Goal: Information Seeking & Learning: Learn about a topic

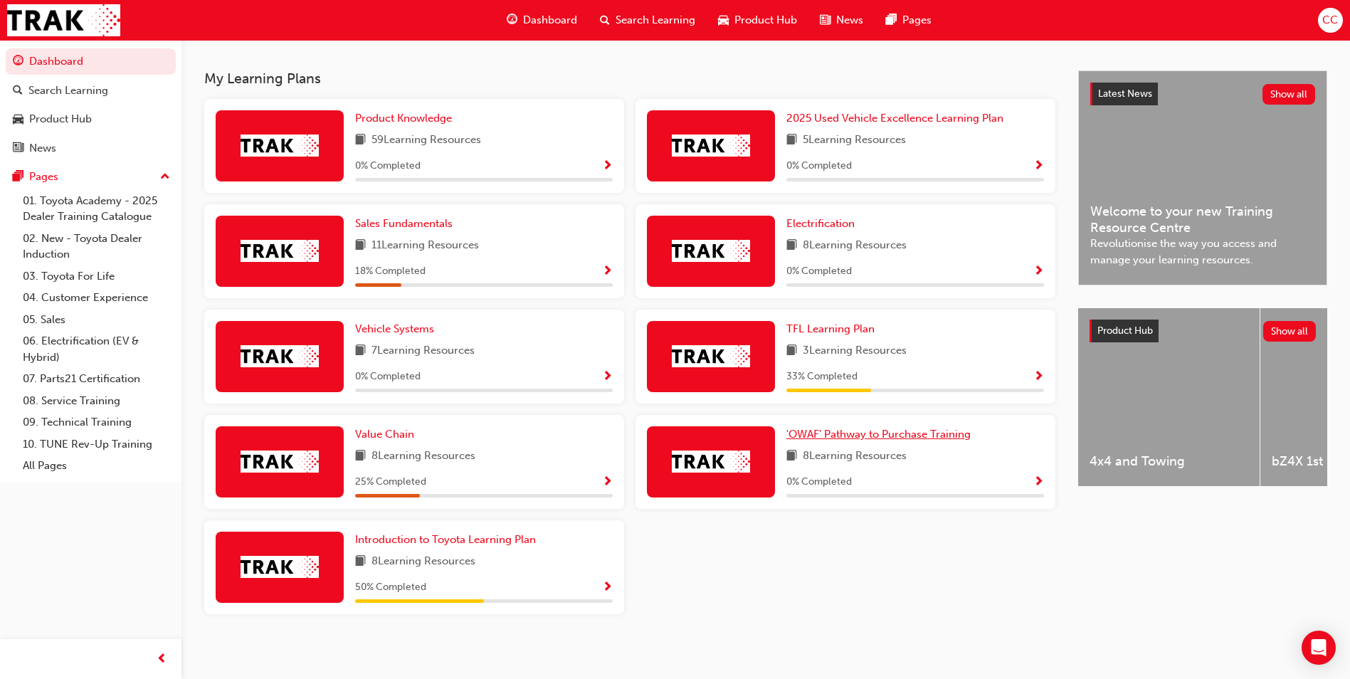
scroll to position [302, 0]
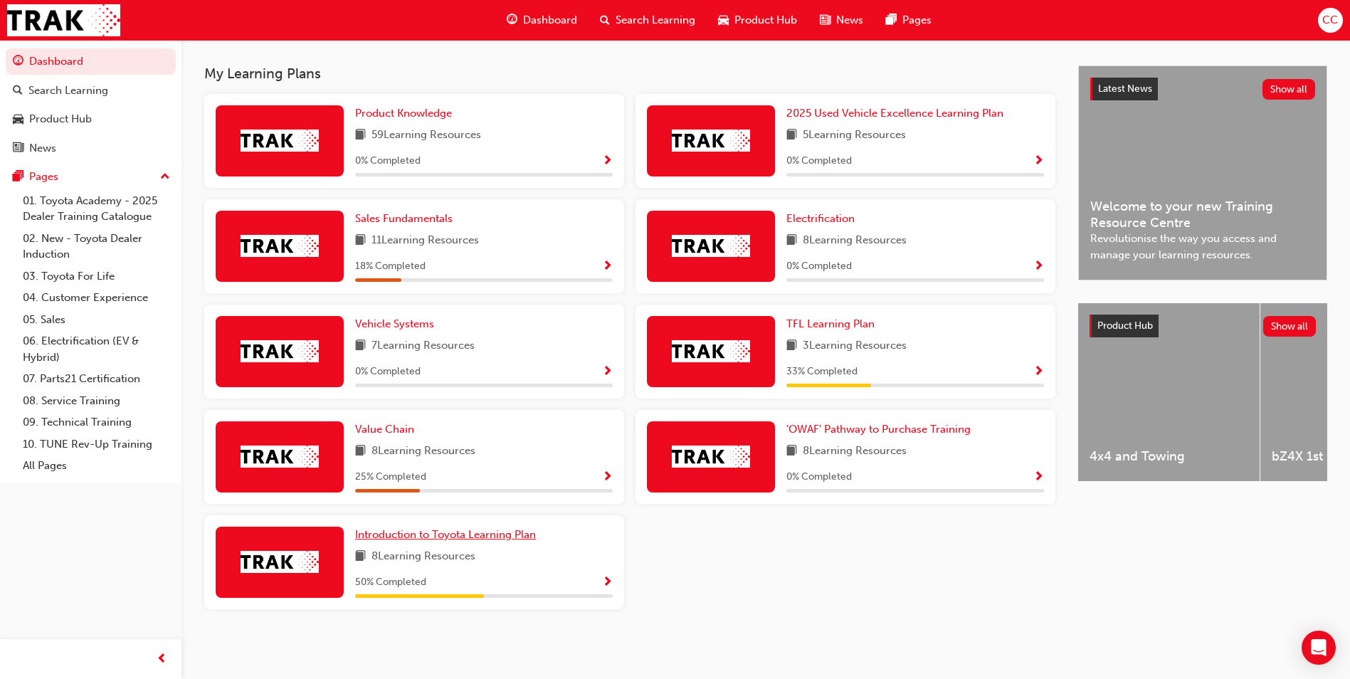
click at [436, 535] on span "Introduction to Toyota Learning Plan" at bounding box center [445, 534] width 181 height 13
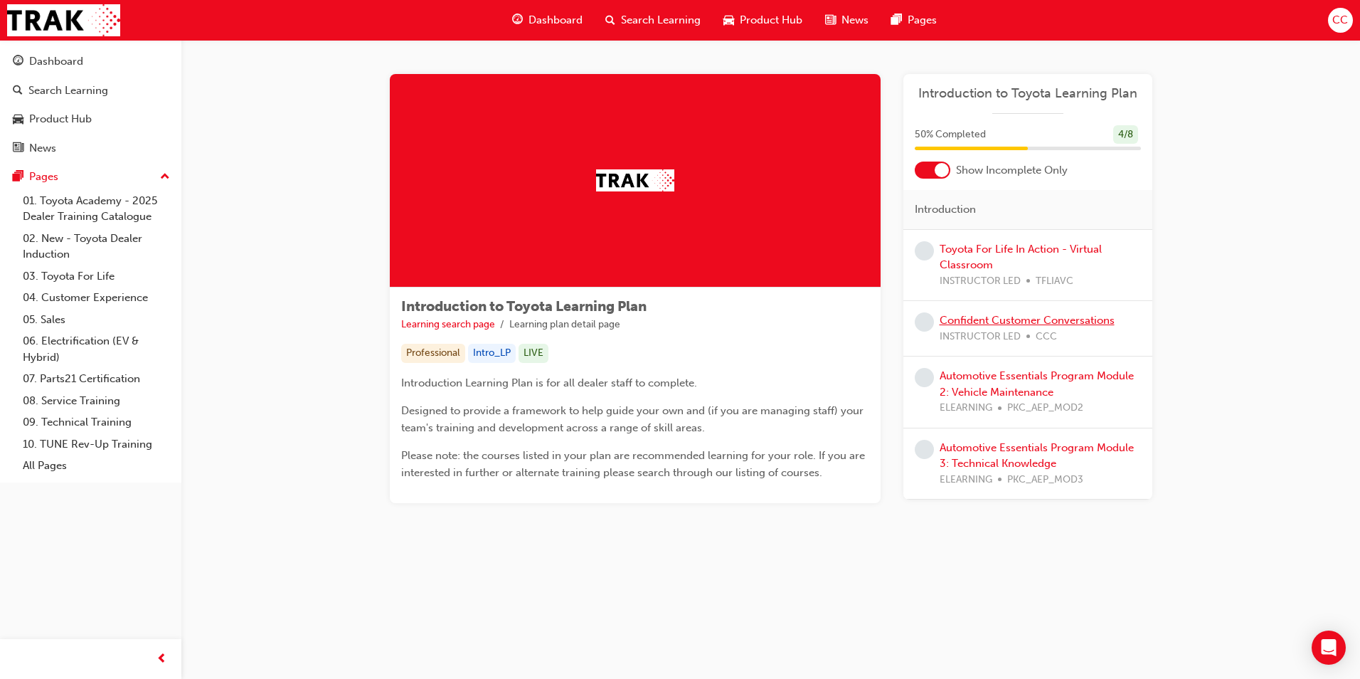
click at [1010, 321] on link "Confident Customer Conversations" at bounding box center [1027, 320] width 175 height 13
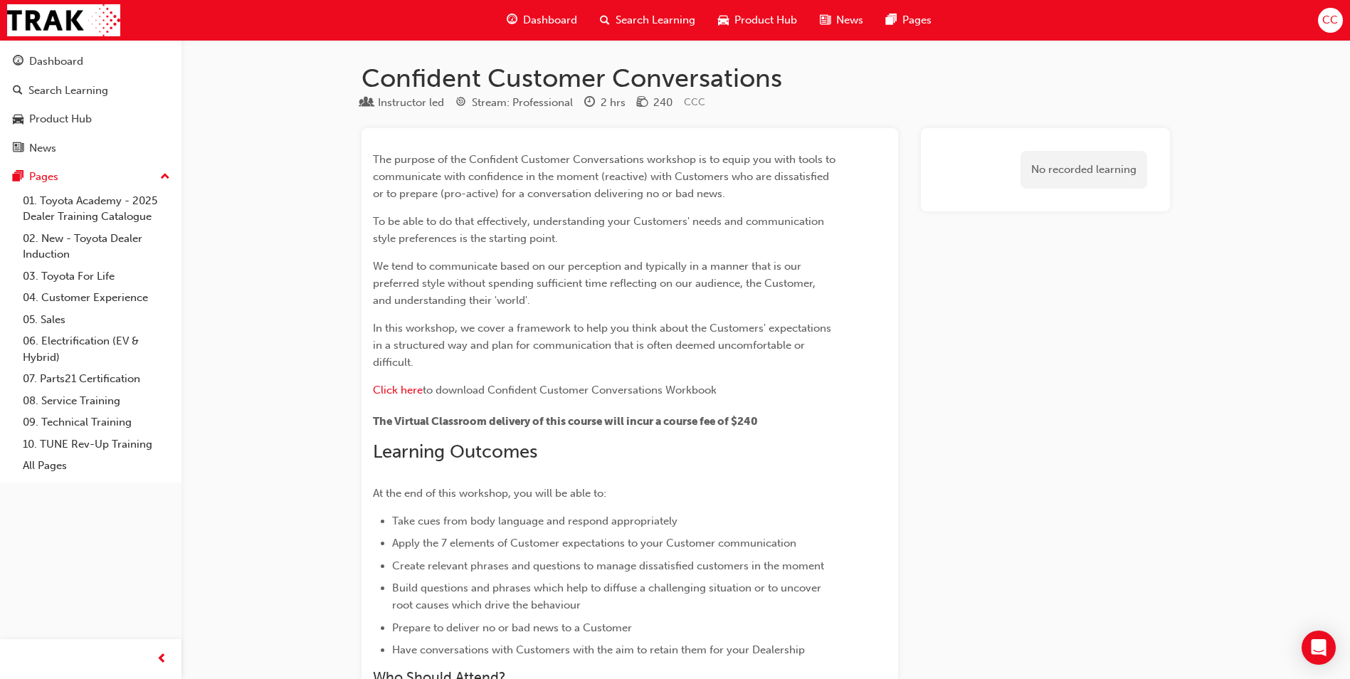
click at [546, 21] on span "Dashboard" at bounding box center [550, 20] width 54 height 16
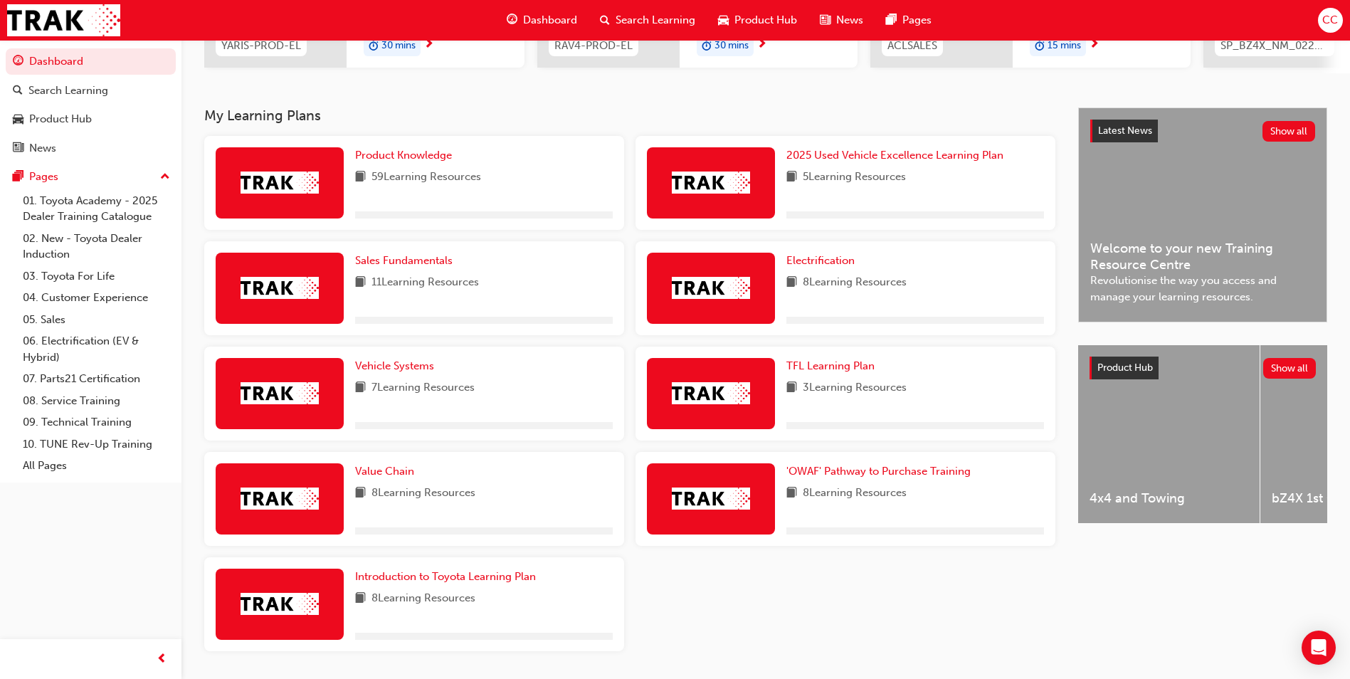
scroll to position [302, 0]
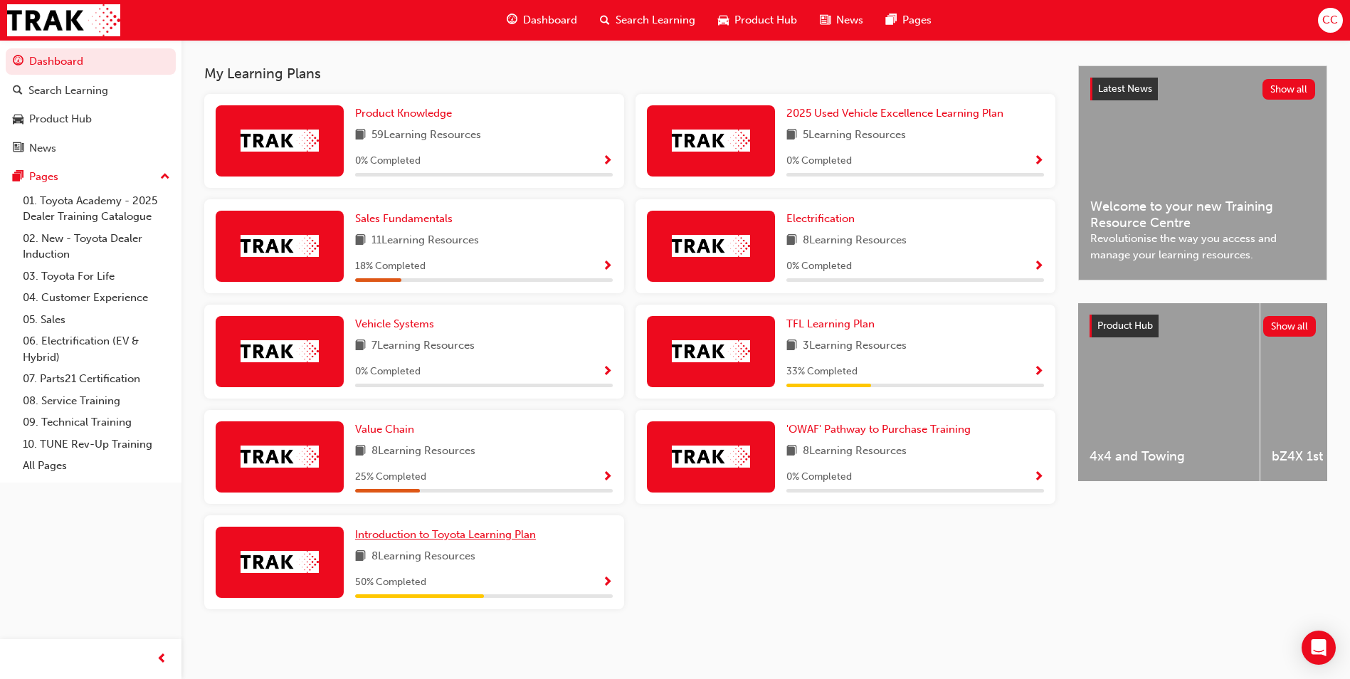
click at [428, 539] on span "Introduction to Toyota Learning Plan" at bounding box center [445, 534] width 181 height 13
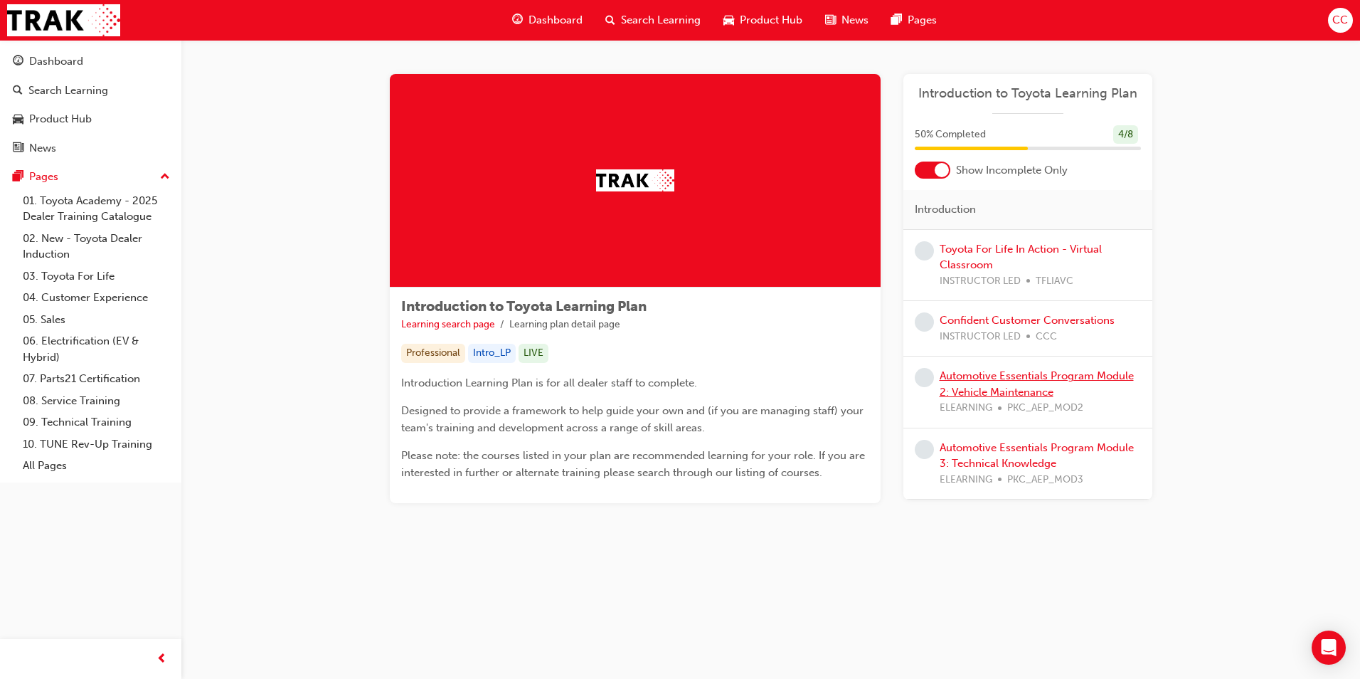
click at [972, 377] on link "Automotive Essentials Program Module 2: Vehicle Maintenance" at bounding box center [1037, 383] width 194 height 29
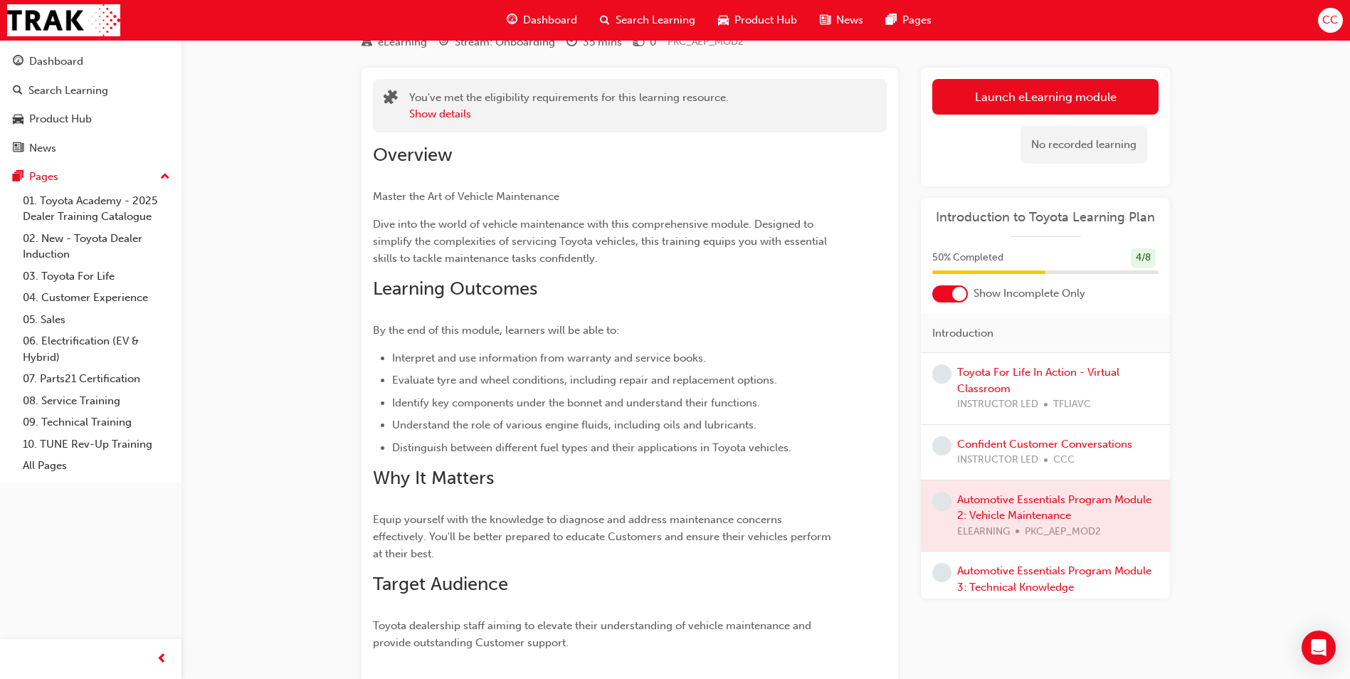
scroll to position [23, 0]
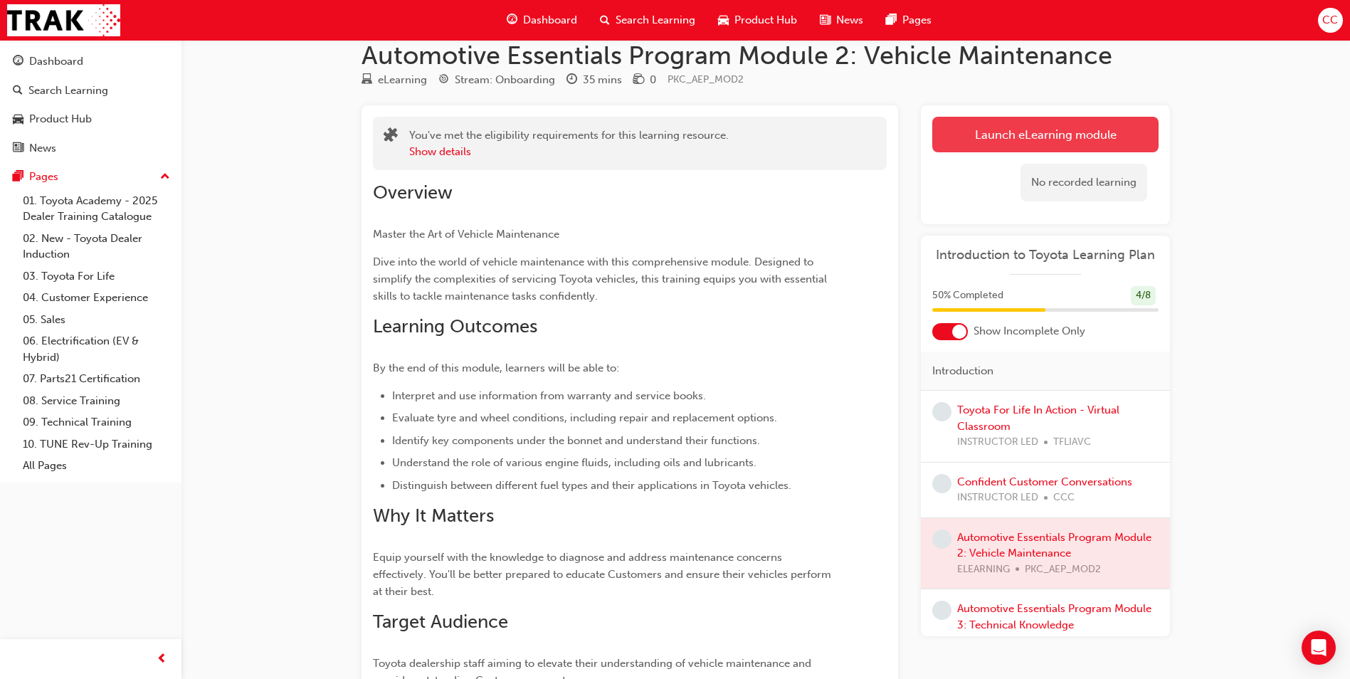
click at [1006, 134] on link "Launch eLearning module" at bounding box center [1045, 135] width 226 height 36
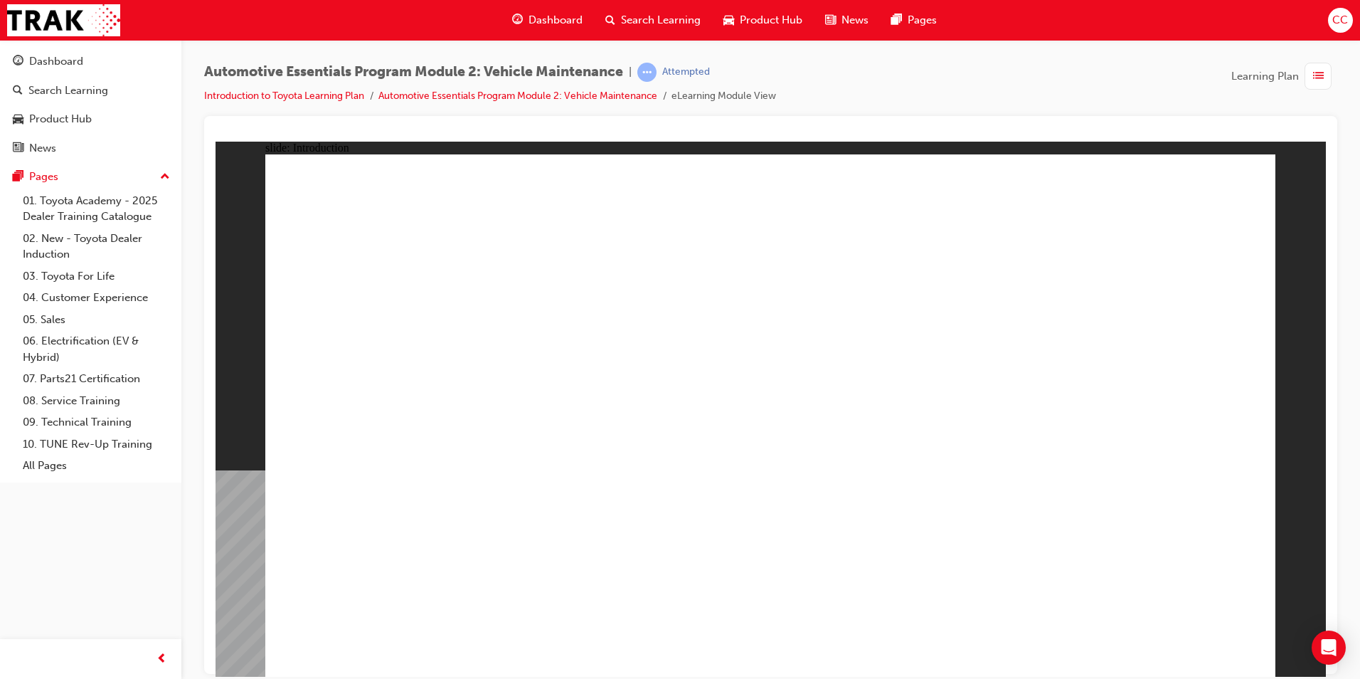
drag, startPoint x: 1130, startPoint y: 245, endPoint x: 1137, endPoint y: 314, distance: 69.3
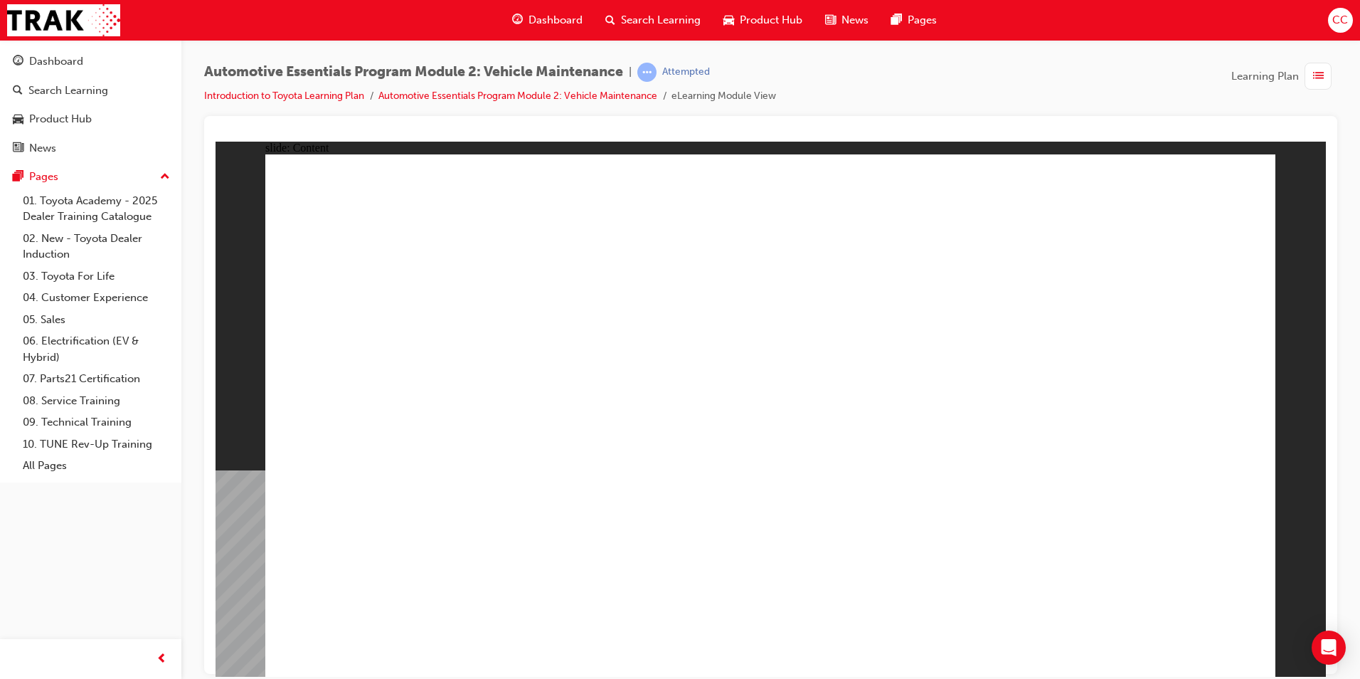
drag, startPoint x: 1229, startPoint y: 203, endPoint x: 1238, endPoint y: 180, distance: 24.3
drag, startPoint x: 1143, startPoint y: 630, endPoint x: 1167, endPoint y: 627, distance: 24.4
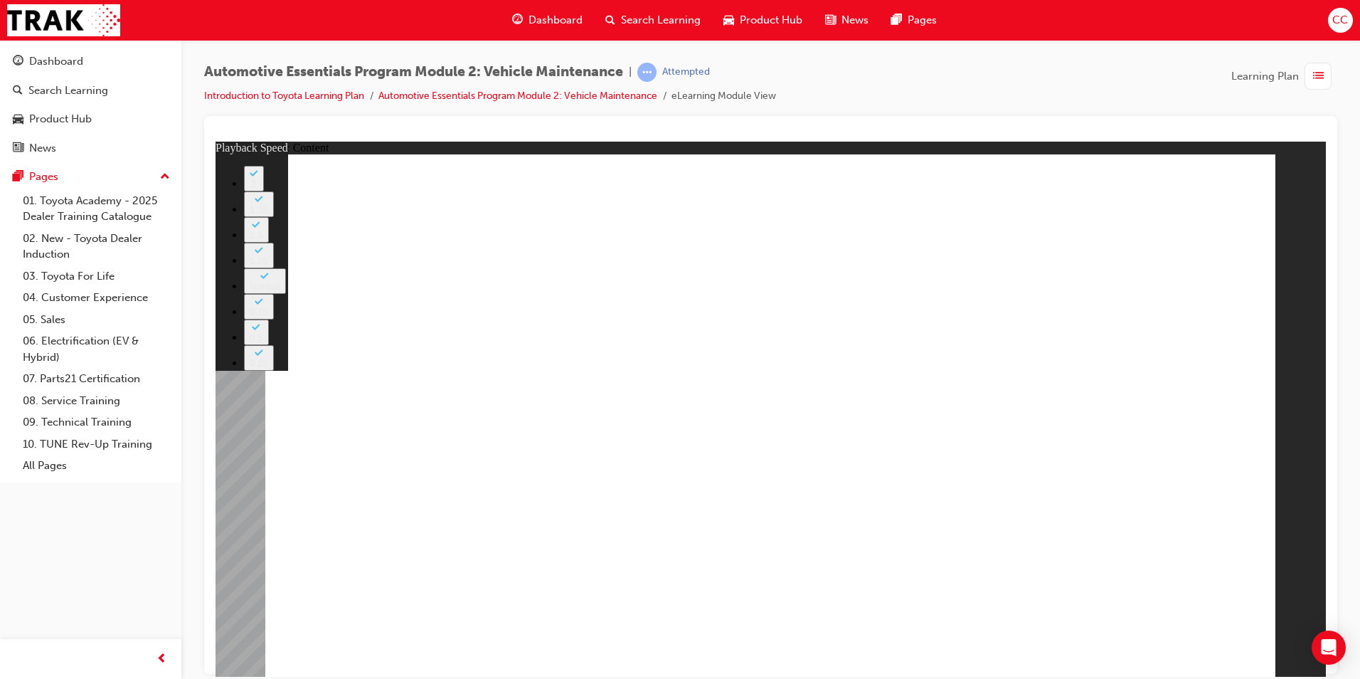
type input "33"
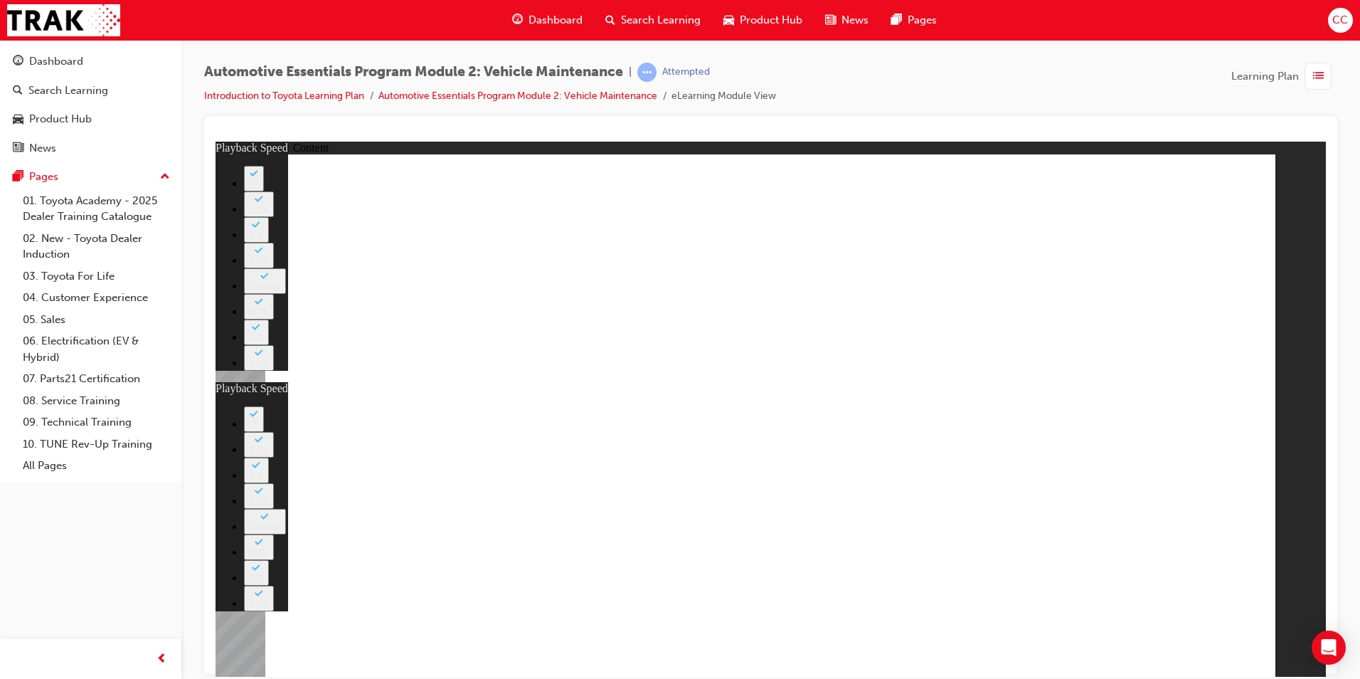
type input "28"
type input "33"
type input "28"
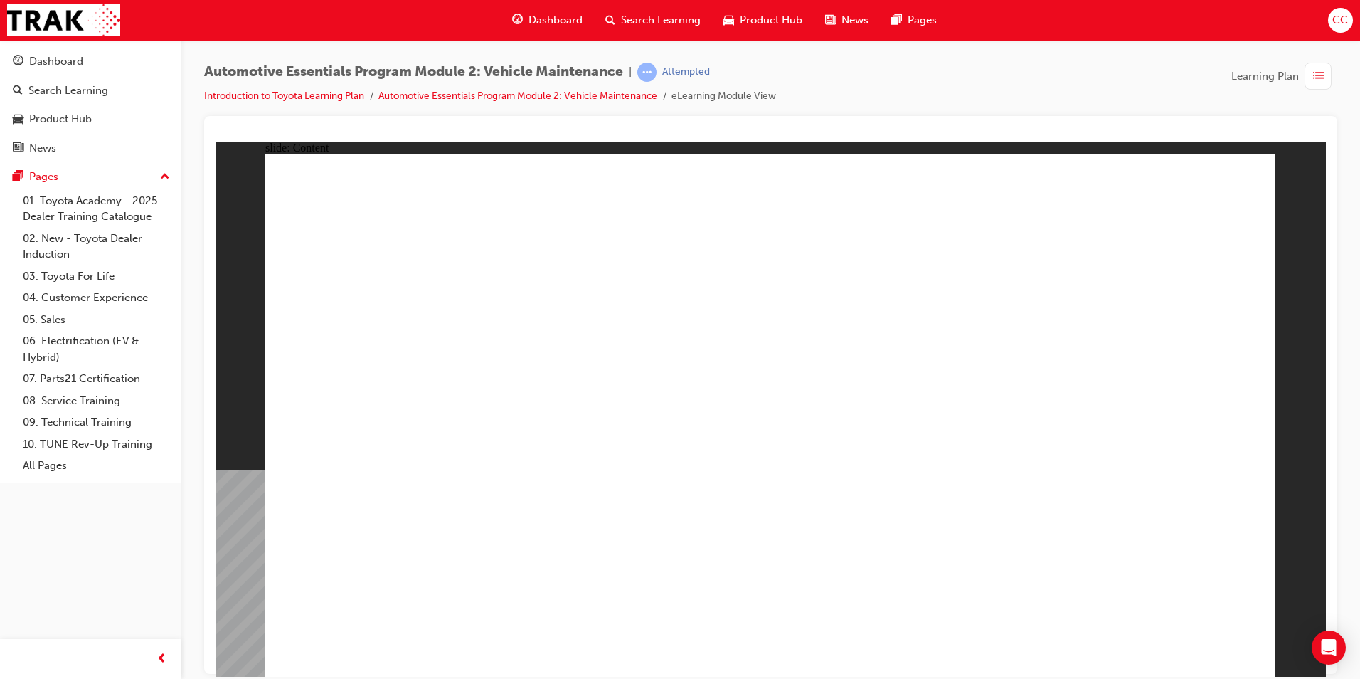
drag, startPoint x: 563, startPoint y: 562, endPoint x: 546, endPoint y: 562, distance: 17.1
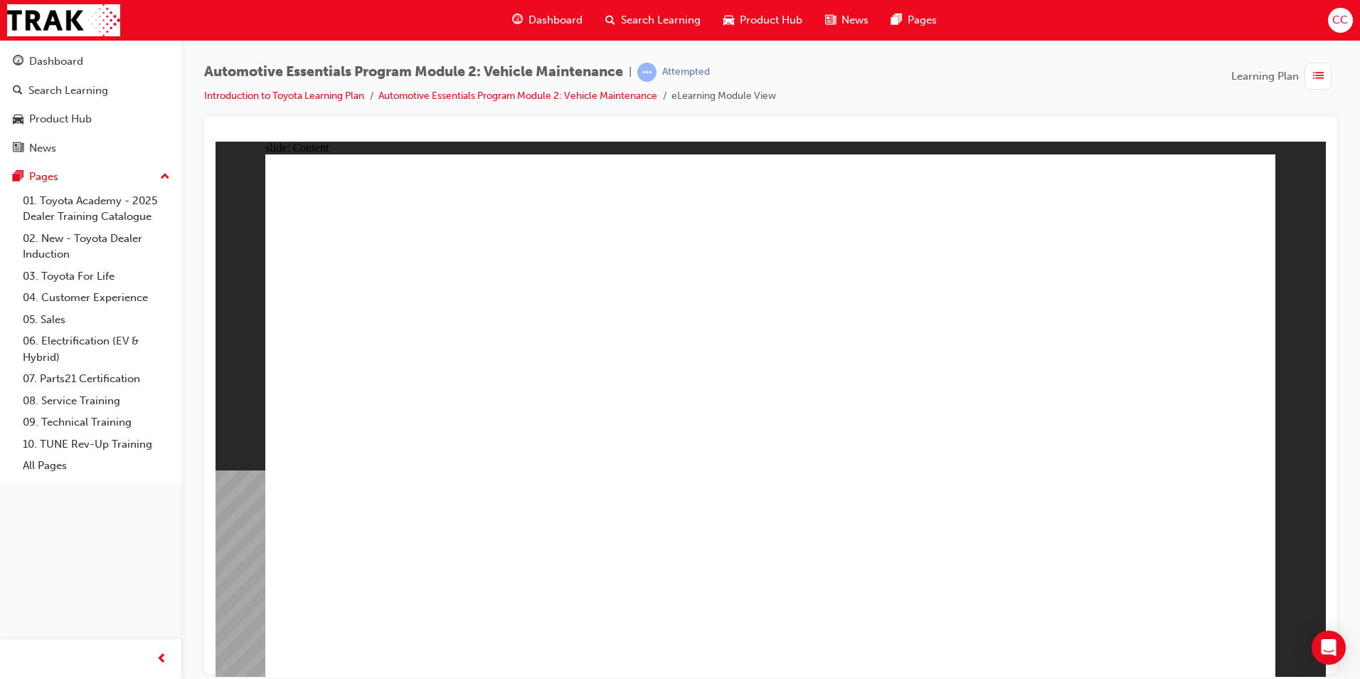
drag, startPoint x: 1231, startPoint y: 206, endPoint x: 1234, endPoint y: 186, distance: 20.9
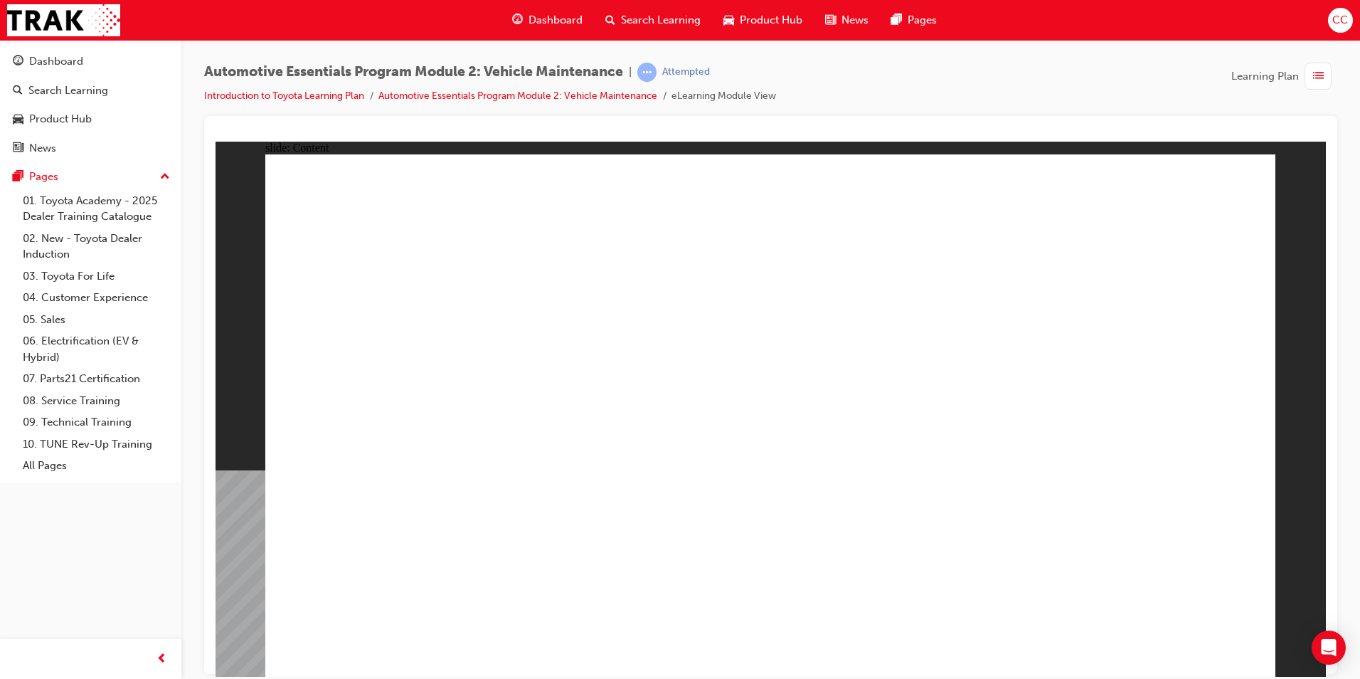
drag, startPoint x: 463, startPoint y: 445, endPoint x: 426, endPoint y: 457, distance: 39.1
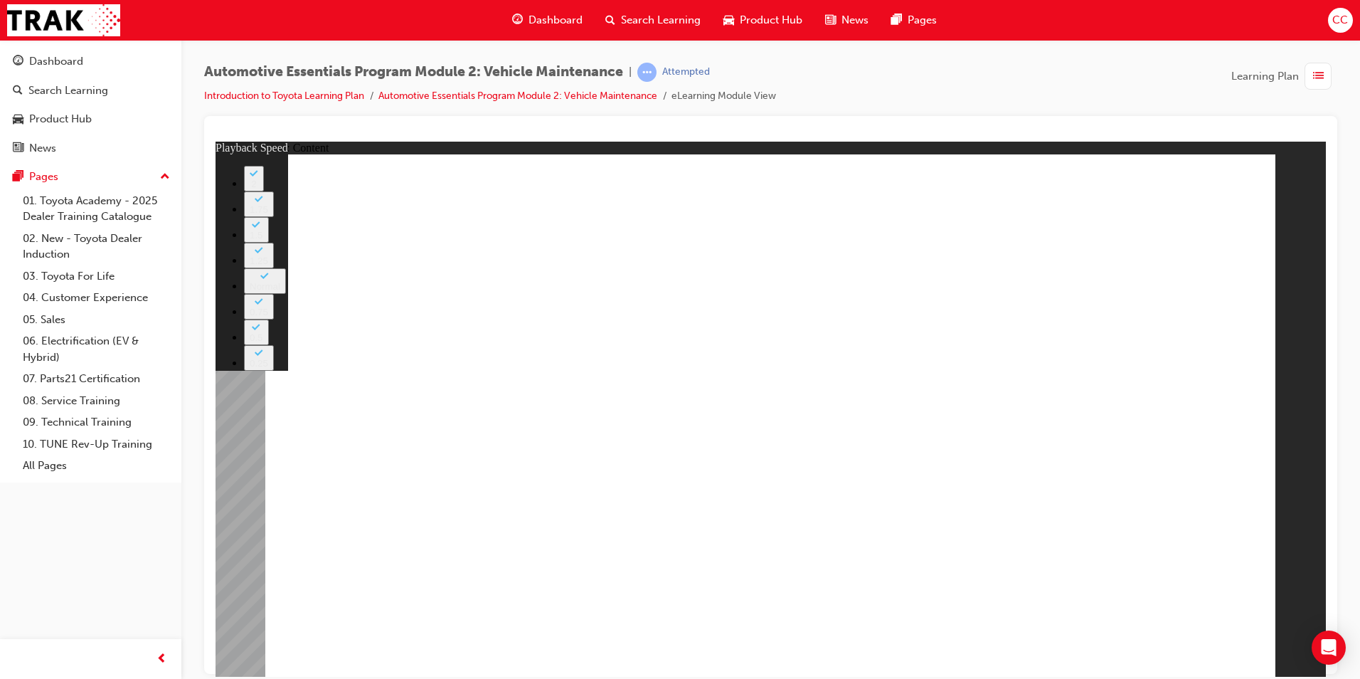
type input "8"
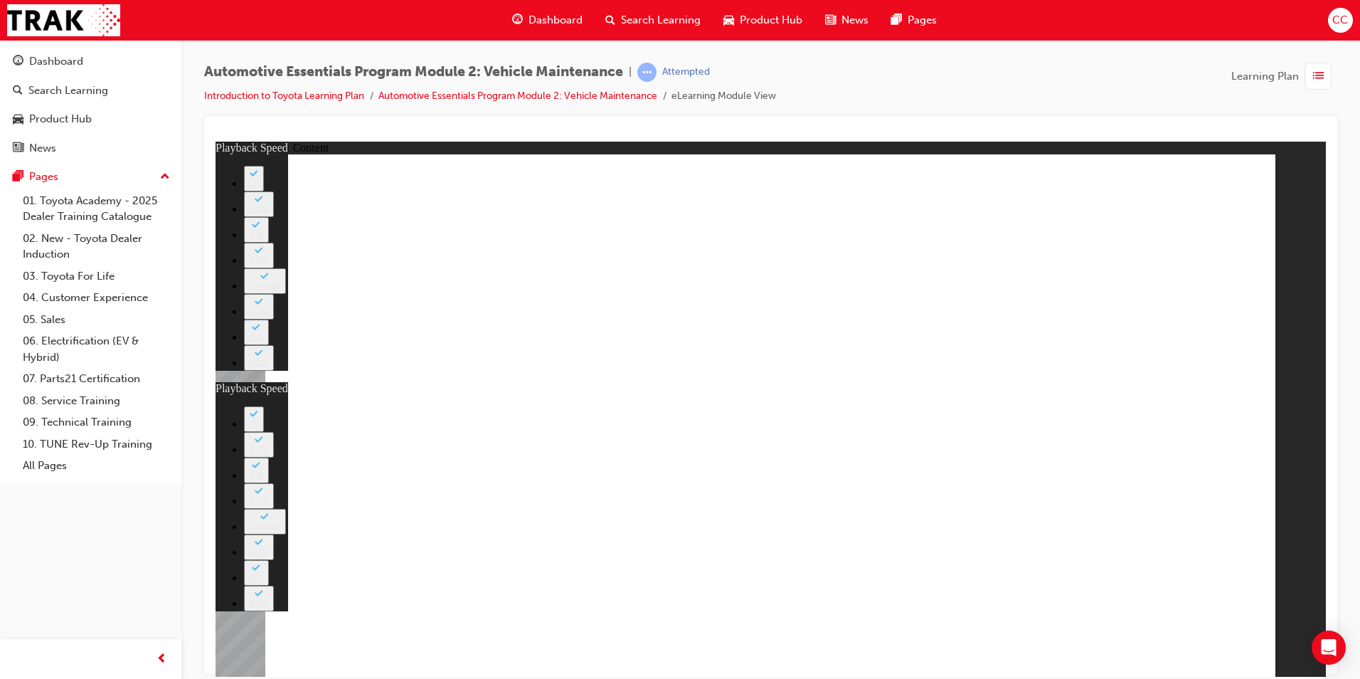
type input "27"
type input "8"
type input "27"
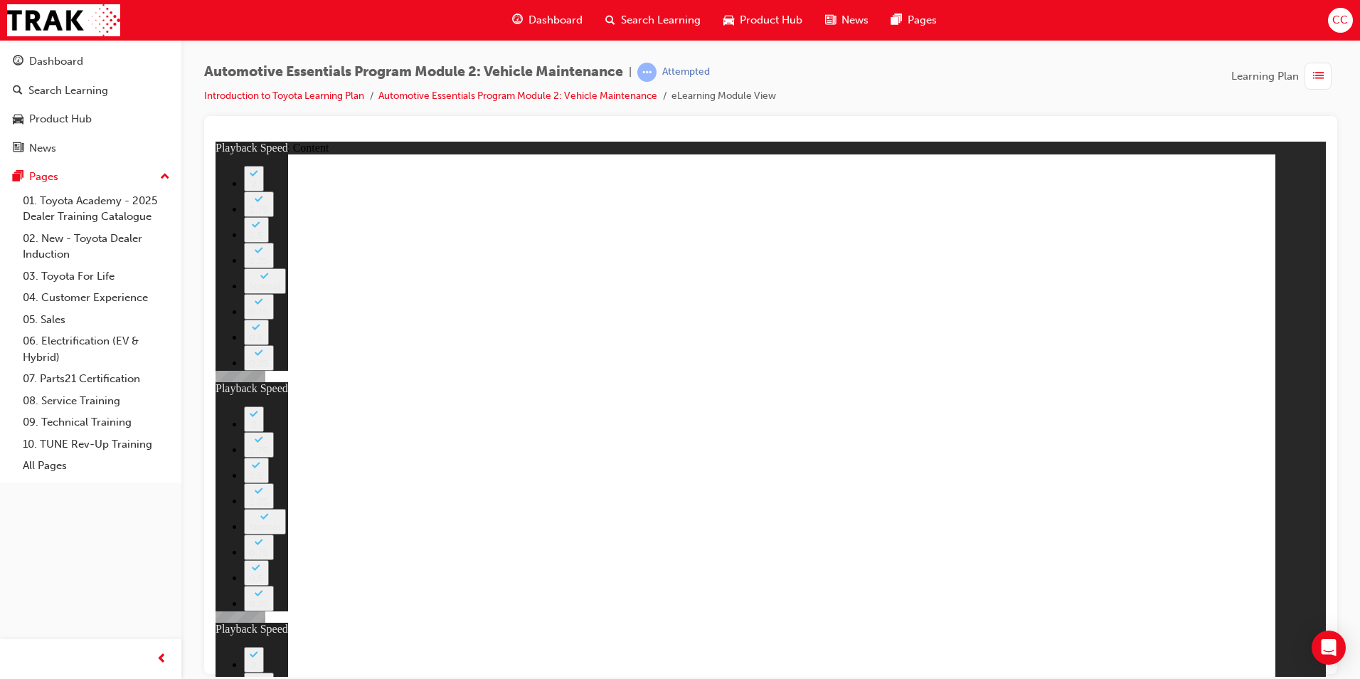
type input "12"
type input "8"
type input "27"
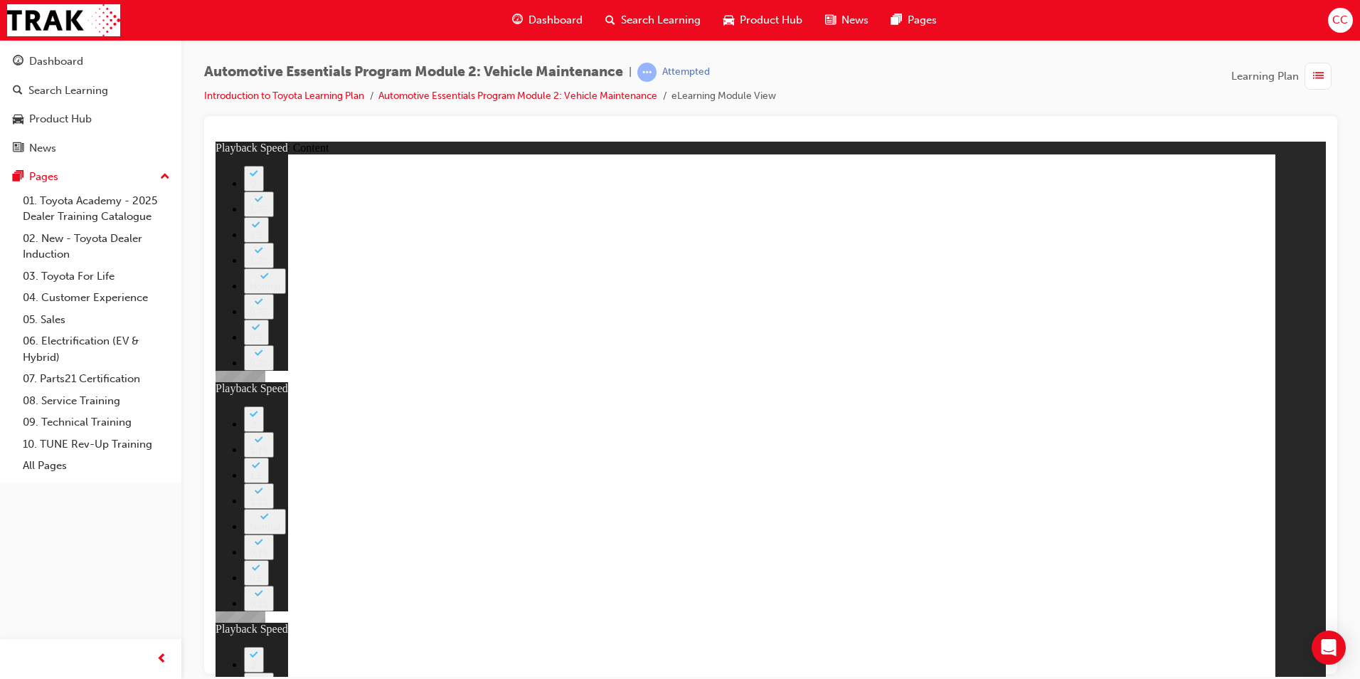
type input "12"
type input "43"
type input "8"
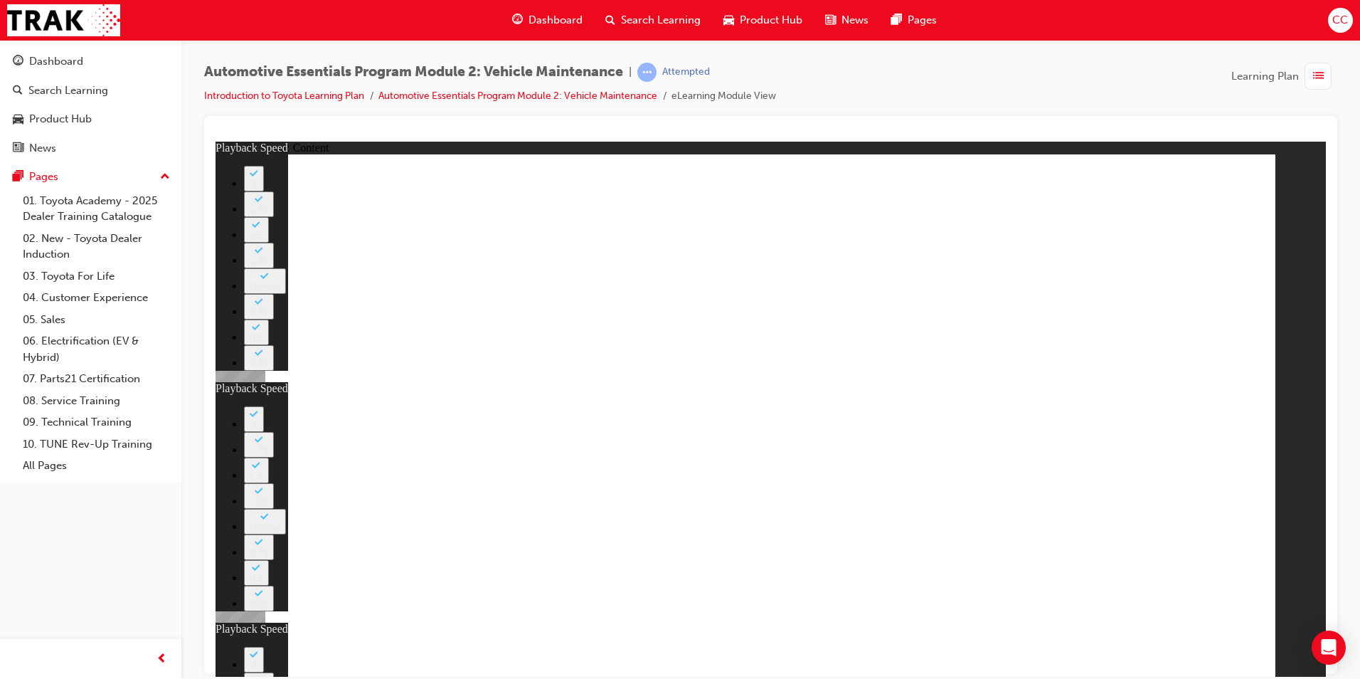
type input "27"
type input "12"
type input "11"
click at [1337, 652] on div "Open Intercom Messenger" at bounding box center [1329, 648] width 38 height 38
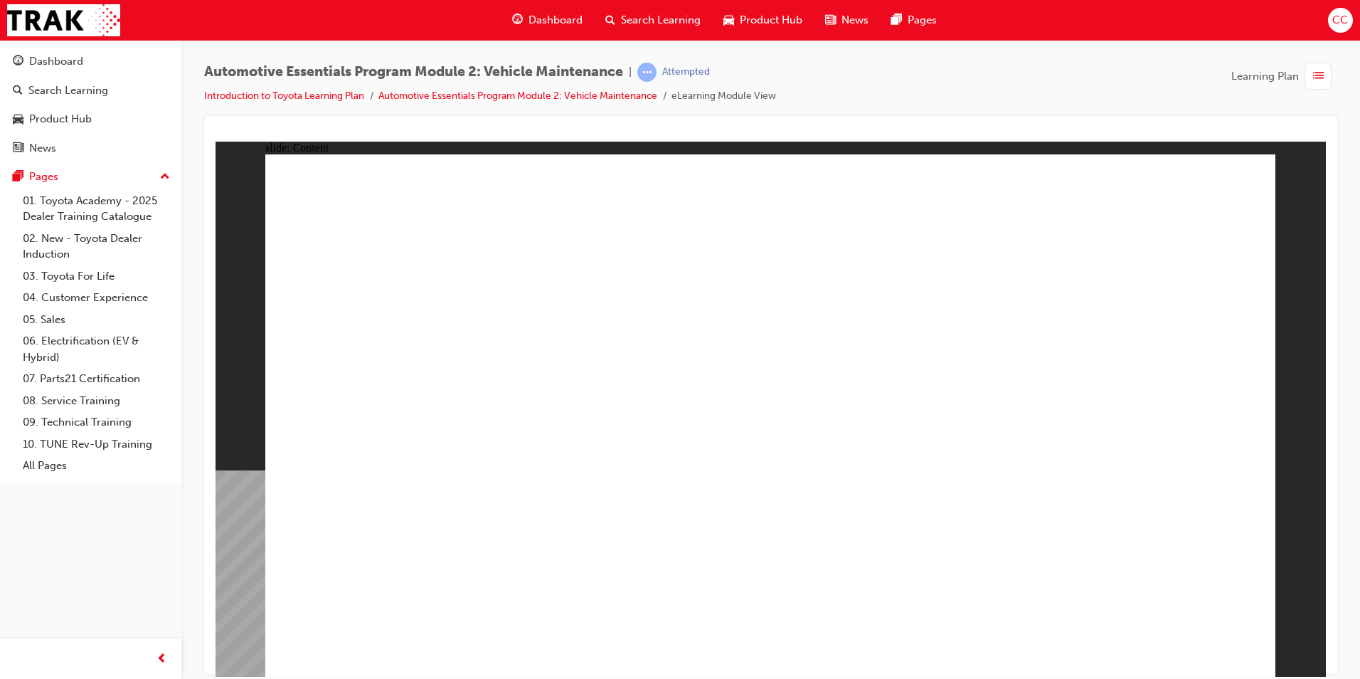
drag, startPoint x: 1233, startPoint y: 189, endPoint x: 1203, endPoint y: 203, distance: 32.8
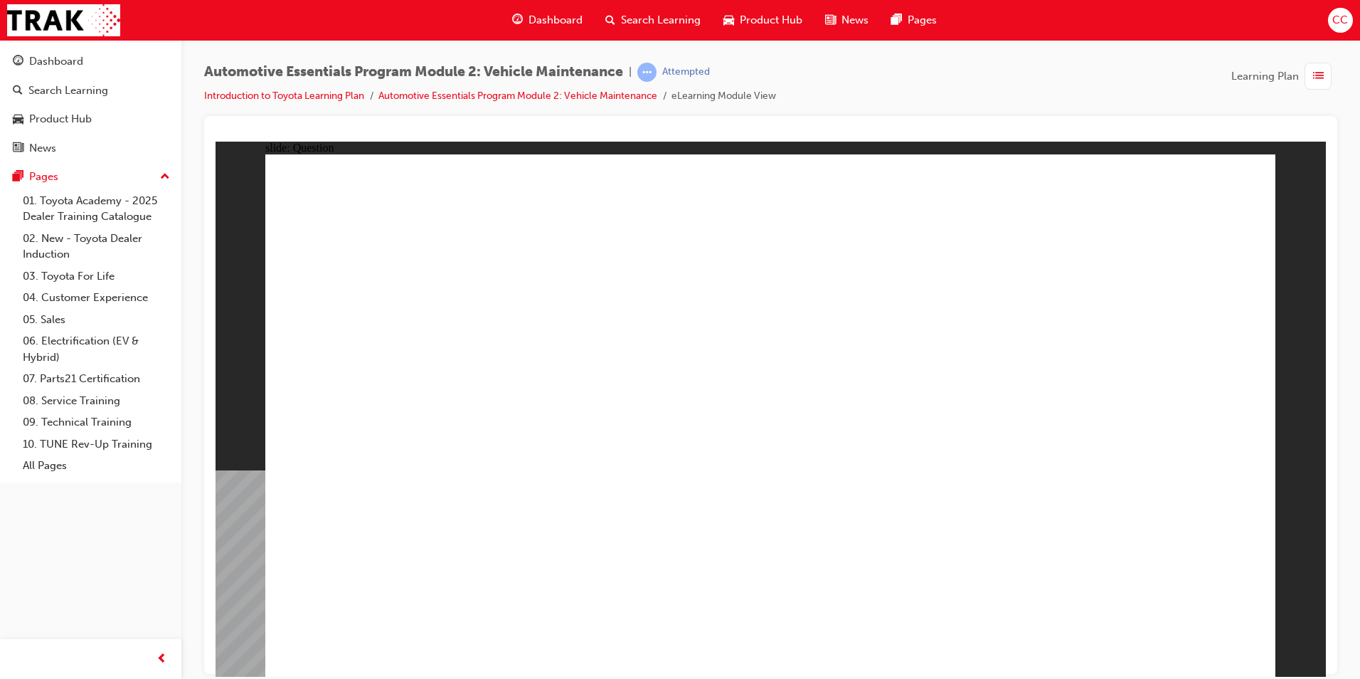
radio input "true"
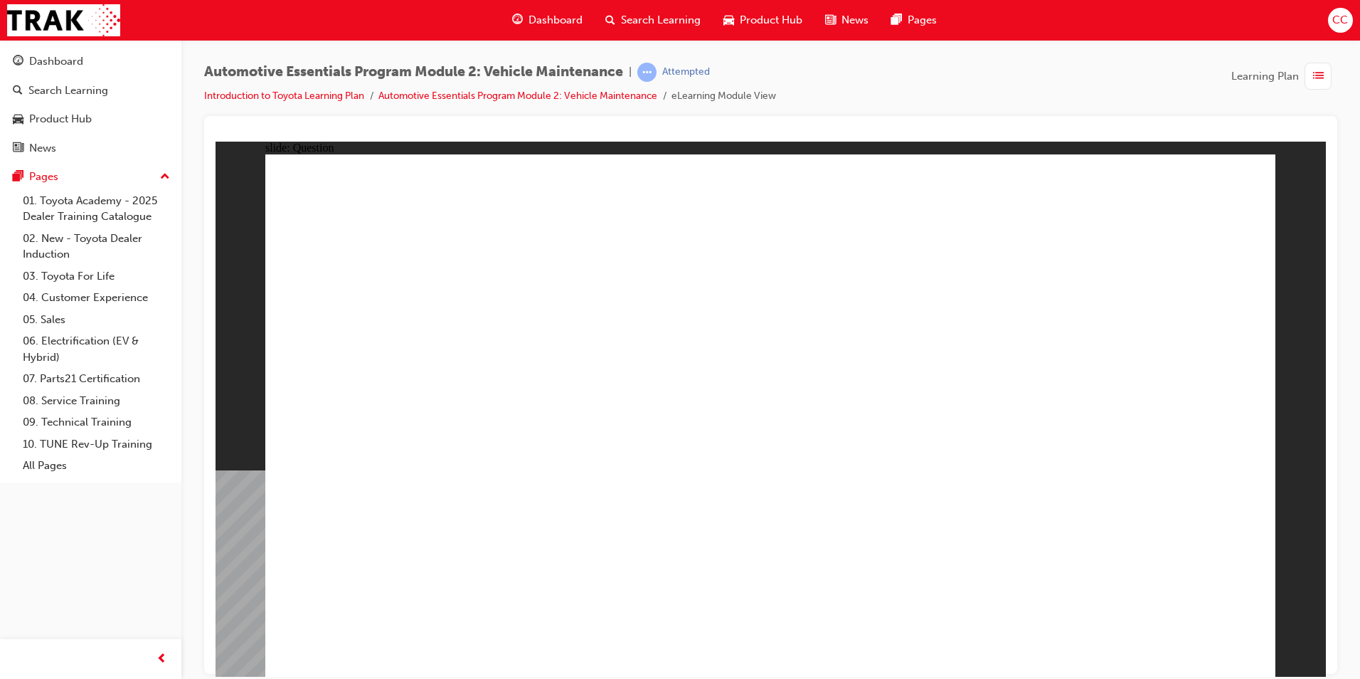
radio input "true"
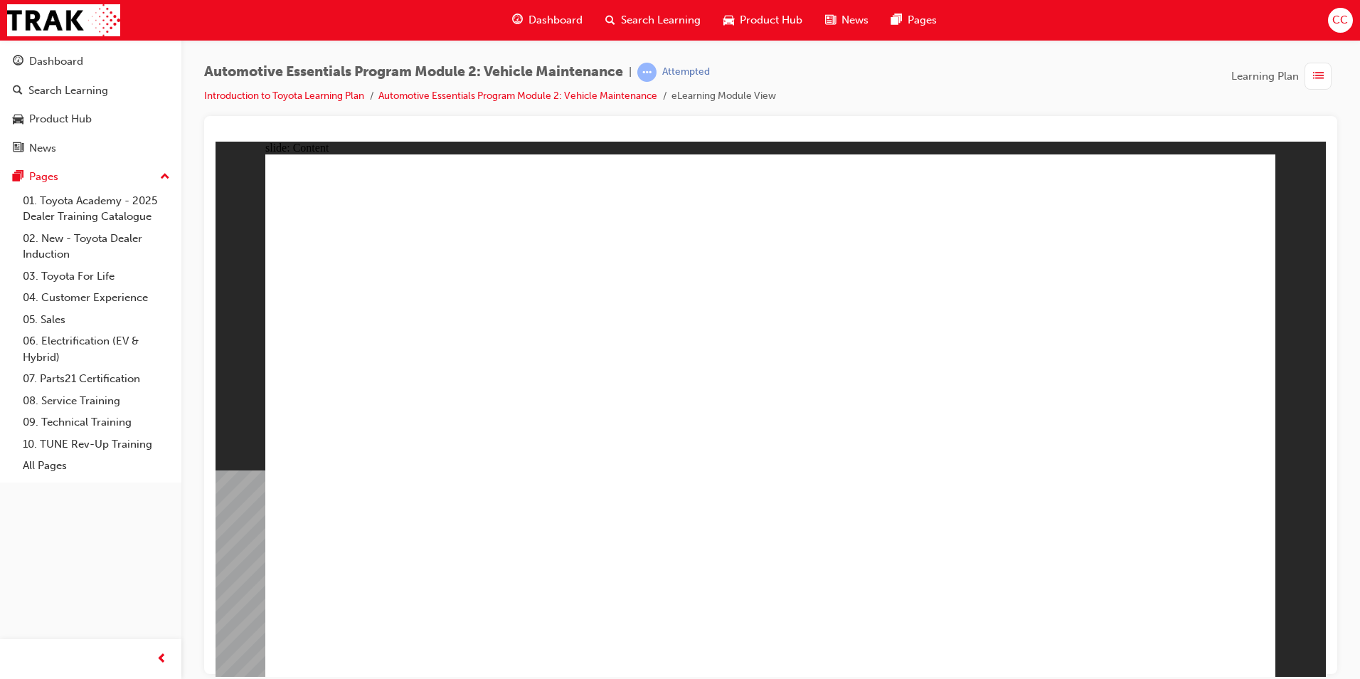
drag, startPoint x: 1176, startPoint y: 625, endPoint x: 1183, endPoint y: 637, distance: 14.0
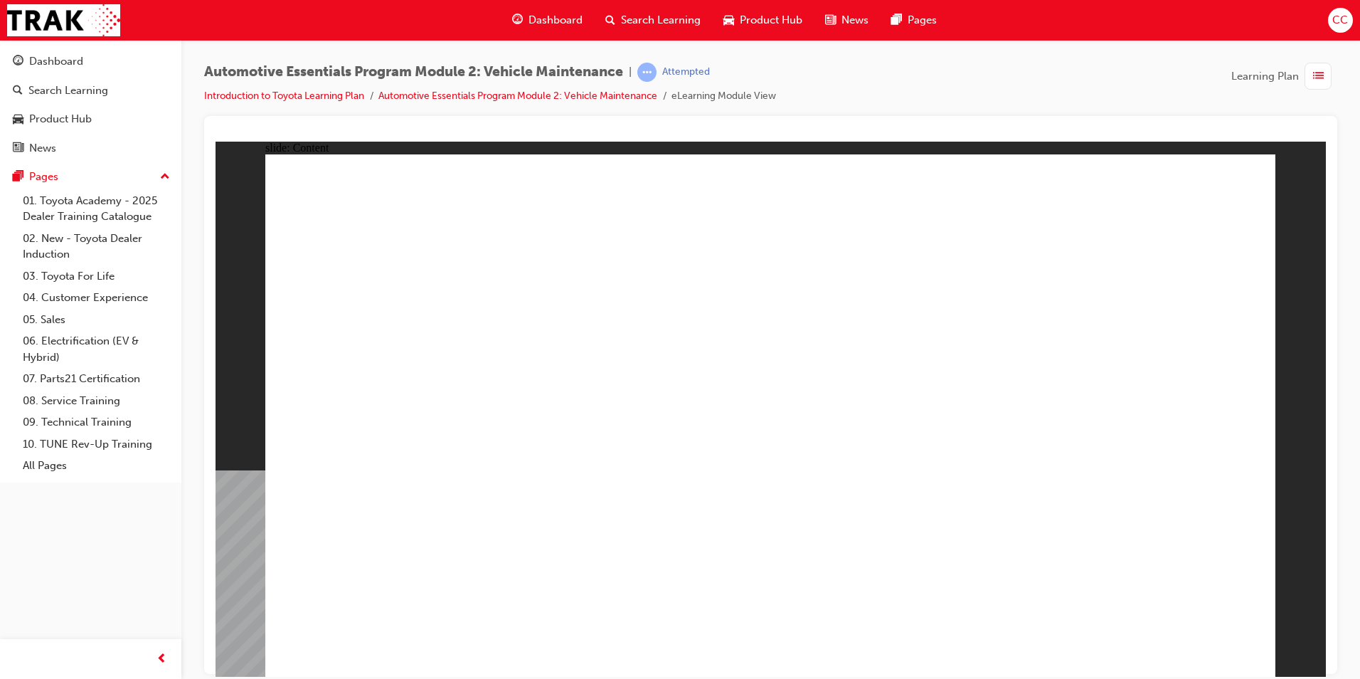
drag, startPoint x: 1233, startPoint y: 184, endPoint x: 1208, endPoint y: 188, distance: 25.2
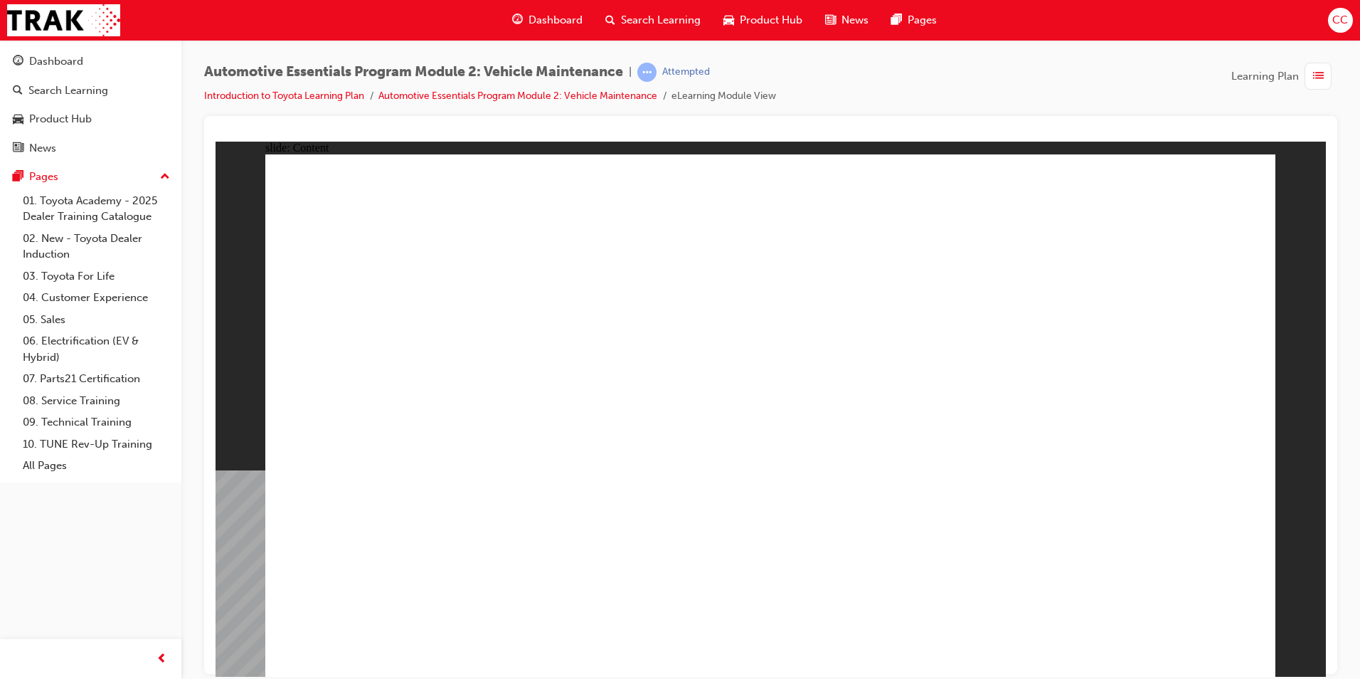
drag, startPoint x: 1170, startPoint y: 207, endPoint x: 1151, endPoint y: 182, distance: 31.0
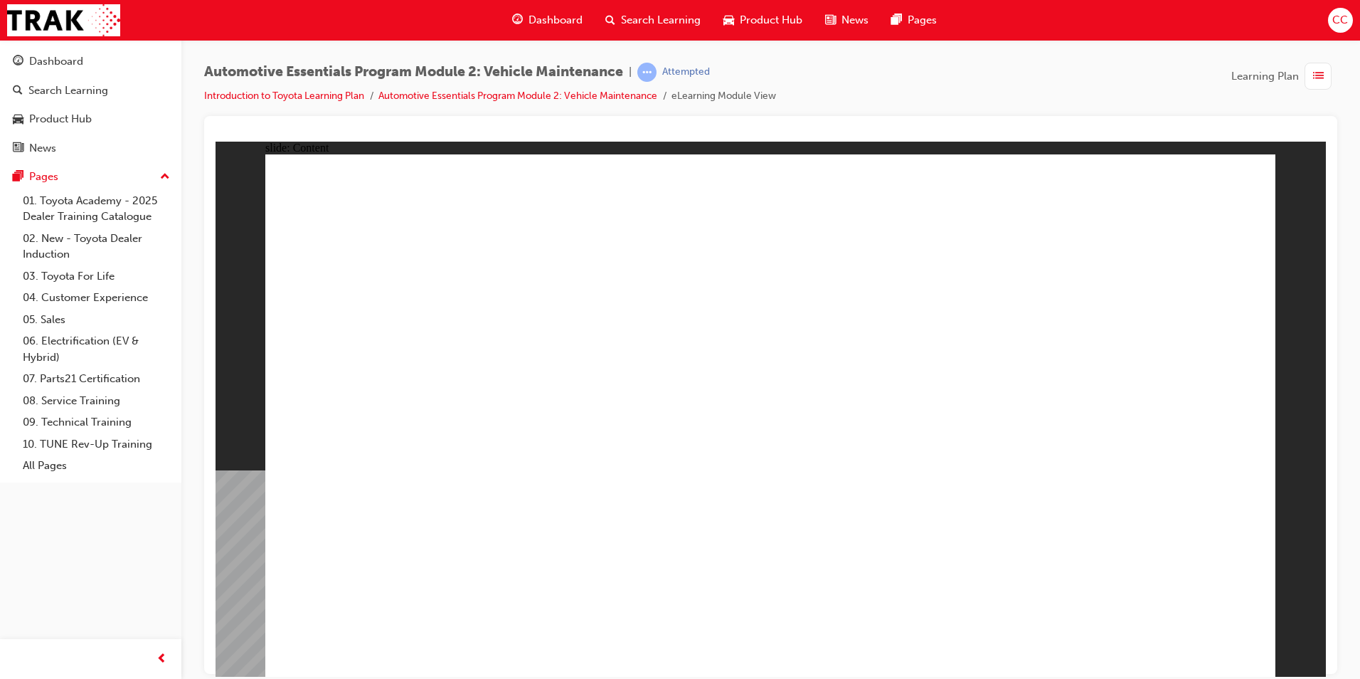
drag, startPoint x: 1232, startPoint y: 188, endPoint x: 1213, endPoint y: 189, distance: 19.3
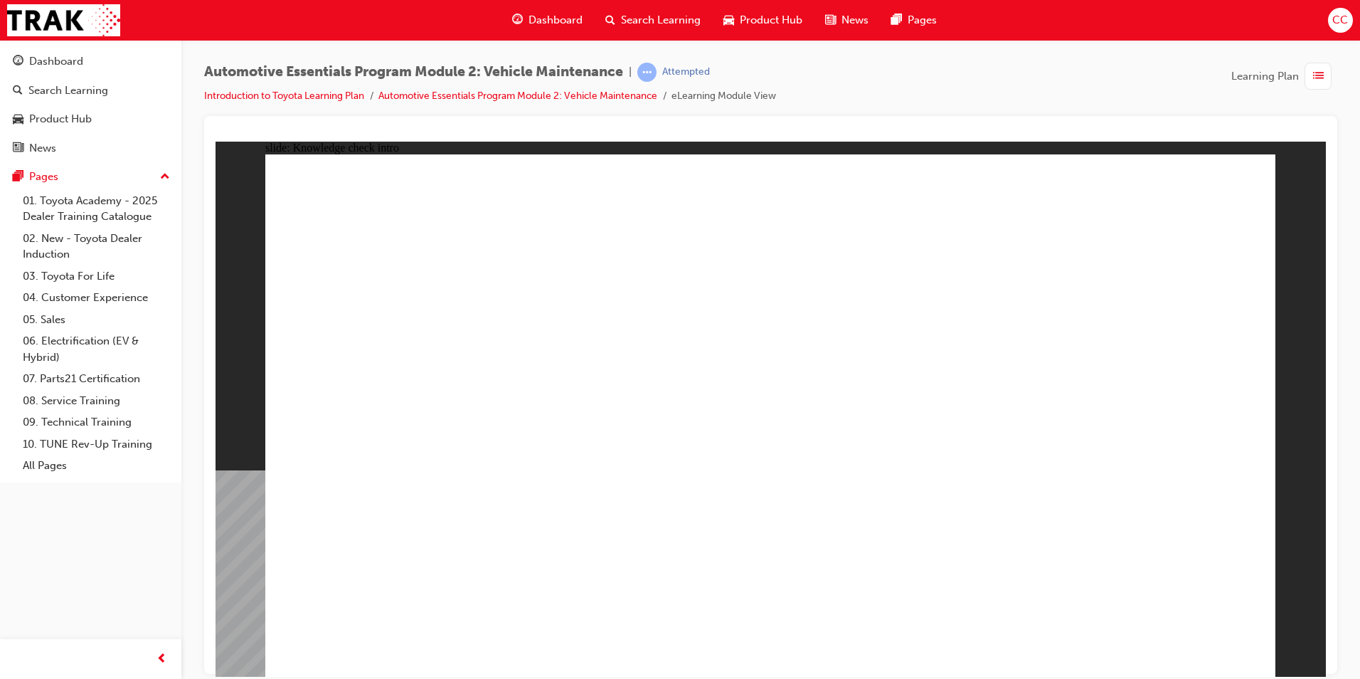
radio input "true"
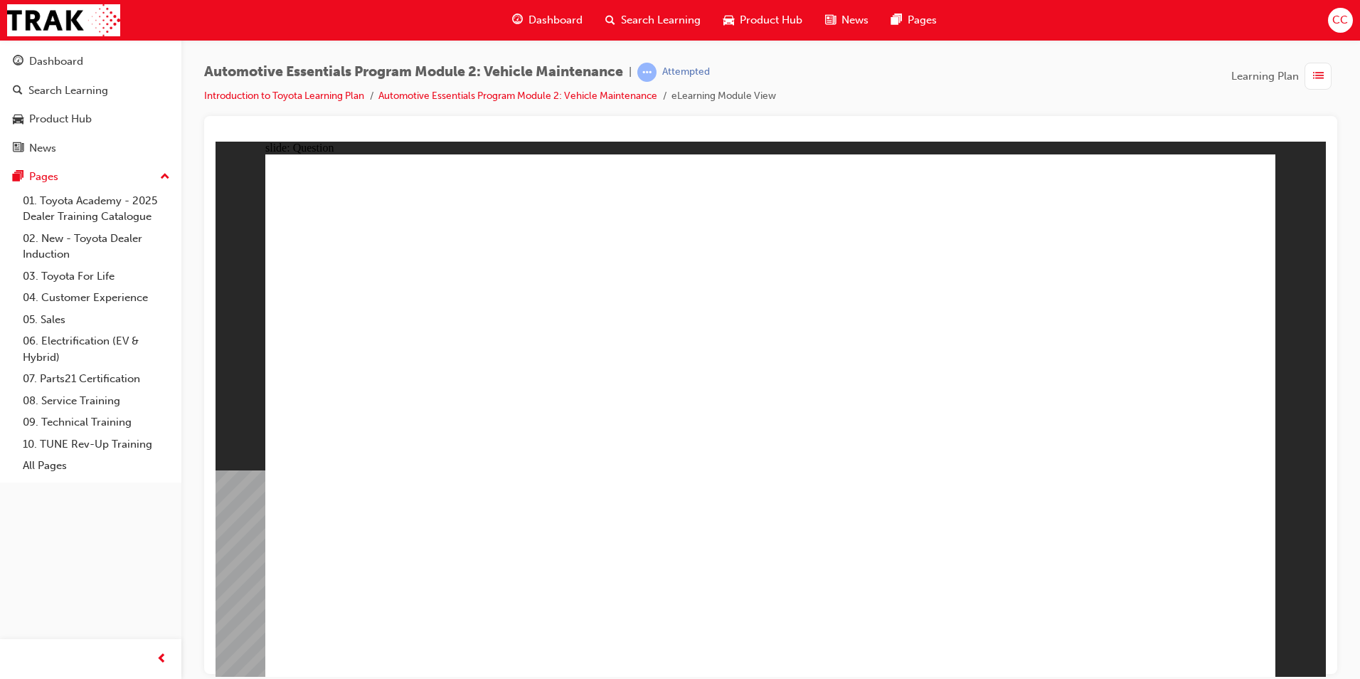
radio input "true"
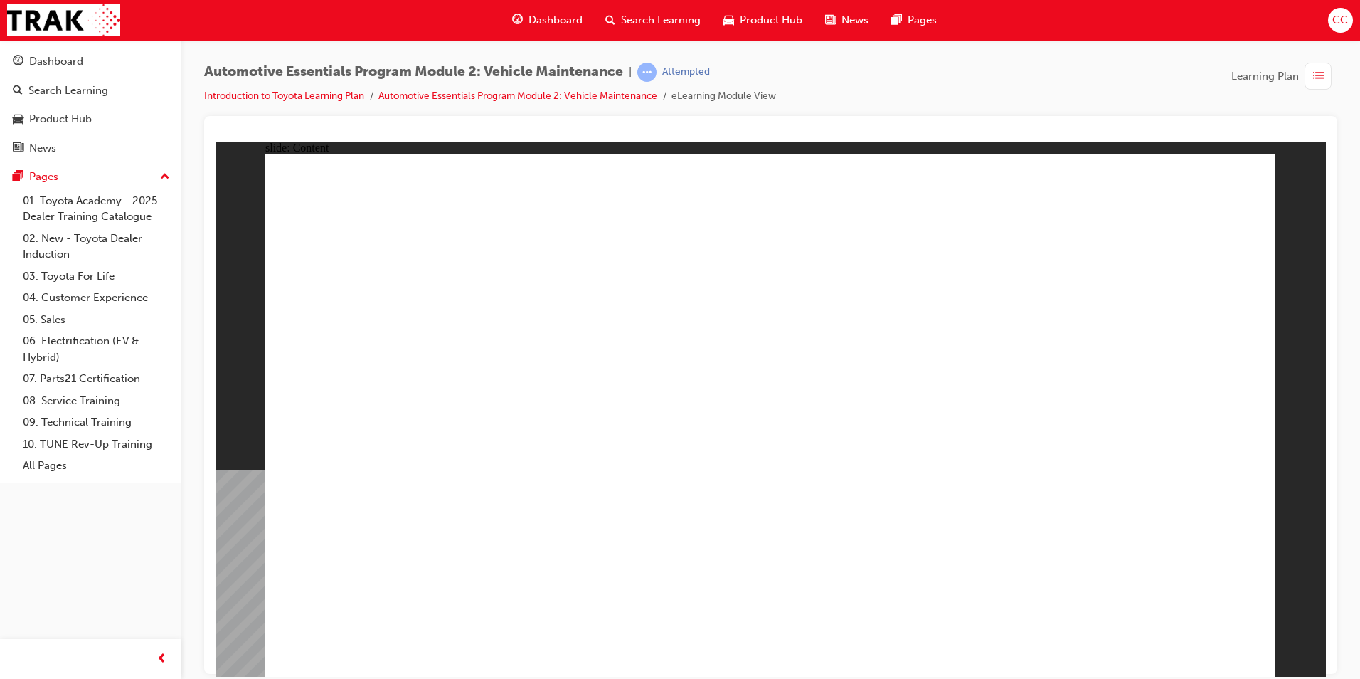
drag, startPoint x: 682, startPoint y: 283, endPoint x: 692, endPoint y: 275, distance: 13.1
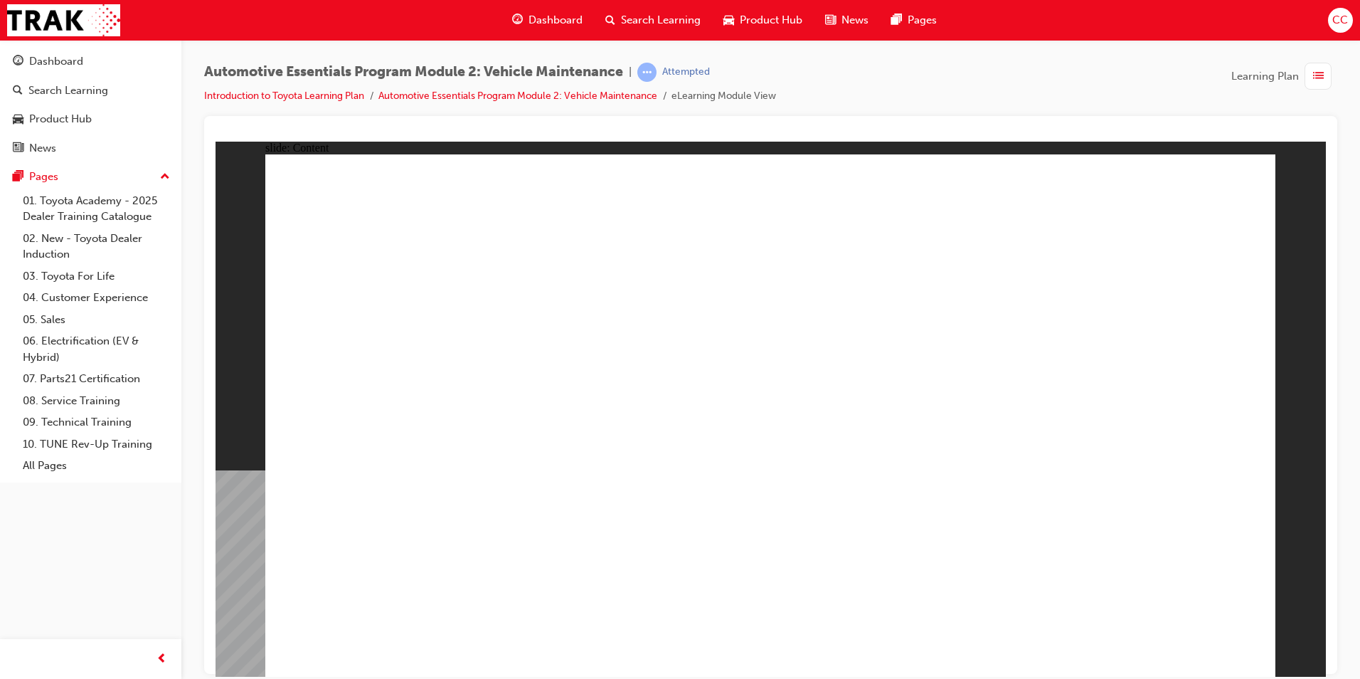
radio input "true"
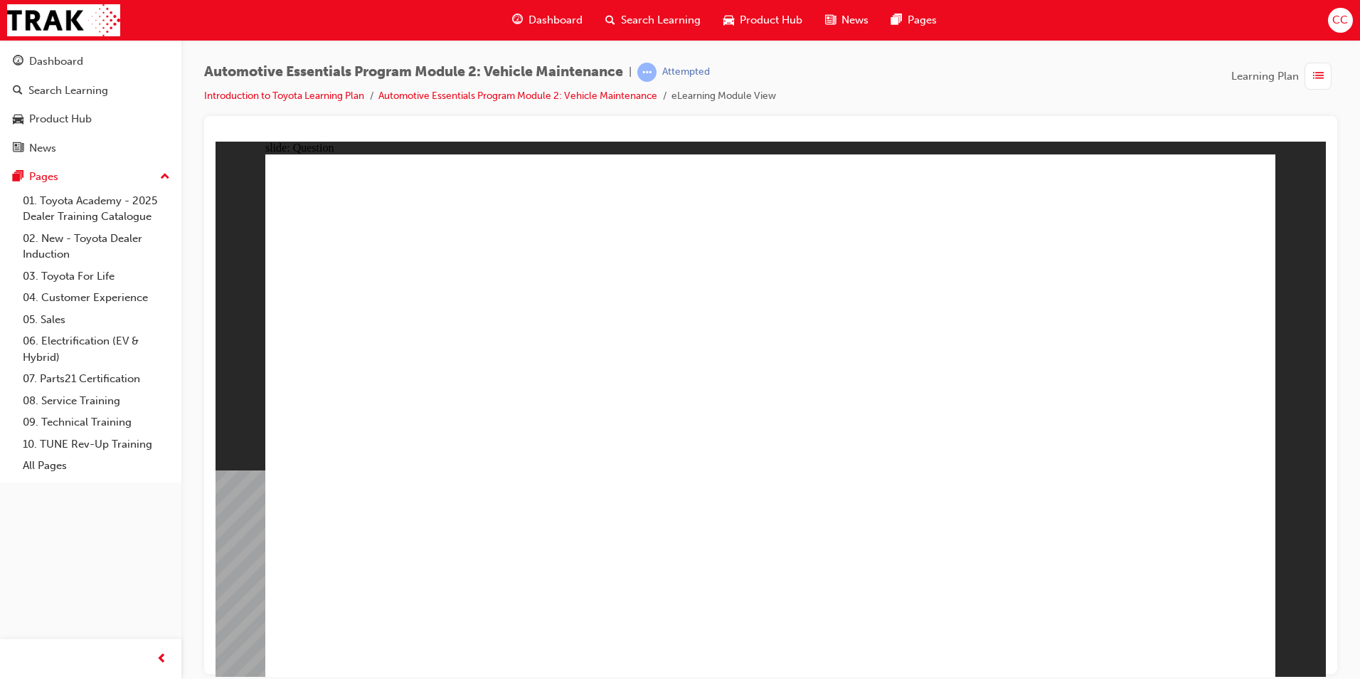
radio input "true"
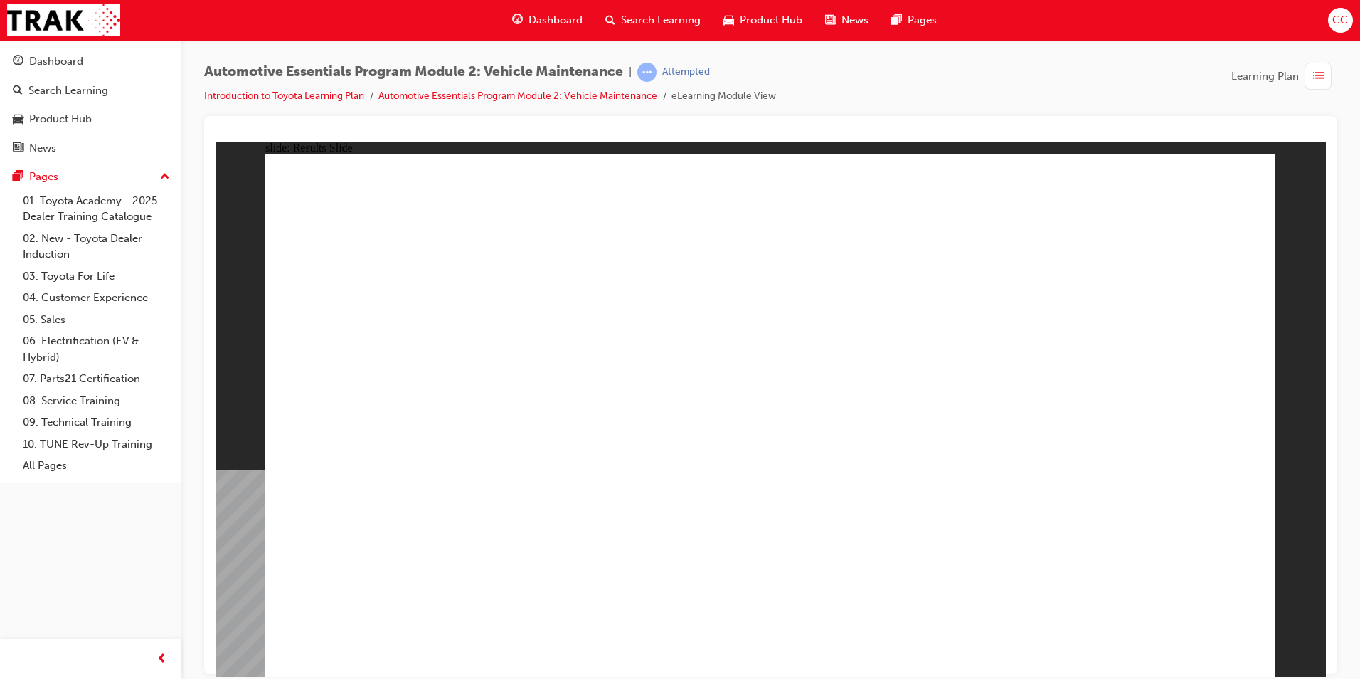
drag, startPoint x: 1239, startPoint y: 176, endPoint x: 1230, endPoint y: 181, distance: 10.5
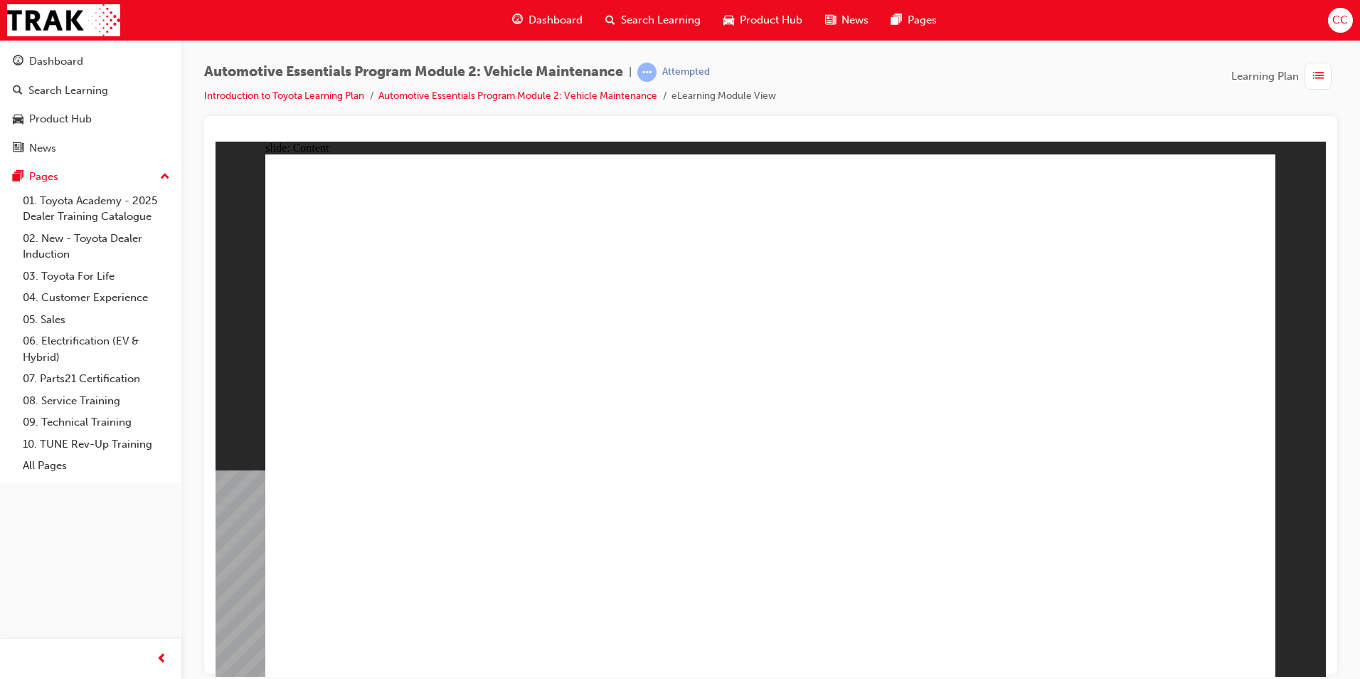
drag, startPoint x: 1235, startPoint y: 180, endPoint x: 1199, endPoint y: 194, distance: 38.7
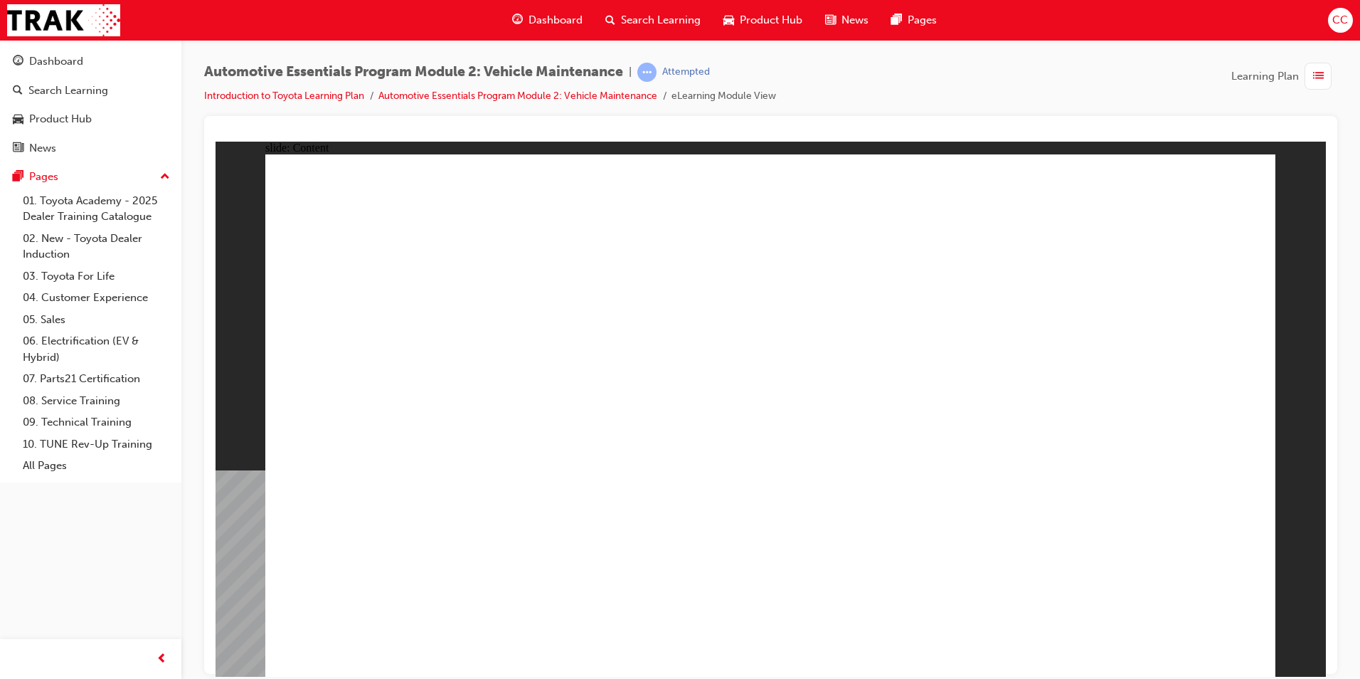
drag, startPoint x: 1174, startPoint y: 642, endPoint x: 1185, endPoint y: 646, distance: 11.9
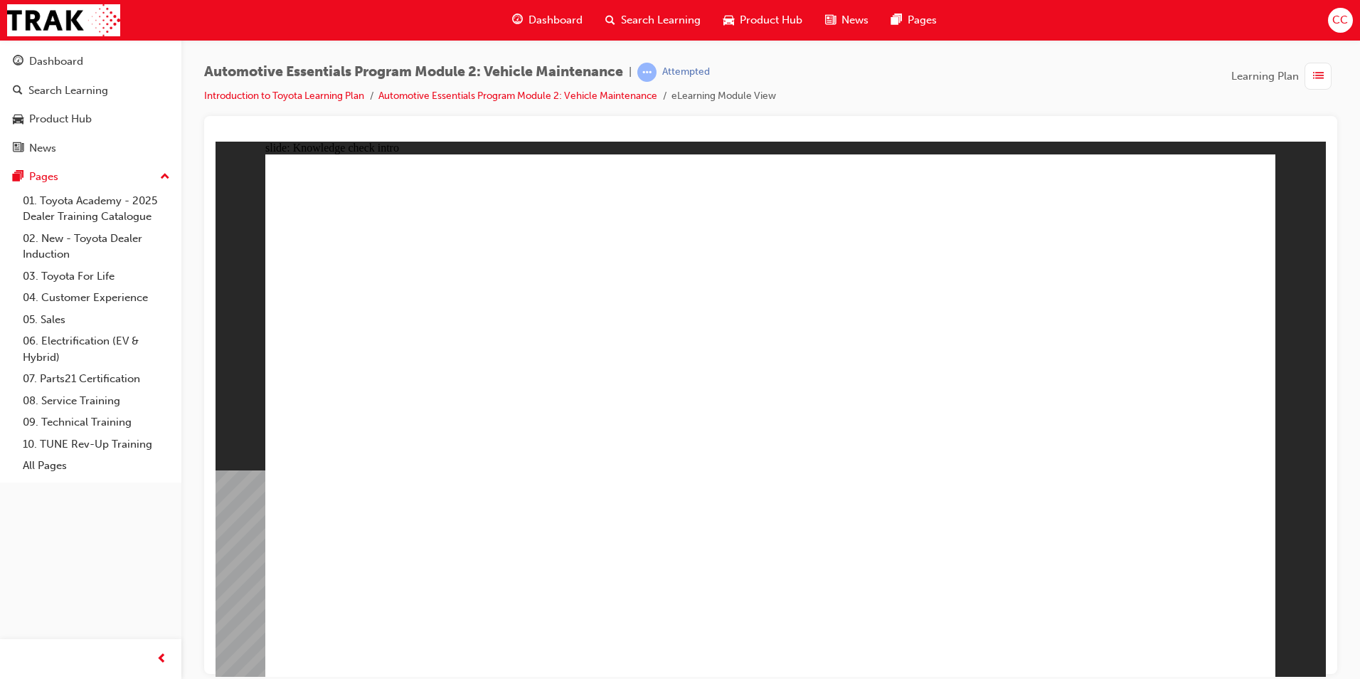
radio input "true"
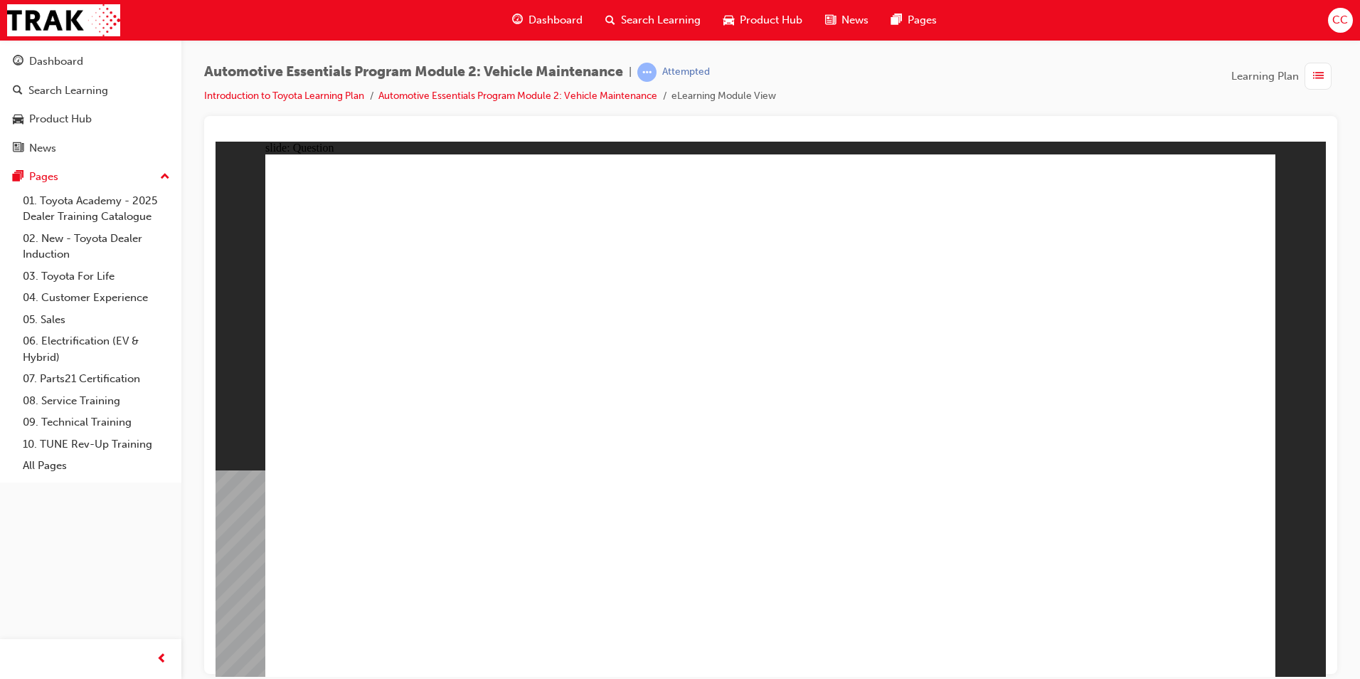
radio input "true"
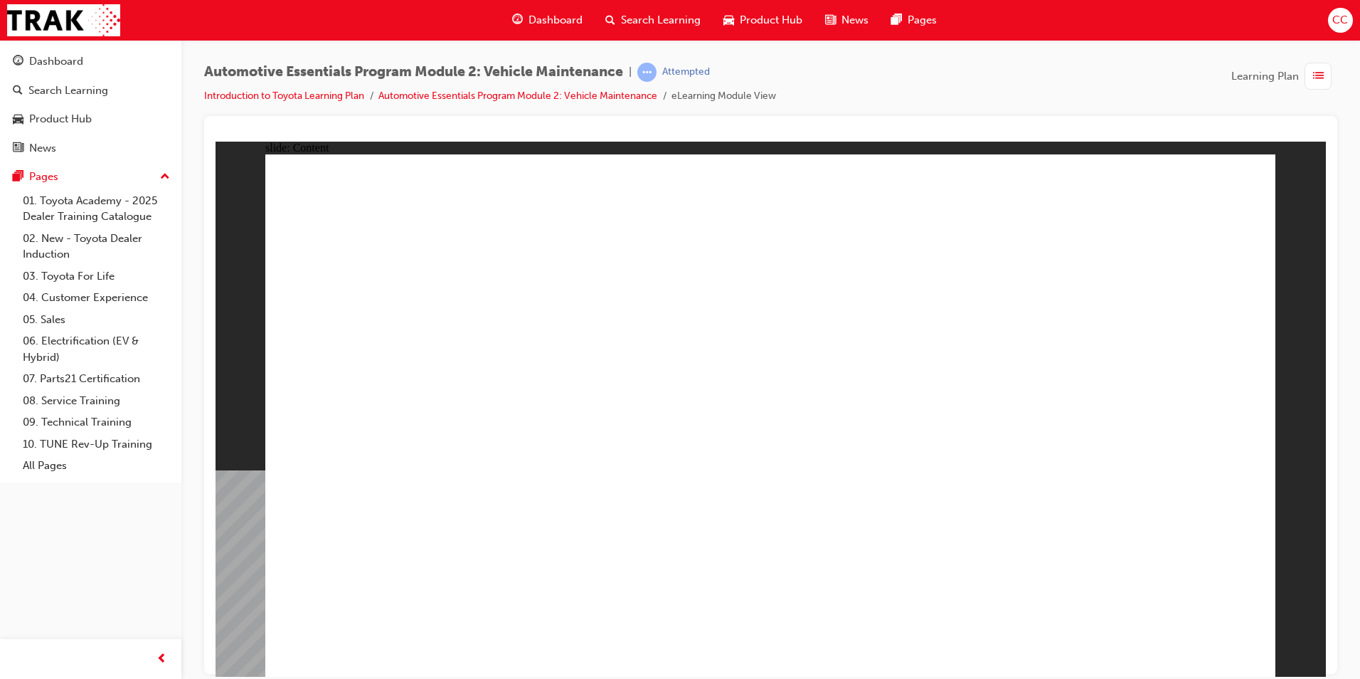
drag, startPoint x: 1256, startPoint y: 168, endPoint x: 1246, endPoint y: 173, distance: 10.5
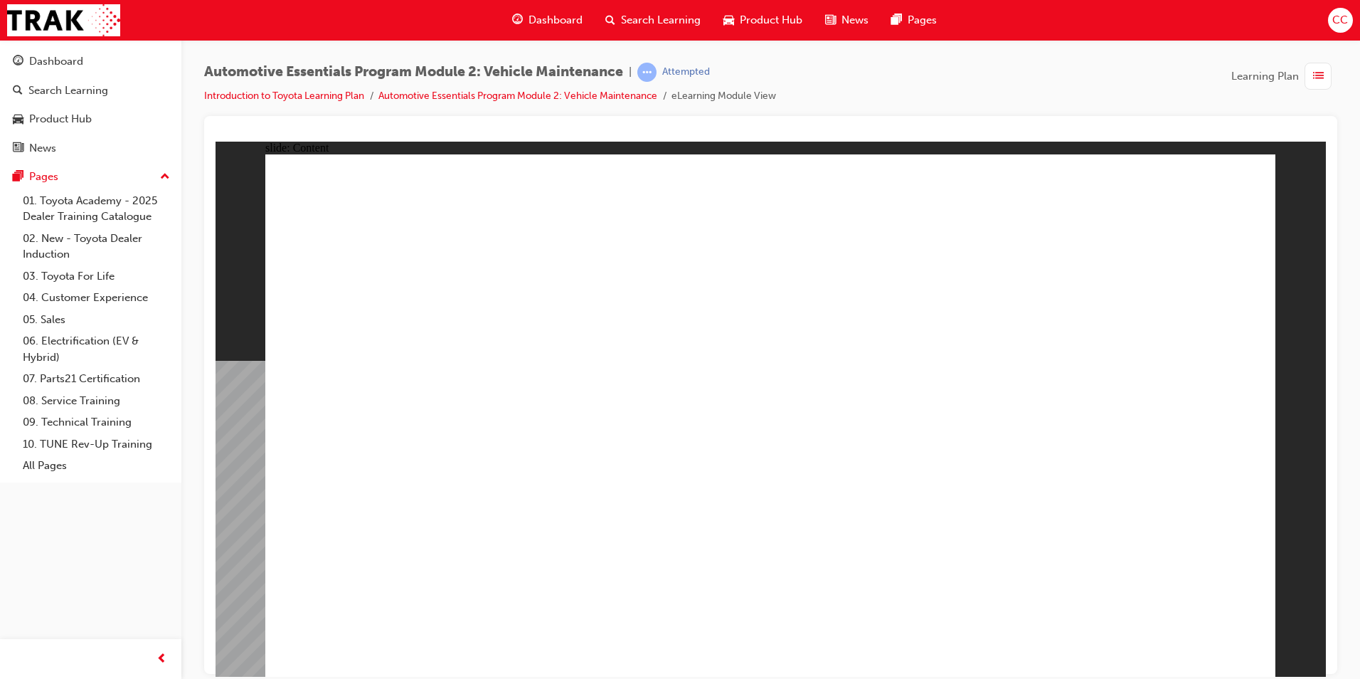
drag, startPoint x: 1251, startPoint y: 206, endPoint x: 1241, endPoint y: 188, distance: 20.7
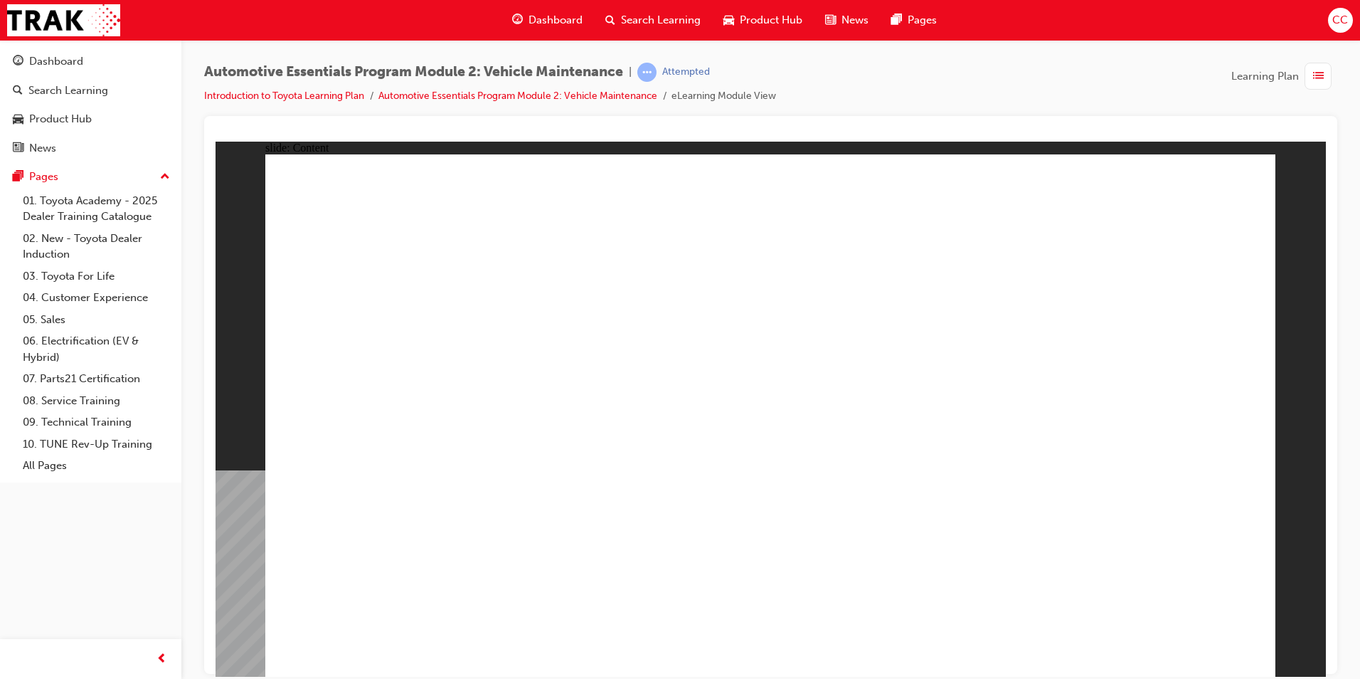
radio input "true"
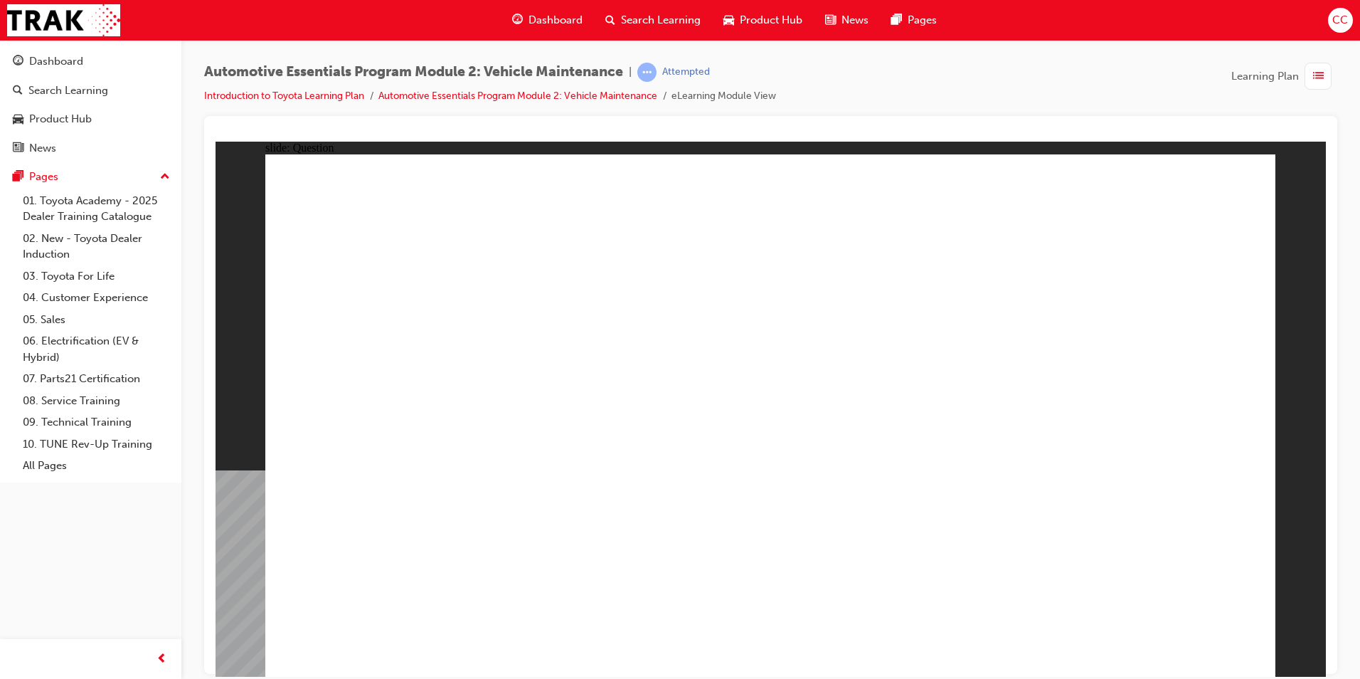
radio input "true"
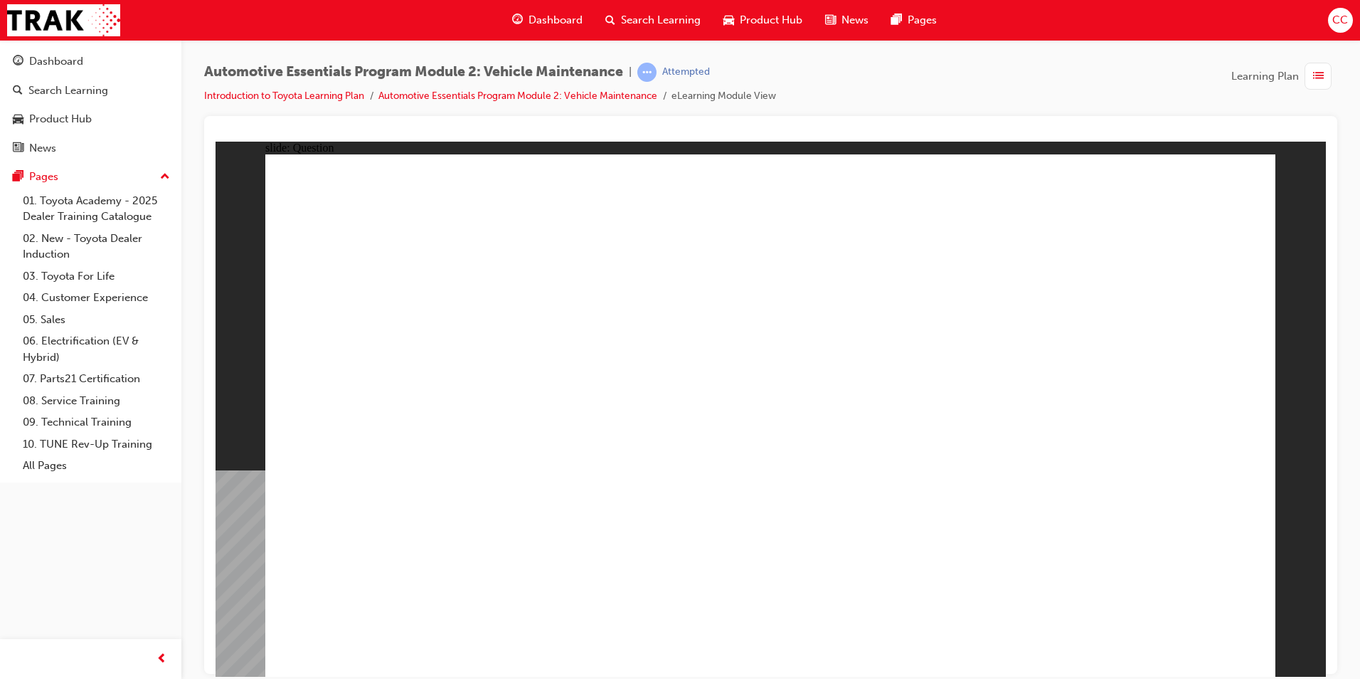
click at [566, 18] on span "Dashboard" at bounding box center [556, 20] width 54 height 16
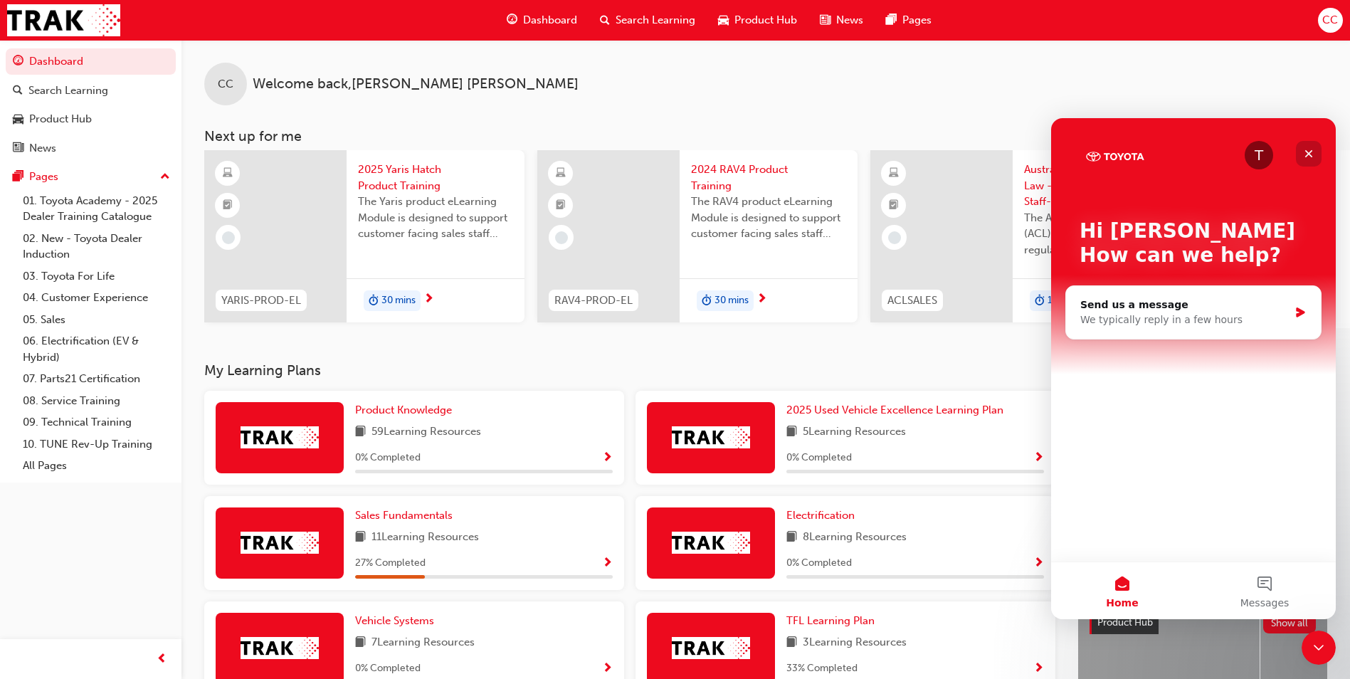
click at [1313, 150] on div "Close" at bounding box center [1309, 154] width 26 height 26
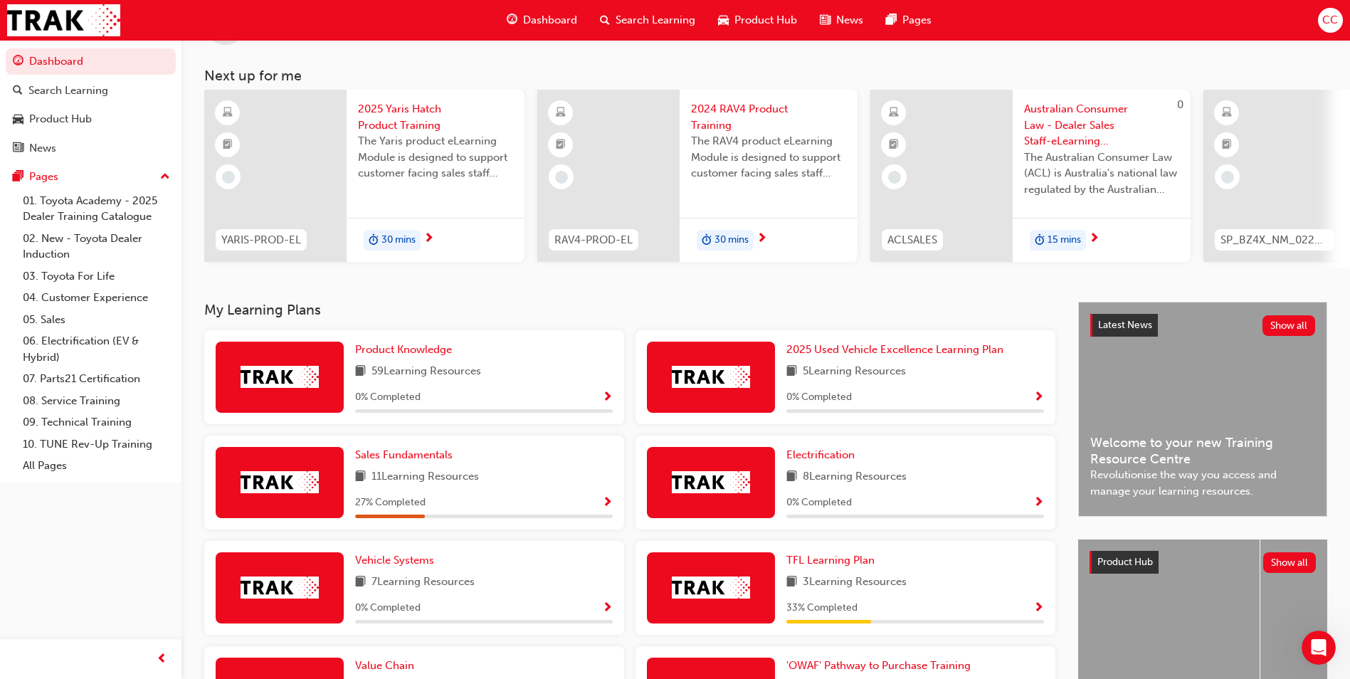
scroll to position [285, 0]
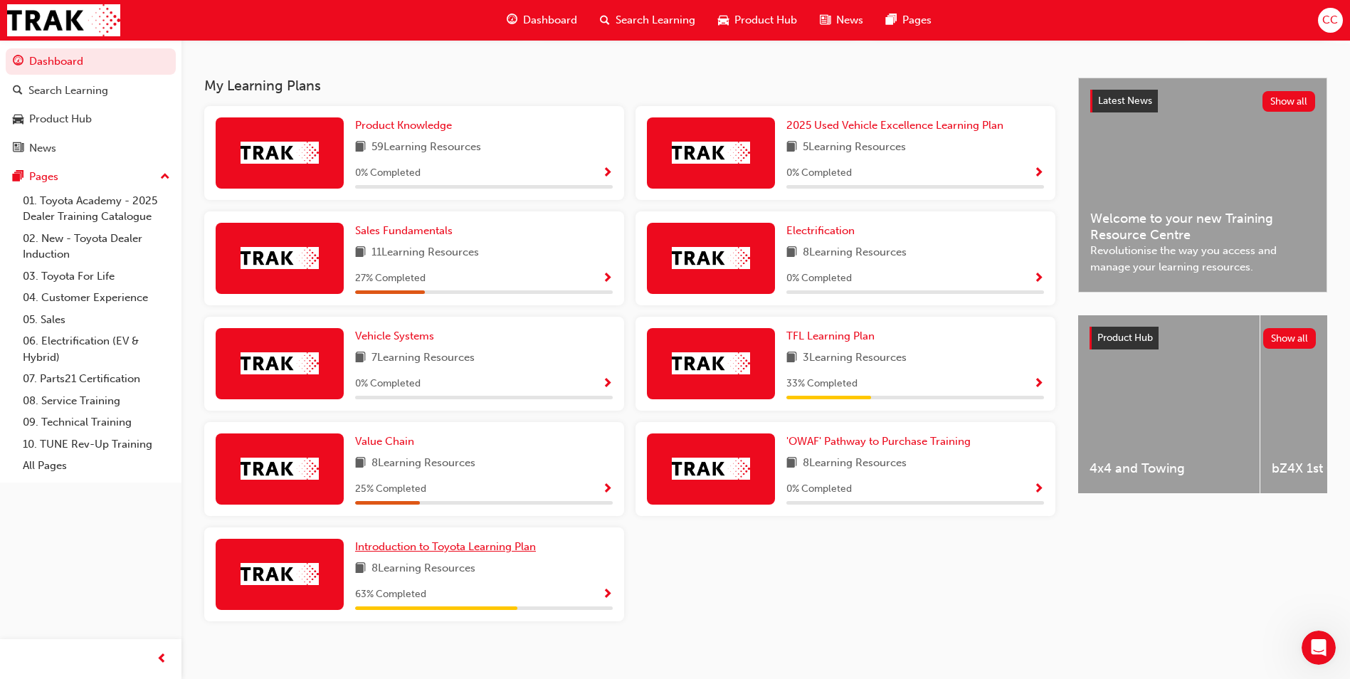
click at [425, 553] on span "Introduction to Toyota Learning Plan" at bounding box center [445, 546] width 181 height 13
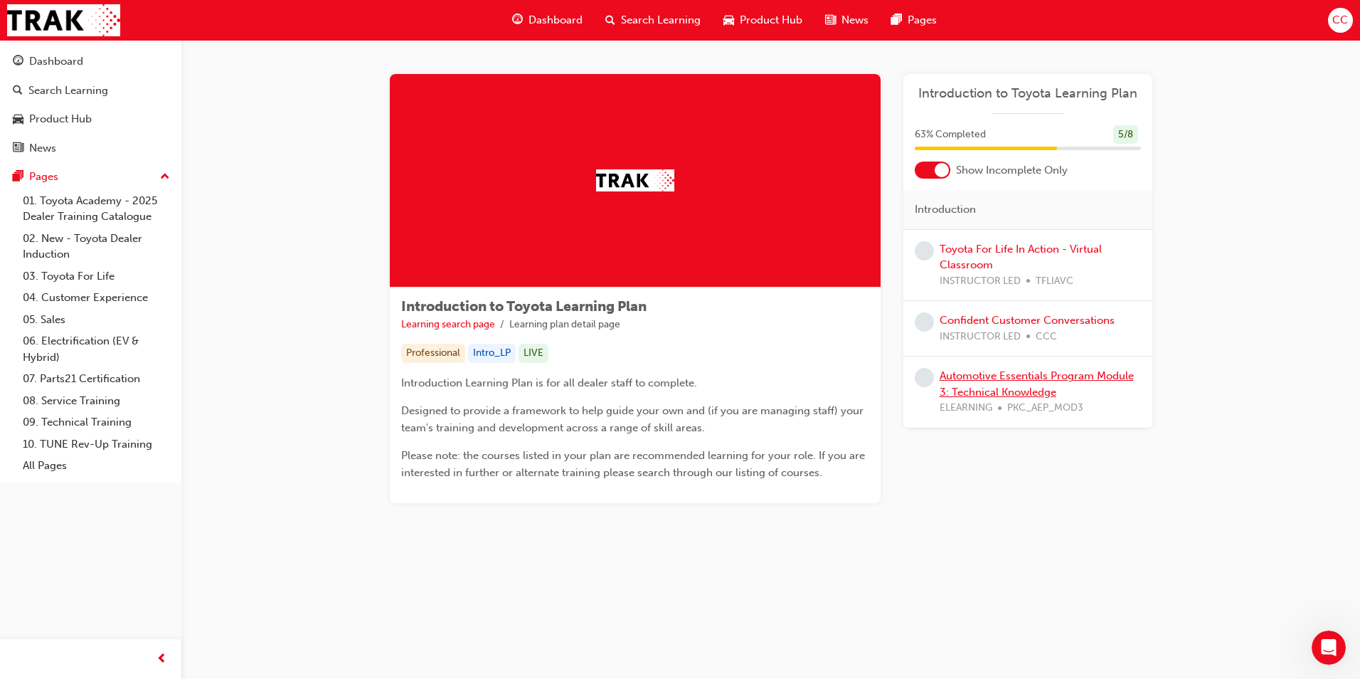
click at [986, 379] on link "Automotive Essentials Program Module 3: Technical Knowledge" at bounding box center [1037, 383] width 194 height 29
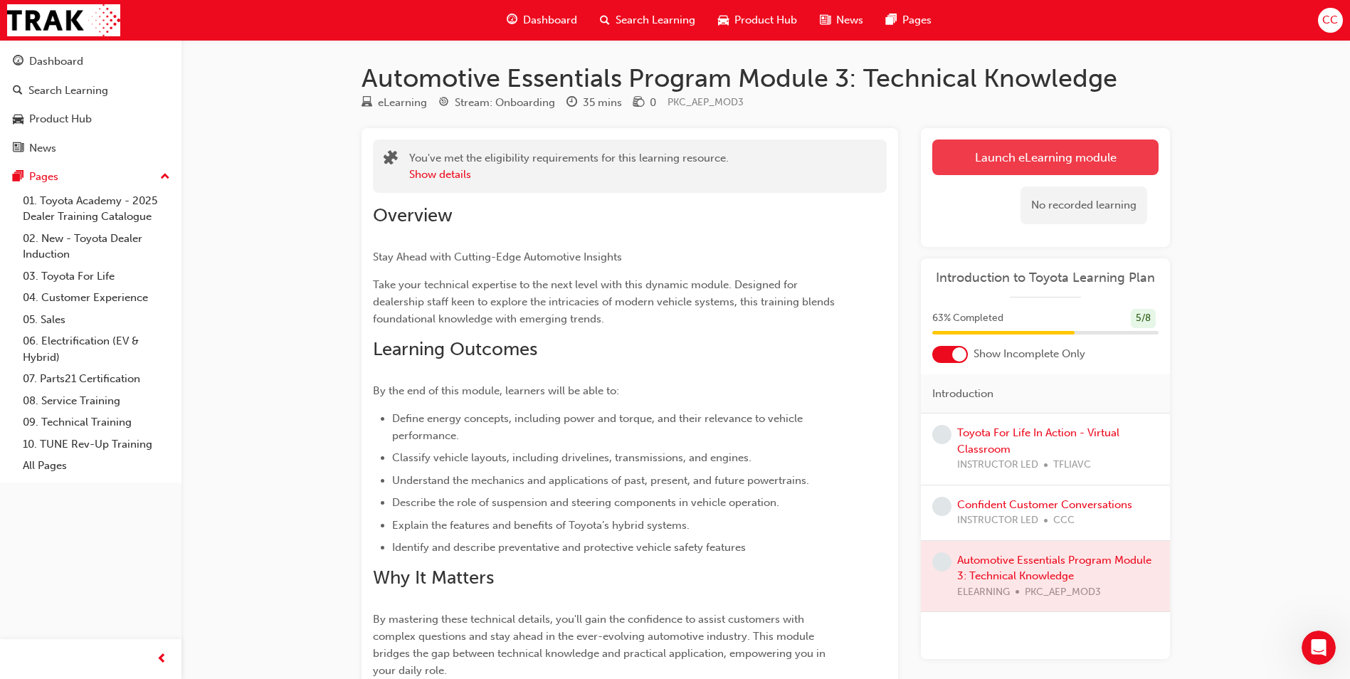
click at [1029, 154] on link "Launch eLearning module" at bounding box center [1045, 157] width 226 height 36
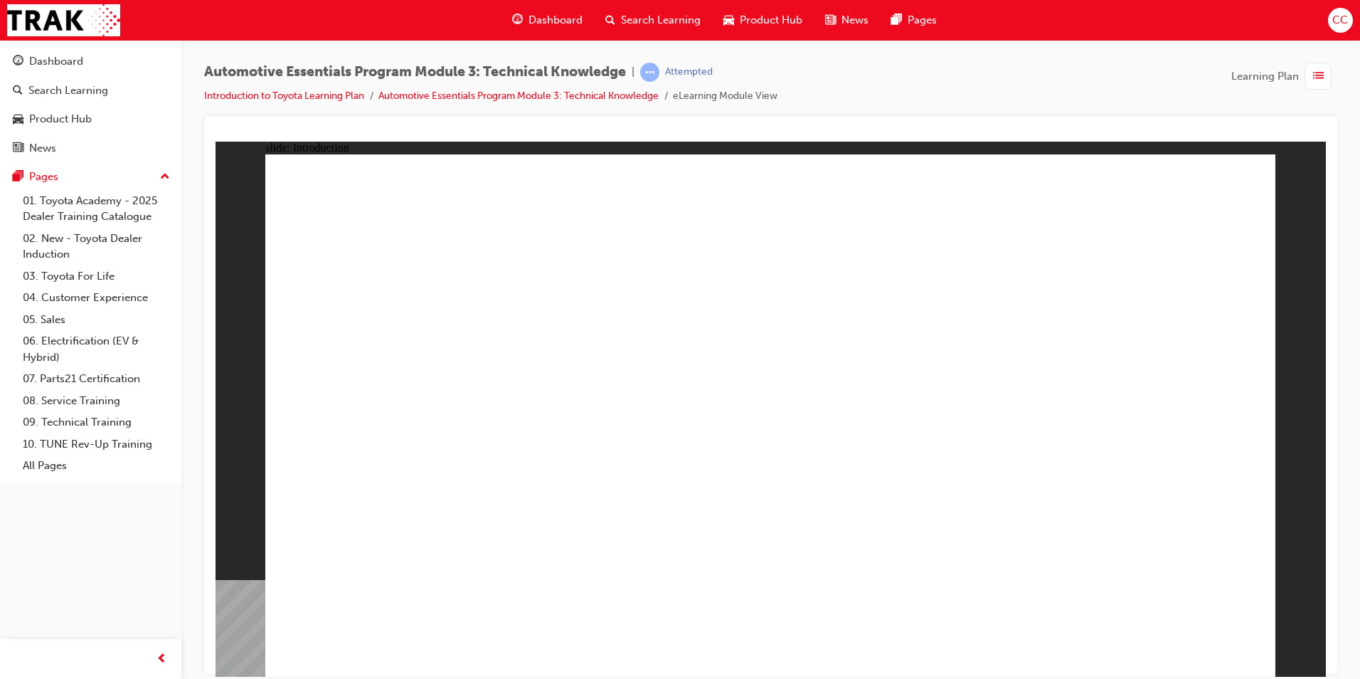
drag, startPoint x: 1204, startPoint y: 647, endPoint x: 1203, endPoint y: 656, distance: 8.7
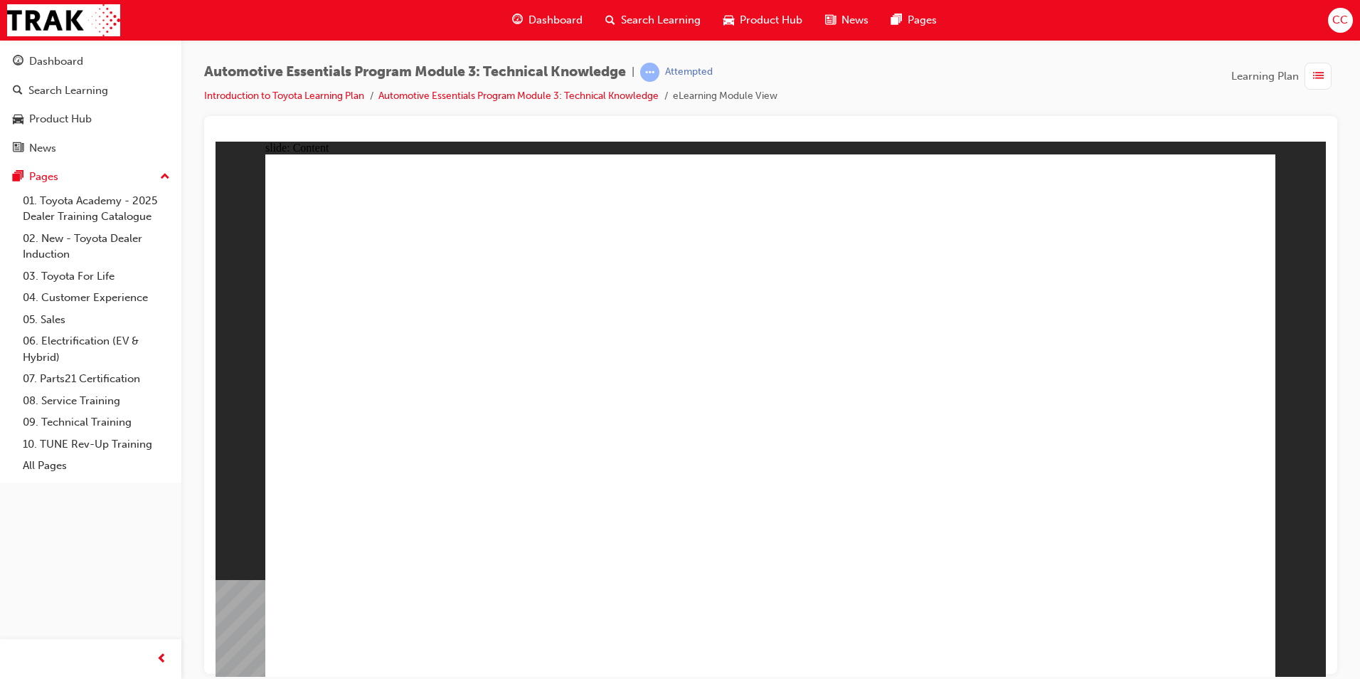
radio input "true"
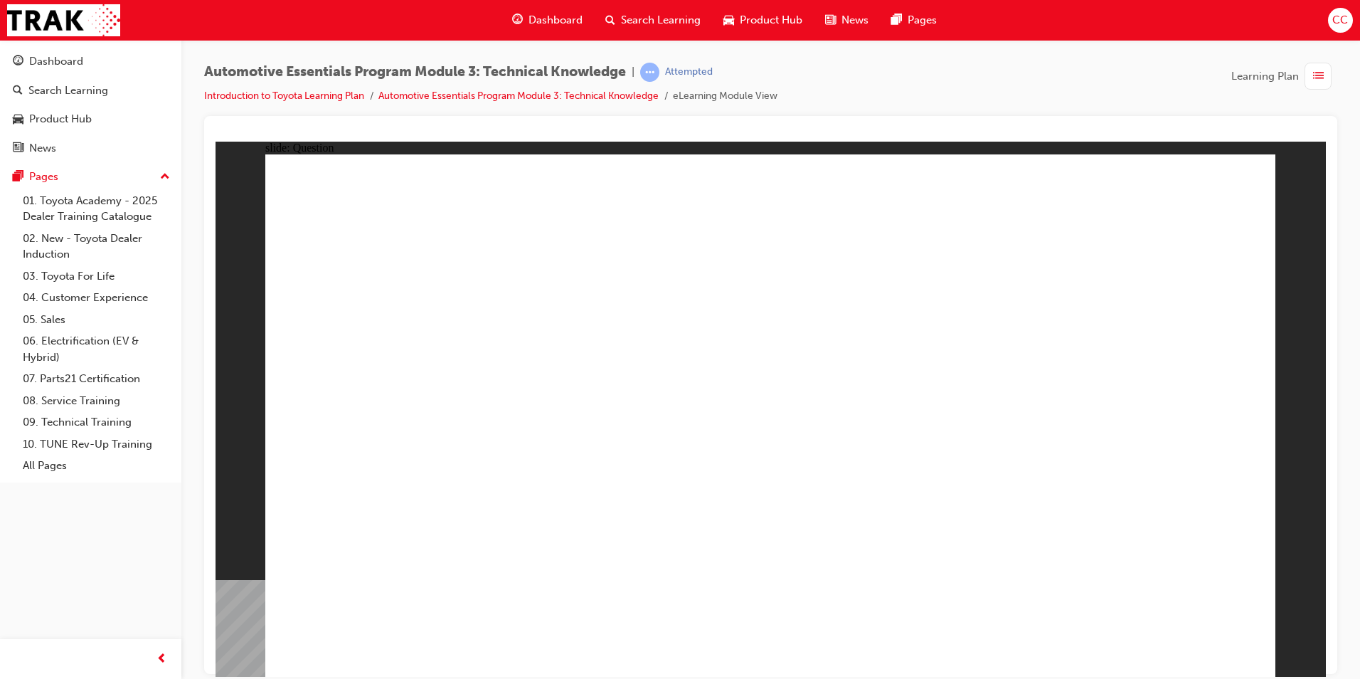
radio input "true"
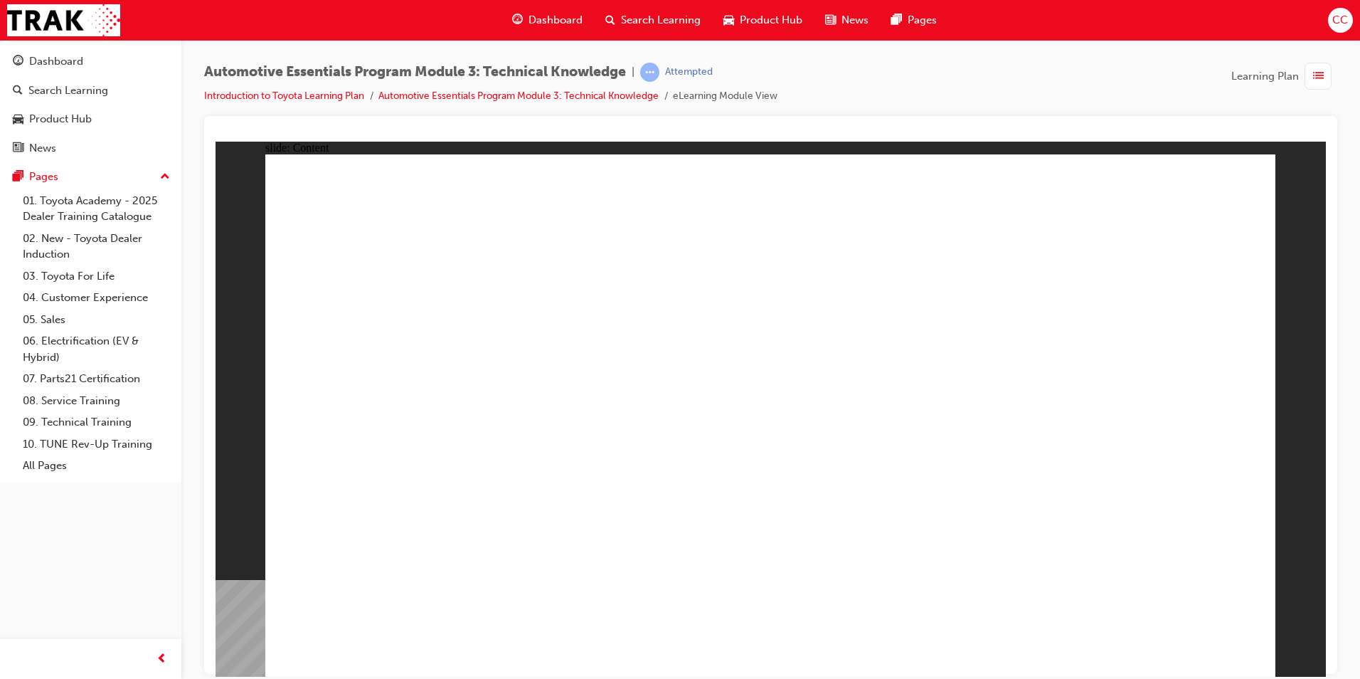
radio input "true"
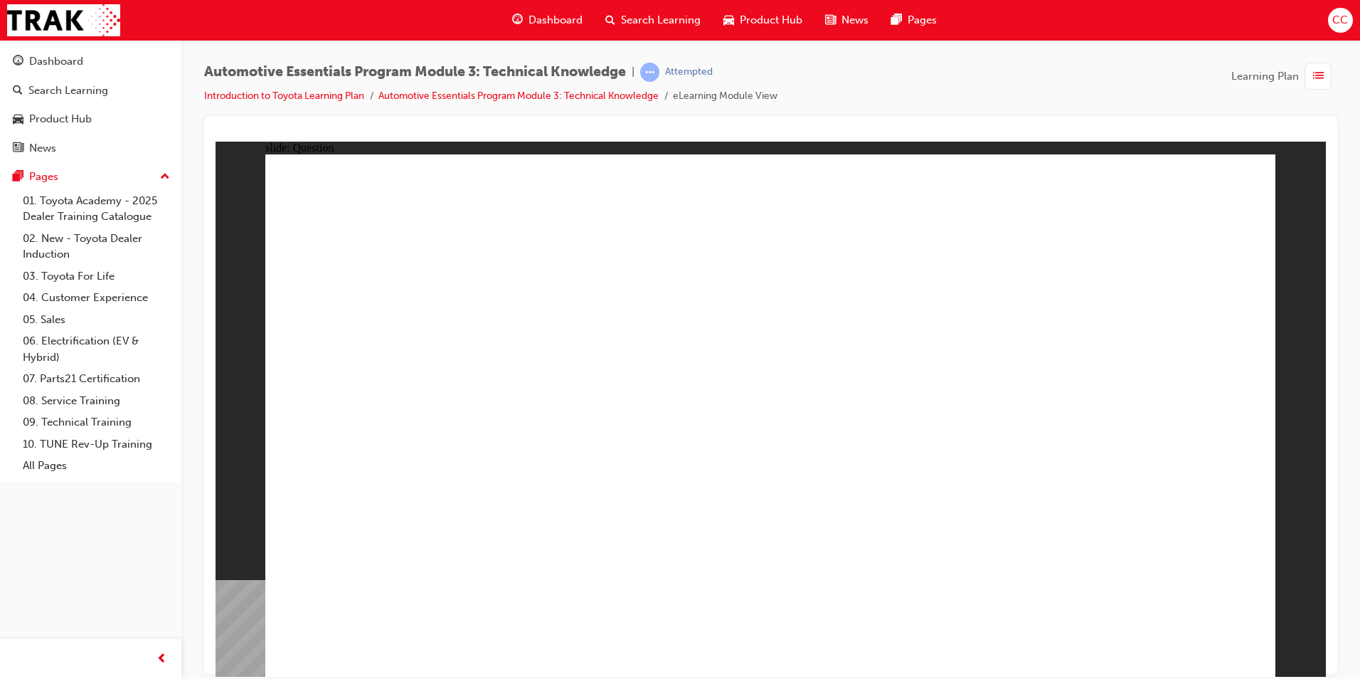
drag, startPoint x: 942, startPoint y: 420, endPoint x: 948, endPoint y: 427, distance: 9.1
radio input "true"
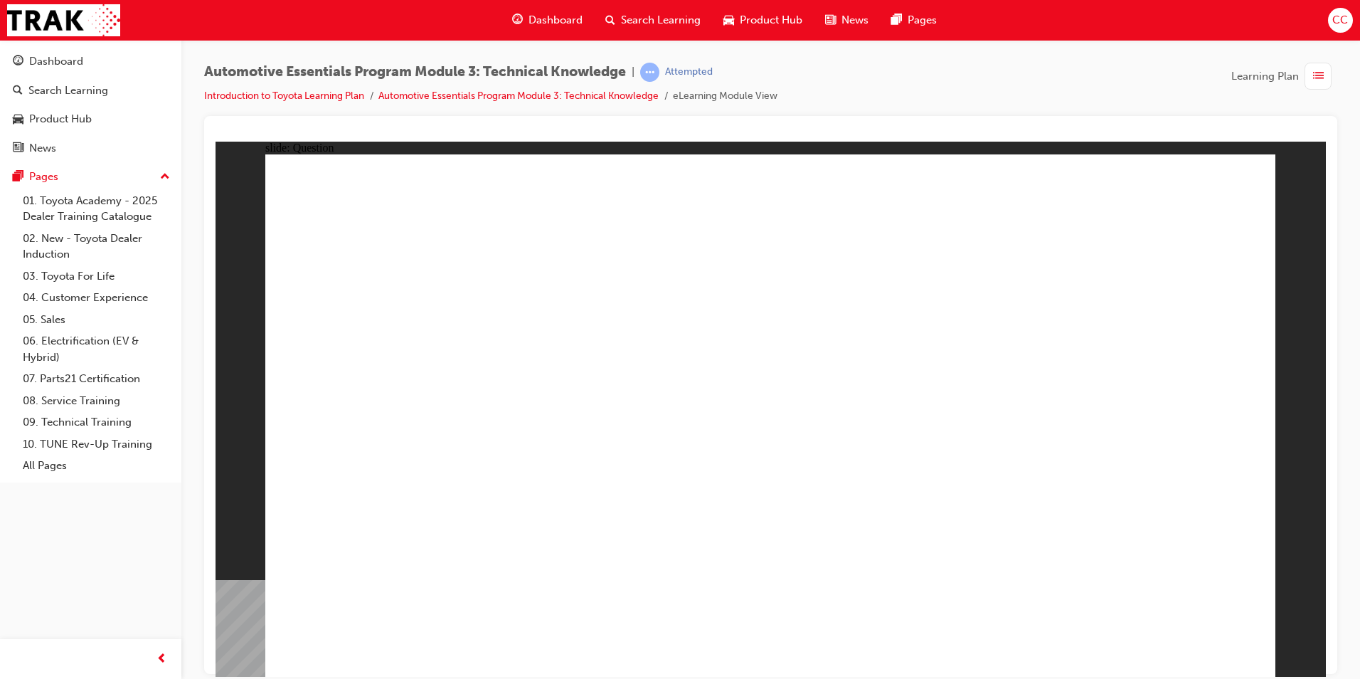
radio input "true"
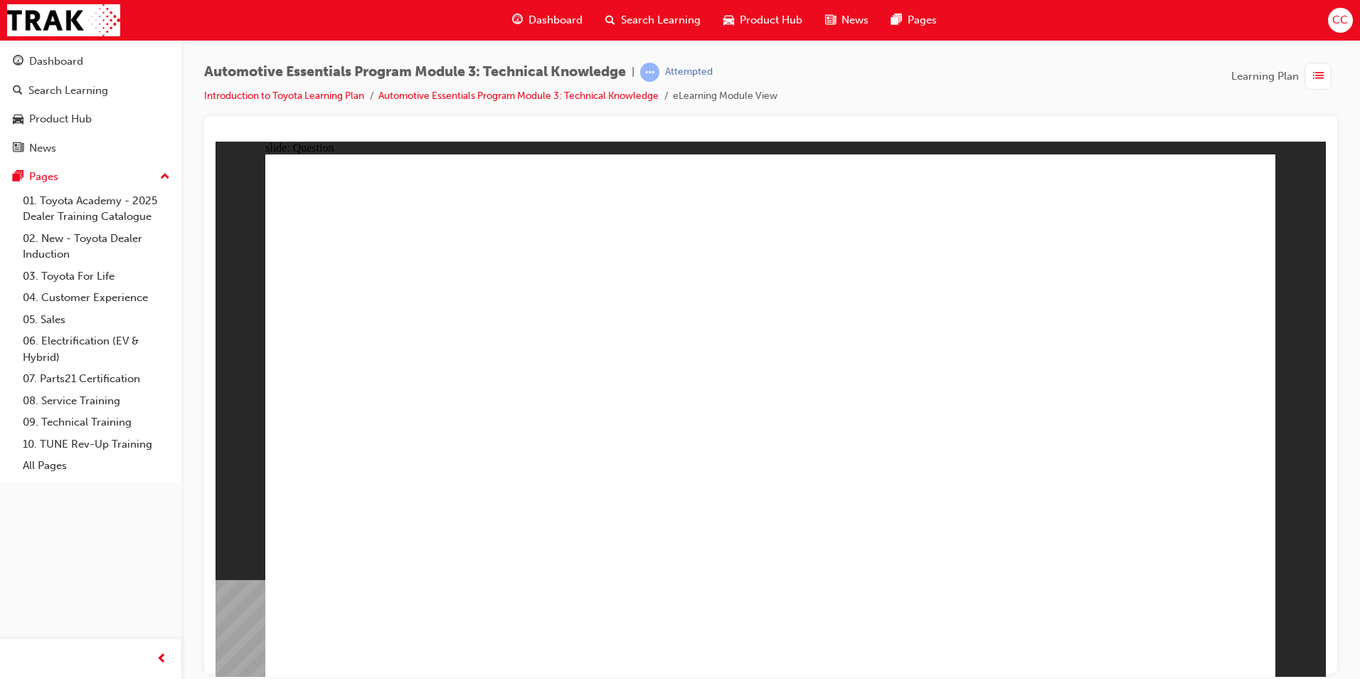
drag, startPoint x: 820, startPoint y: 511, endPoint x: 802, endPoint y: 503, distance: 19.4
radio input "true"
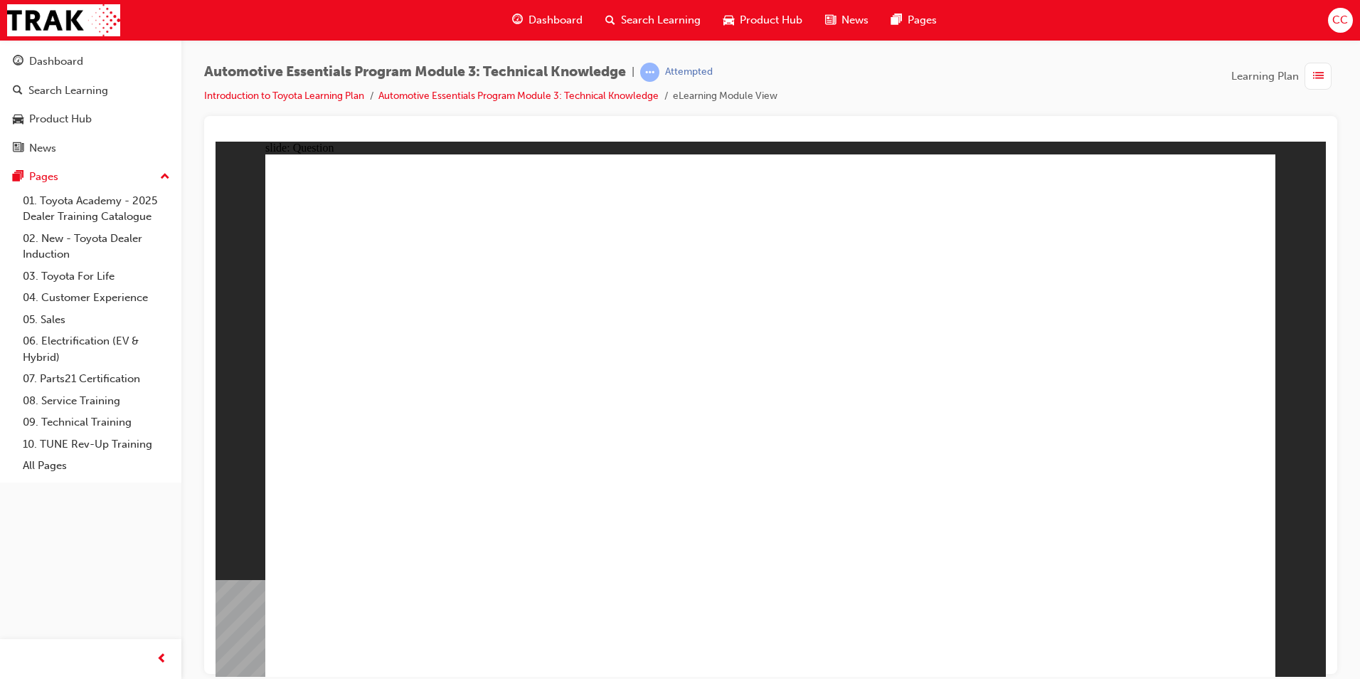
radio input "true"
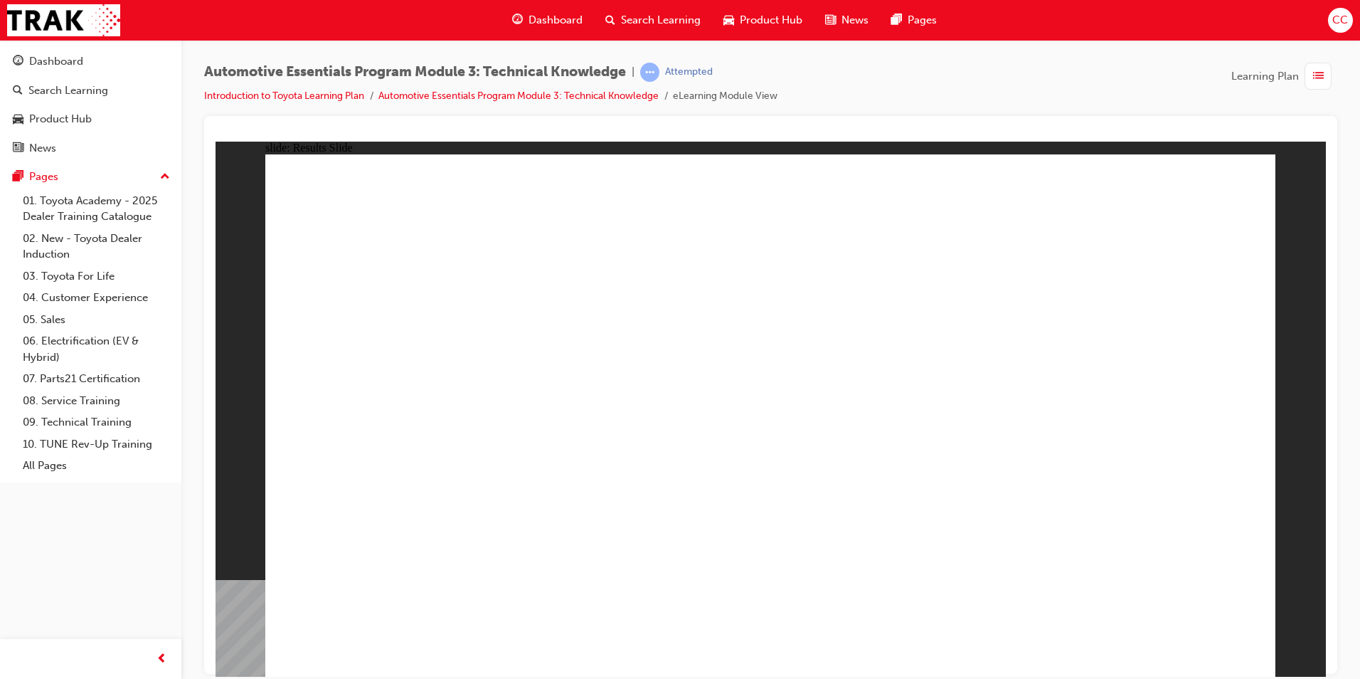
radio input "true"
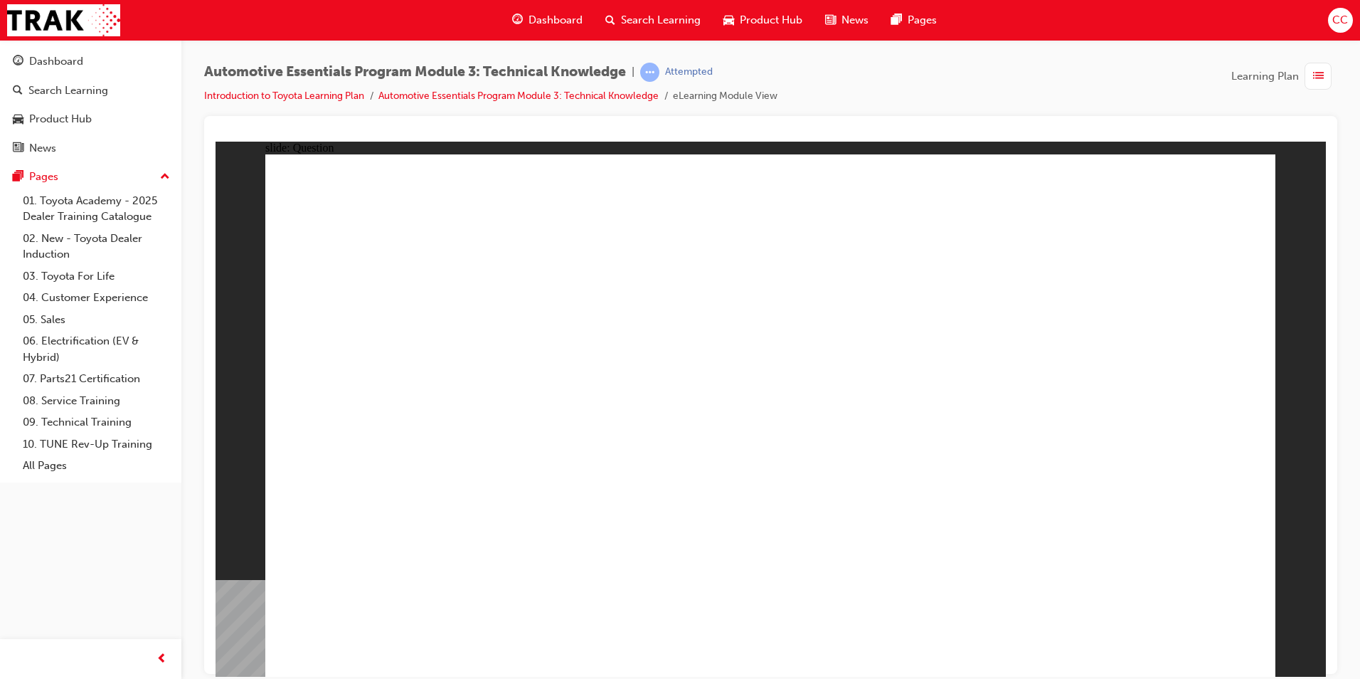
radio input "true"
drag, startPoint x: 963, startPoint y: 342, endPoint x: 967, endPoint y: 349, distance: 8.0
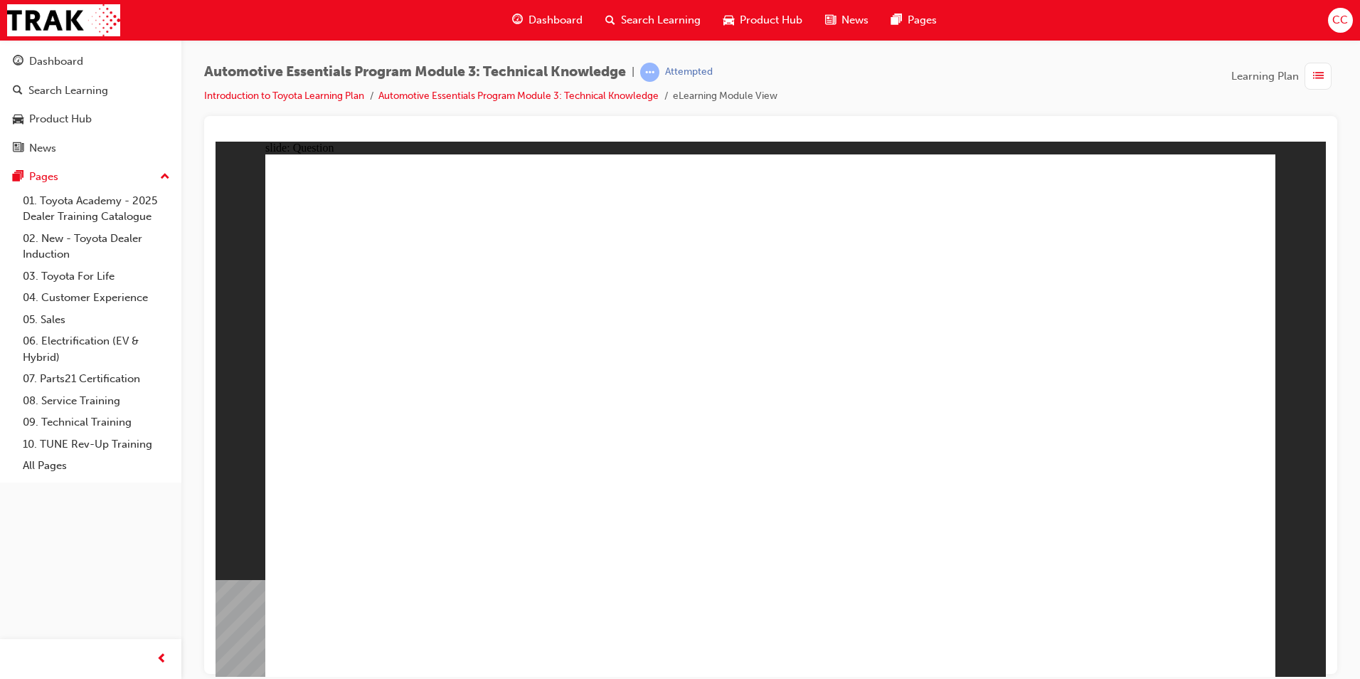
radio input "true"
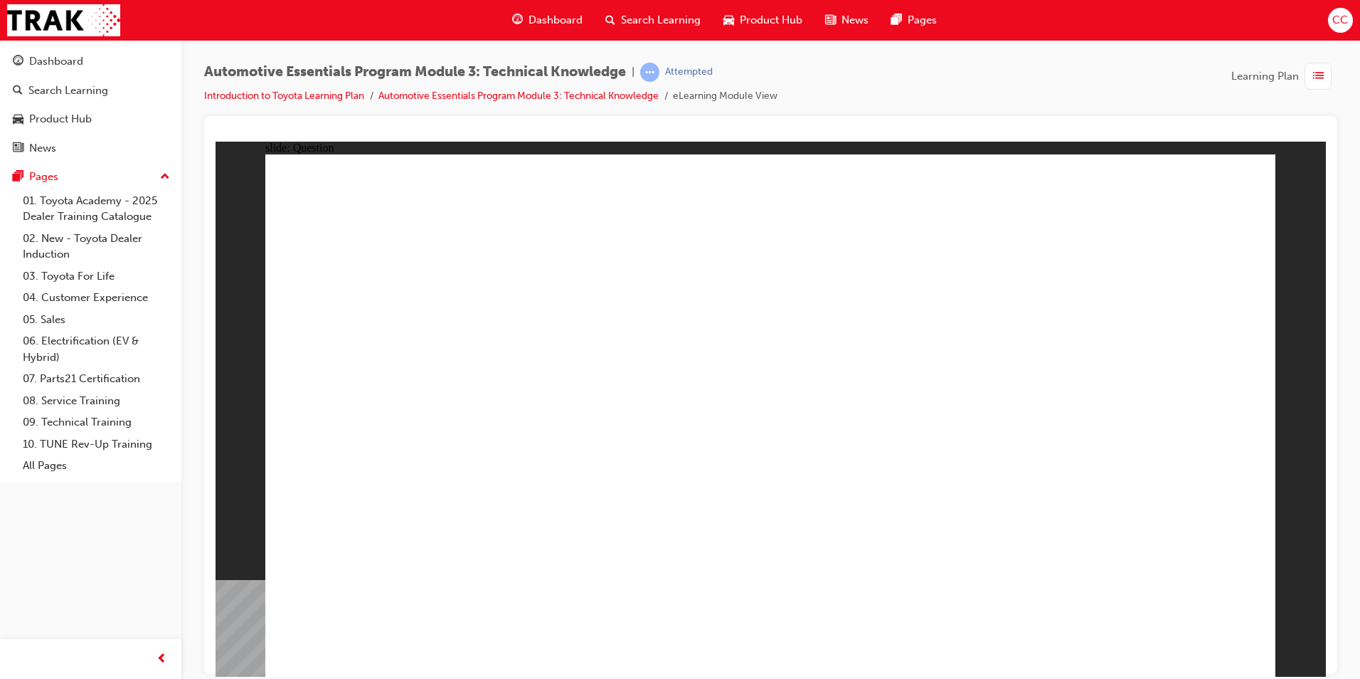
radio input "true"
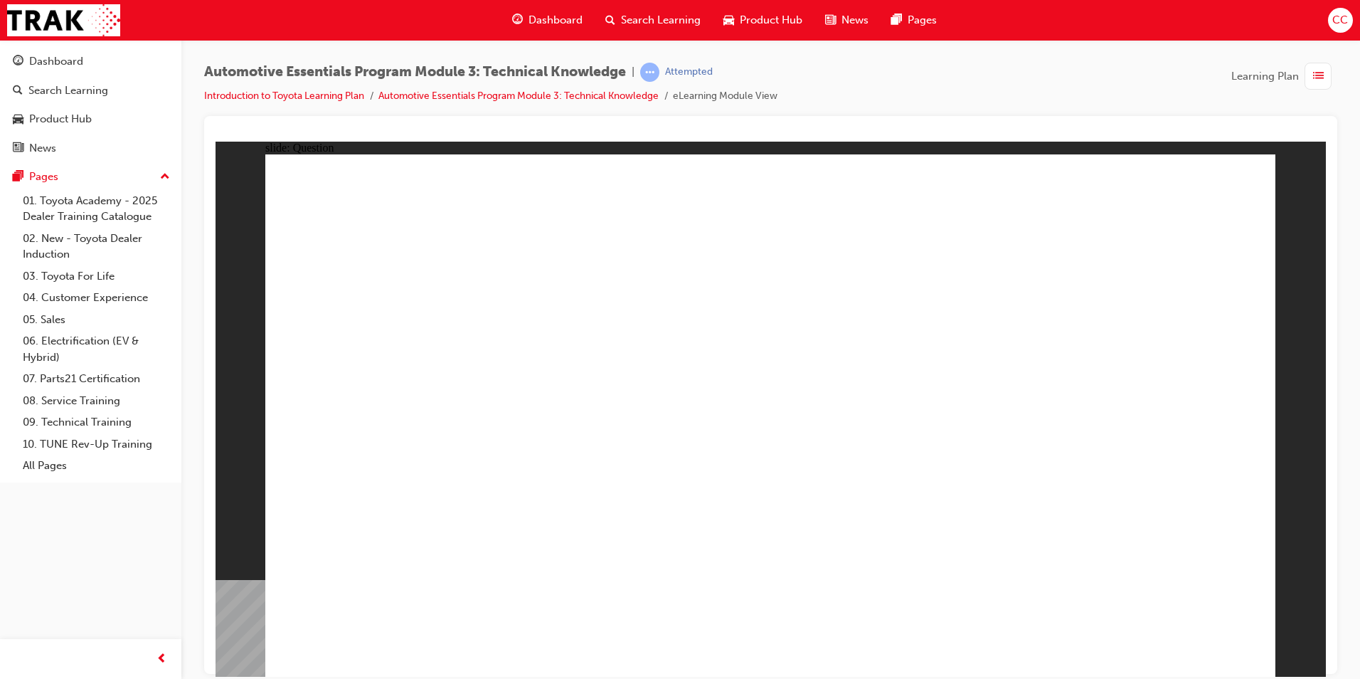
radio input "true"
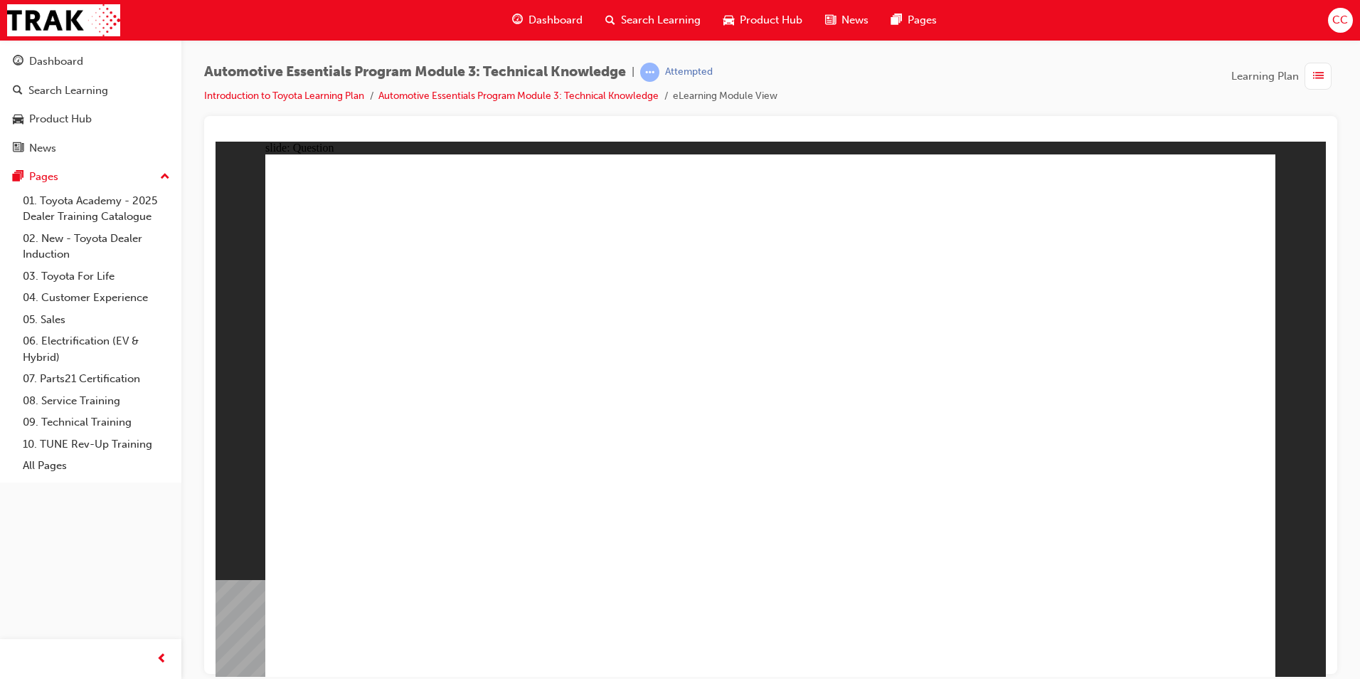
radio input "false"
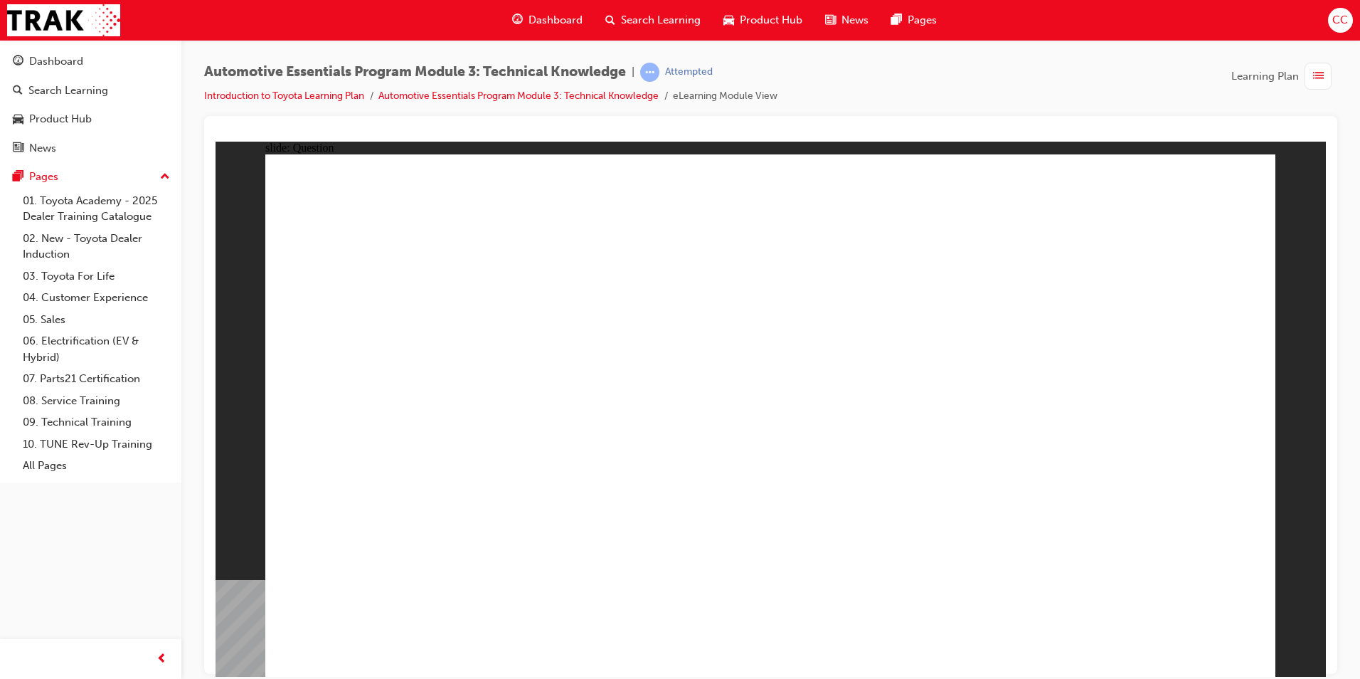
radio input "true"
drag, startPoint x: 817, startPoint y: 519, endPoint x: 768, endPoint y: 498, distance: 53.2
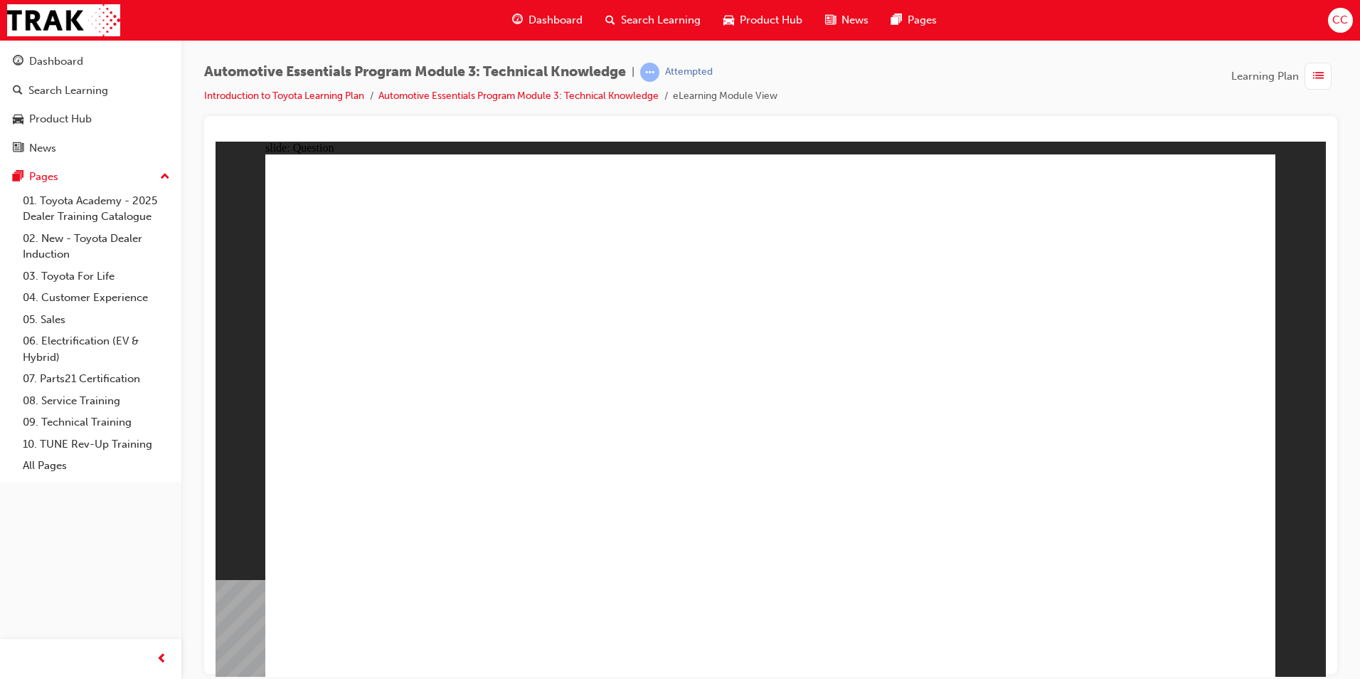
radio input "true"
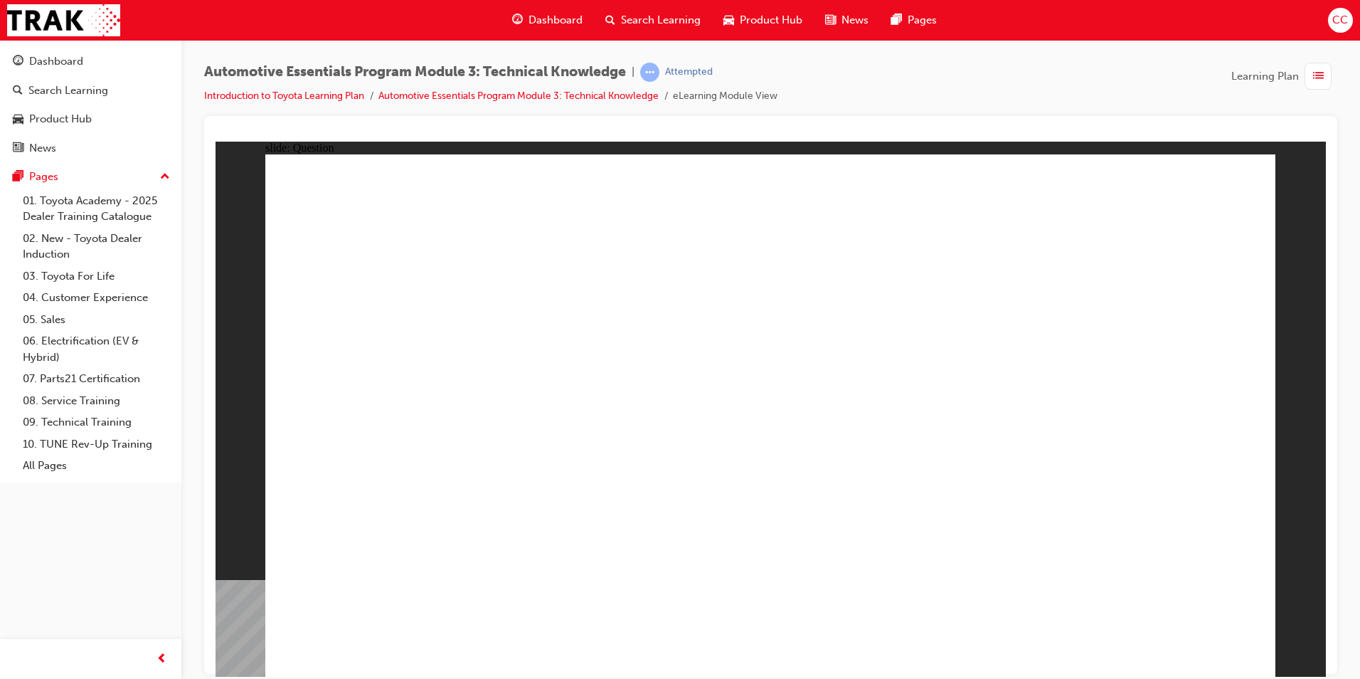
radio input "true"
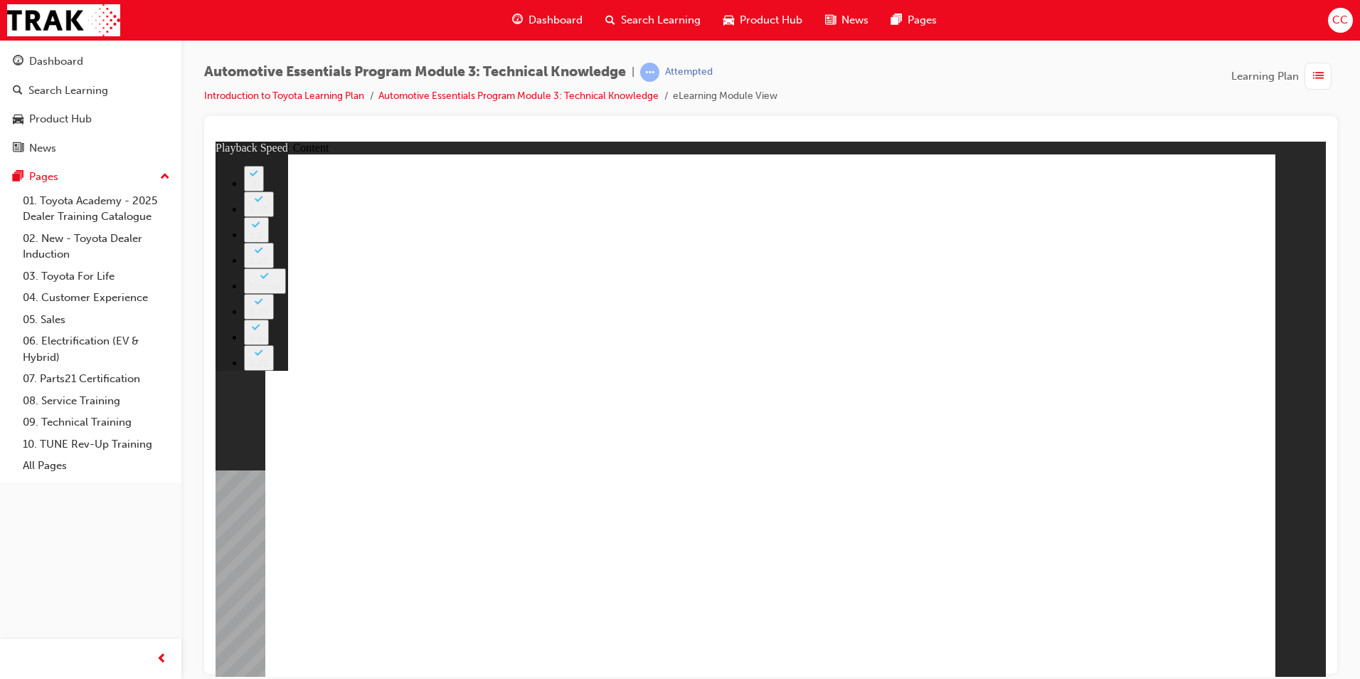
drag, startPoint x: 537, startPoint y: 546, endPoint x: 499, endPoint y: 554, distance: 39.2
type input "227"
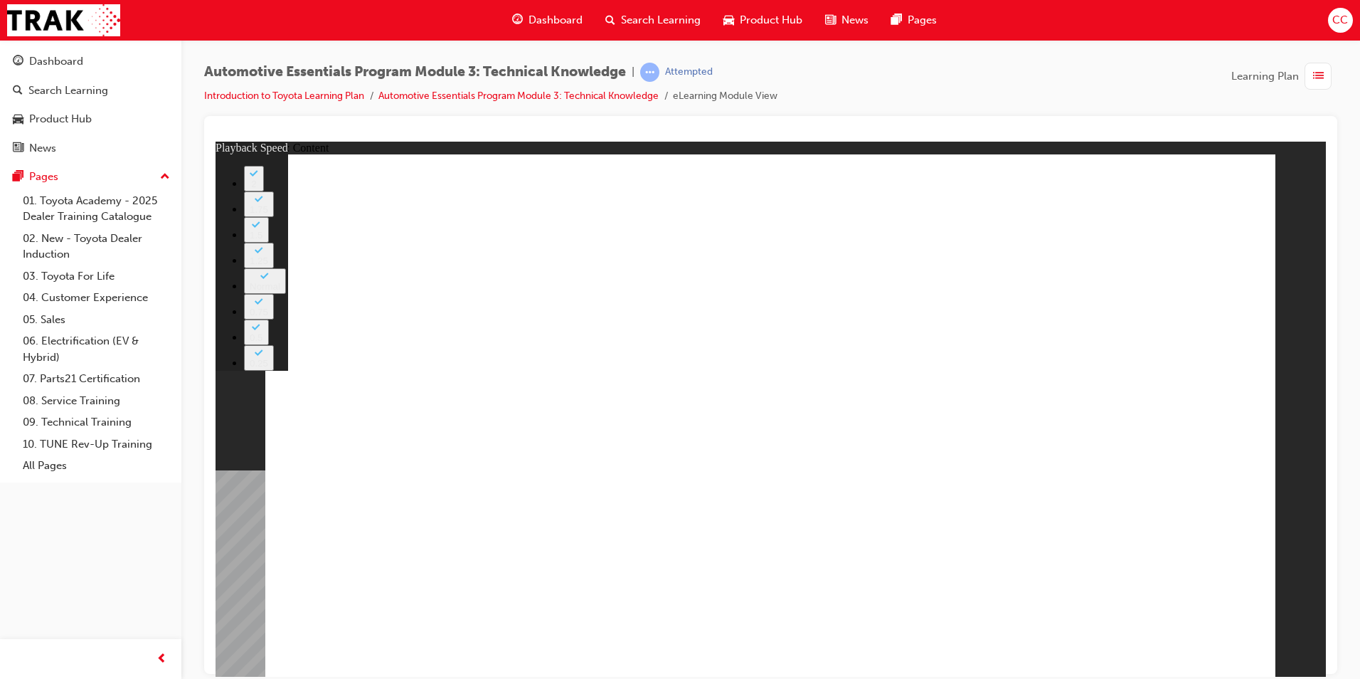
type input "15"
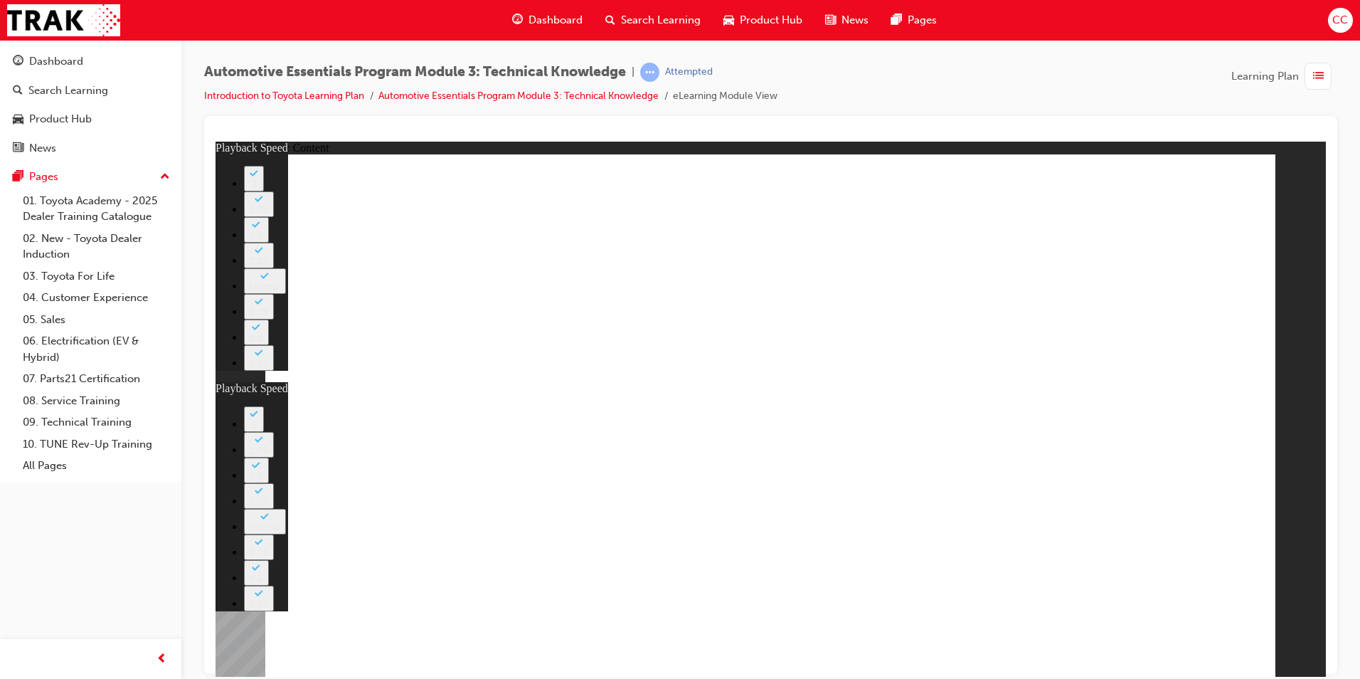
type input "15"
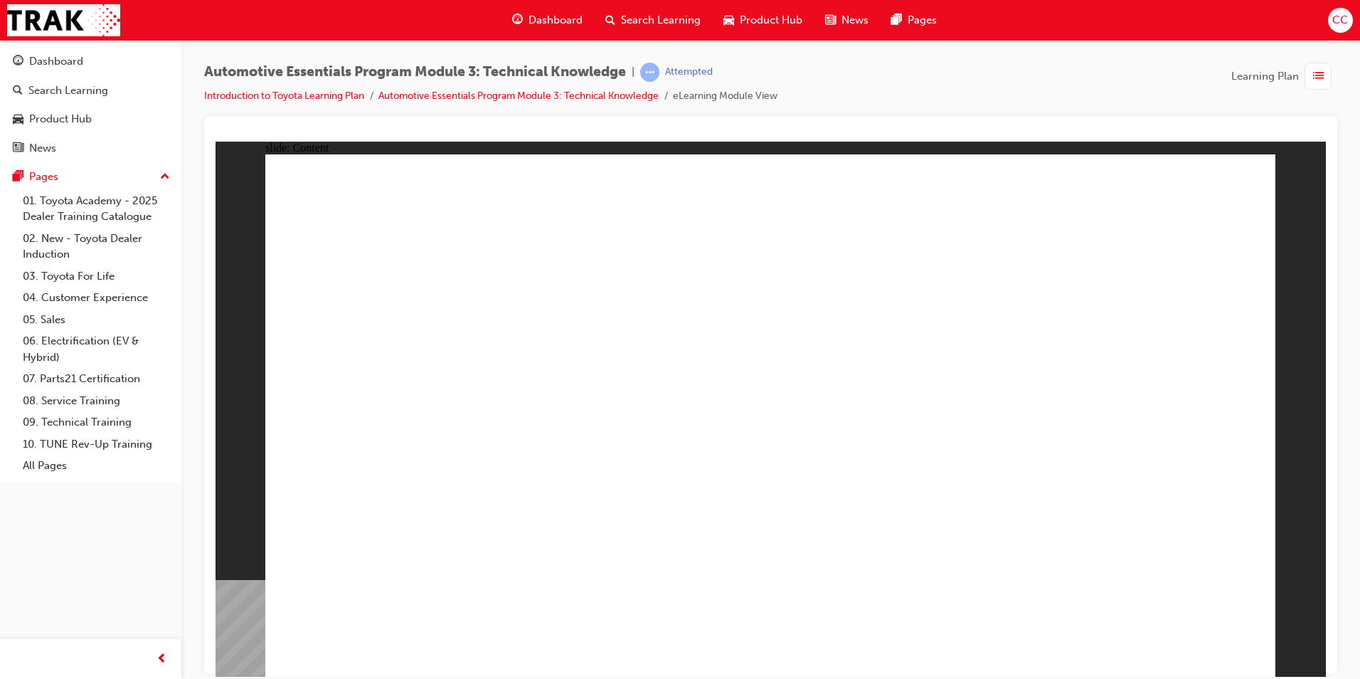
drag, startPoint x: 881, startPoint y: 537, endPoint x: 873, endPoint y: 566, distance: 30.4
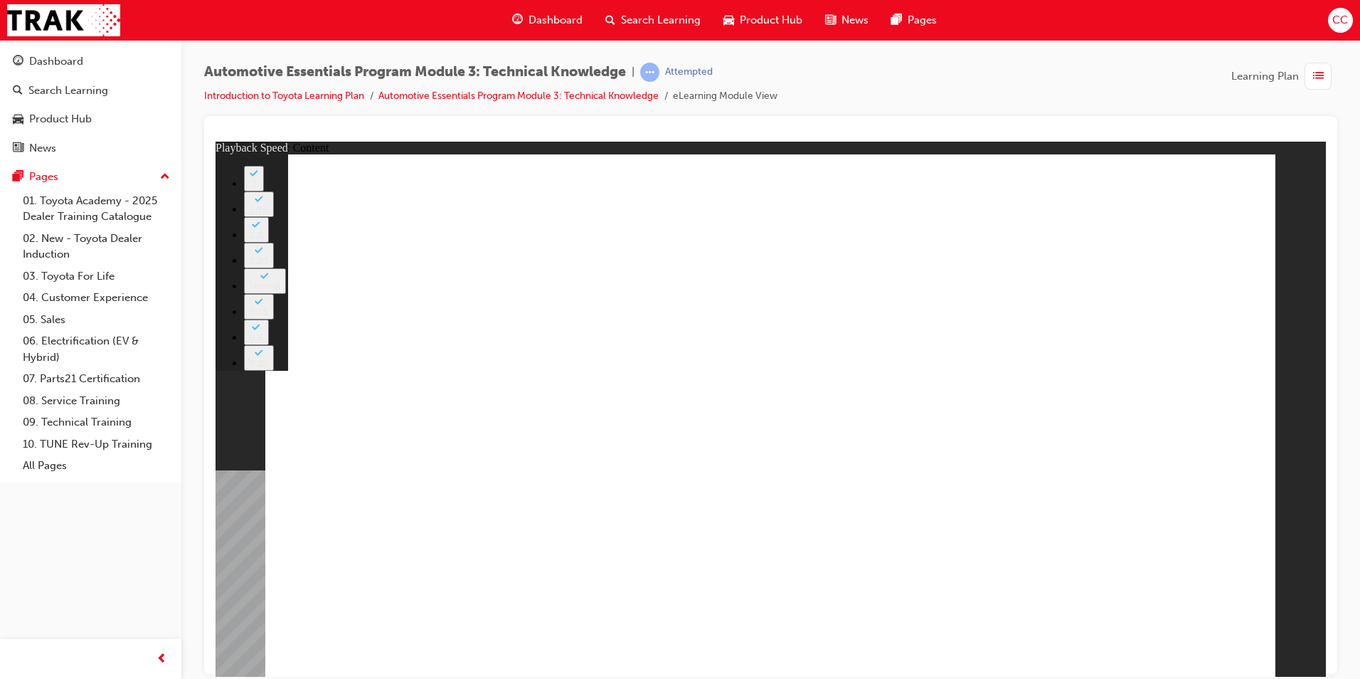
type input "18"
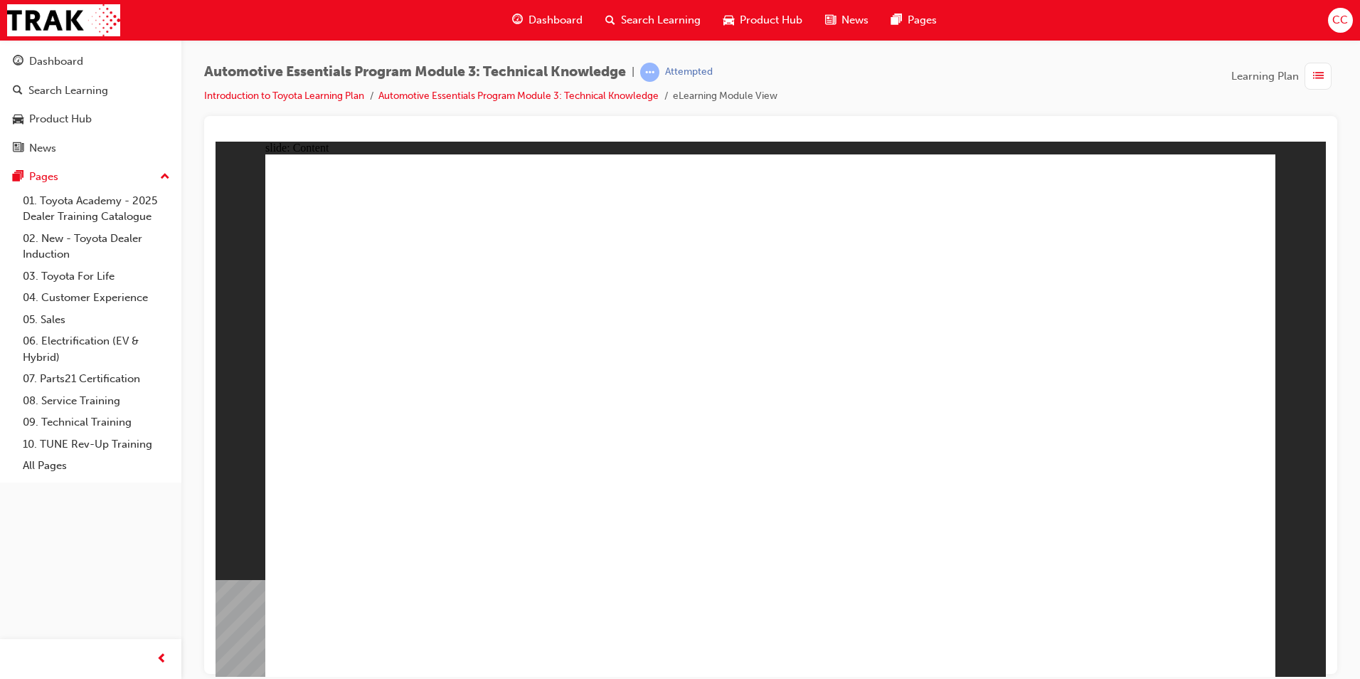
drag, startPoint x: 1229, startPoint y: 181, endPoint x: 1246, endPoint y: 170, distance: 21.1
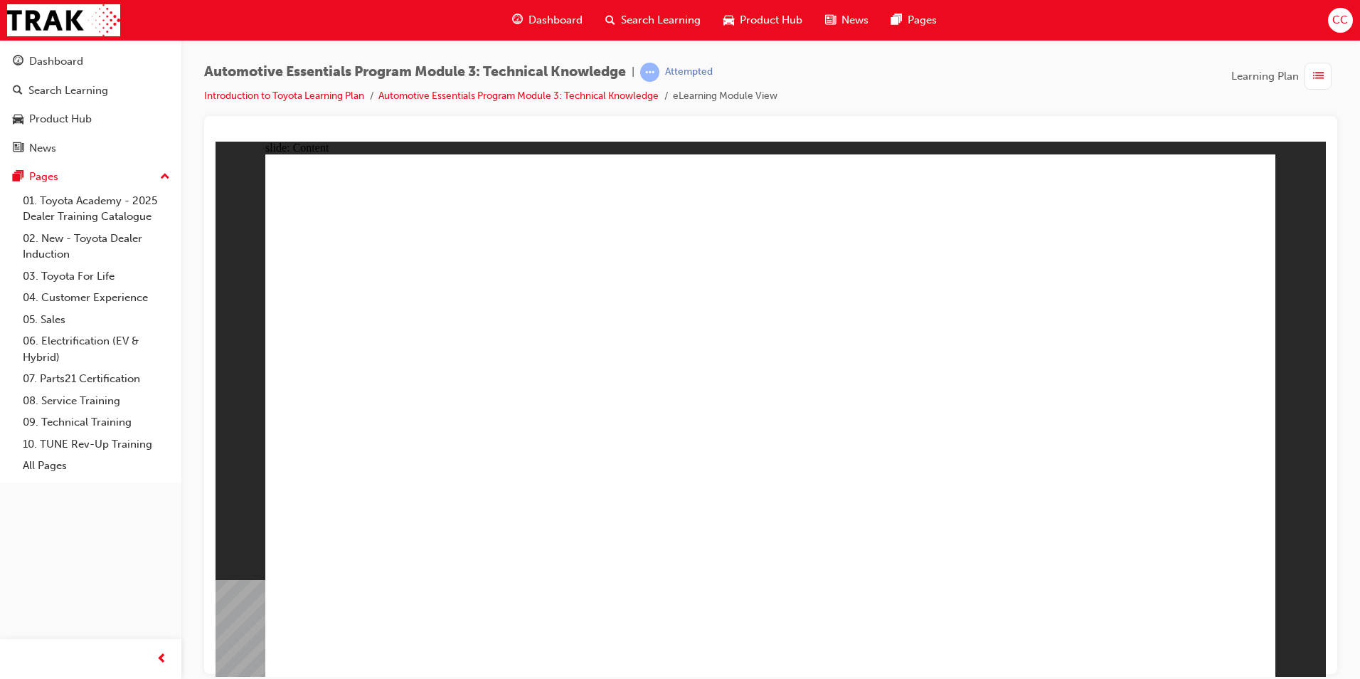
drag, startPoint x: 1196, startPoint y: 624, endPoint x: 1192, endPoint y: 631, distance: 8.0
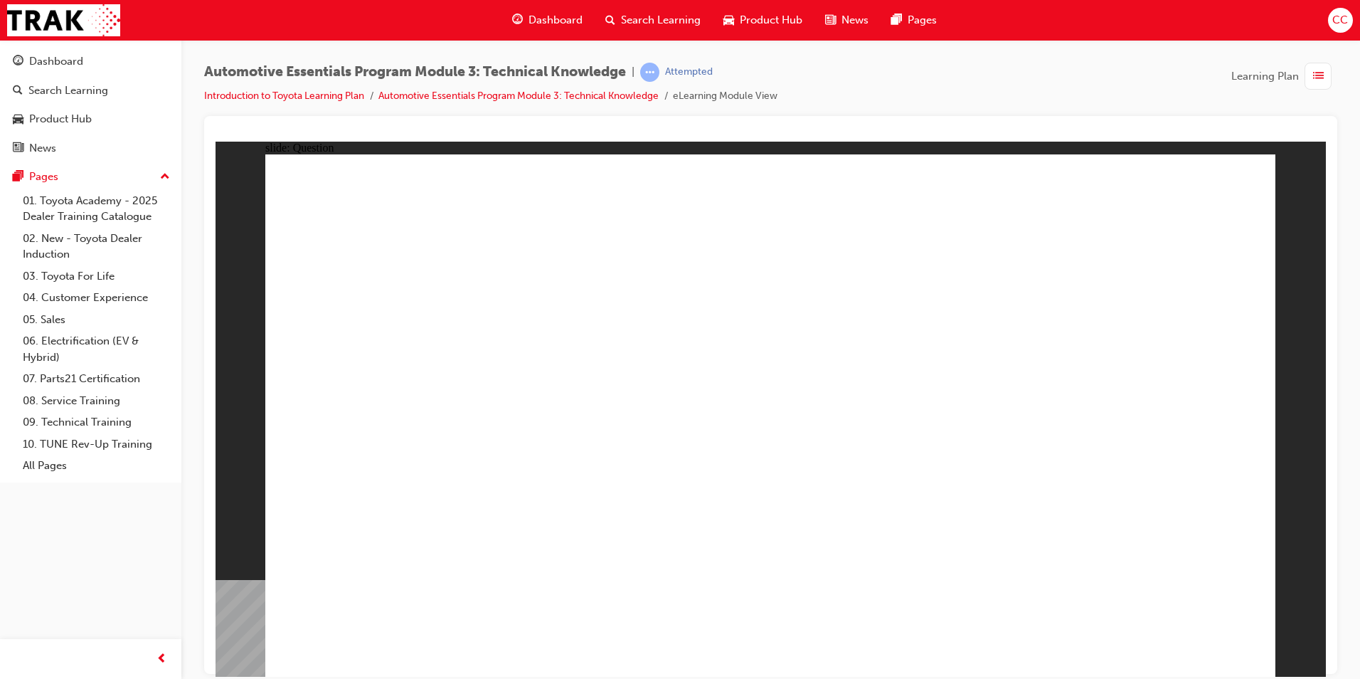
radio input "true"
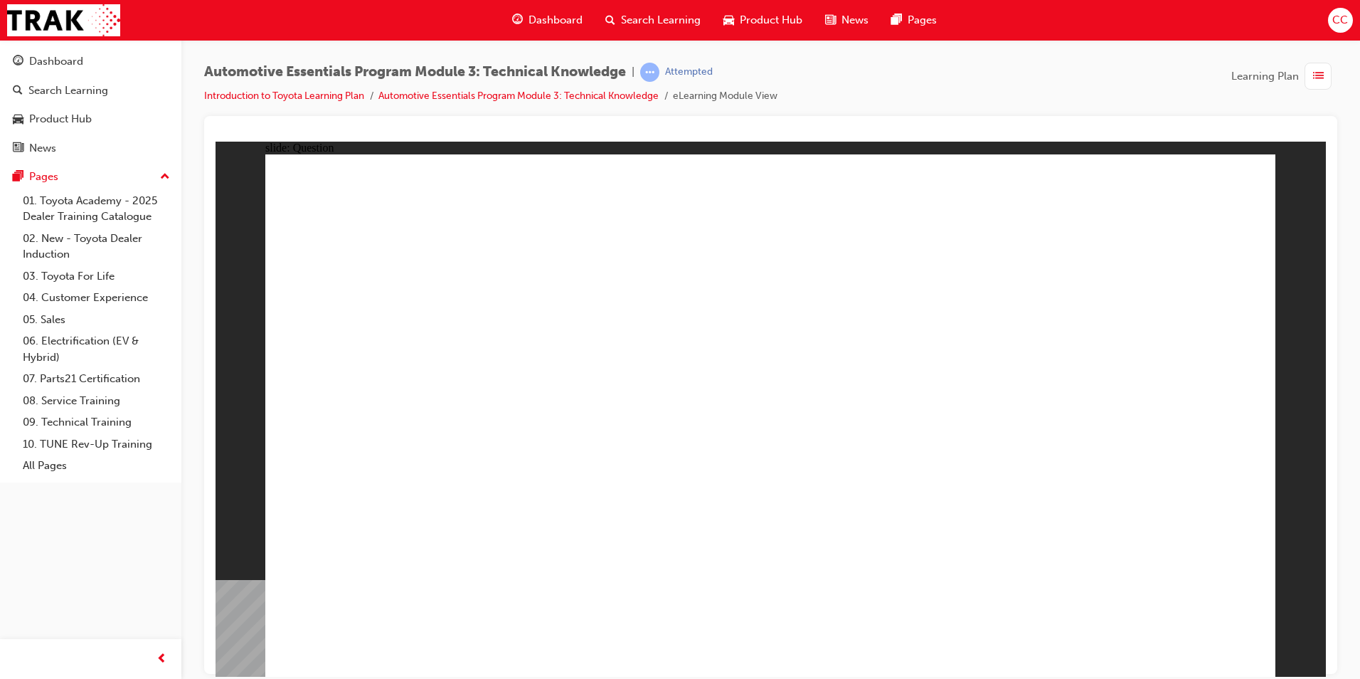
radio input "true"
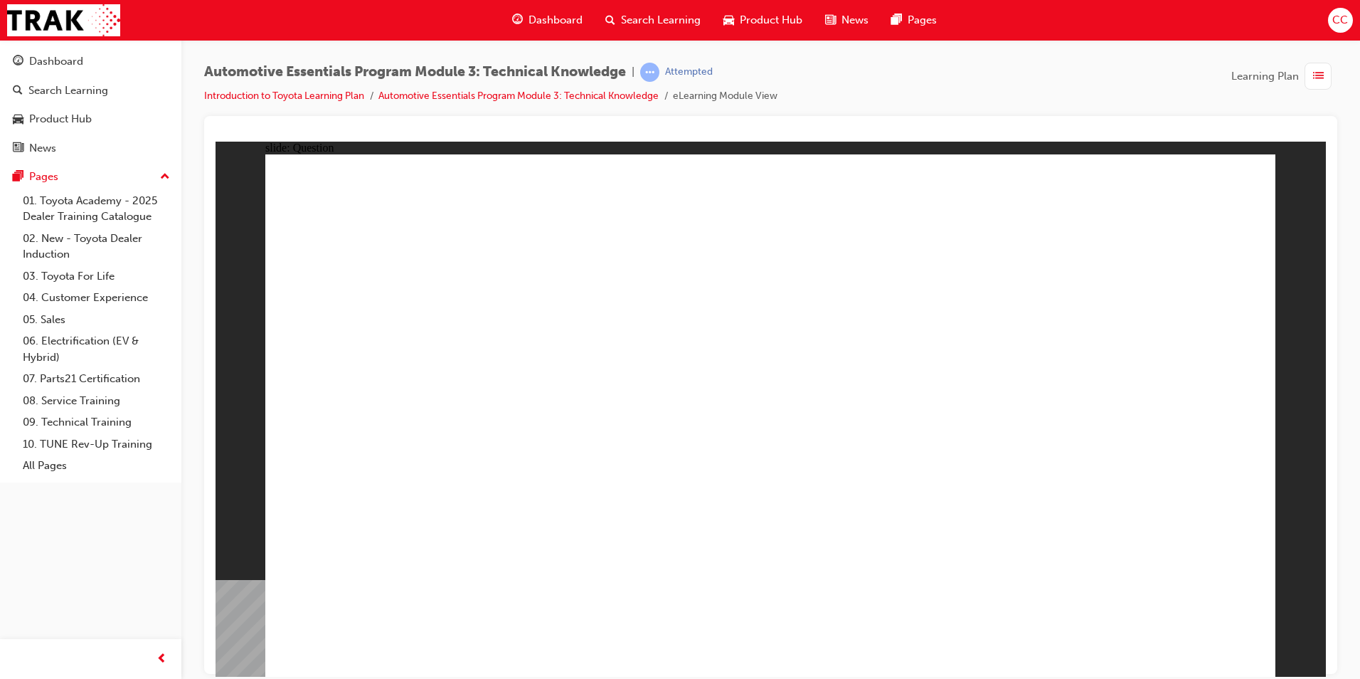
drag, startPoint x: 551, startPoint y: 581, endPoint x: 554, endPoint y: 569, distance: 11.7
drag, startPoint x: 1002, startPoint y: 339, endPoint x: 1000, endPoint y: 386, distance: 47.7
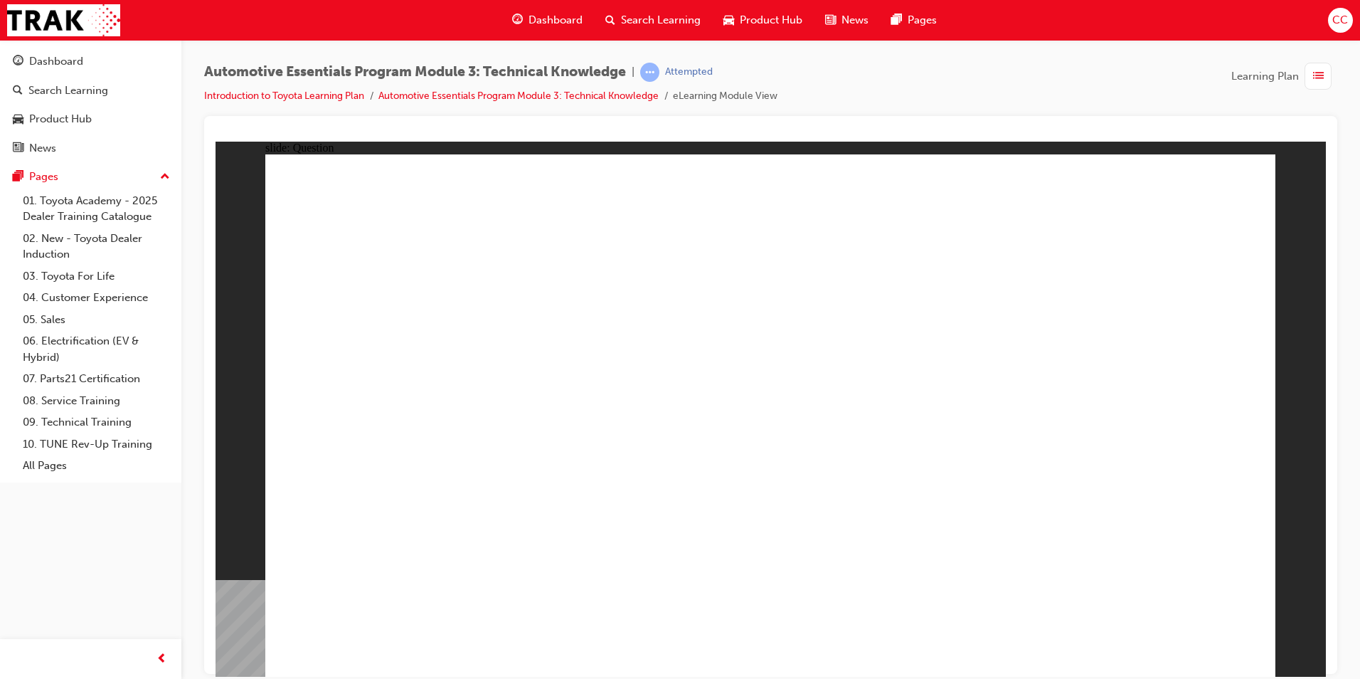
radio input "true"
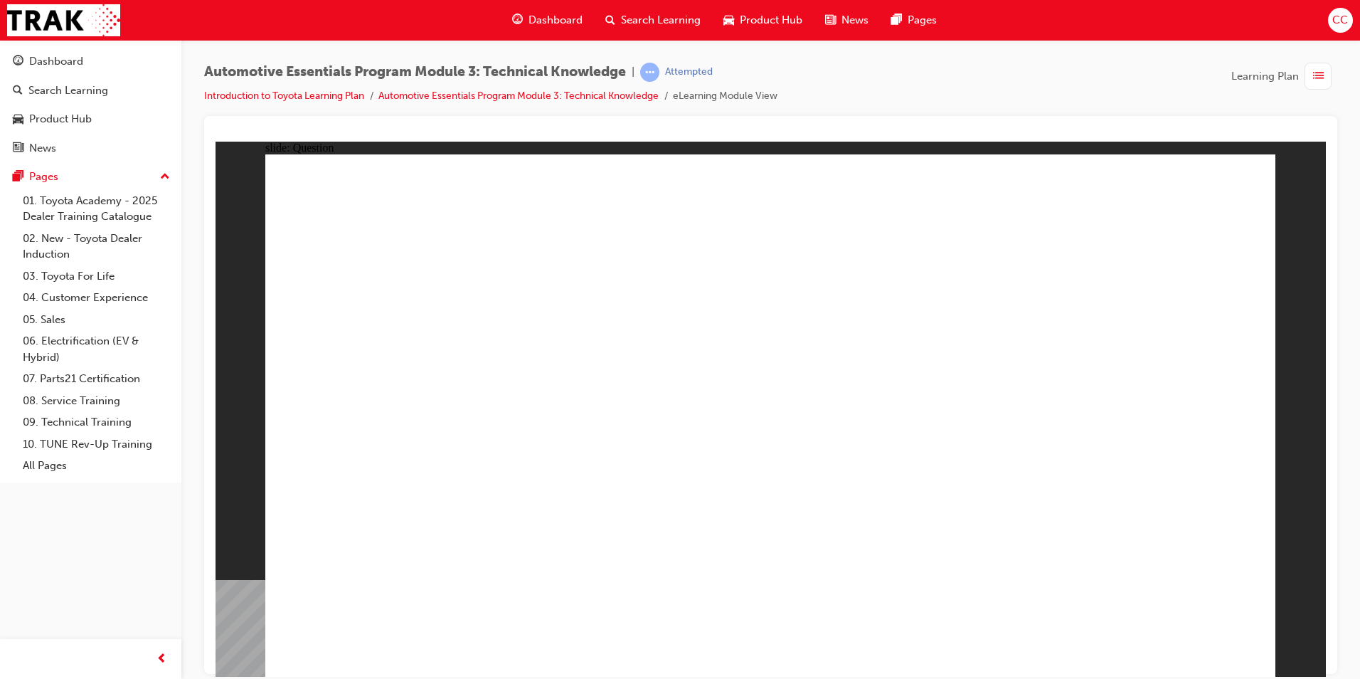
radio input "true"
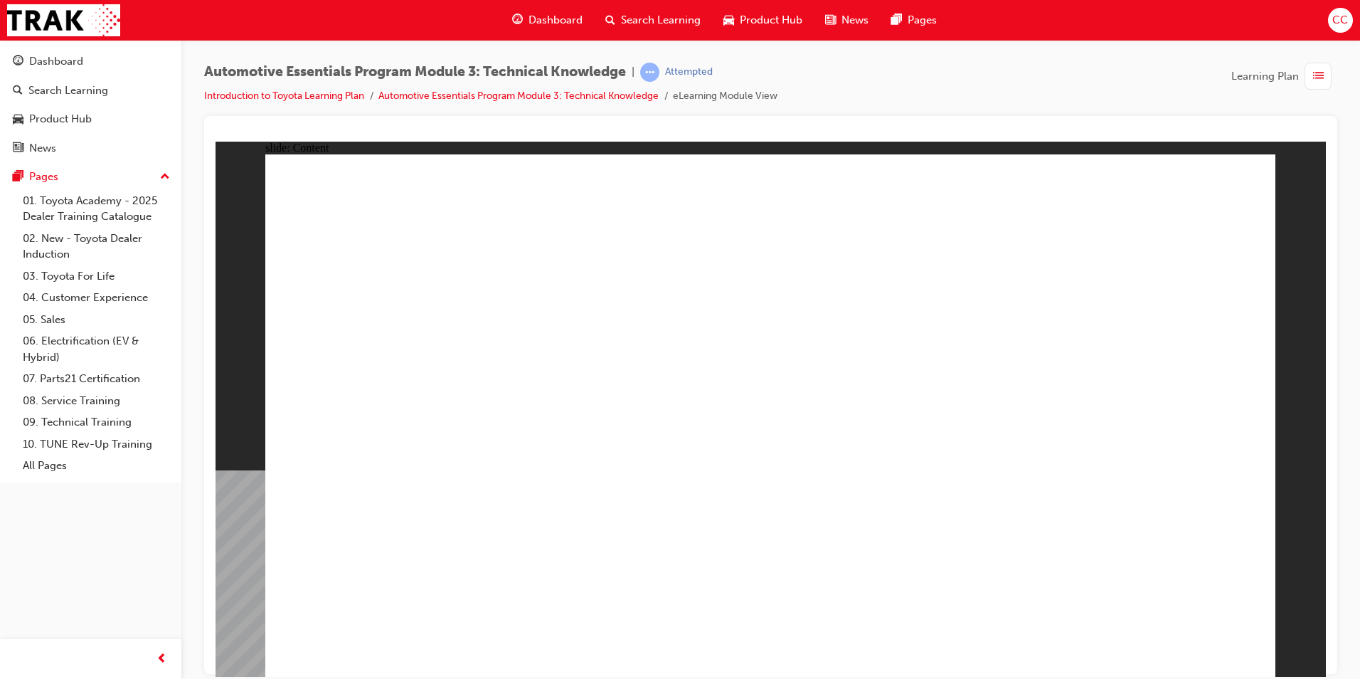
drag, startPoint x: 961, startPoint y: 484, endPoint x: 1008, endPoint y: 496, distance: 48.3
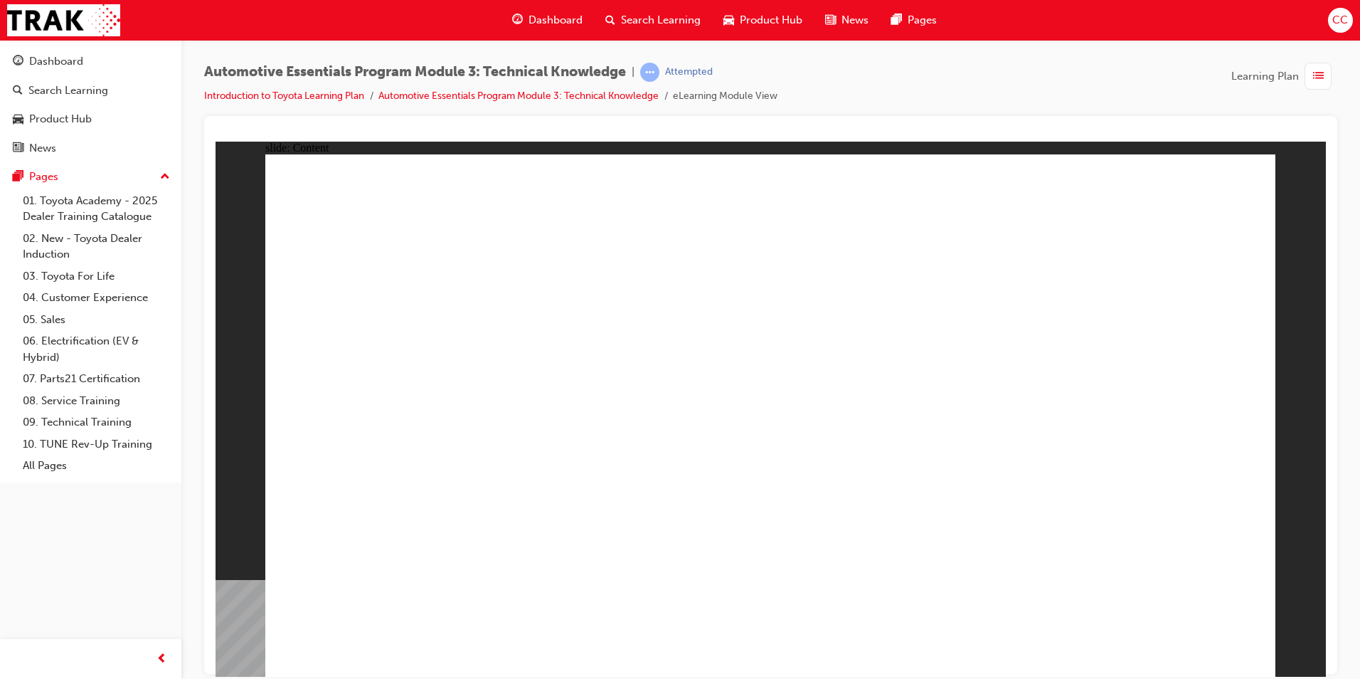
drag, startPoint x: 552, startPoint y: 502, endPoint x: 785, endPoint y: 501, distance: 232.6
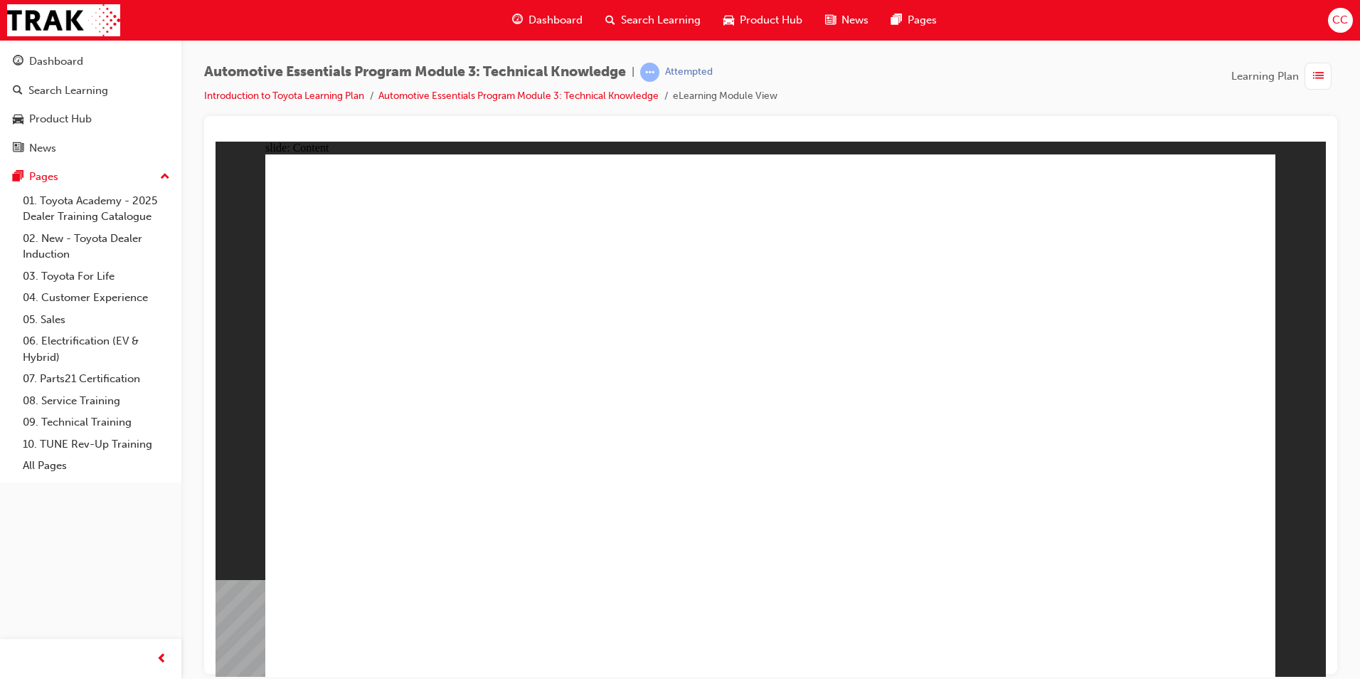
drag, startPoint x: 987, startPoint y: 451, endPoint x: 995, endPoint y: 468, distance: 18.8
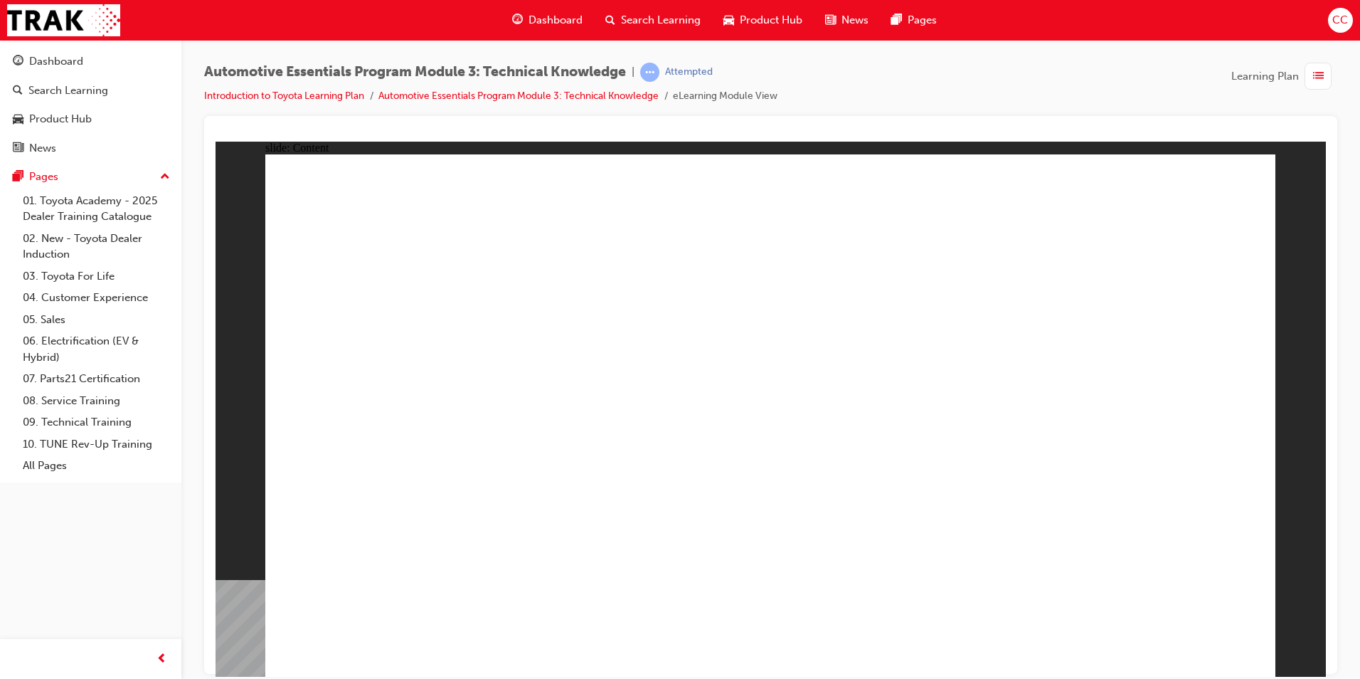
drag, startPoint x: 745, startPoint y: 513, endPoint x: 762, endPoint y: 504, distance: 19.1
drag, startPoint x: 552, startPoint y: 232, endPoint x: 539, endPoint y: 216, distance: 20.2
drag, startPoint x: 502, startPoint y: 184, endPoint x: 486, endPoint y: 277, distance: 94.5
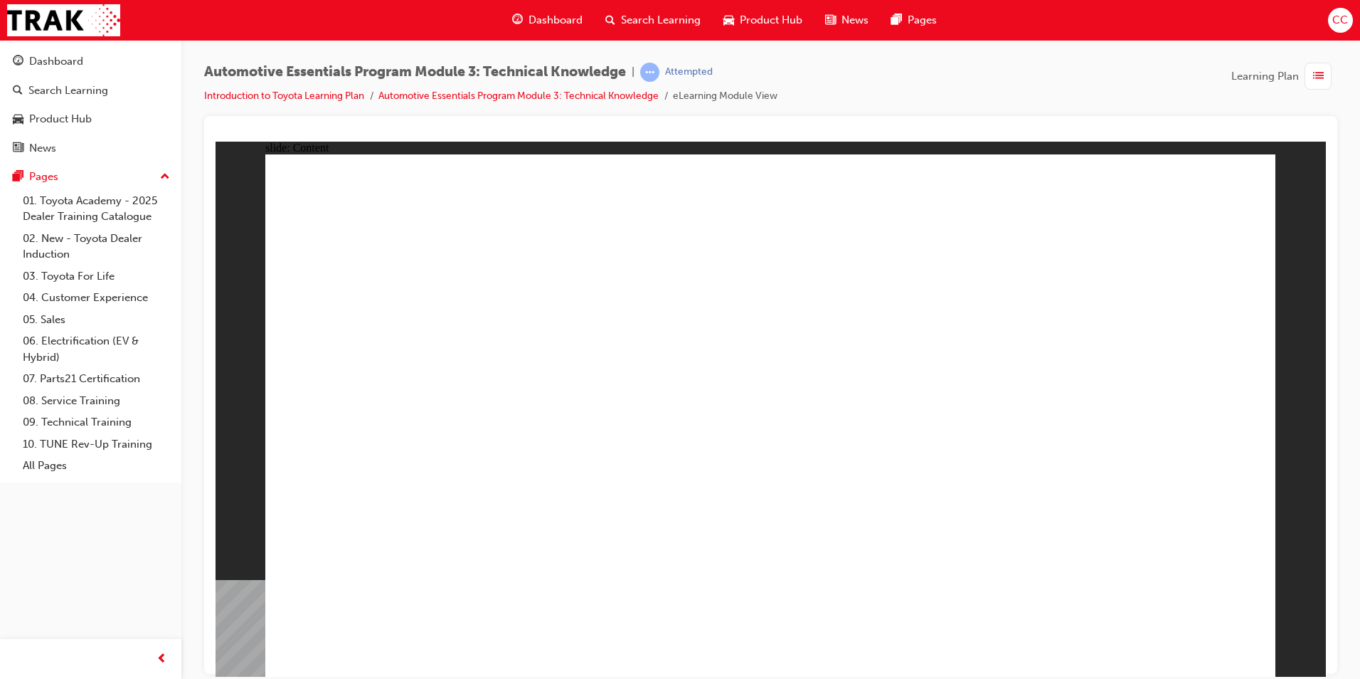
drag, startPoint x: 487, startPoint y: 332, endPoint x: 473, endPoint y: 404, distance: 73.3
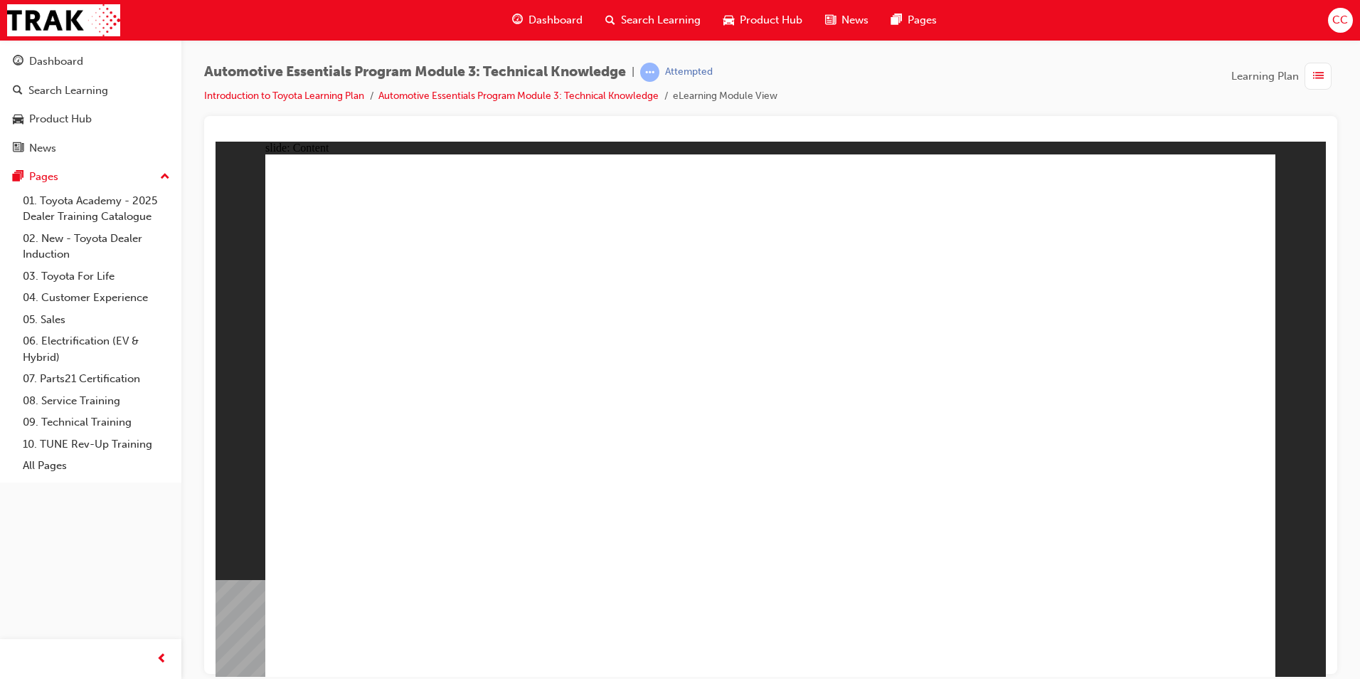
radio input "true"
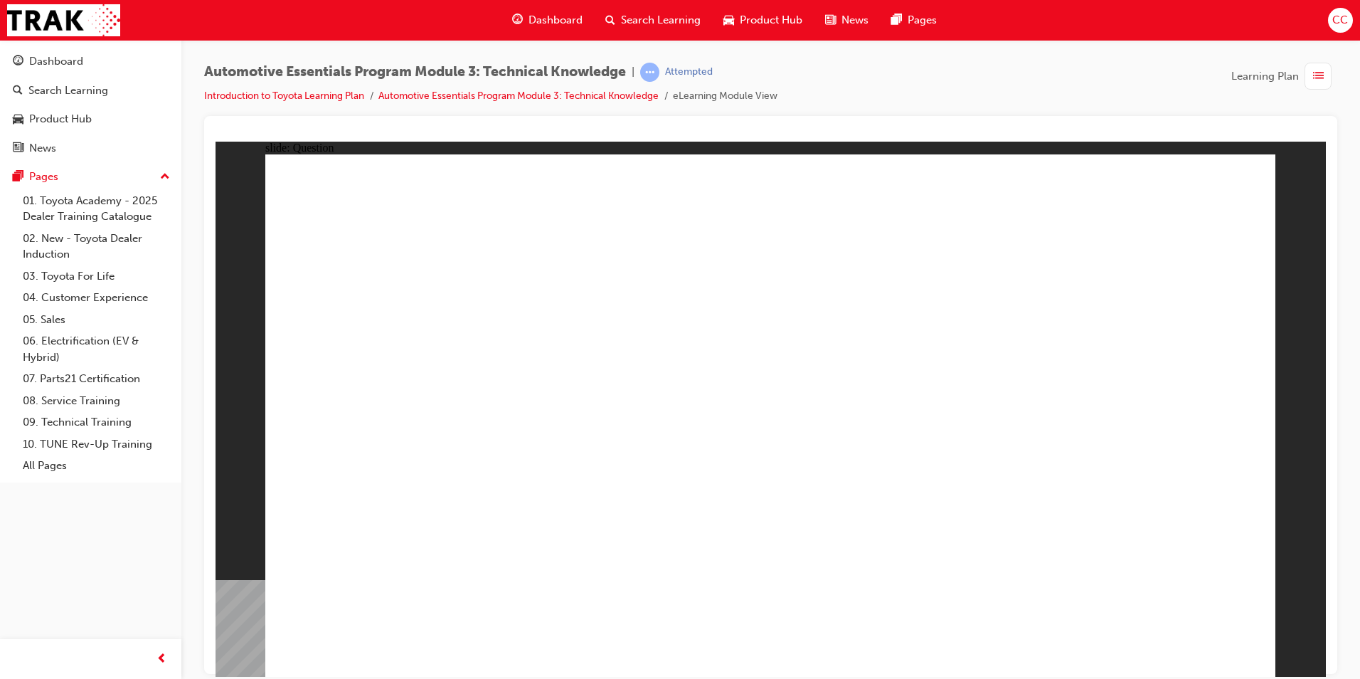
radio input "true"
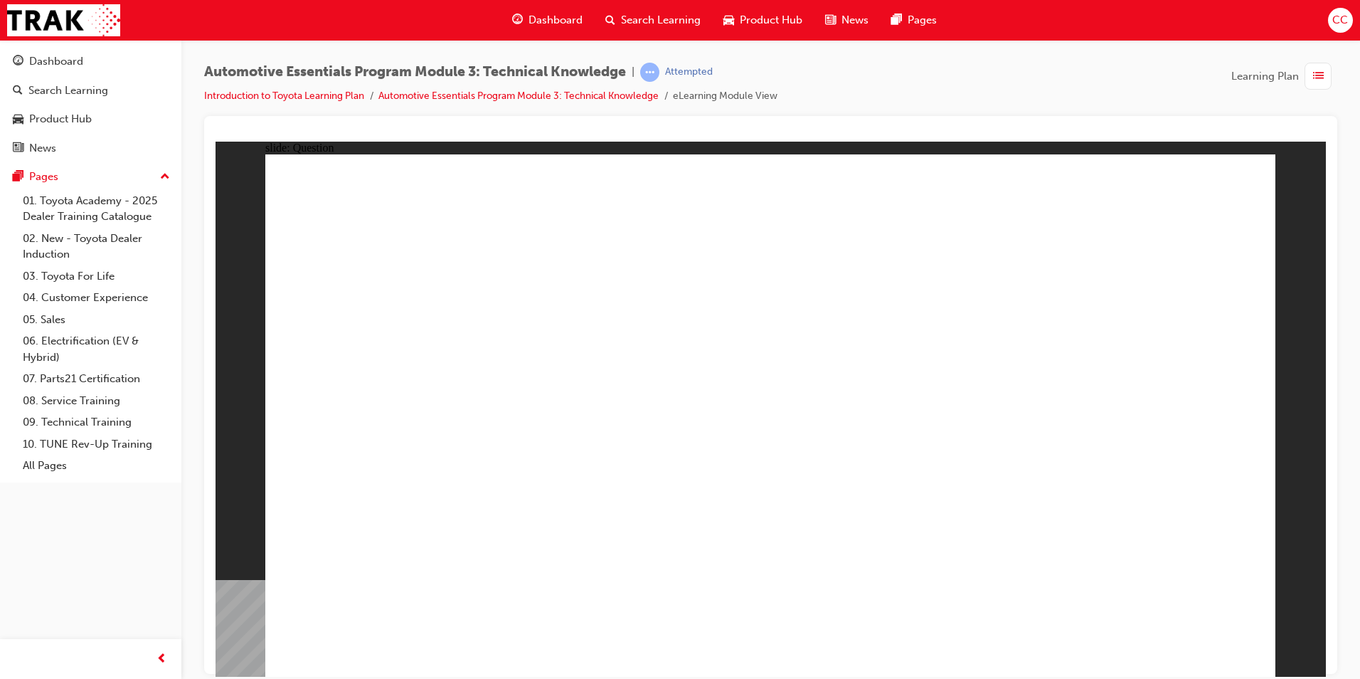
radio input "true"
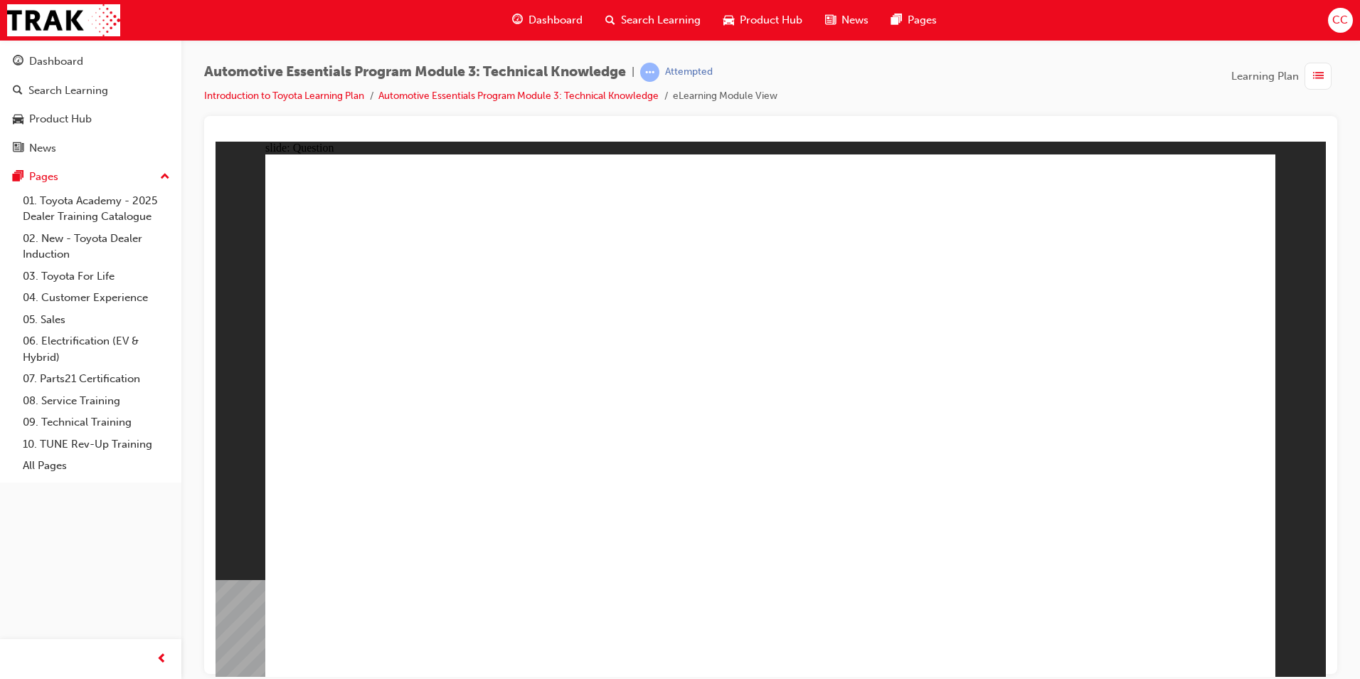
radio input "true"
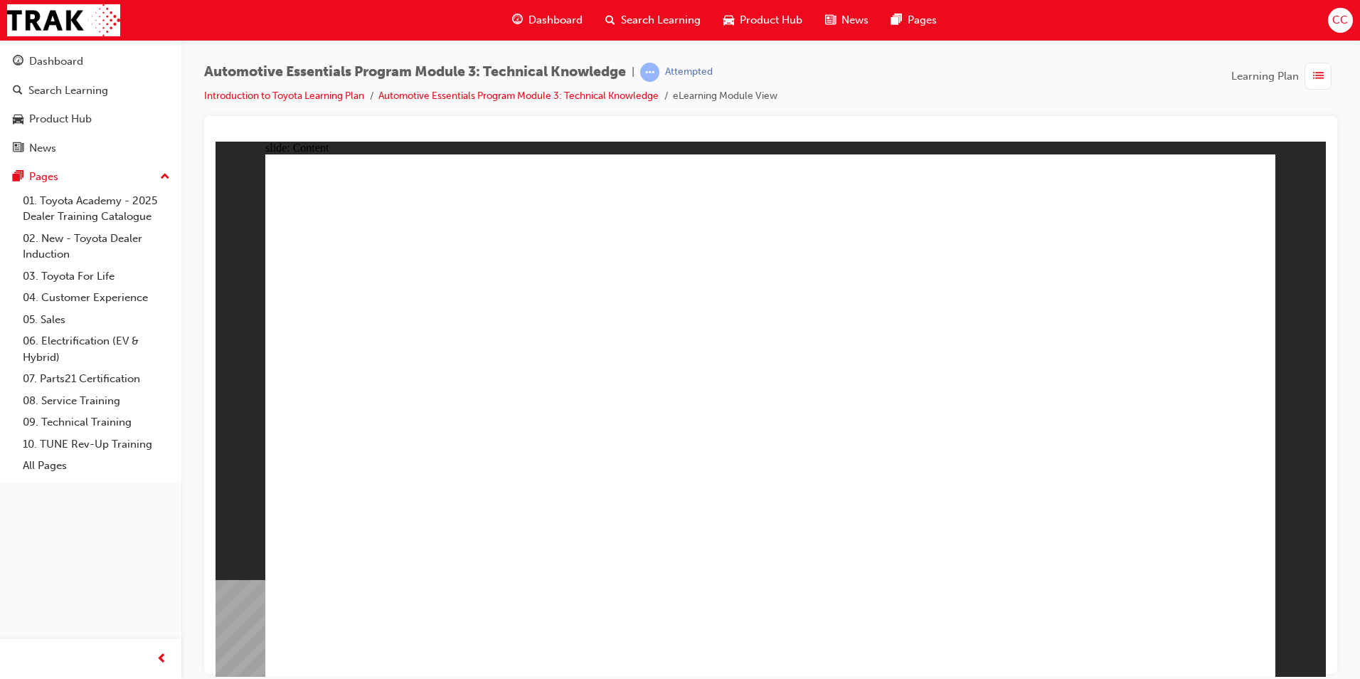
drag, startPoint x: 1215, startPoint y: 217, endPoint x: 1158, endPoint y: 198, distance: 60.5
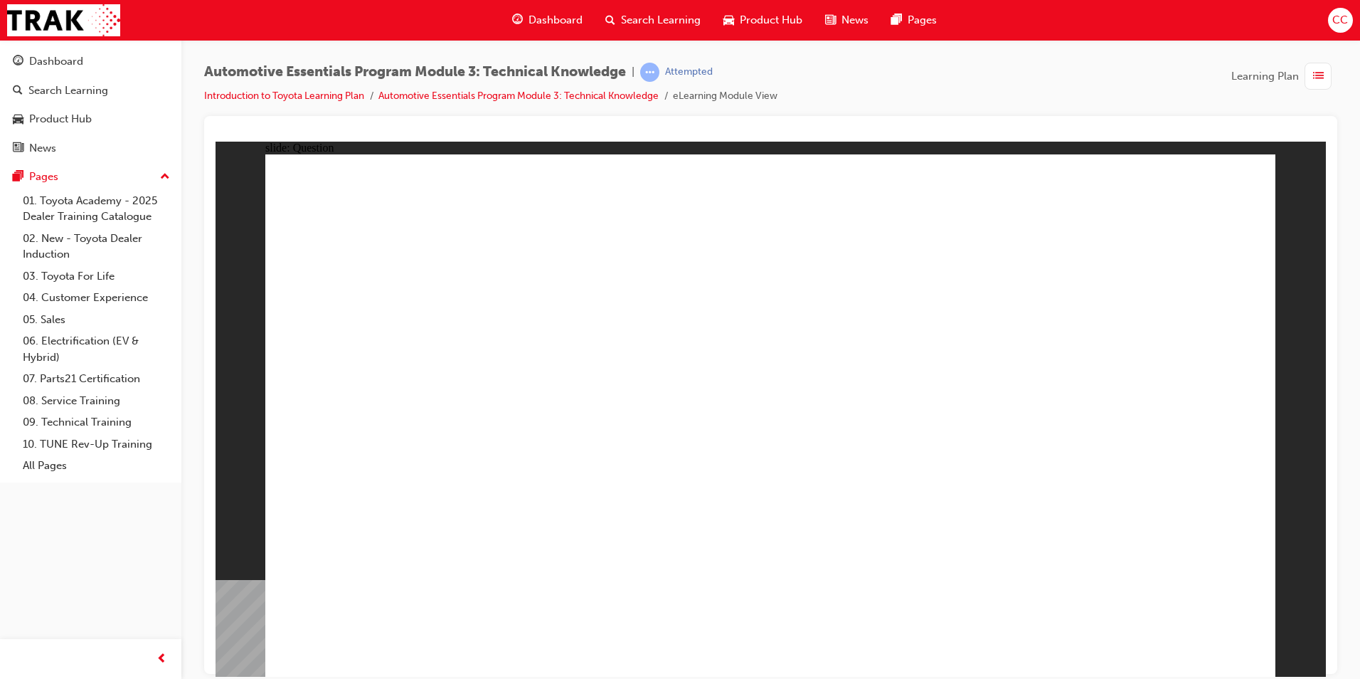
radio input "true"
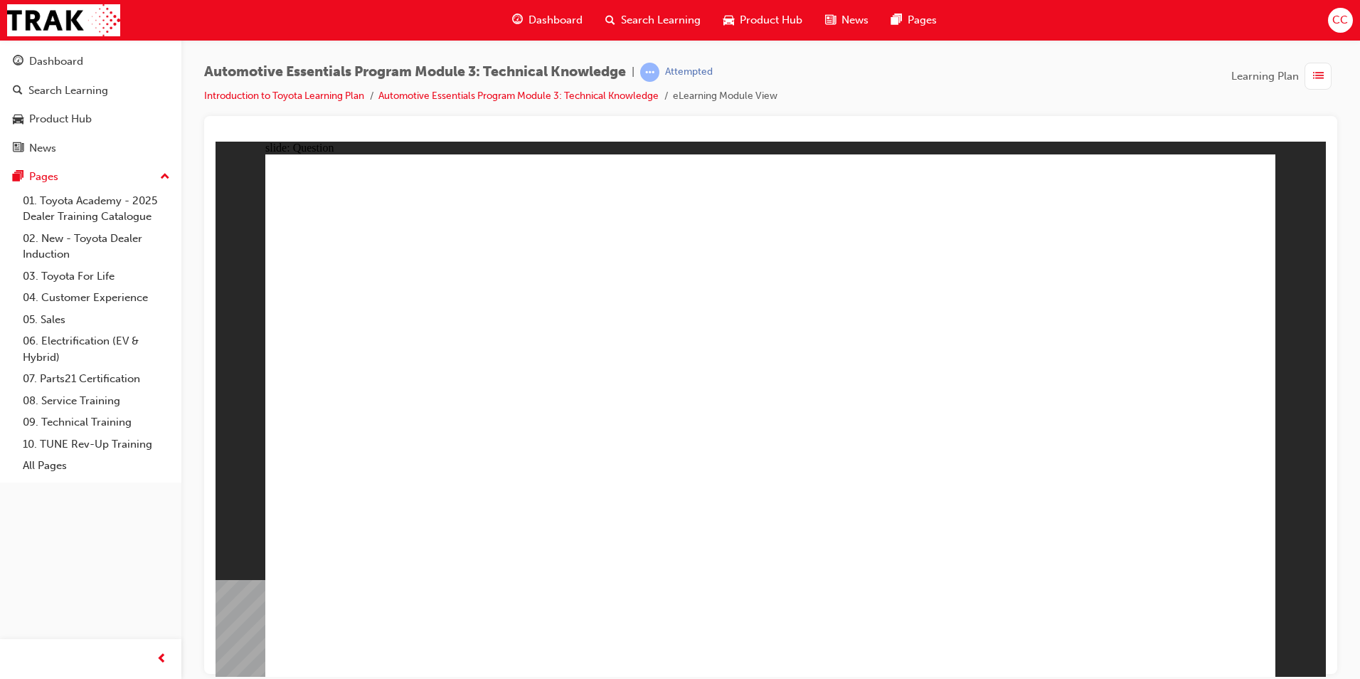
radio input "true"
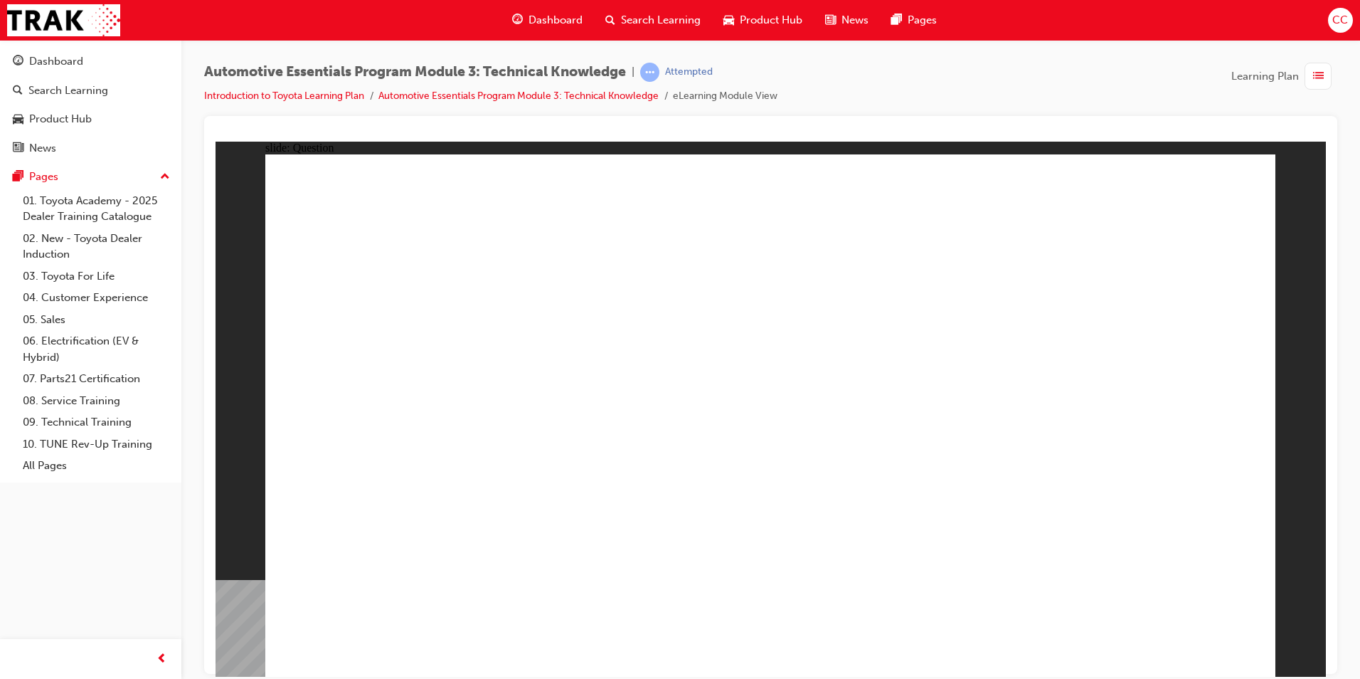
radio input "true"
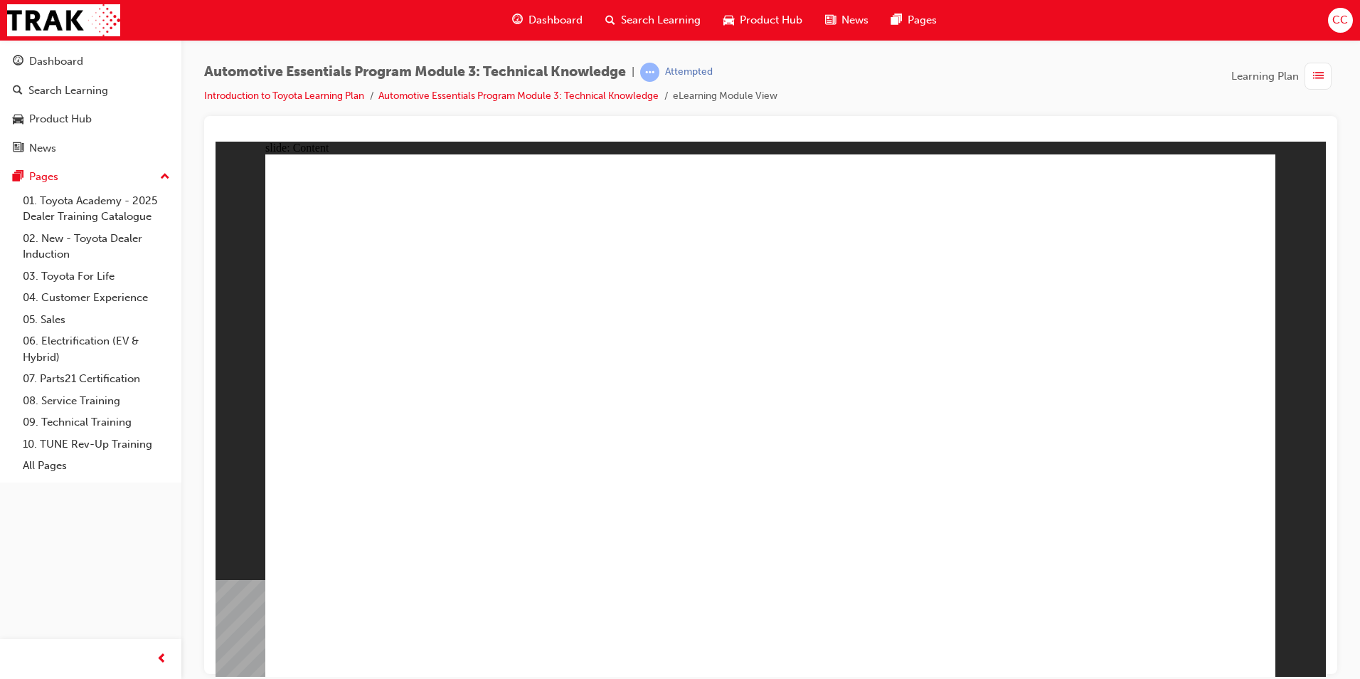
drag, startPoint x: 1236, startPoint y: 184, endPoint x: 1219, endPoint y: 190, distance: 17.6
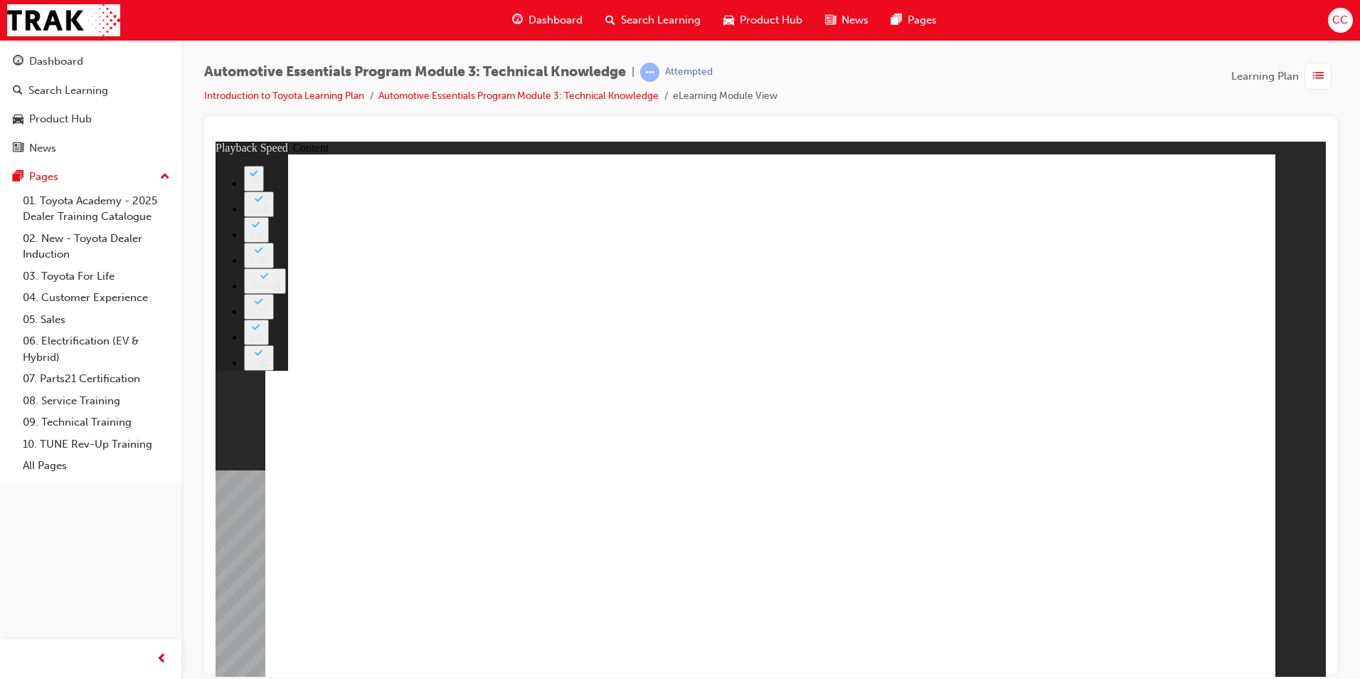
type input "8"
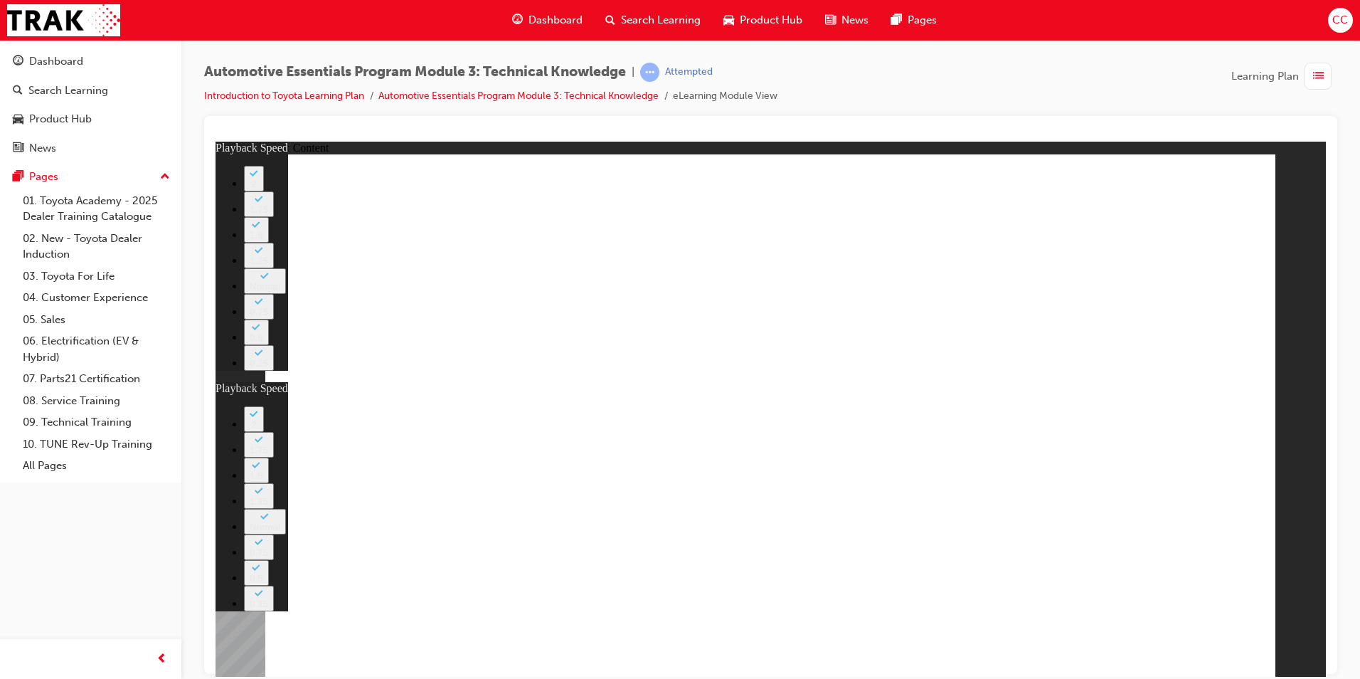
type input "135"
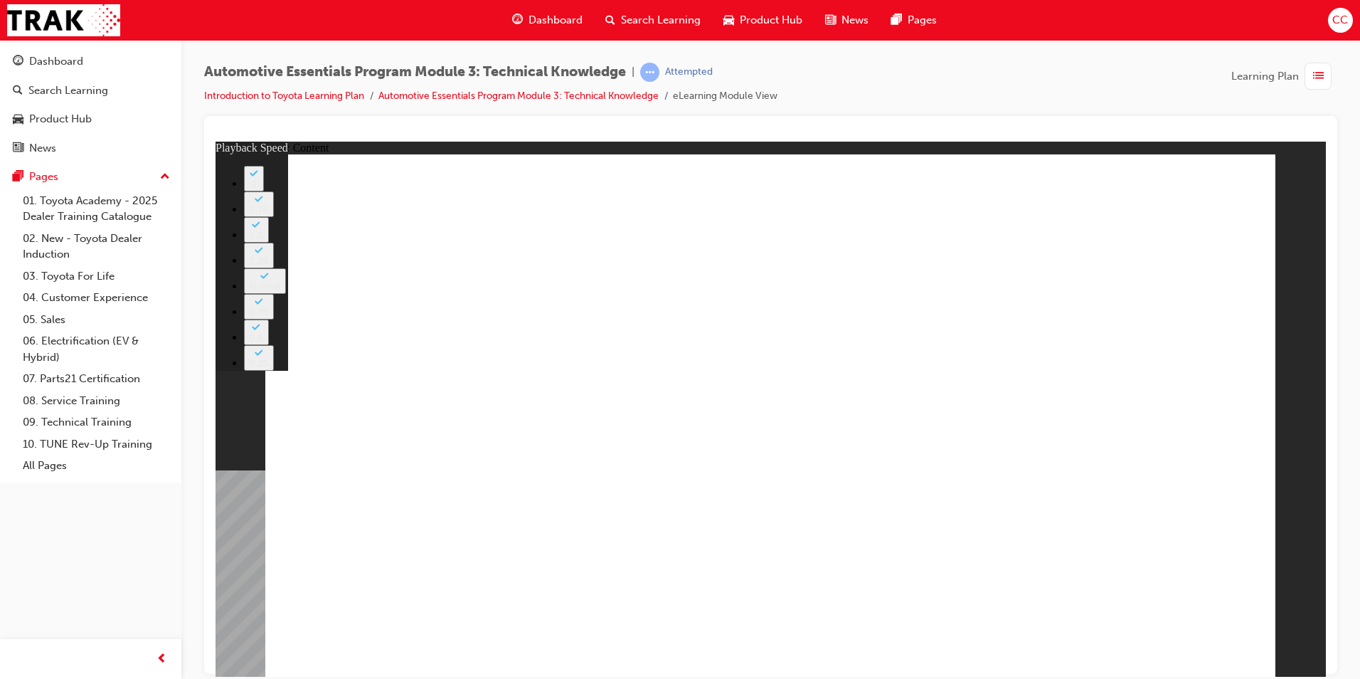
type input "7"
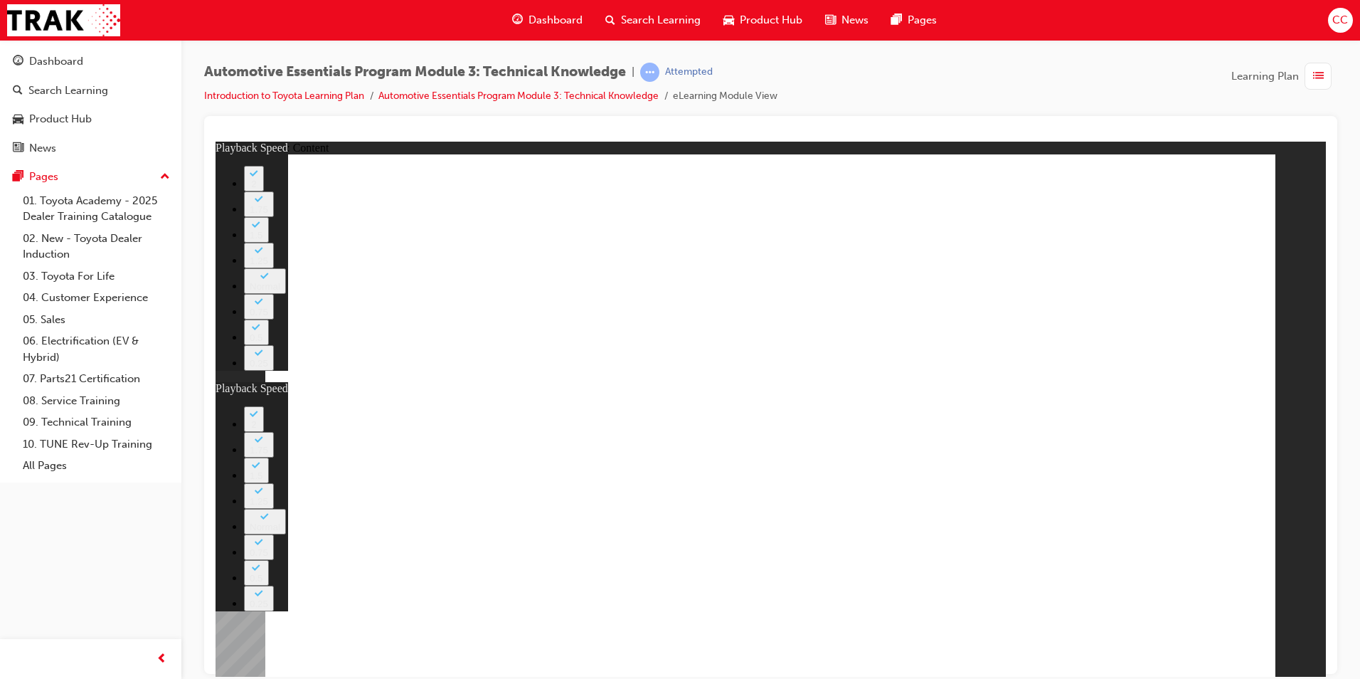
type input "47"
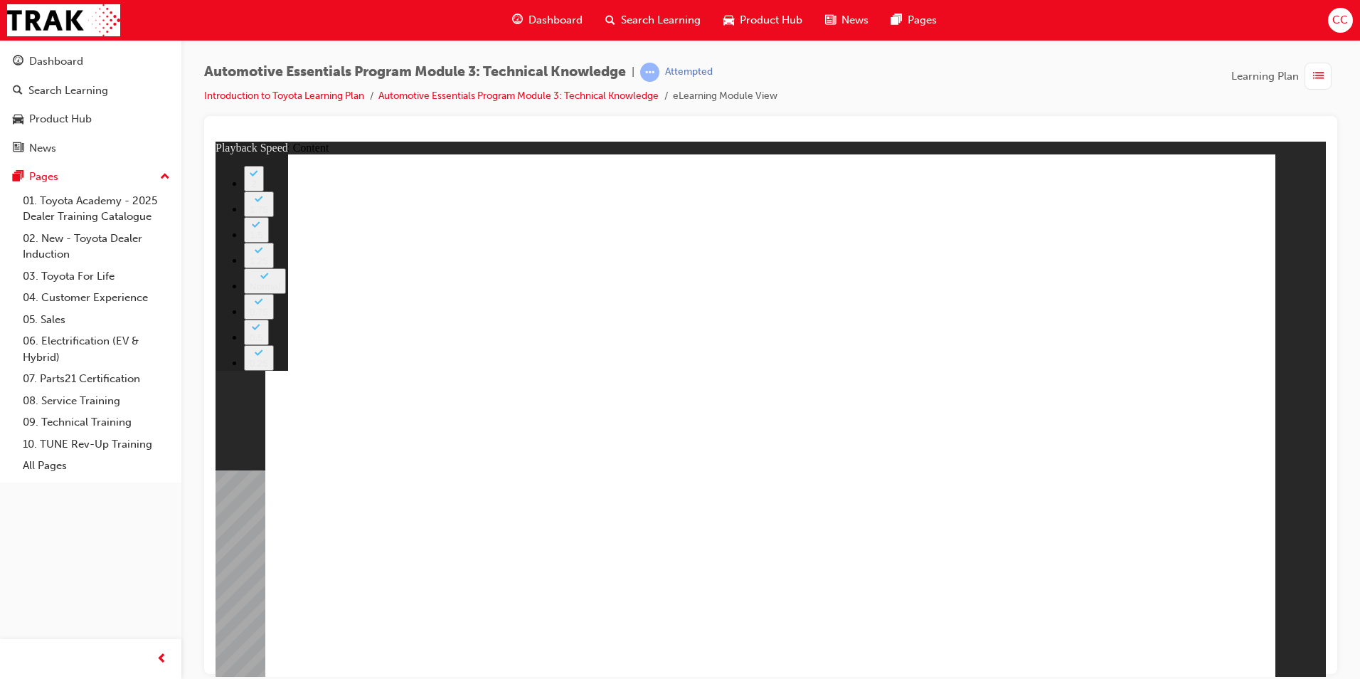
type input "7"
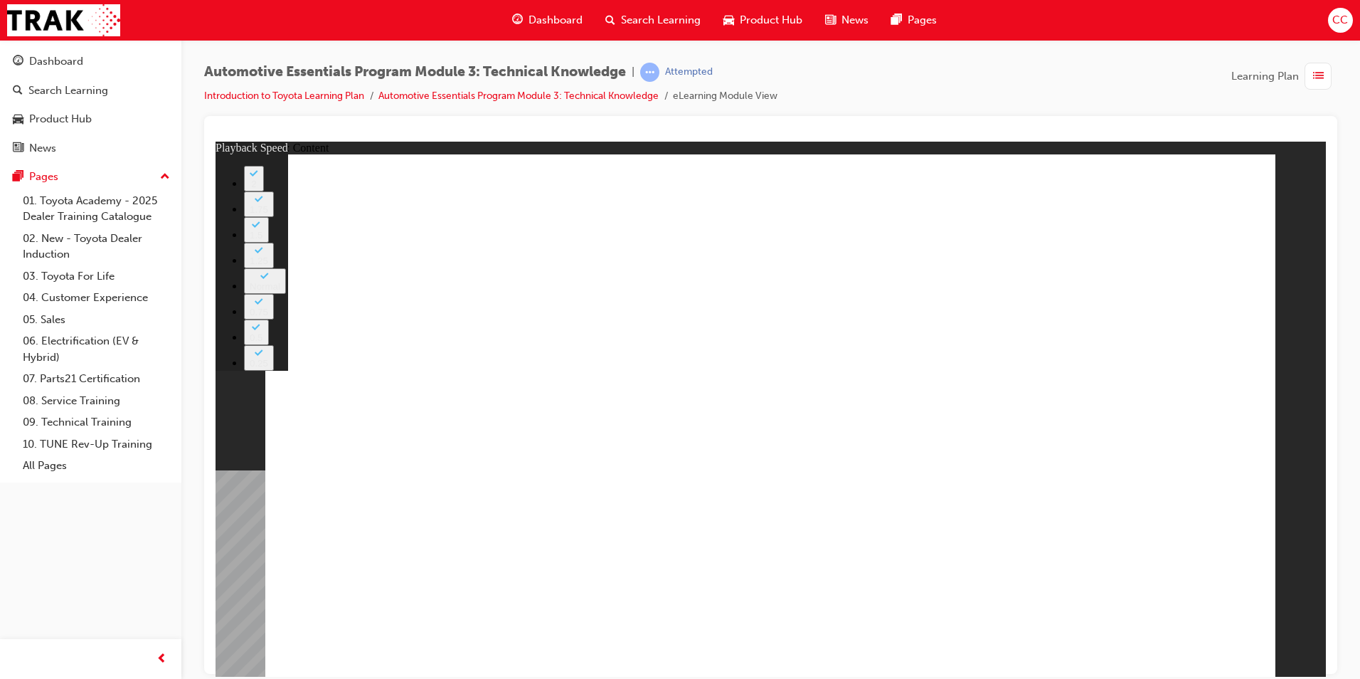
type input "7"
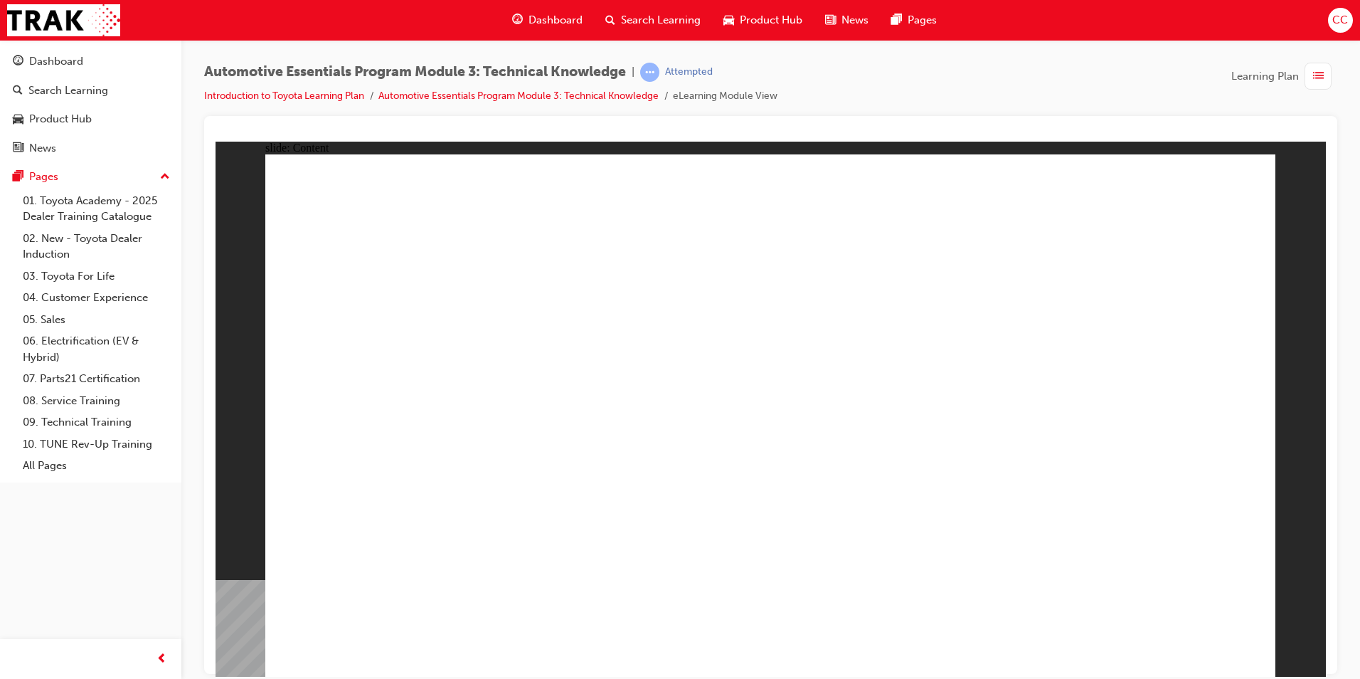
drag, startPoint x: 1240, startPoint y: 181, endPoint x: 1158, endPoint y: 225, distance: 93.6
drag, startPoint x: 428, startPoint y: 454, endPoint x: 412, endPoint y: 449, distance: 17.1
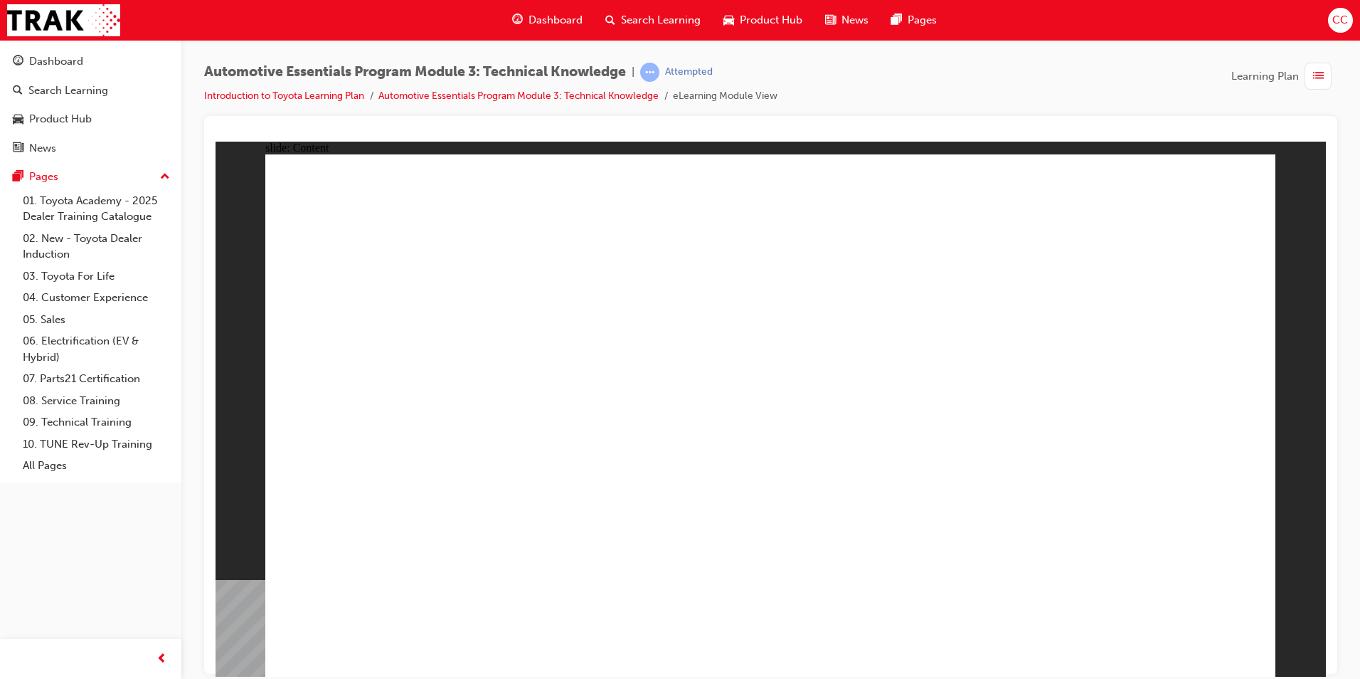
drag, startPoint x: 862, startPoint y: 292, endPoint x: 854, endPoint y: 293, distance: 8.0
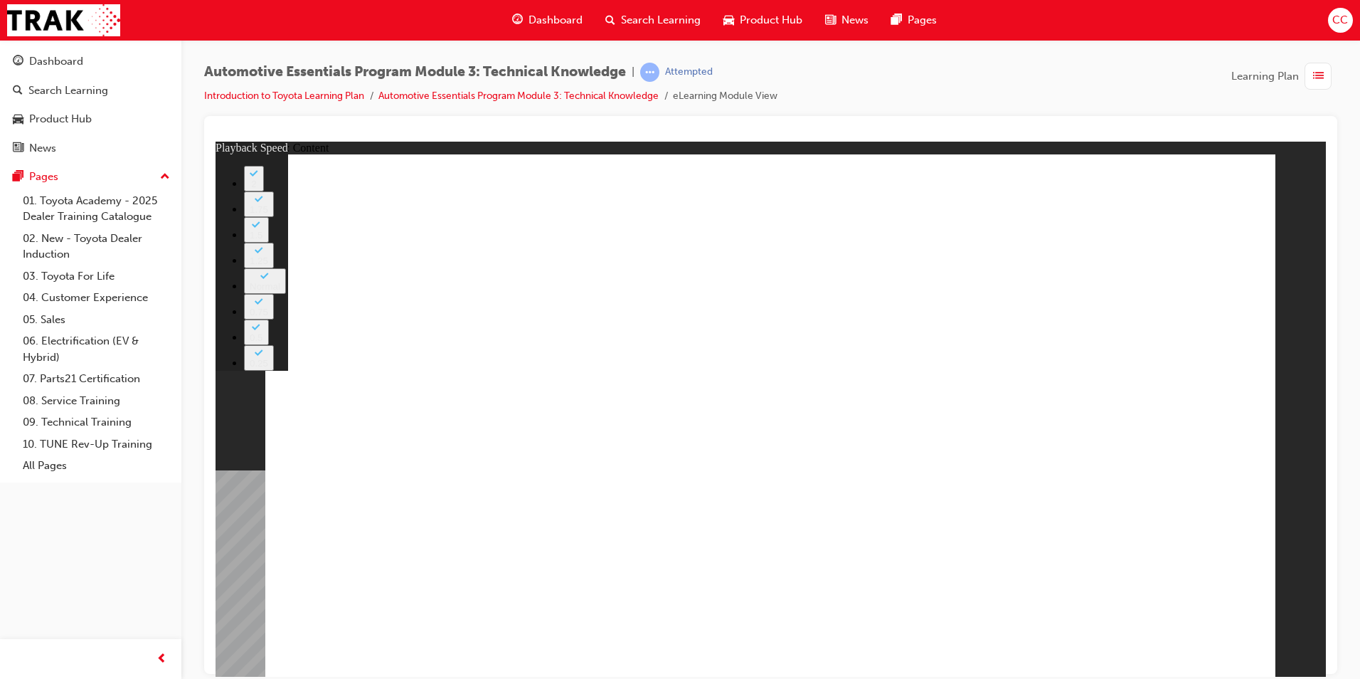
type input "62"
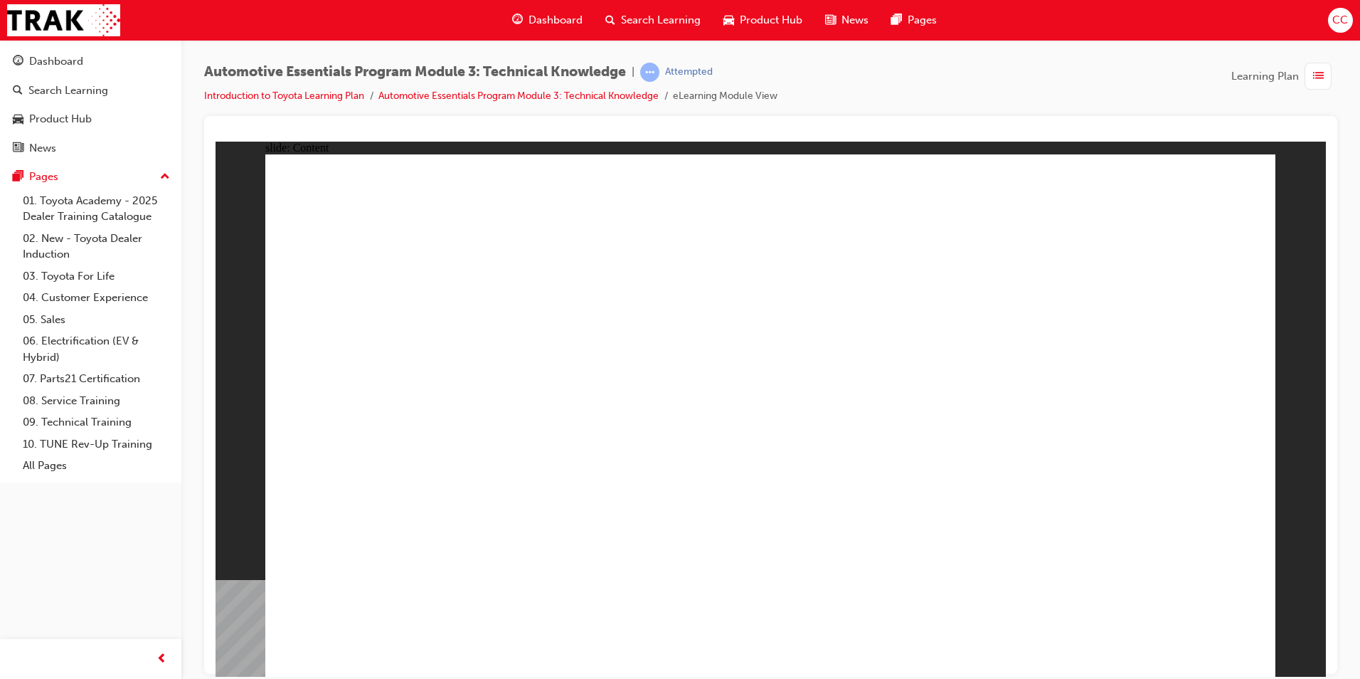
radio input "true"
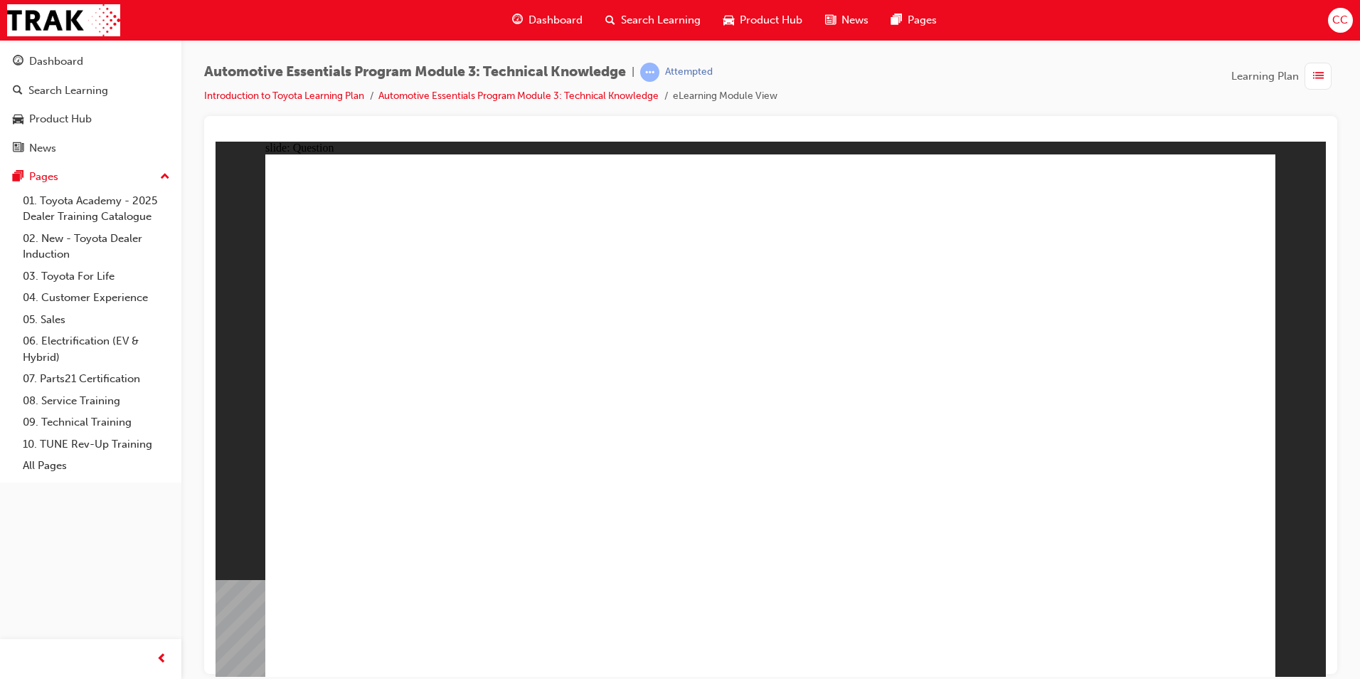
radio input "true"
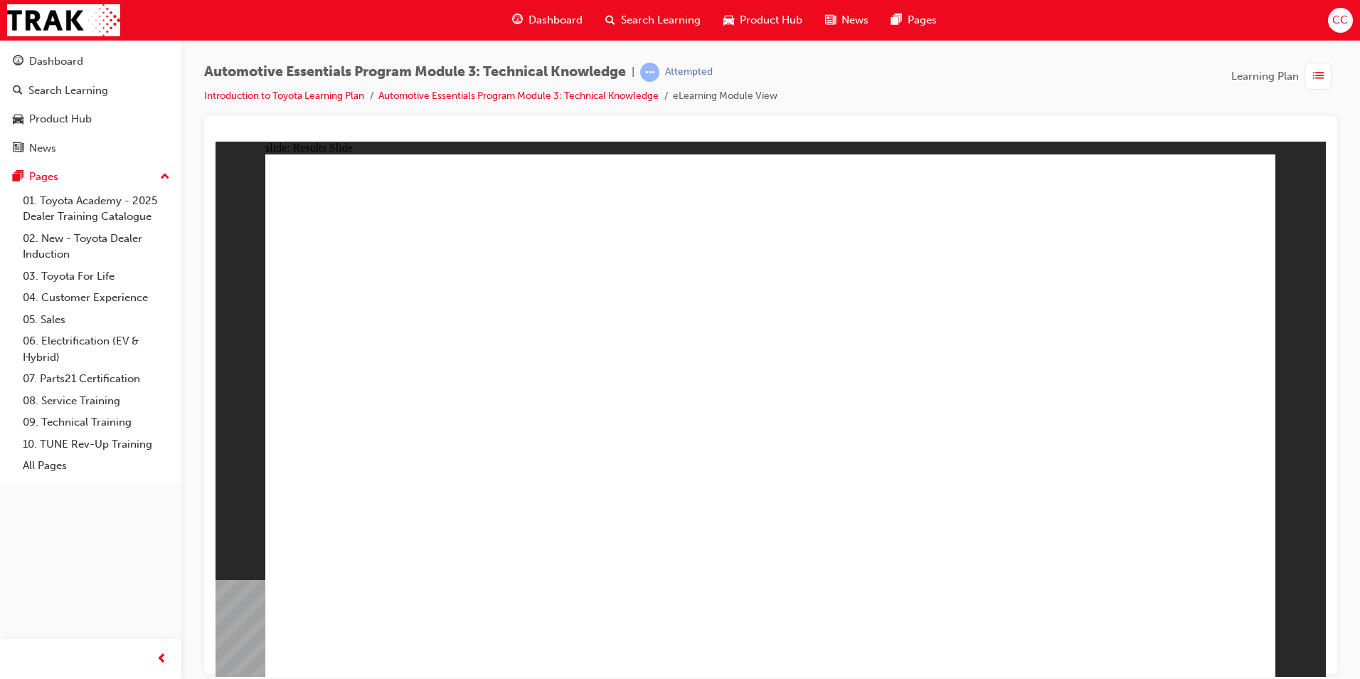
click at [560, 17] on span "Dashboard" at bounding box center [556, 20] width 54 height 16
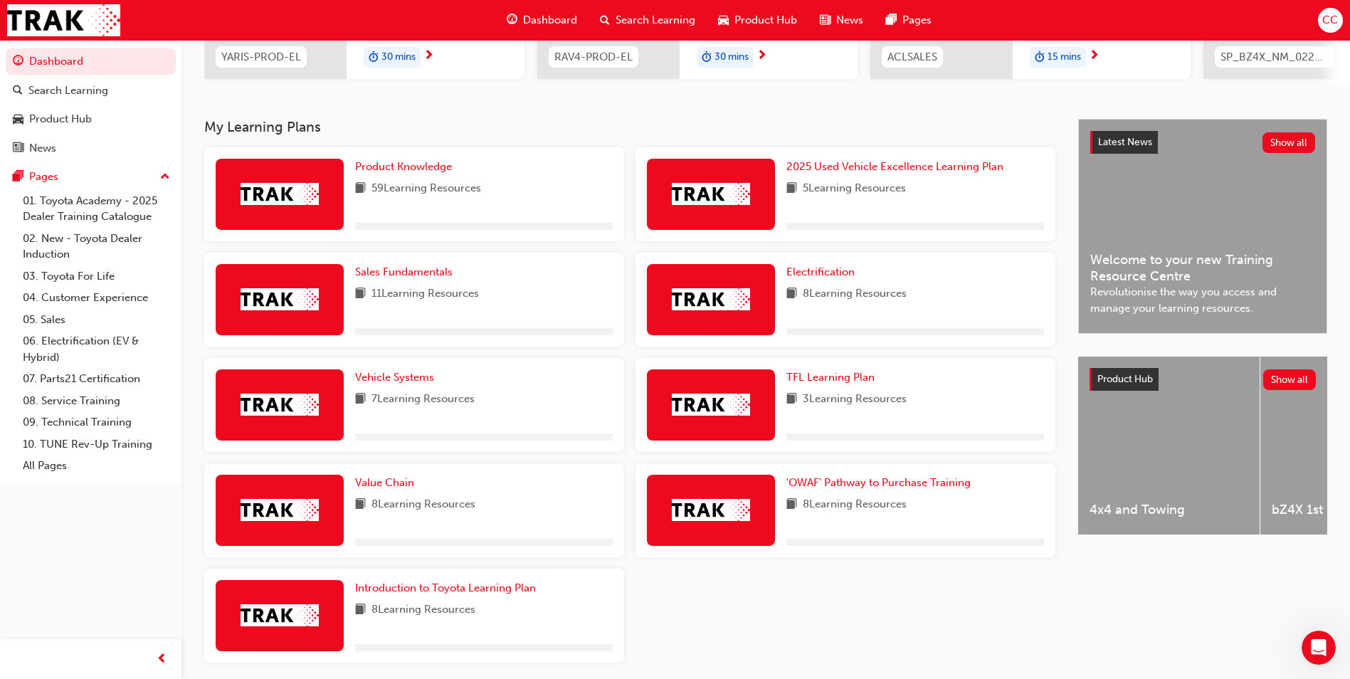
scroll to position [302, 0]
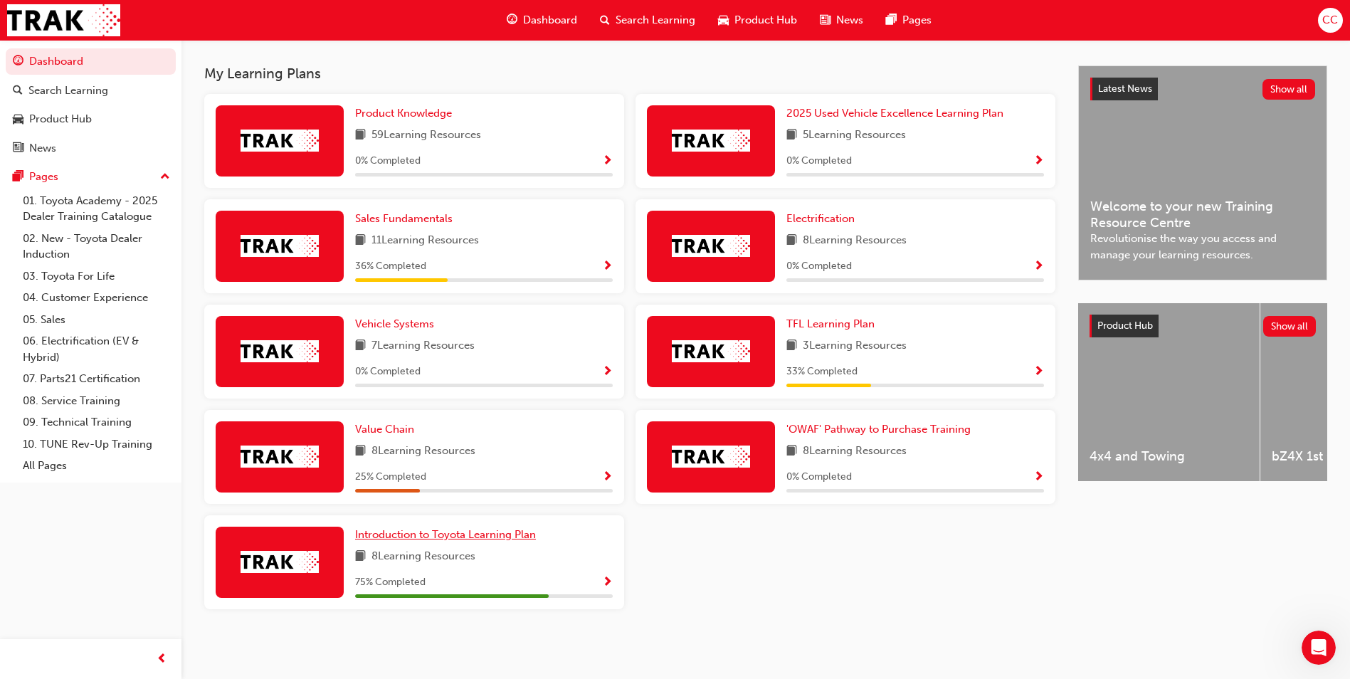
click at [433, 538] on span "Introduction to Toyota Learning Plan" at bounding box center [445, 534] width 181 height 13
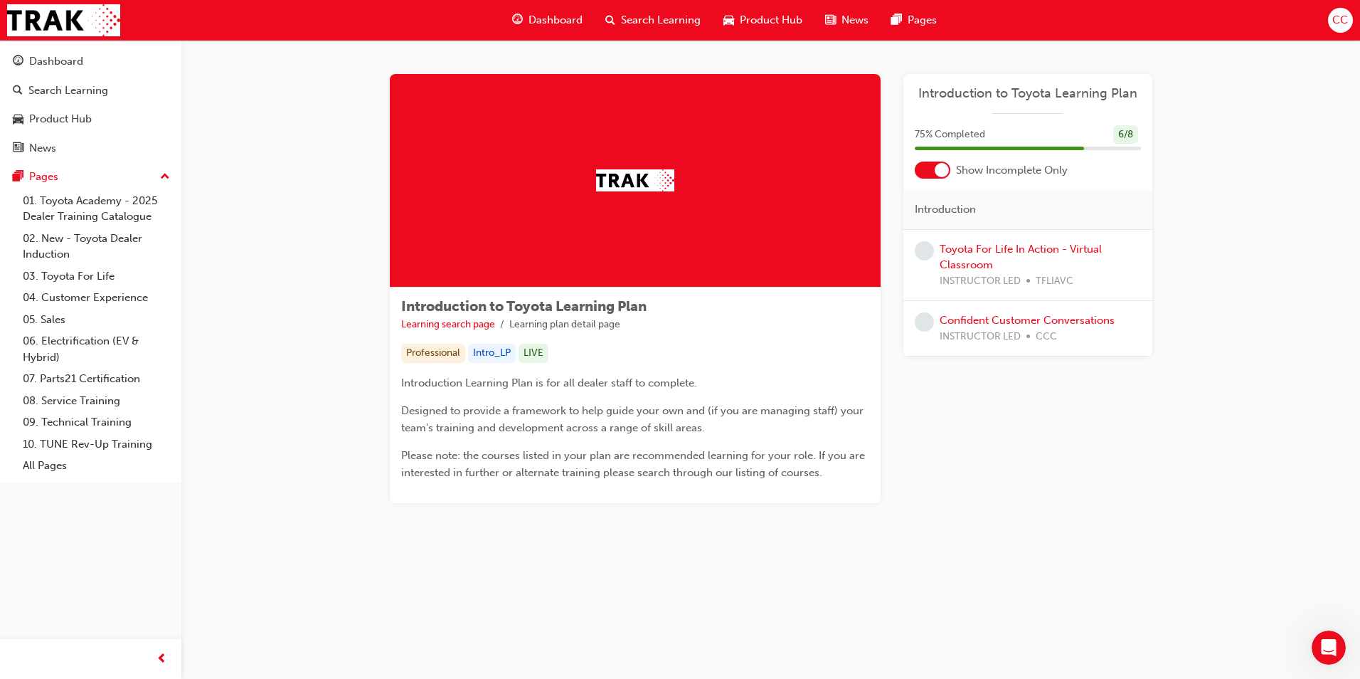
click at [556, 16] on span "Dashboard" at bounding box center [556, 20] width 54 height 16
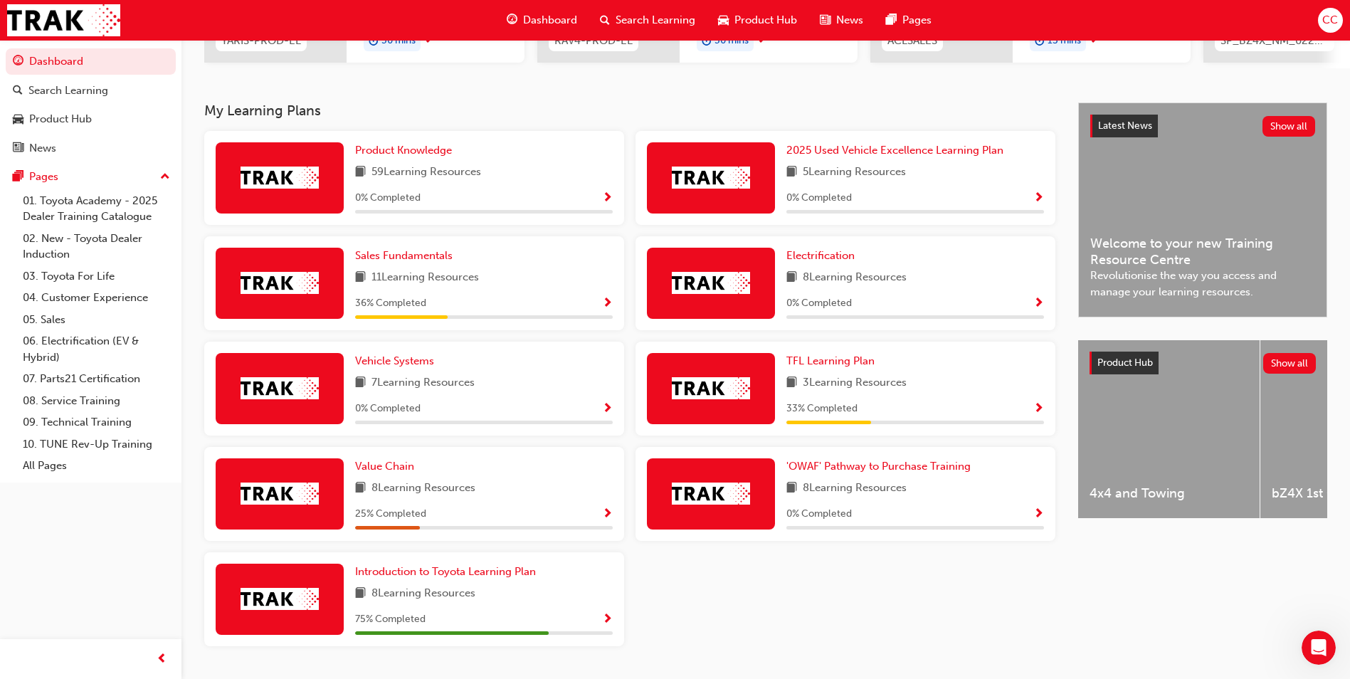
scroll to position [285, 0]
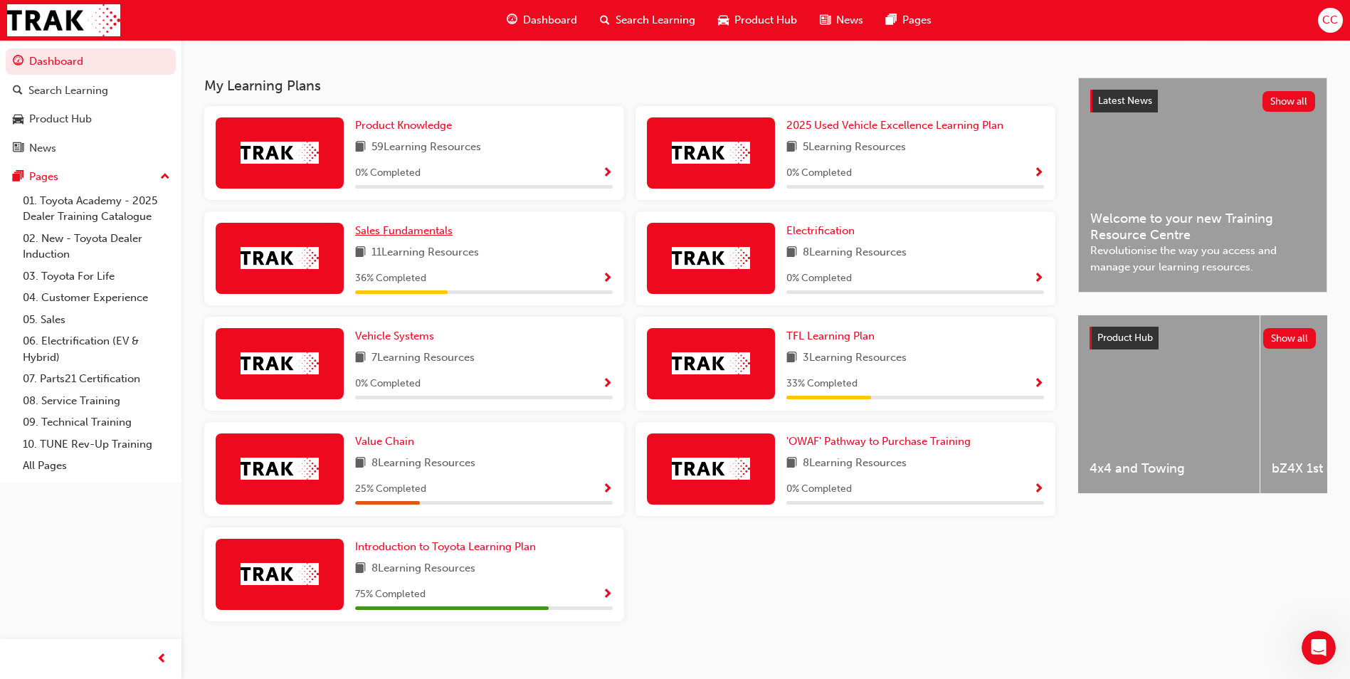
click at [403, 235] on span "Sales Fundamentals" at bounding box center [403, 230] width 97 height 13
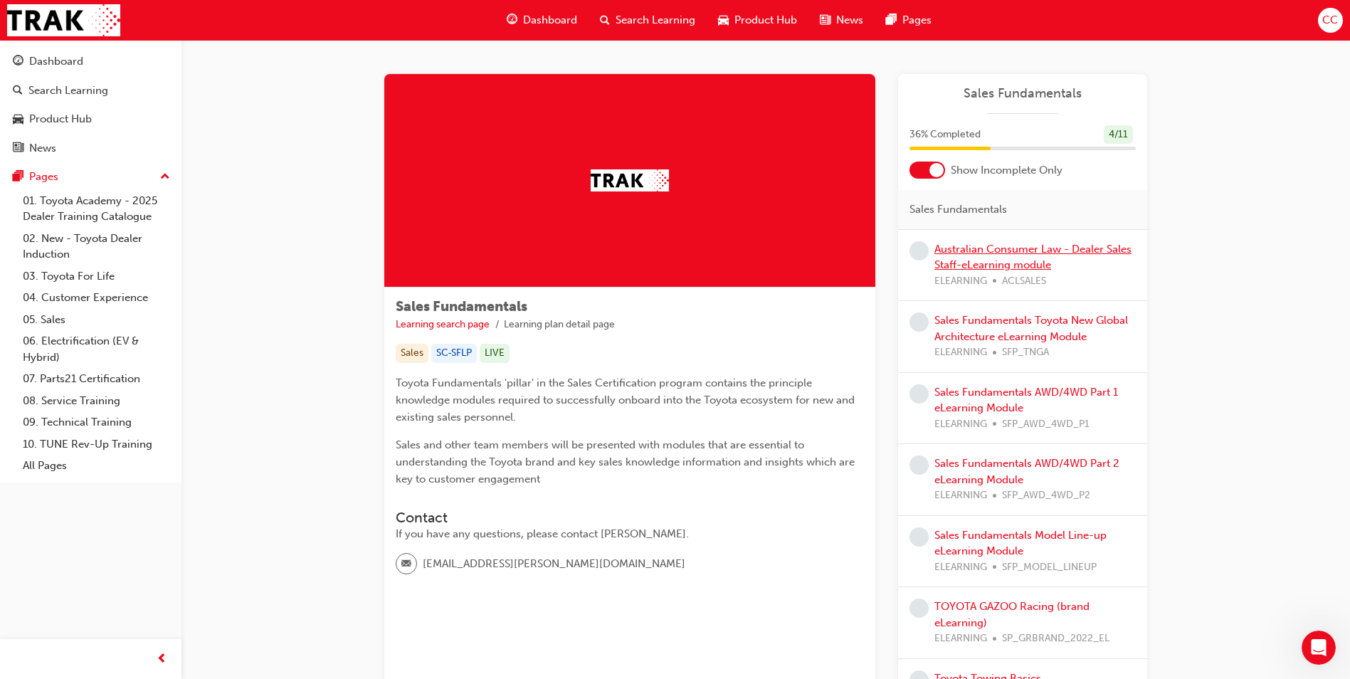
click at [1043, 246] on link "Australian Consumer Law - Dealer Sales Staff-eLearning module" at bounding box center [1032, 257] width 197 height 29
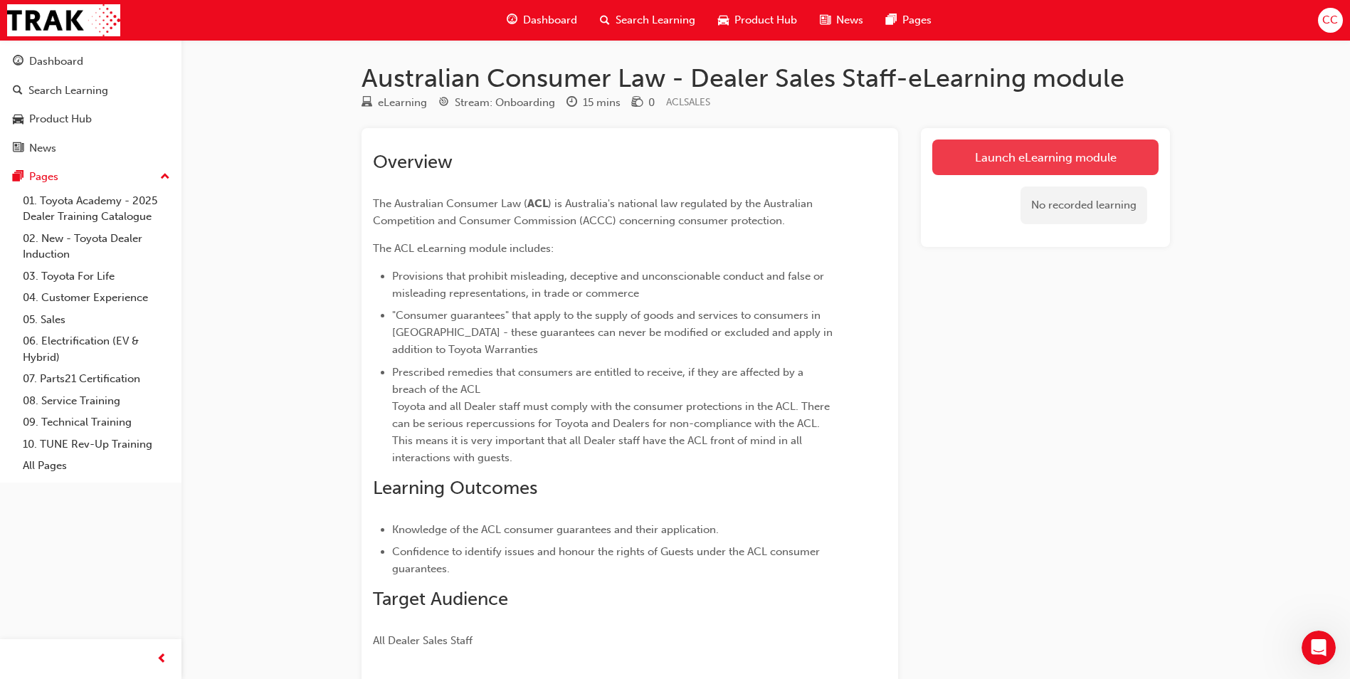
click at [993, 161] on link "Launch eLearning module" at bounding box center [1045, 157] width 226 height 36
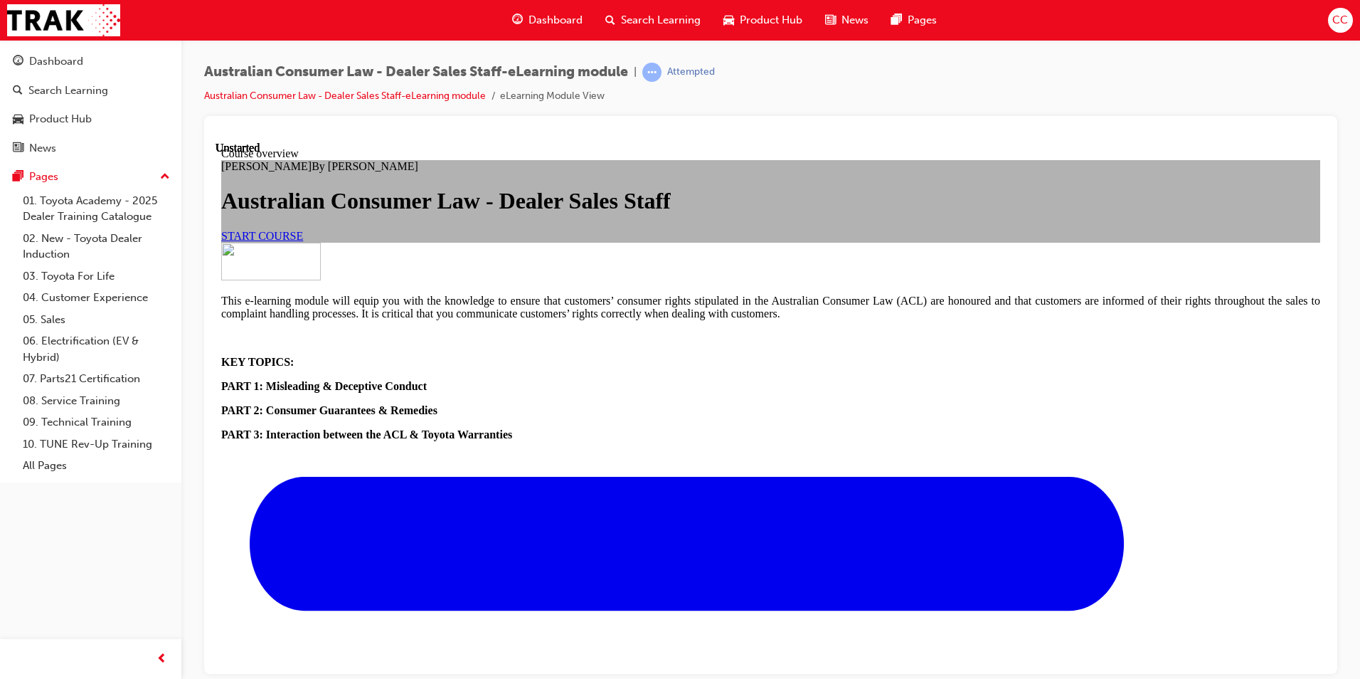
scroll to position [491, 0]
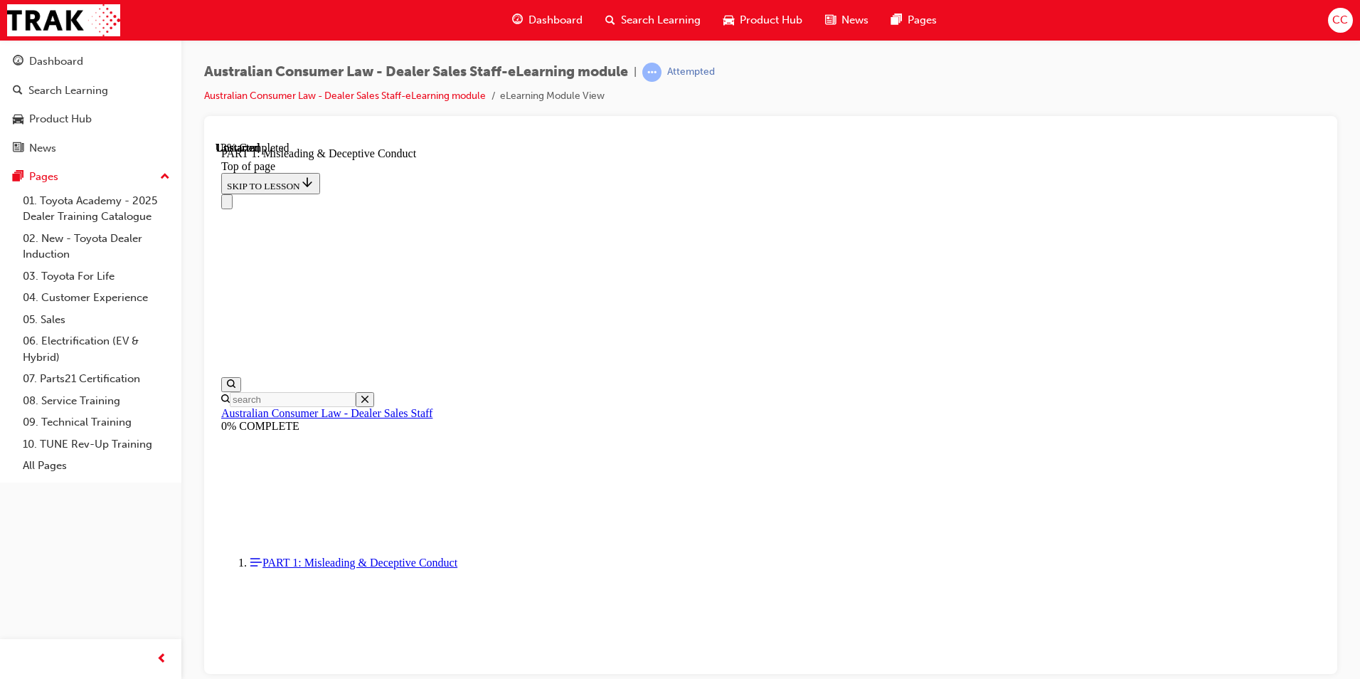
scroll to position [969, 0]
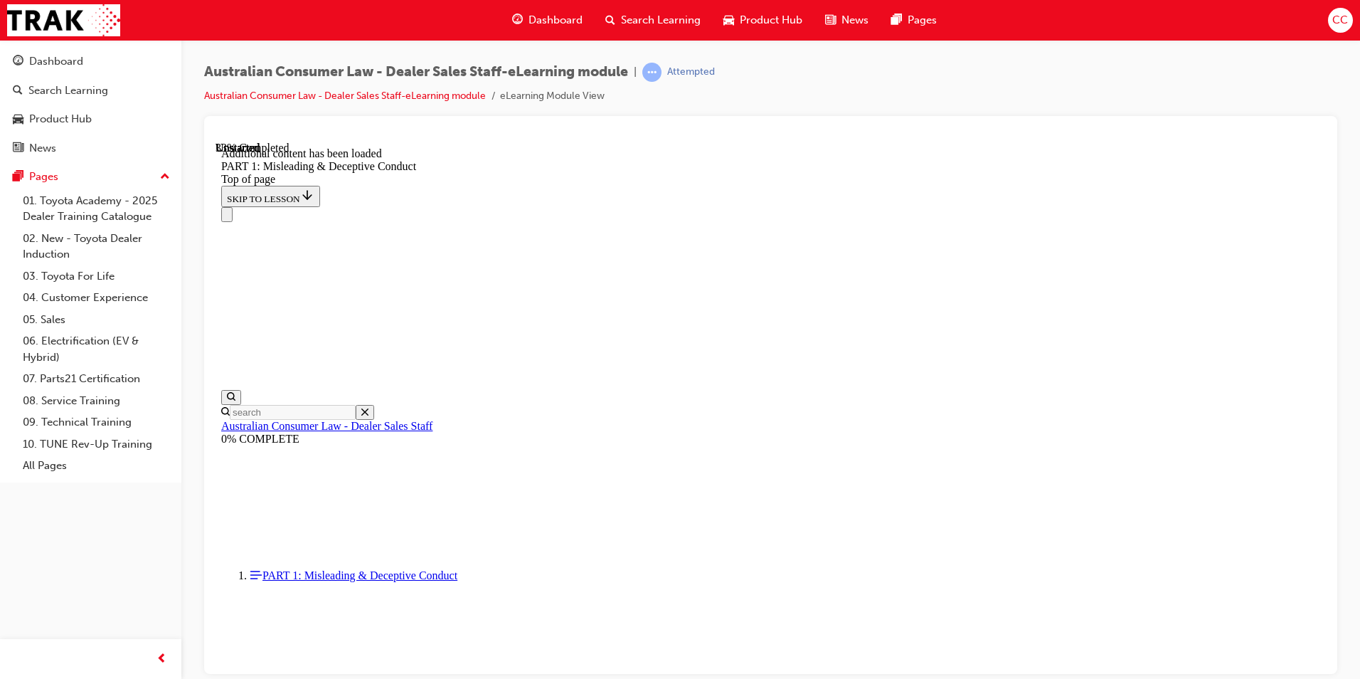
scroll to position [1679, 0]
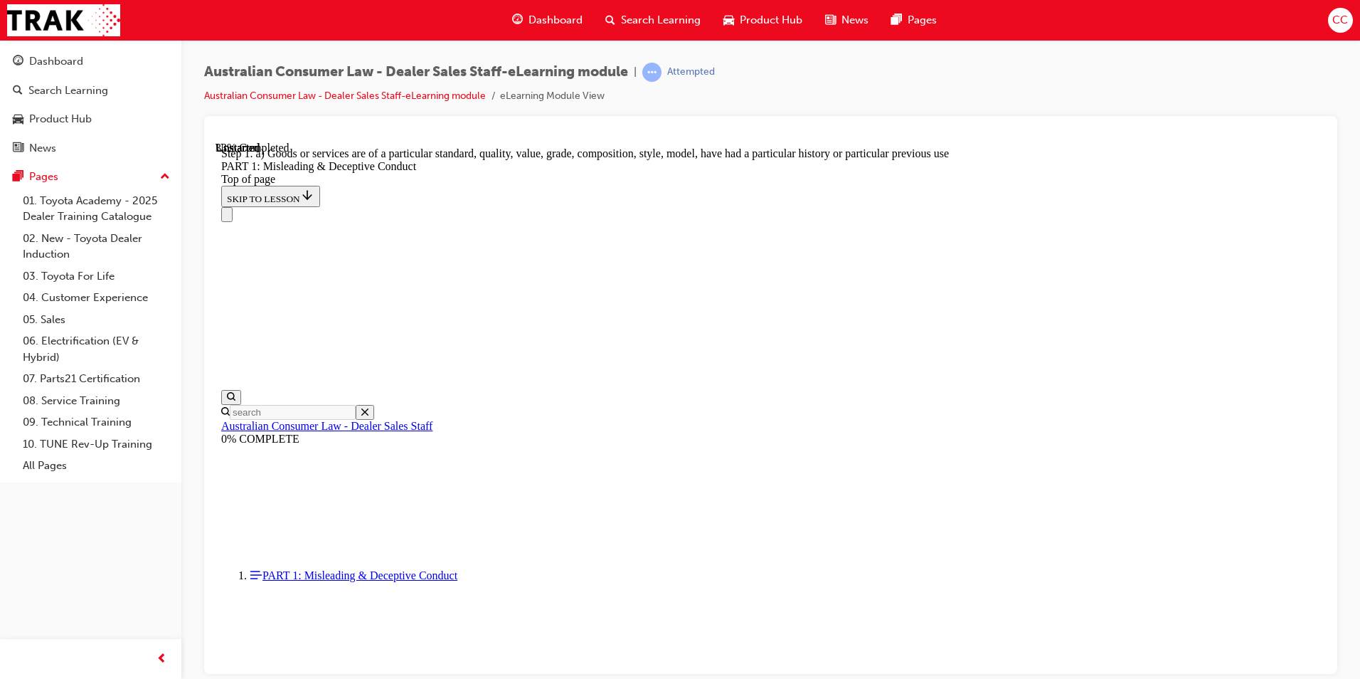
scroll to position [1636, 0]
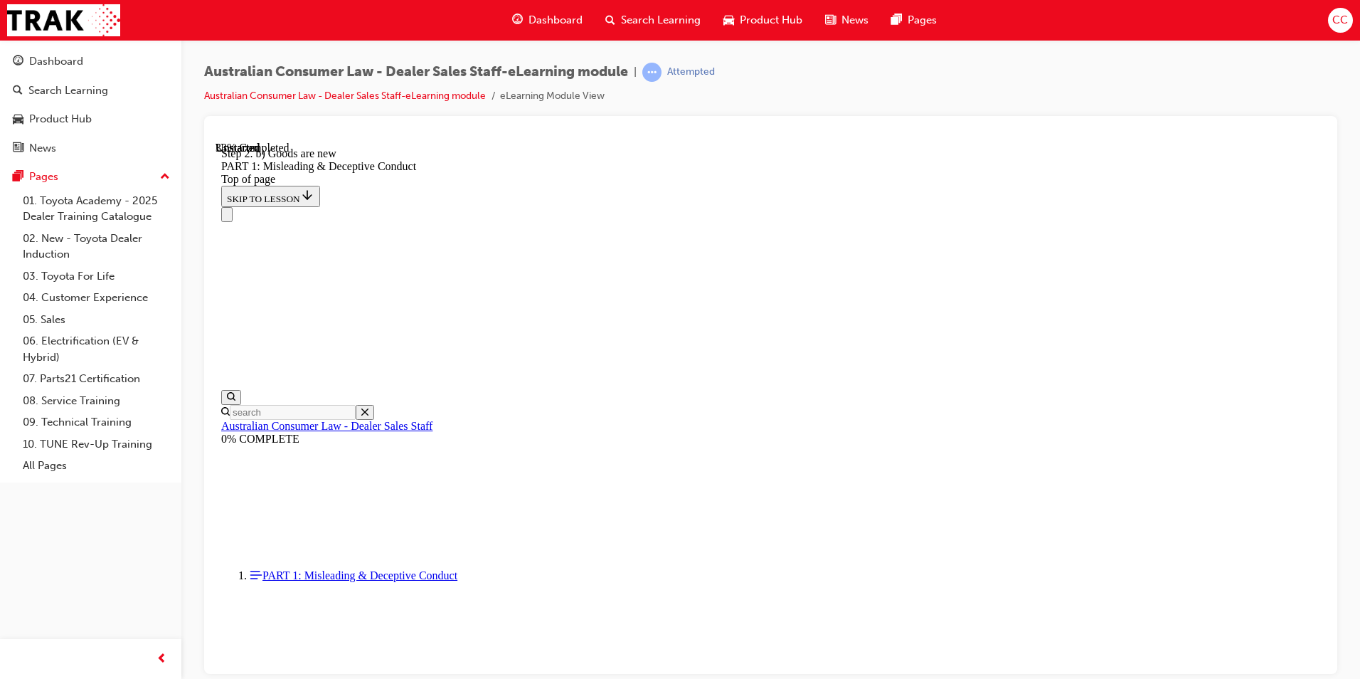
drag, startPoint x: 1229, startPoint y: 339, endPoint x: 1220, endPoint y: 332, distance: 11.1
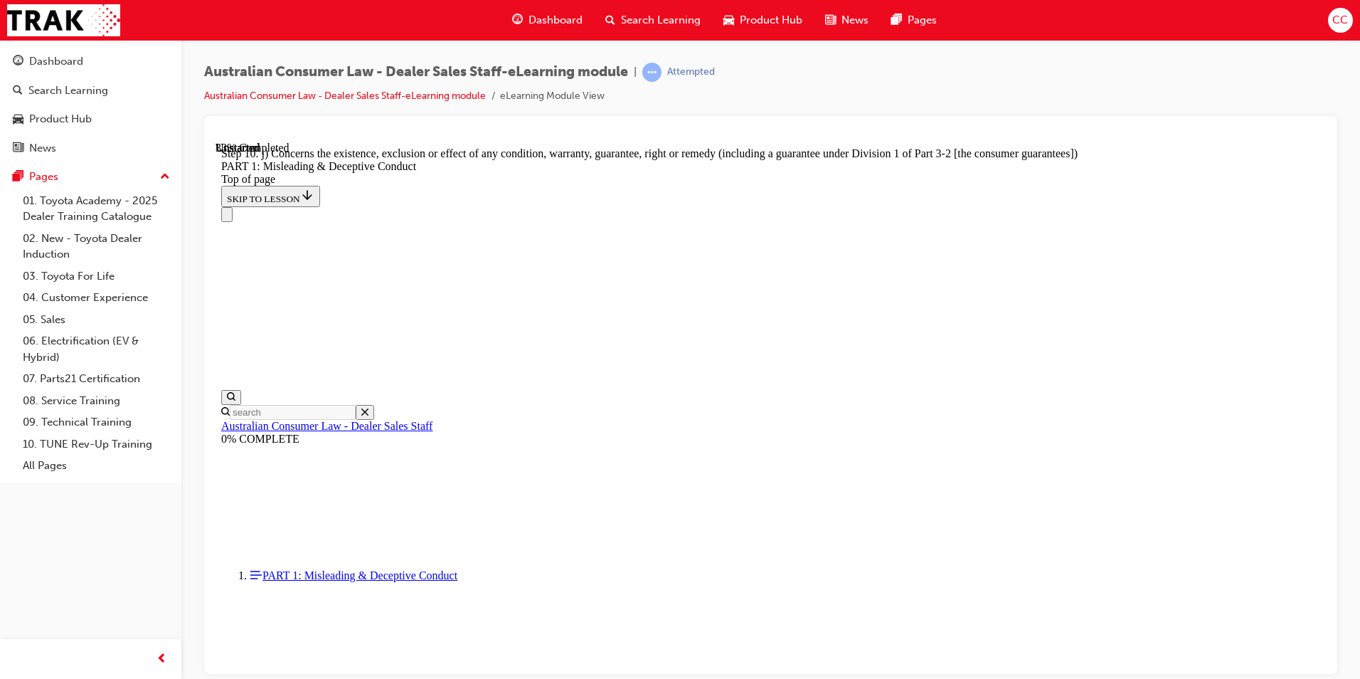
scroll to position [1636, 0]
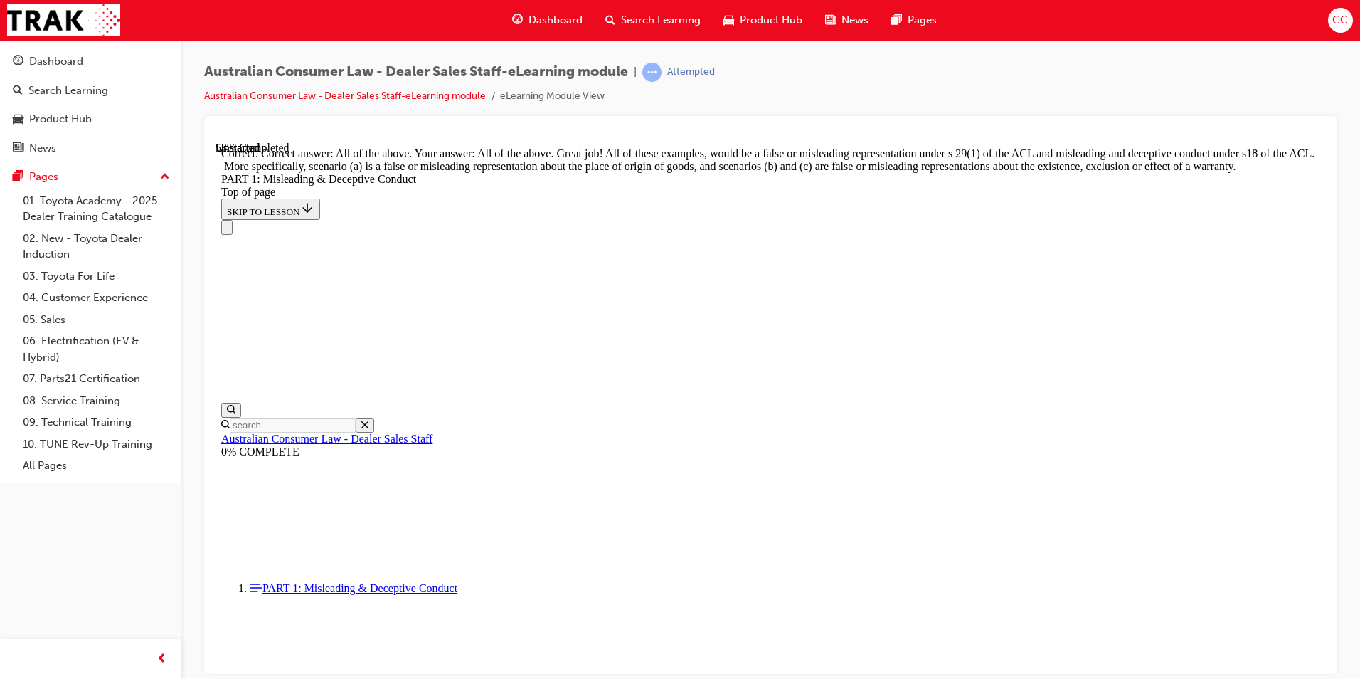
scroll to position [2376, 0]
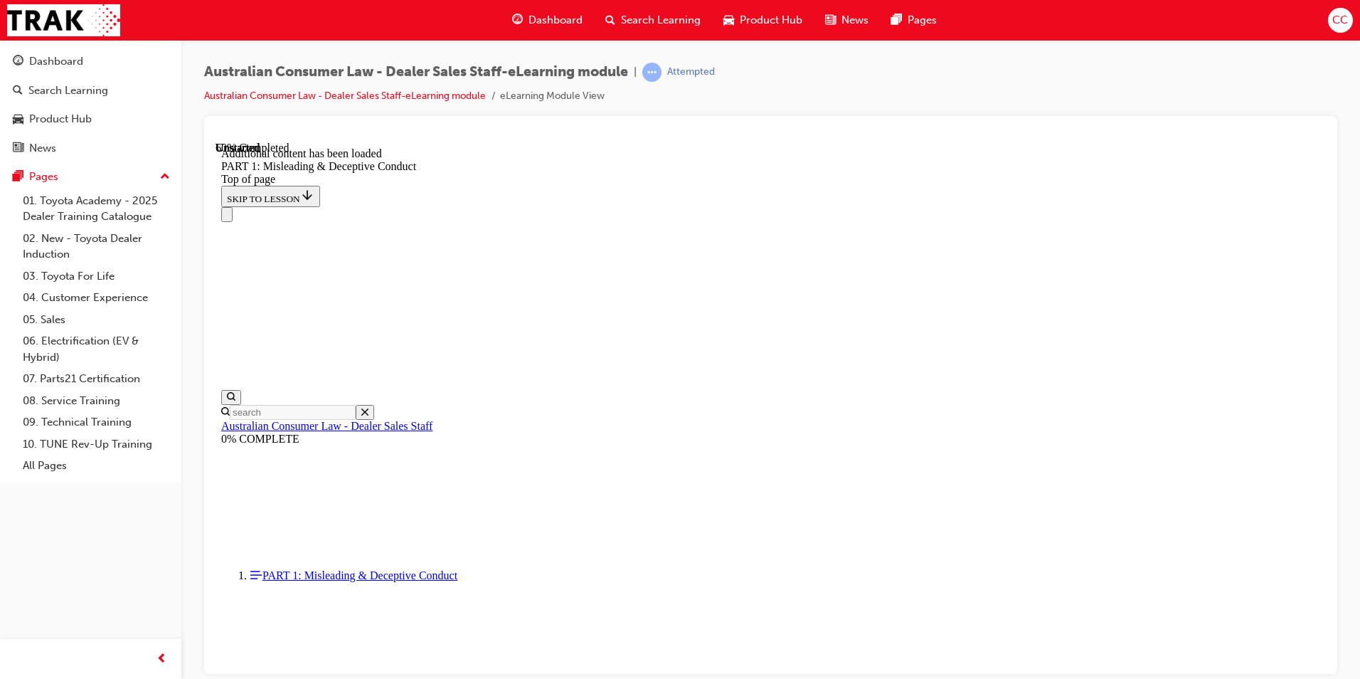
scroll to position [2807, 0]
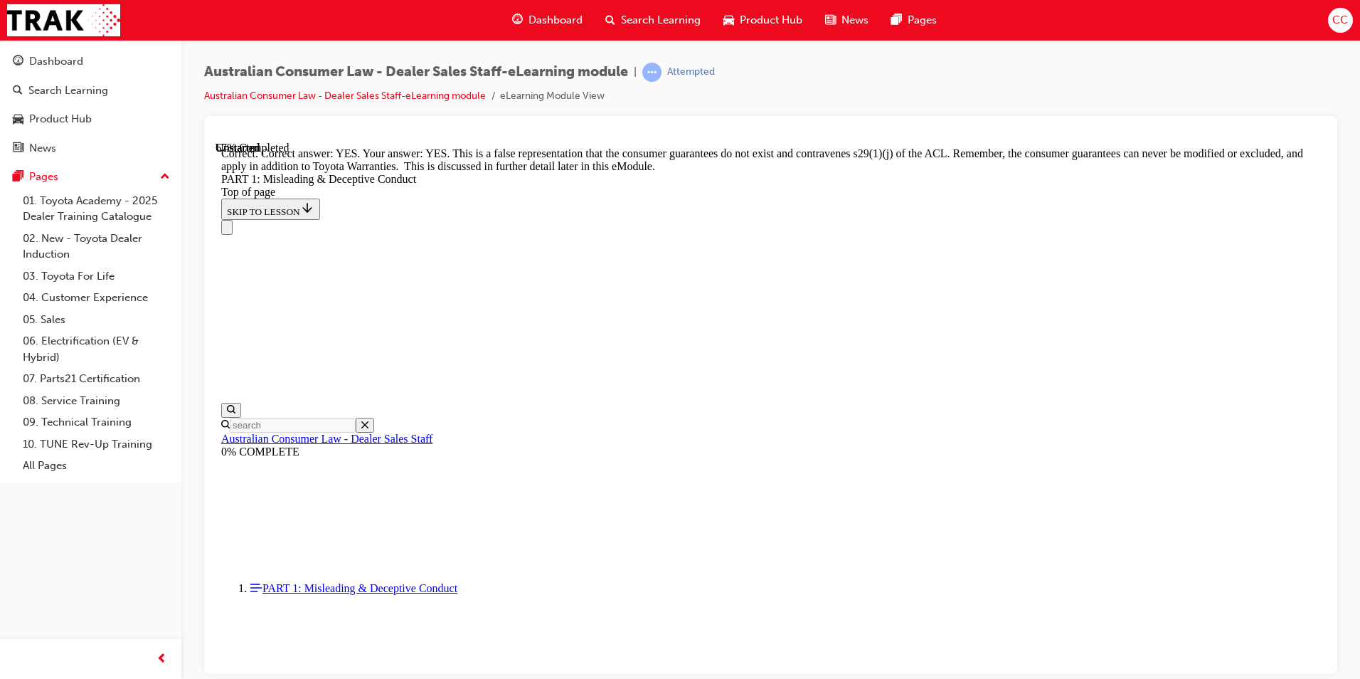
scroll to position [3092, 0]
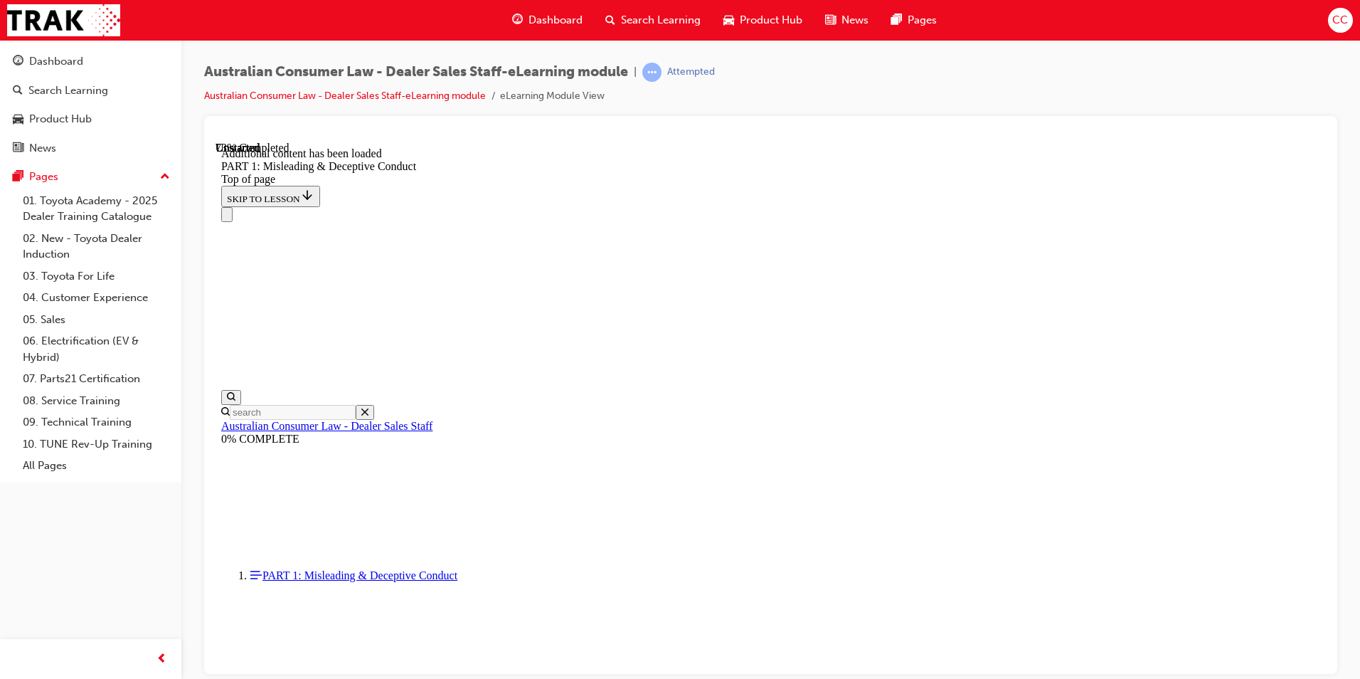
scroll to position [3476, 0]
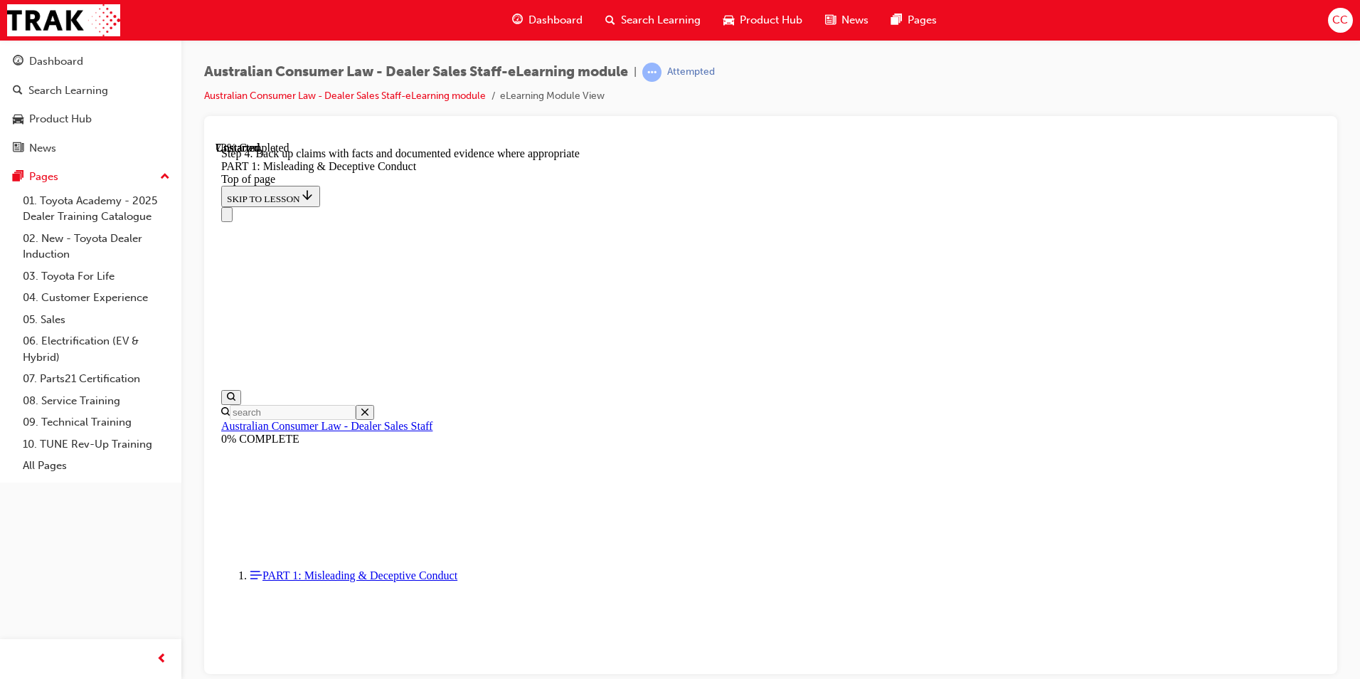
drag, startPoint x: 1238, startPoint y: 337, endPoint x: 1227, endPoint y: 339, distance: 10.9
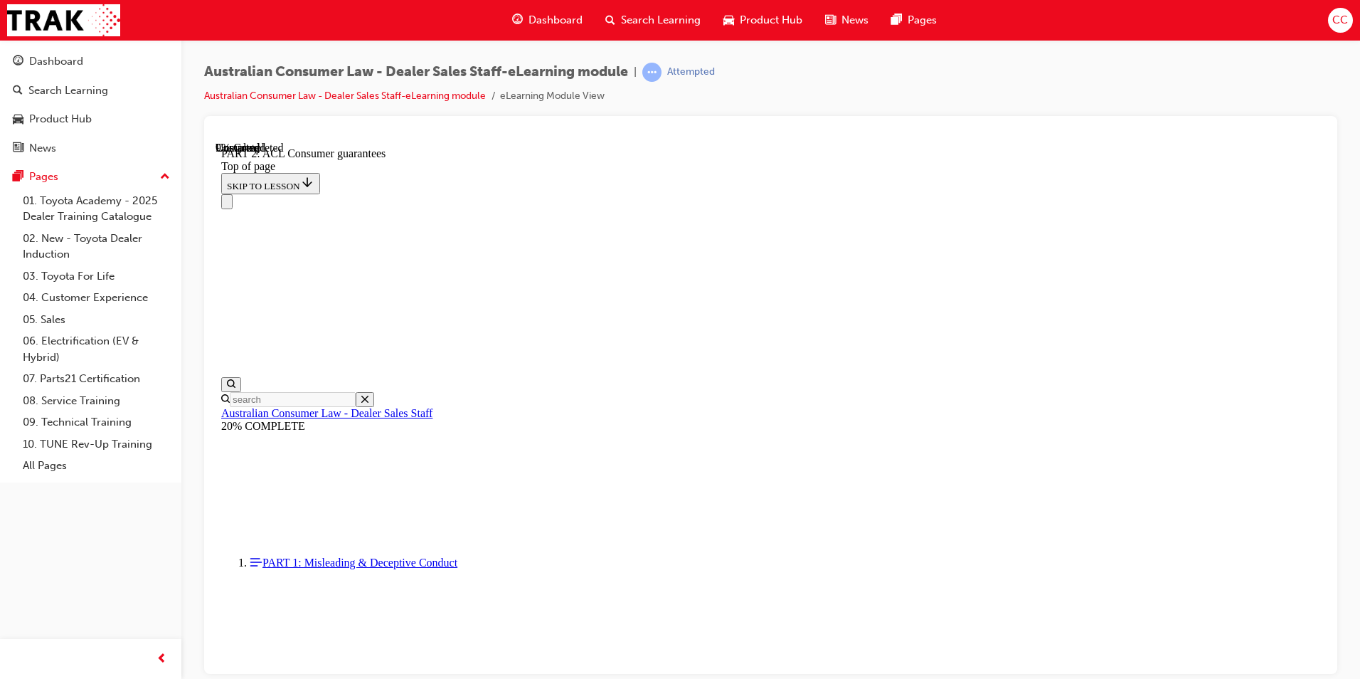
scroll to position [2317, 0]
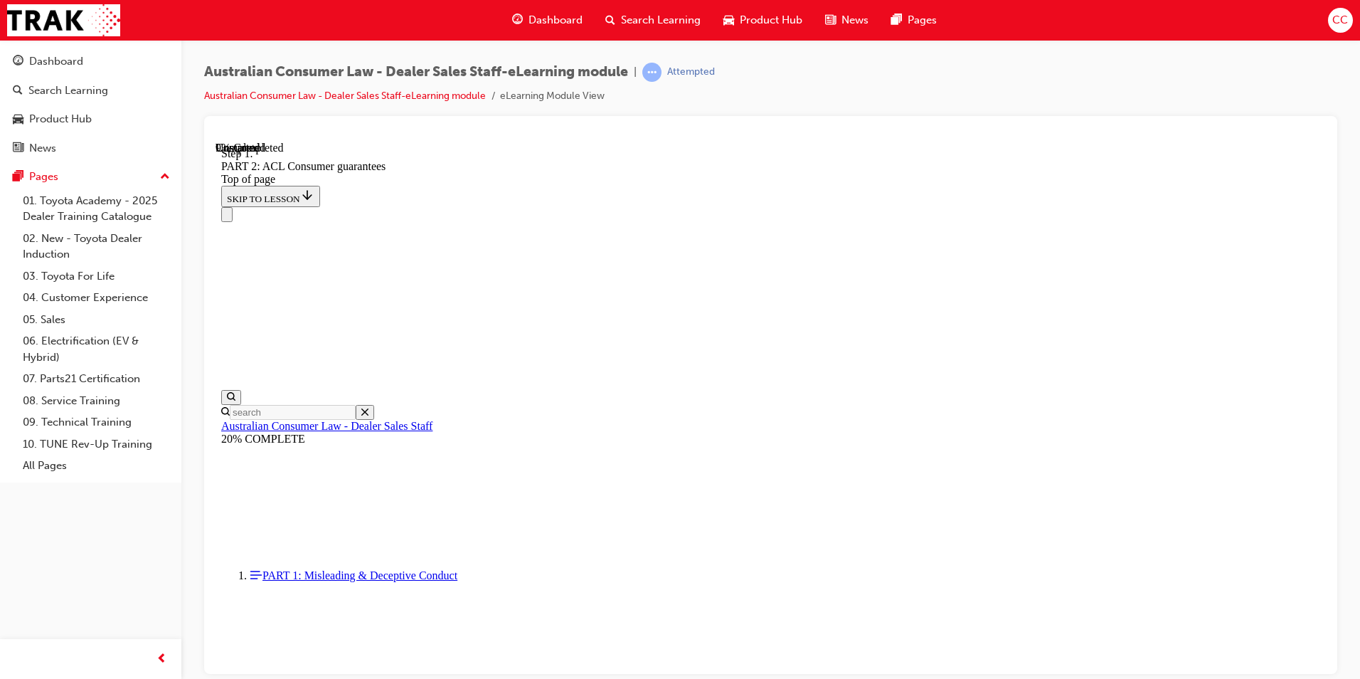
scroll to position [2307, 0]
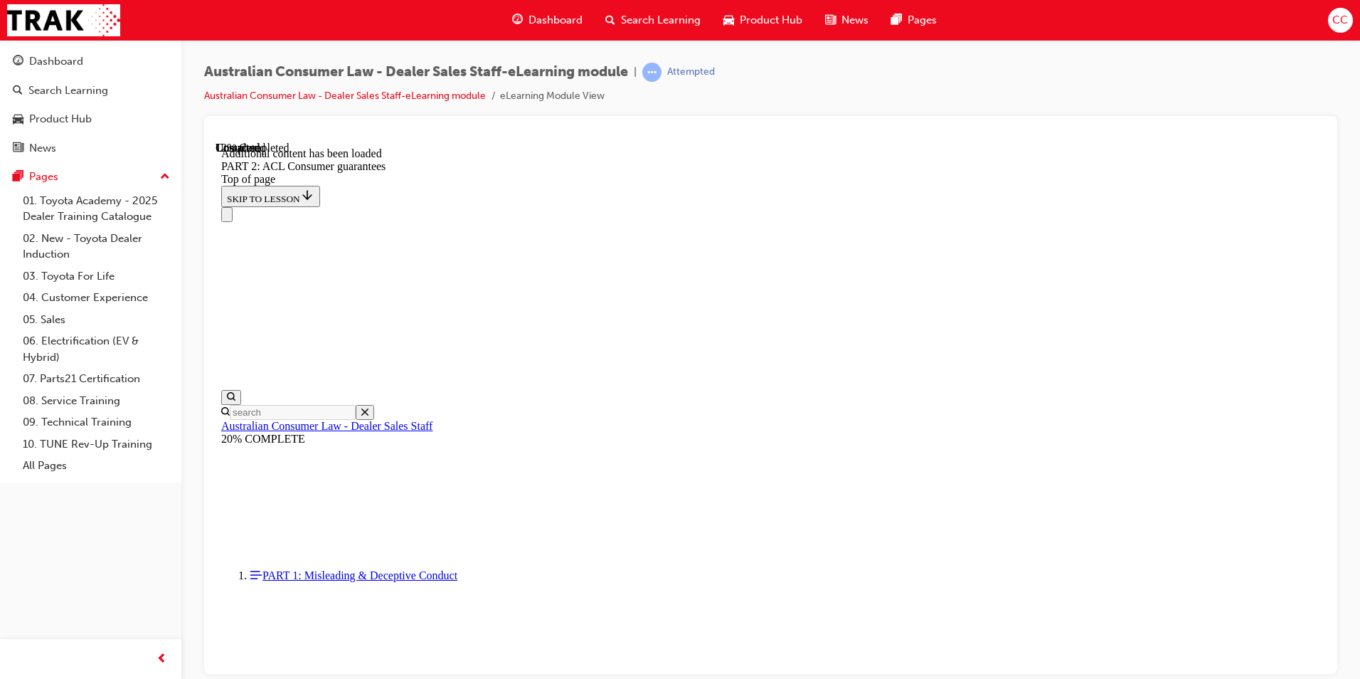
scroll to position [2691, 0]
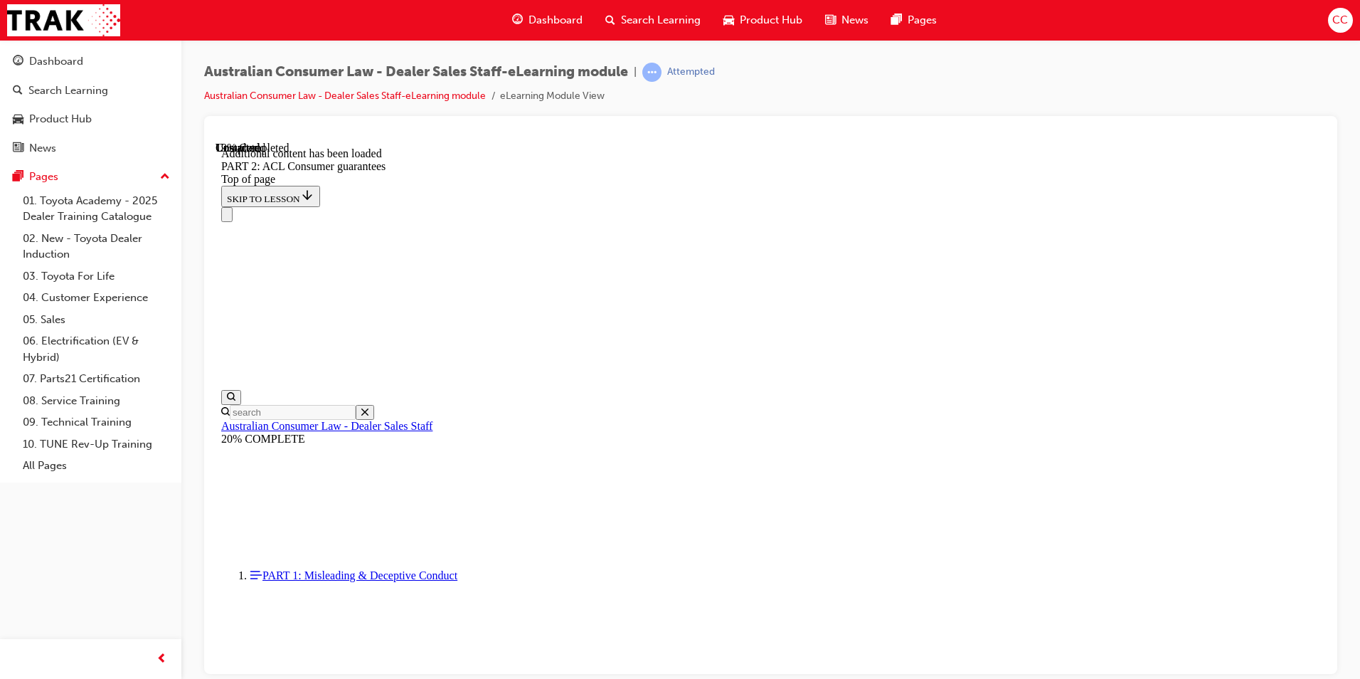
scroll to position [3502, 0]
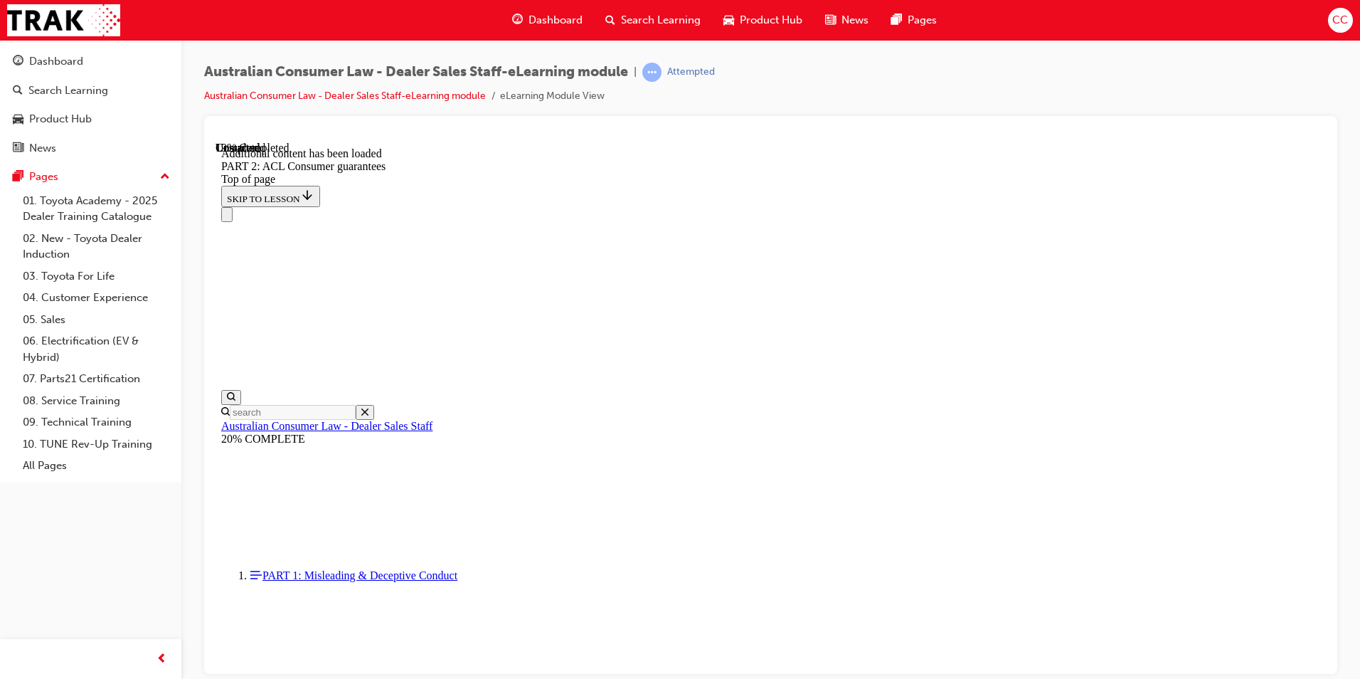
drag, startPoint x: 1233, startPoint y: 572, endPoint x: 1219, endPoint y: 576, distance: 14.7
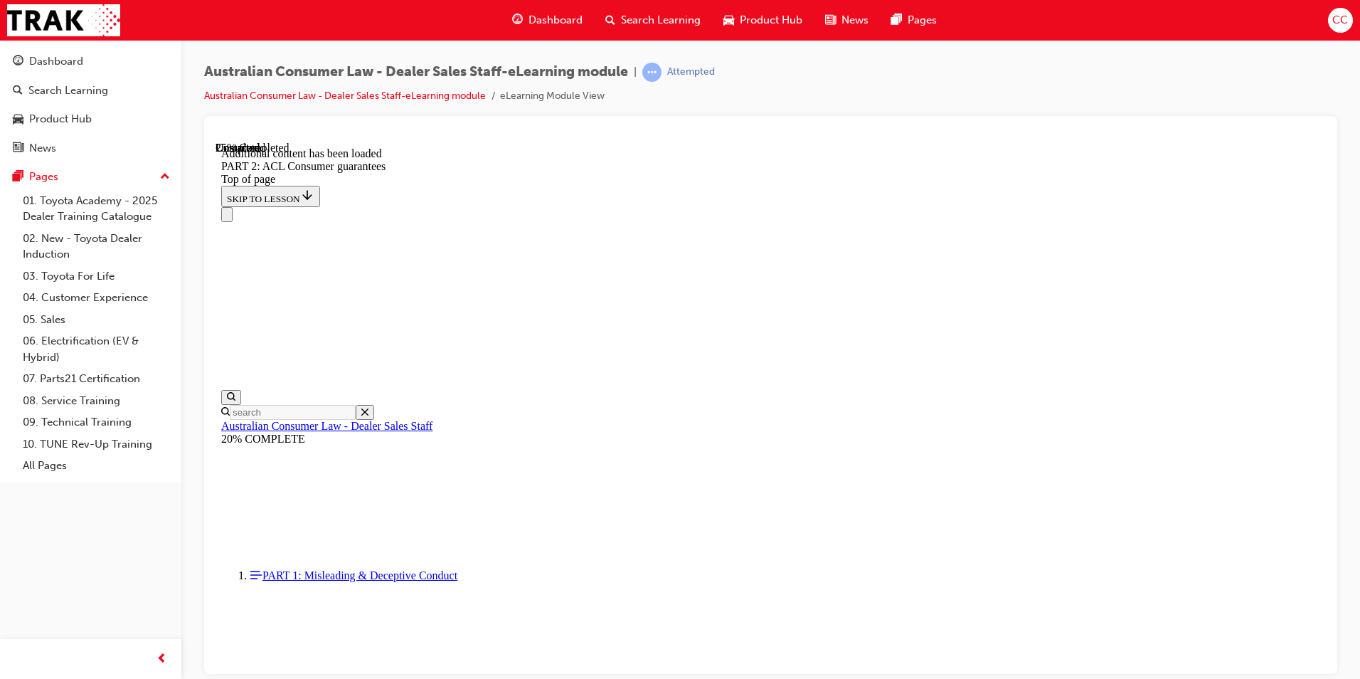
scroll to position [4304, 0]
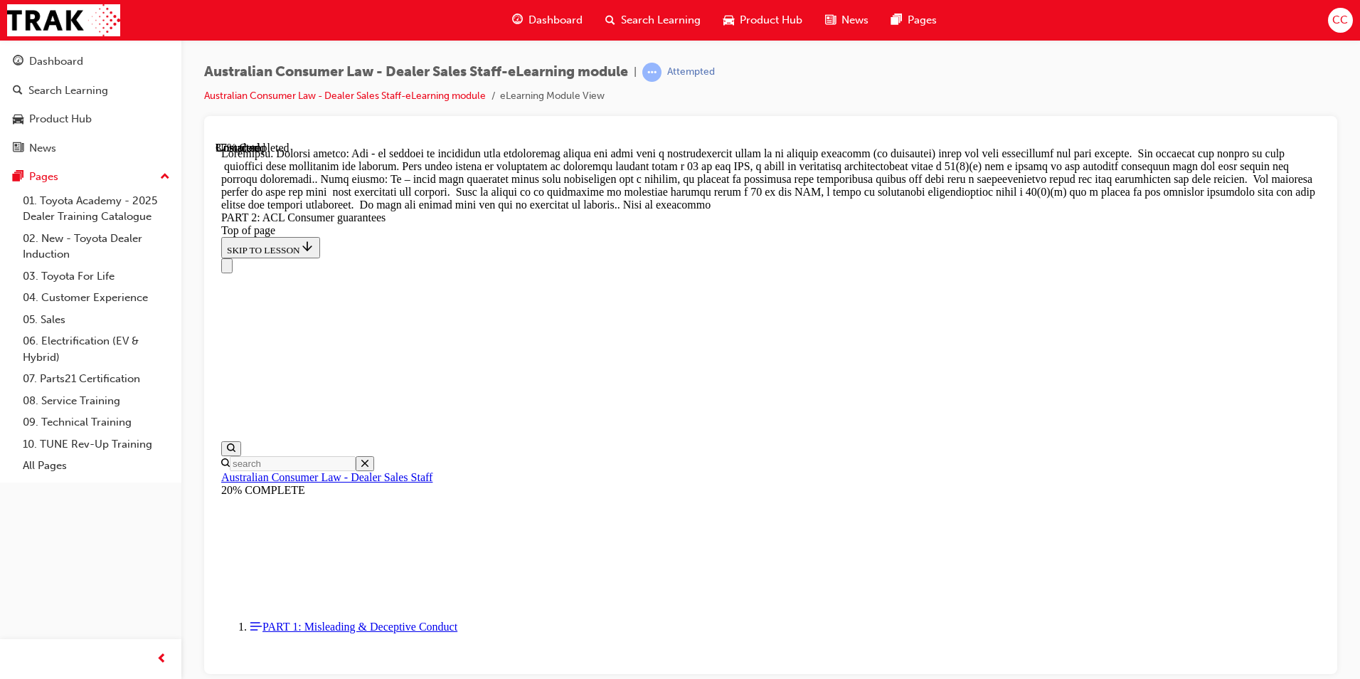
scroll to position [6350, 0]
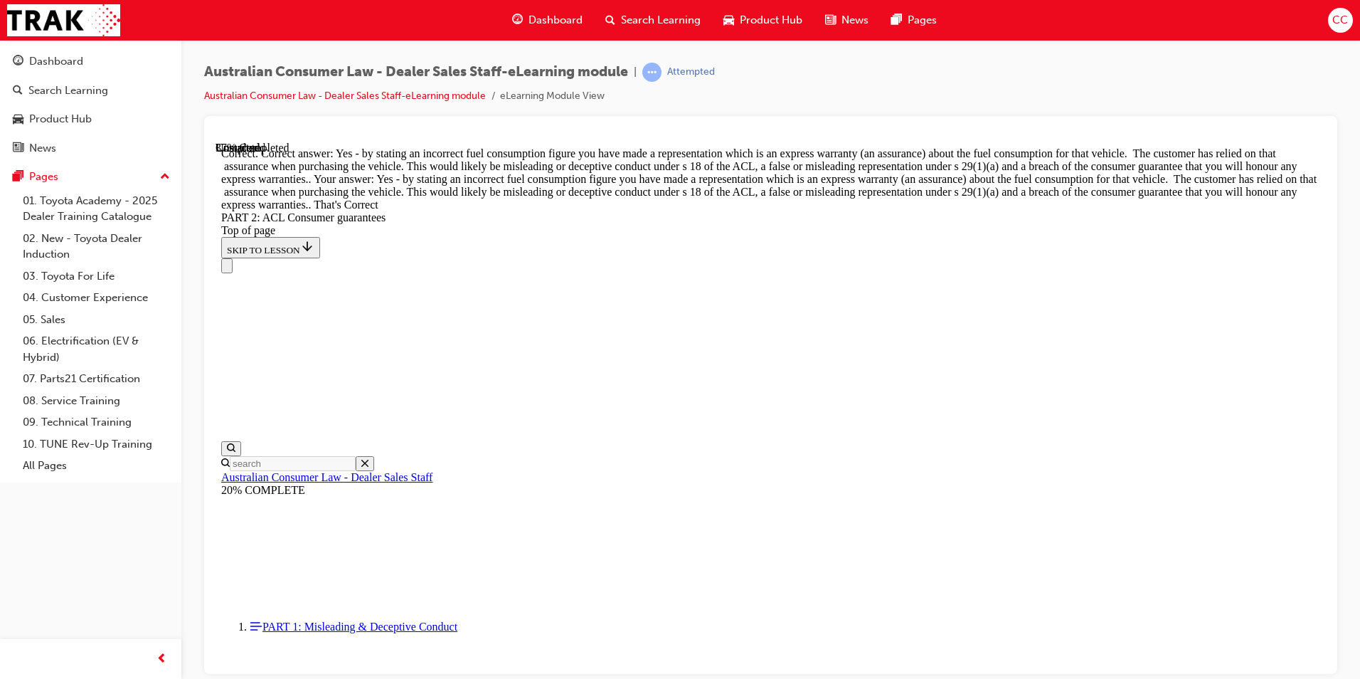
scroll to position [6469, 0]
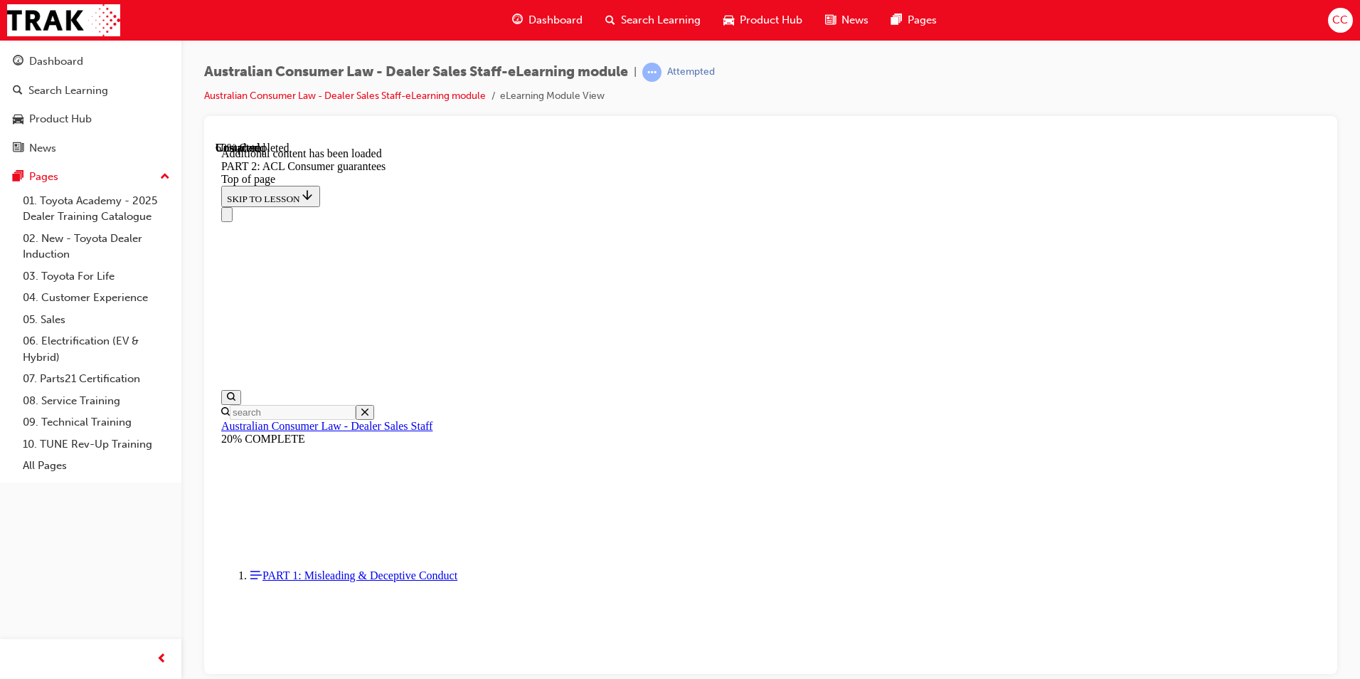
scroll to position [8845, 0]
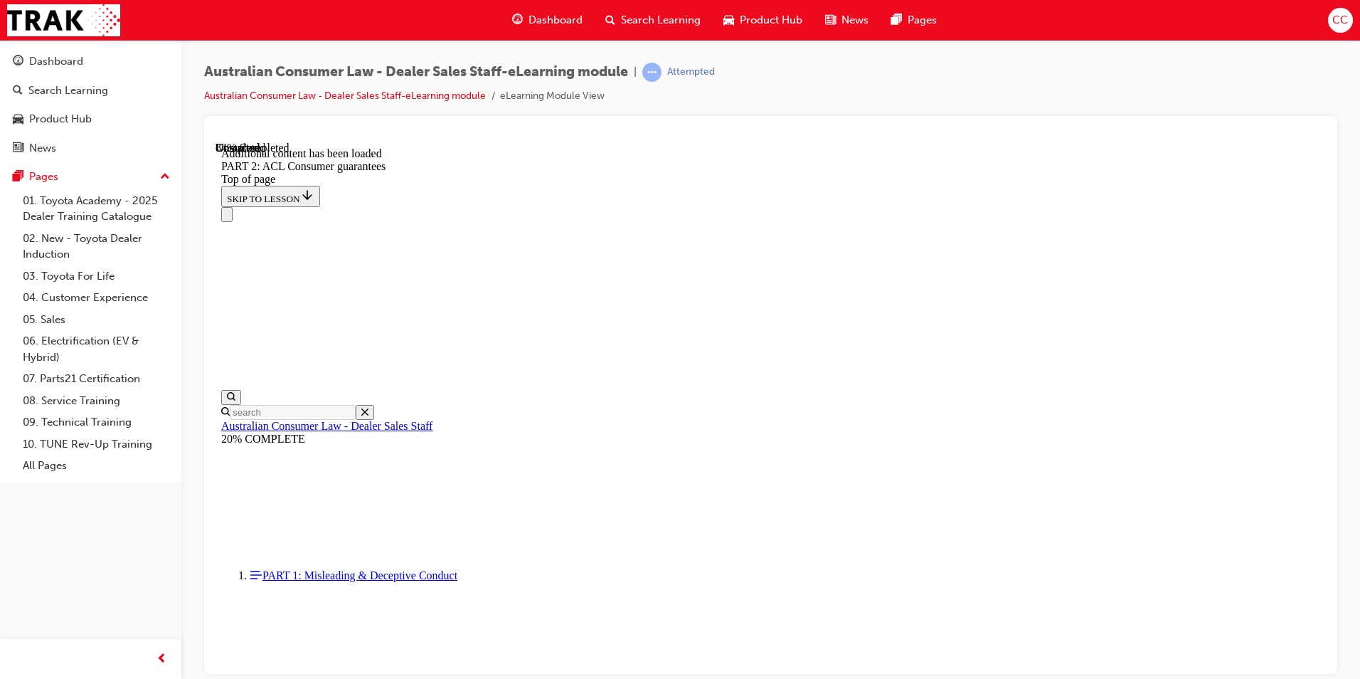
scroll to position [13997, 0]
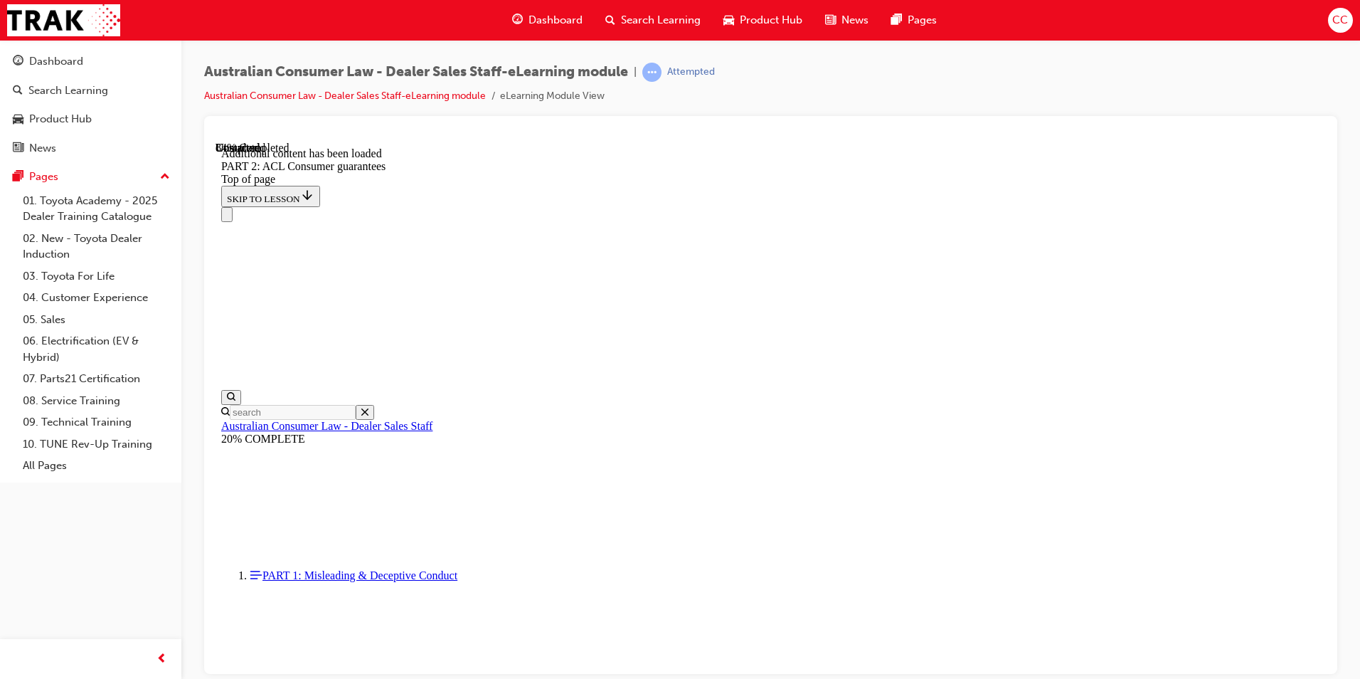
drag, startPoint x: 659, startPoint y: 416, endPoint x: 629, endPoint y: 447, distance: 43.3
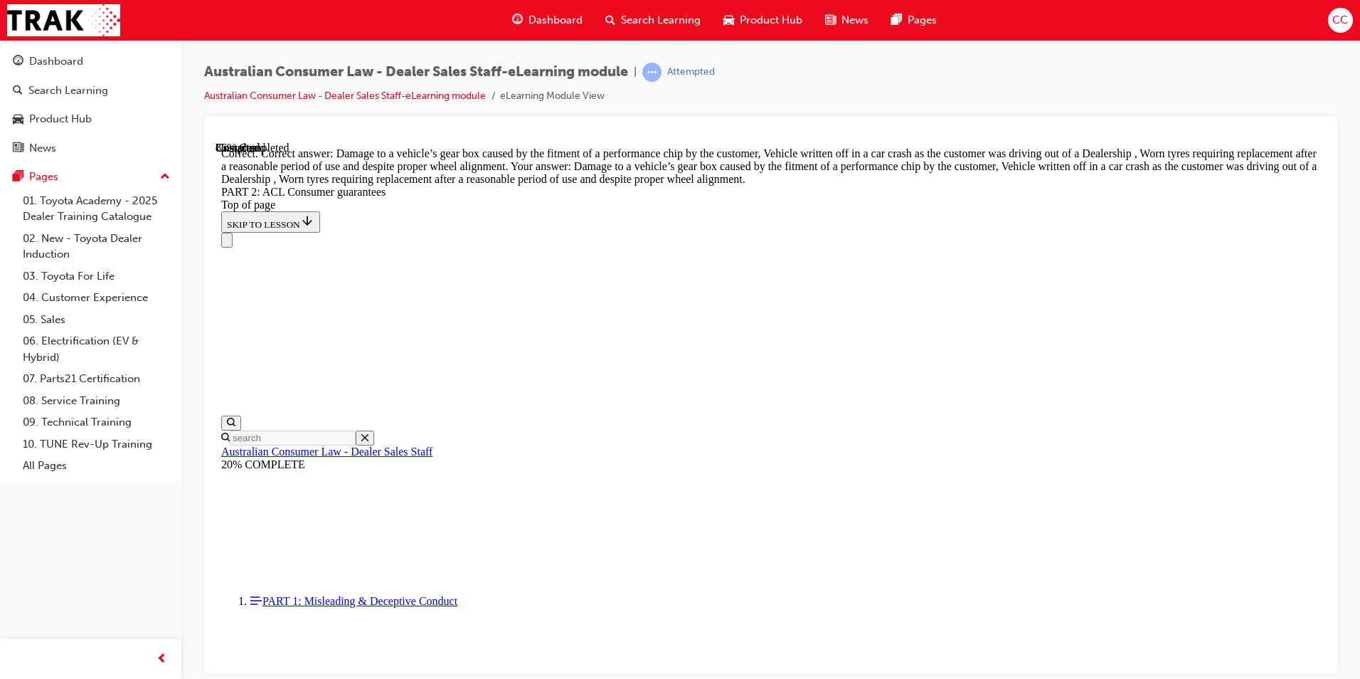
scroll to position [14218, 0]
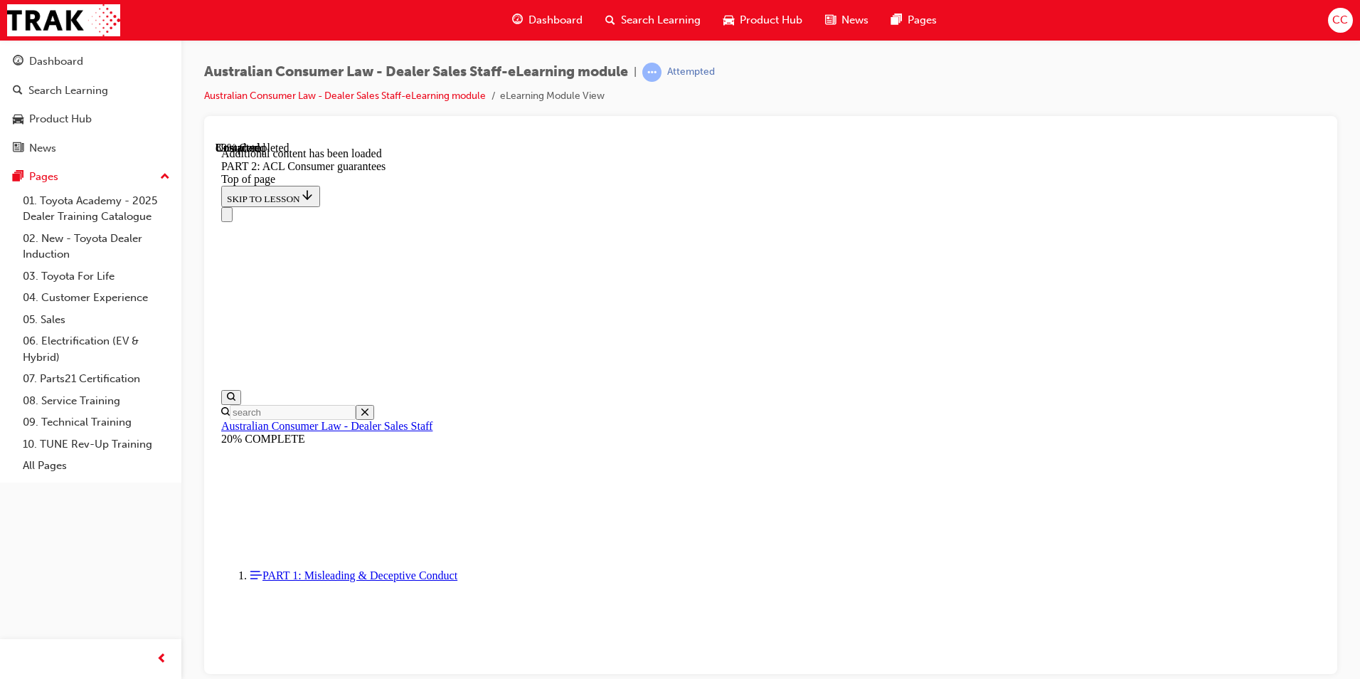
scroll to position [15456, 0]
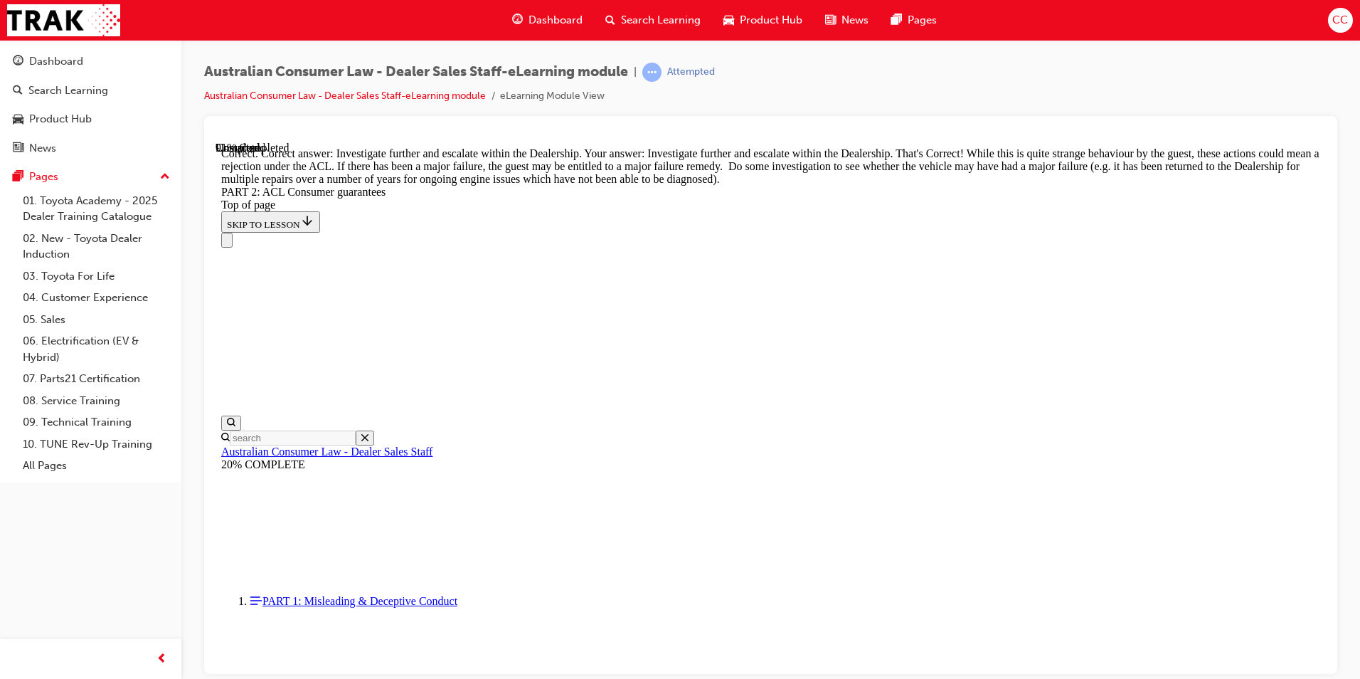
scroll to position [15842, 0]
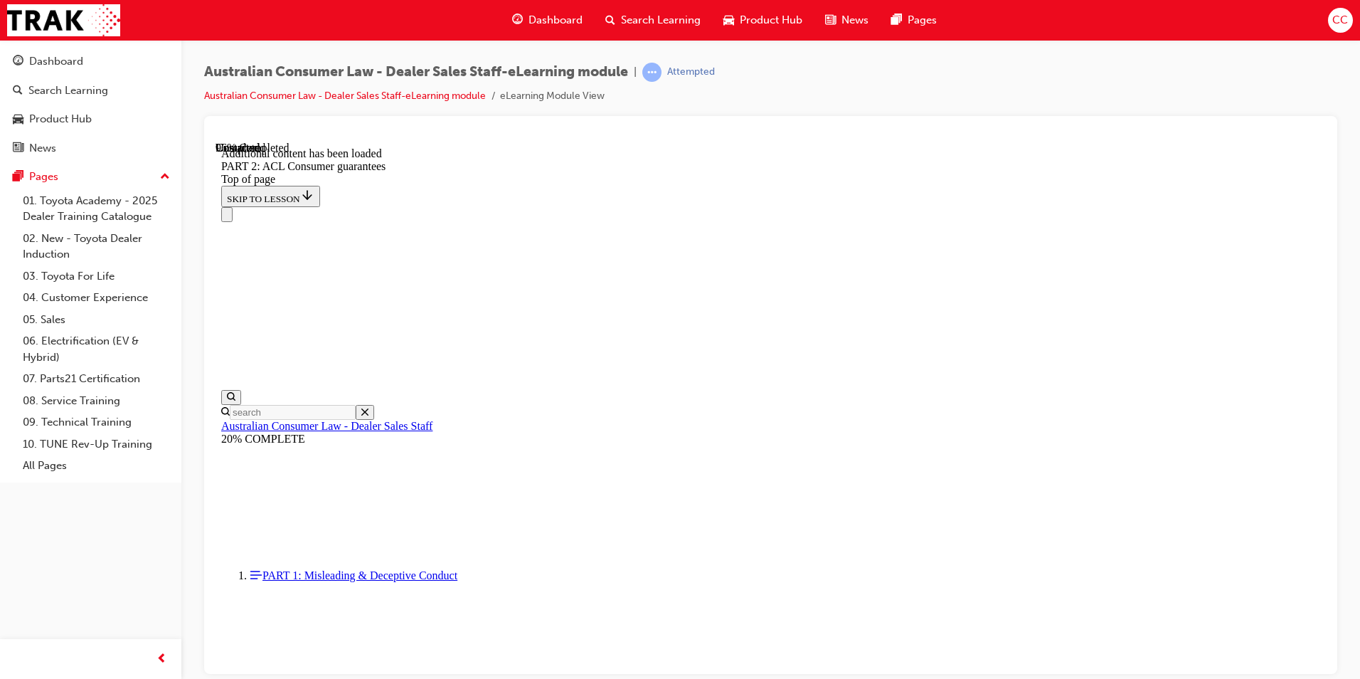
scroll to position [17009, 0]
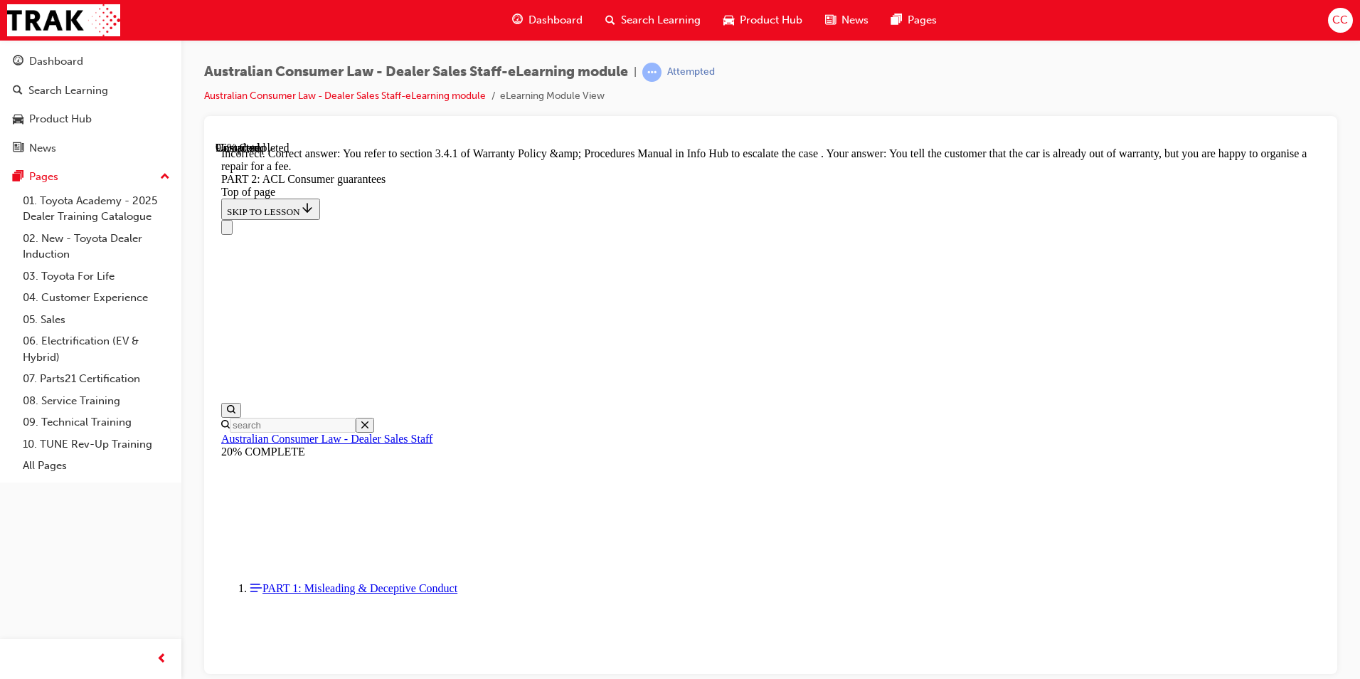
scroll to position [17151, 0]
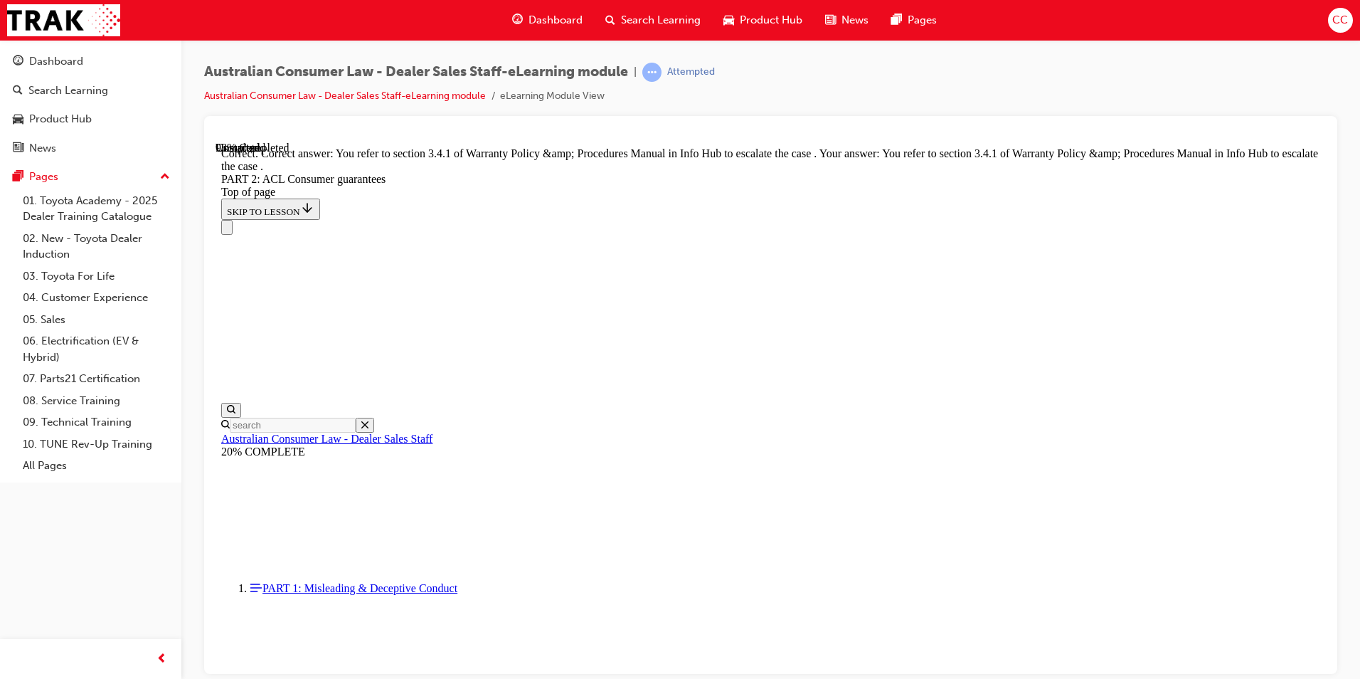
scroll to position [17847, 0]
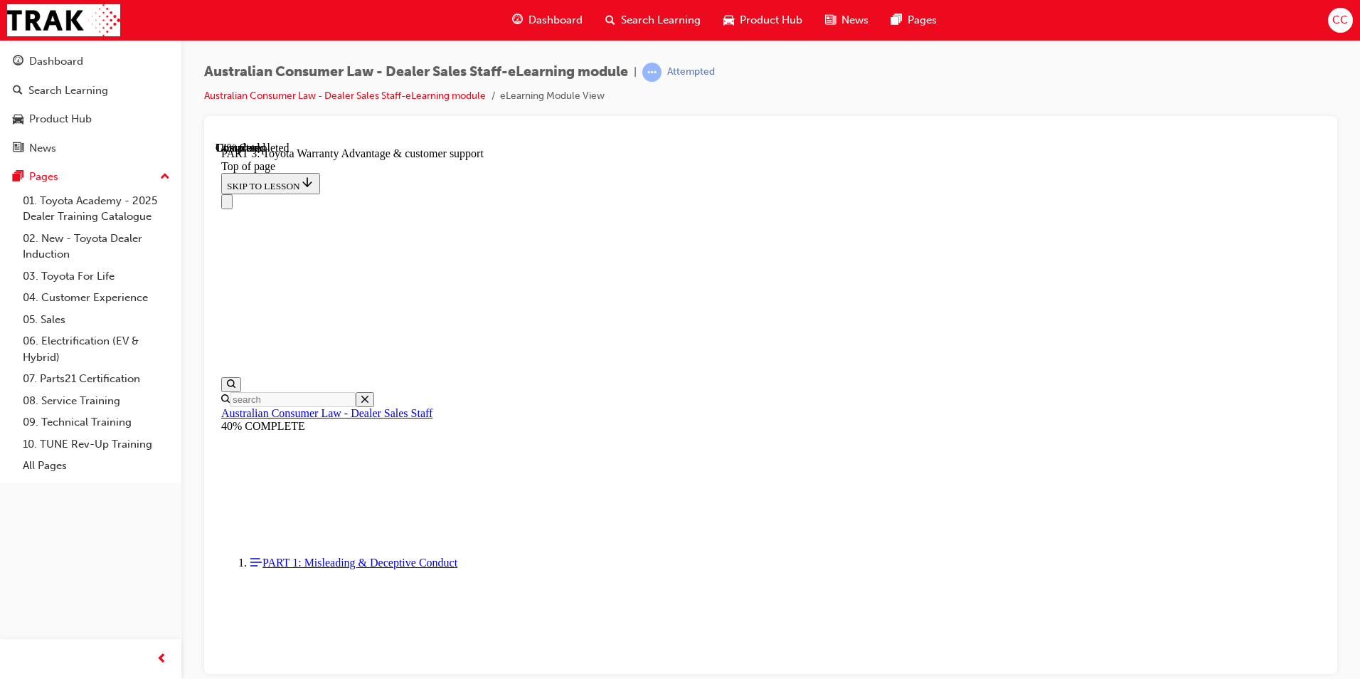
scroll to position [898, 0]
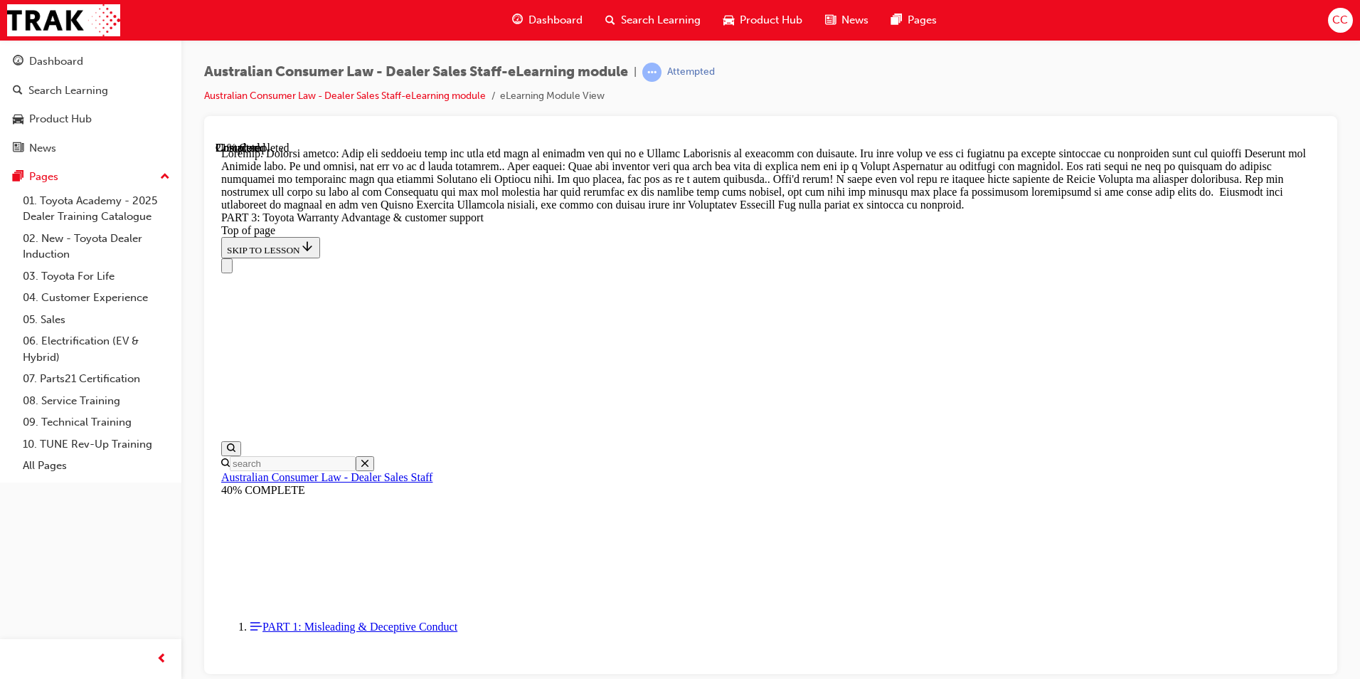
scroll to position [1182, 0]
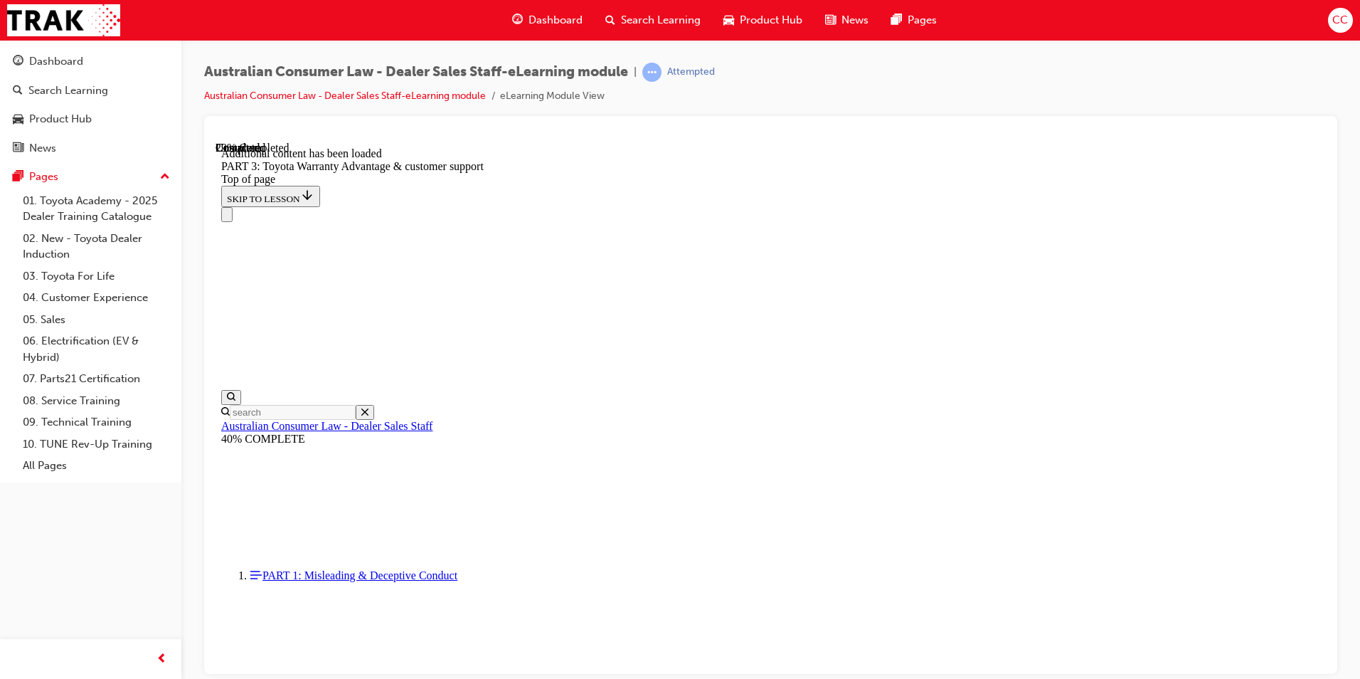
scroll to position [1661, 0]
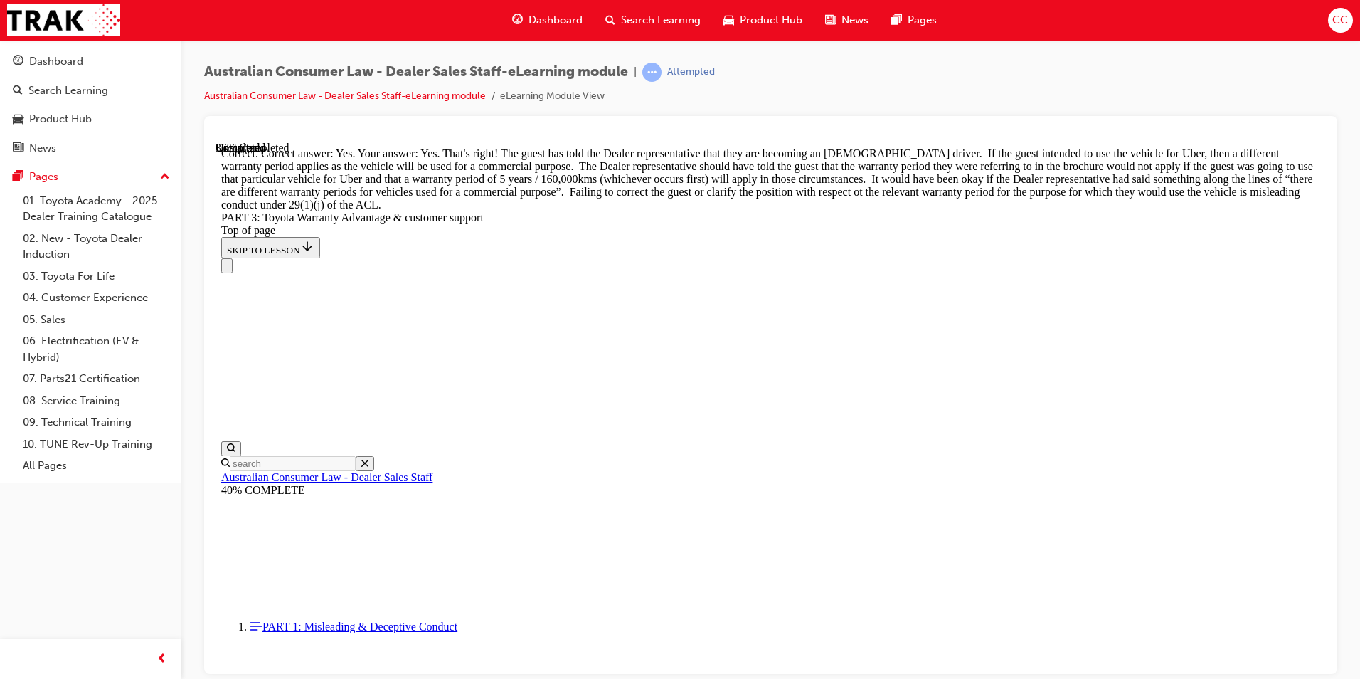
scroll to position [2122, 0]
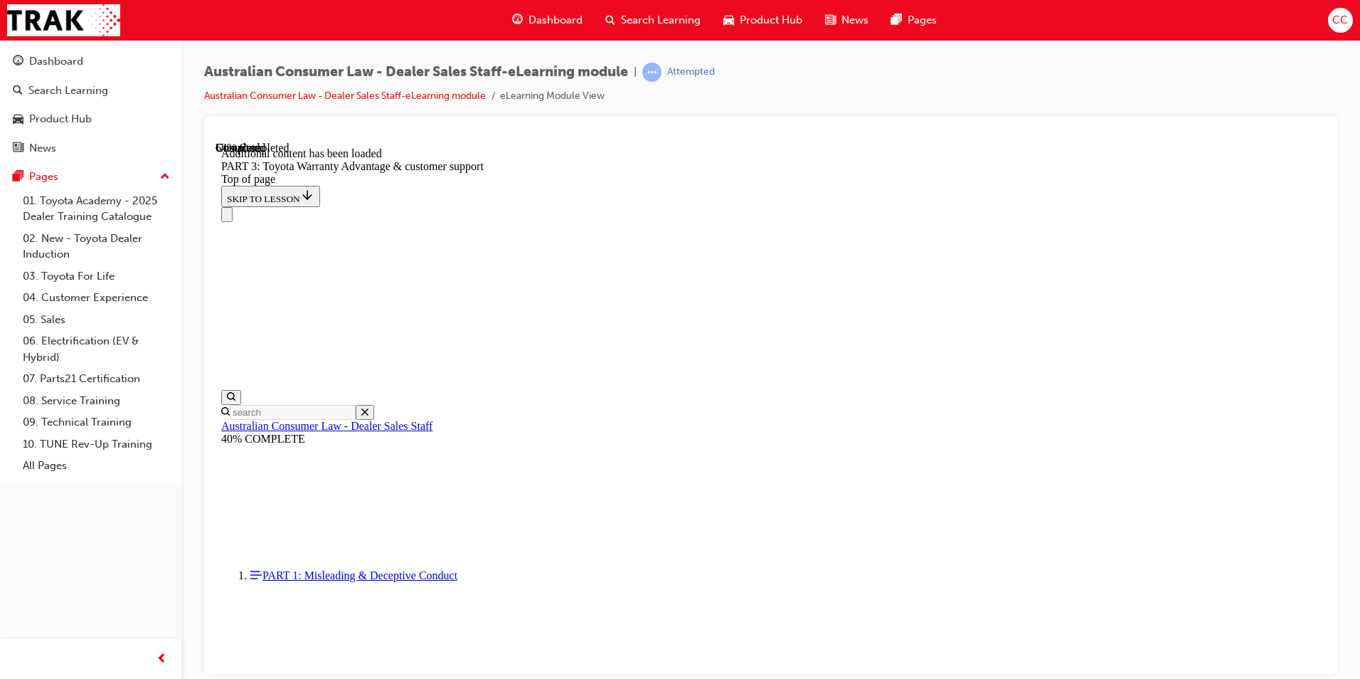
scroll to position [3715, 0]
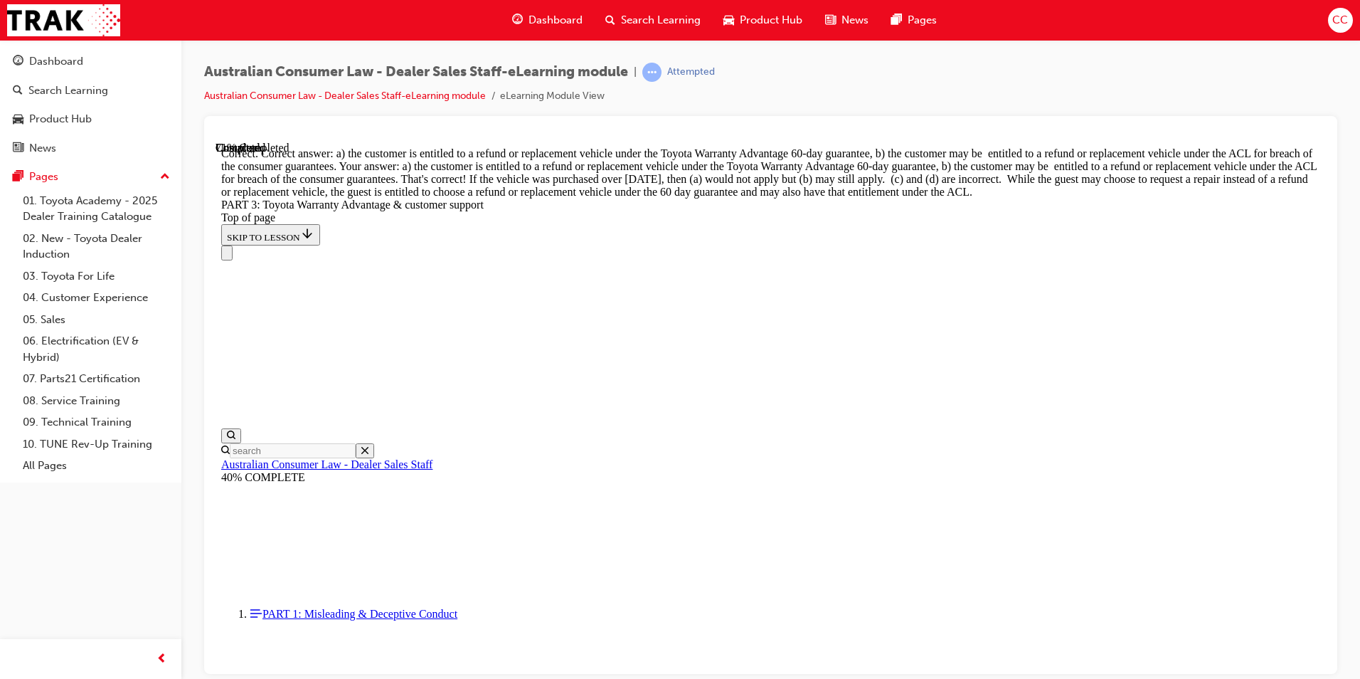
scroll to position [3717, 0]
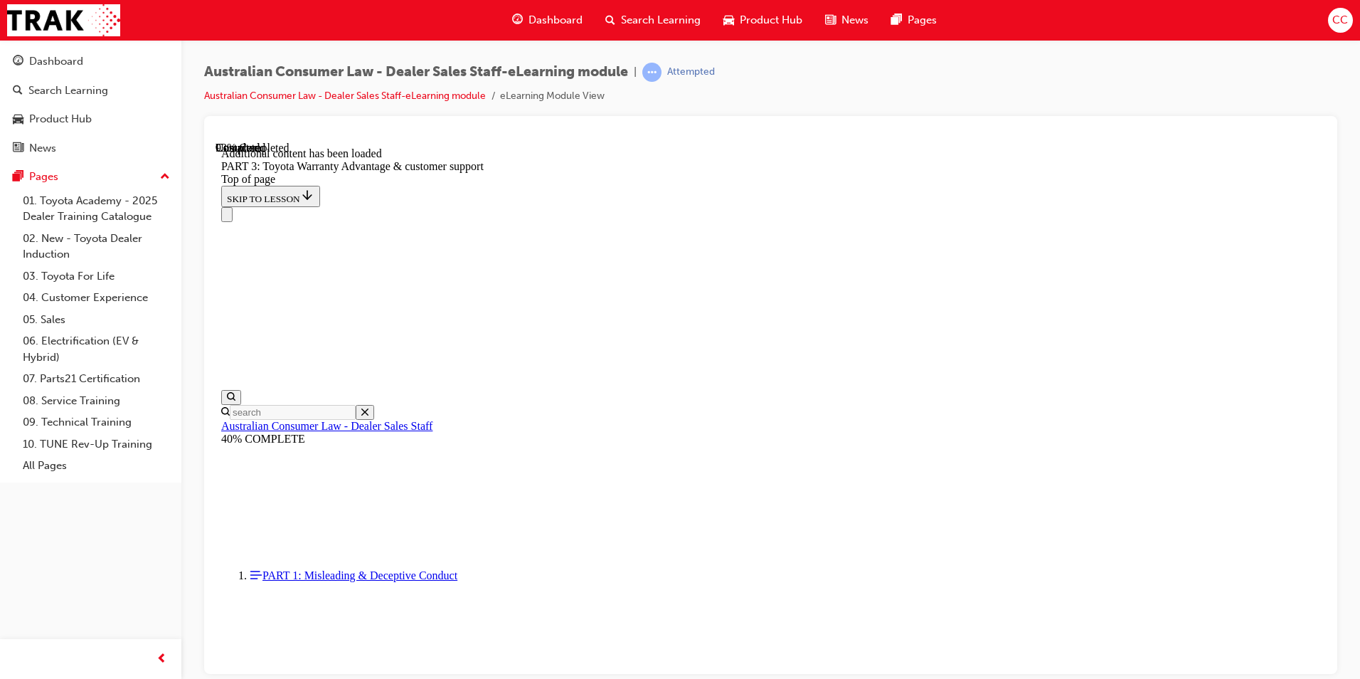
scroll to position [4497, 0]
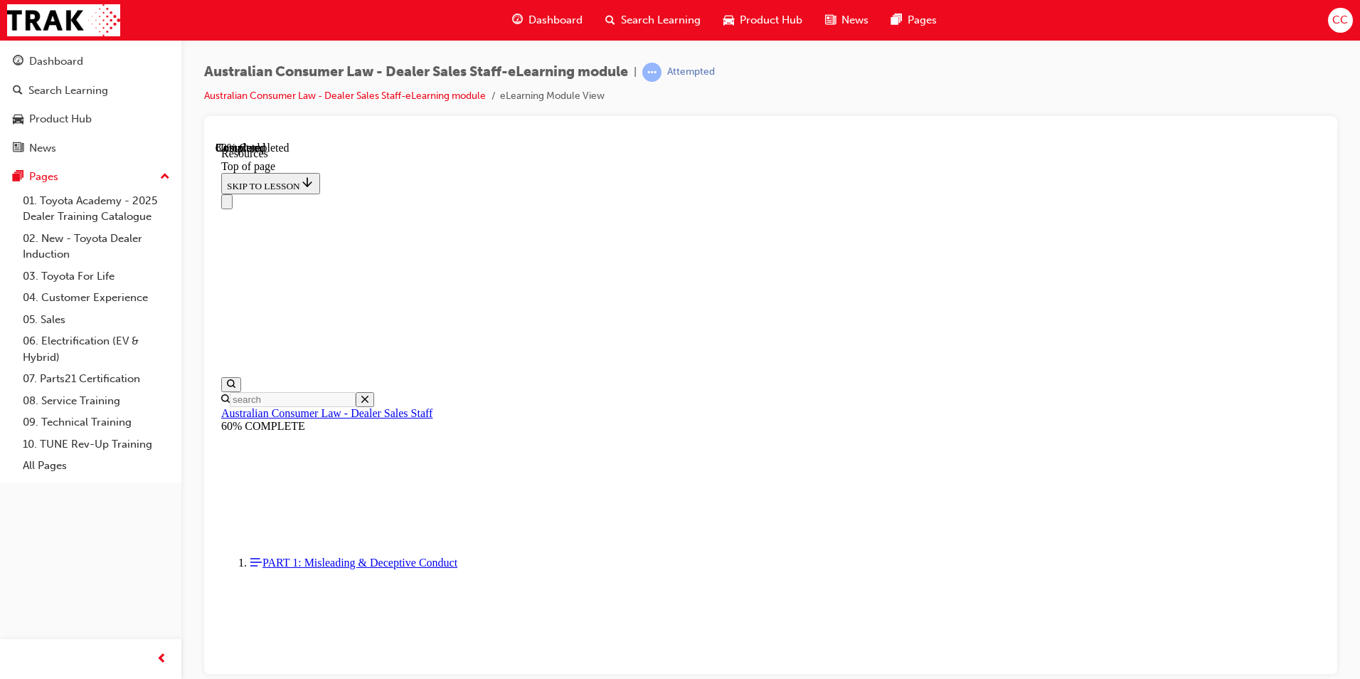
scroll to position [698, 0]
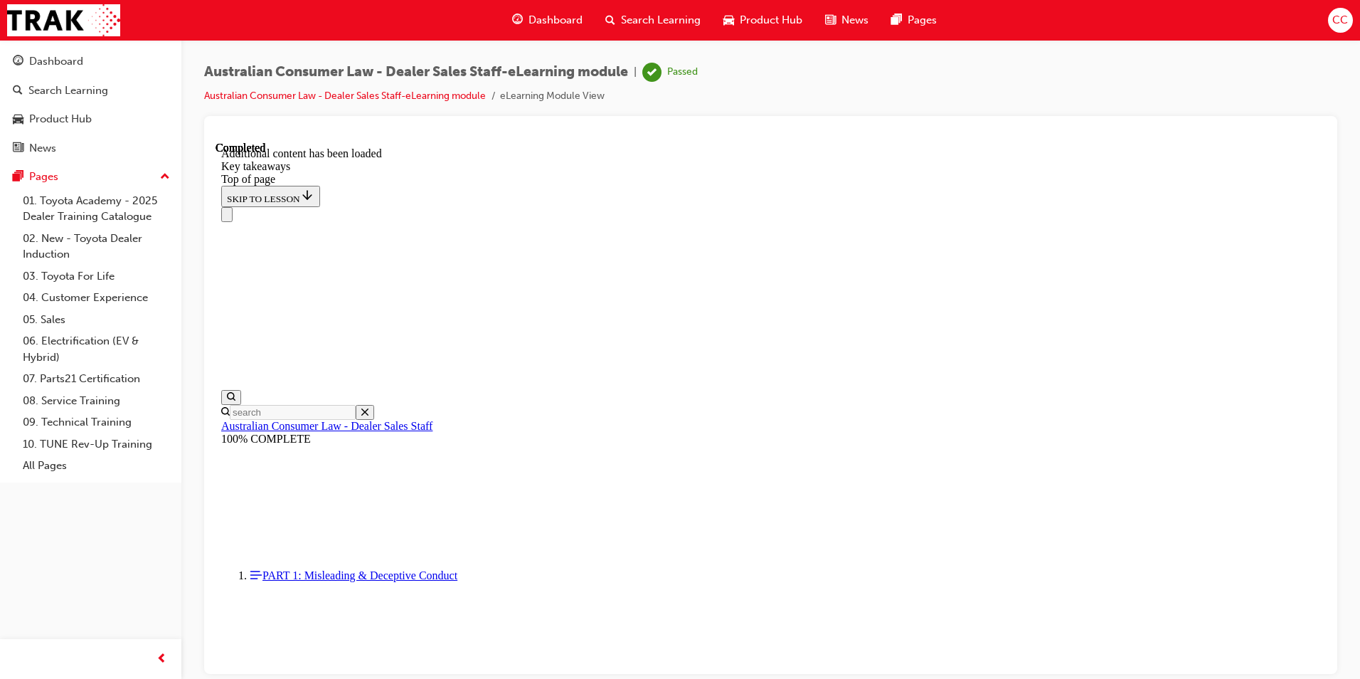
scroll to position [298, 0]
drag, startPoint x: 949, startPoint y: 613, endPoint x: 804, endPoint y: 619, distance: 145.3
drag, startPoint x: 755, startPoint y: 627, endPoint x: 747, endPoint y: 615, distance: 14.4
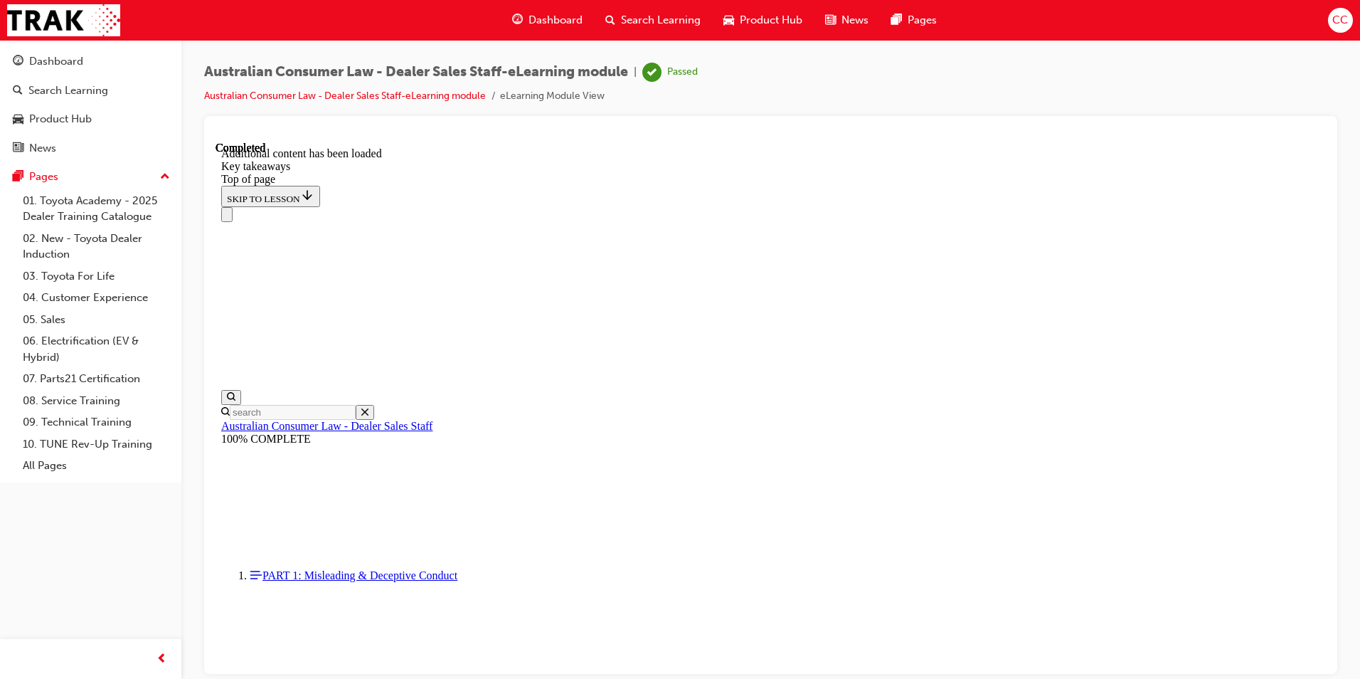
click at [227, 217] on icon "Close navigation menu" at bounding box center [227, 217] width 0 height 0
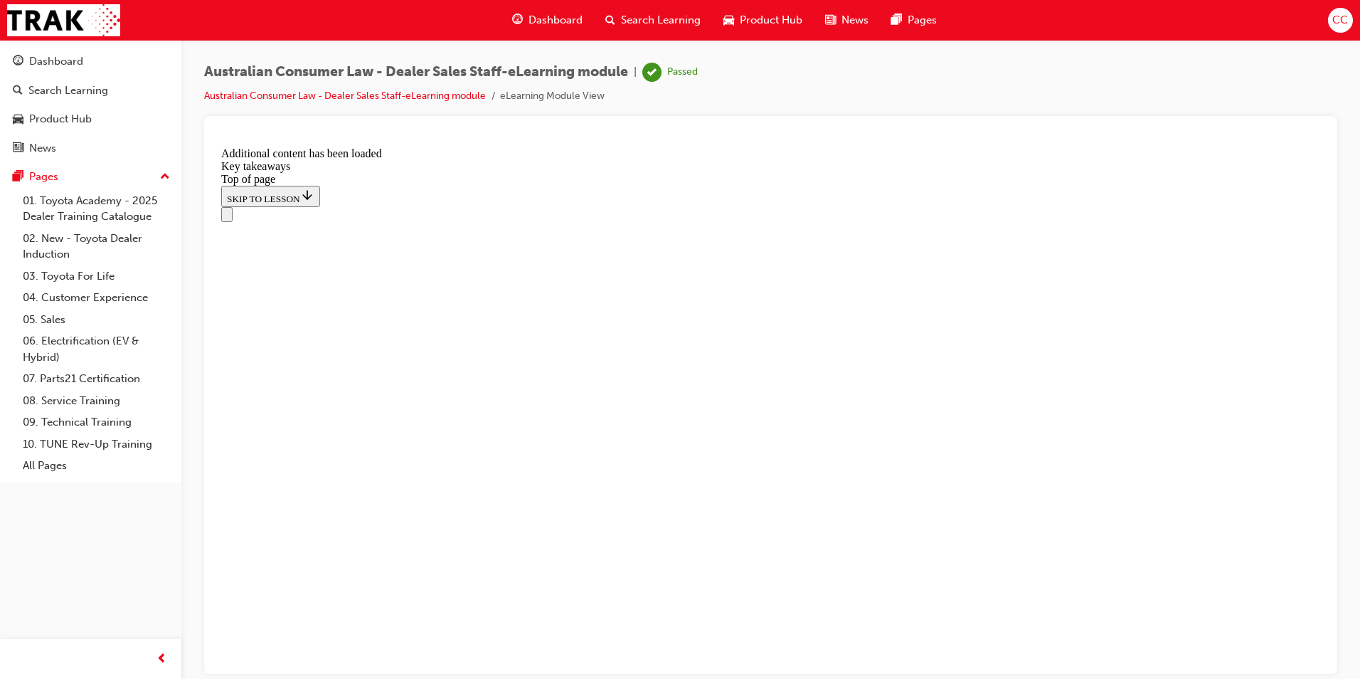
drag, startPoint x: 923, startPoint y: 499, endPoint x: 937, endPoint y: 501, distance: 13.6
click at [227, 217] on icon "Open navigation menu" at bounding box center [227, 217] width 0 height 0
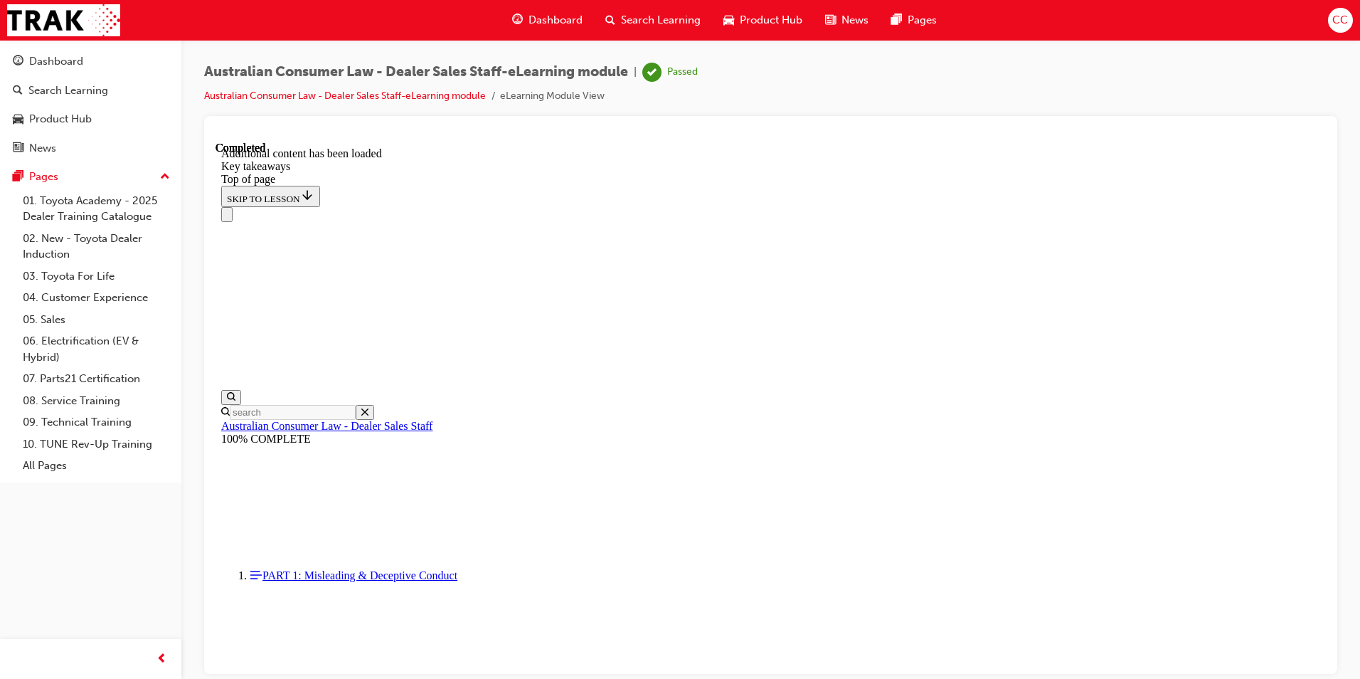
click at [555, 16] on span "Dashboard" at bounding box center [556, 20] width 54 height 16
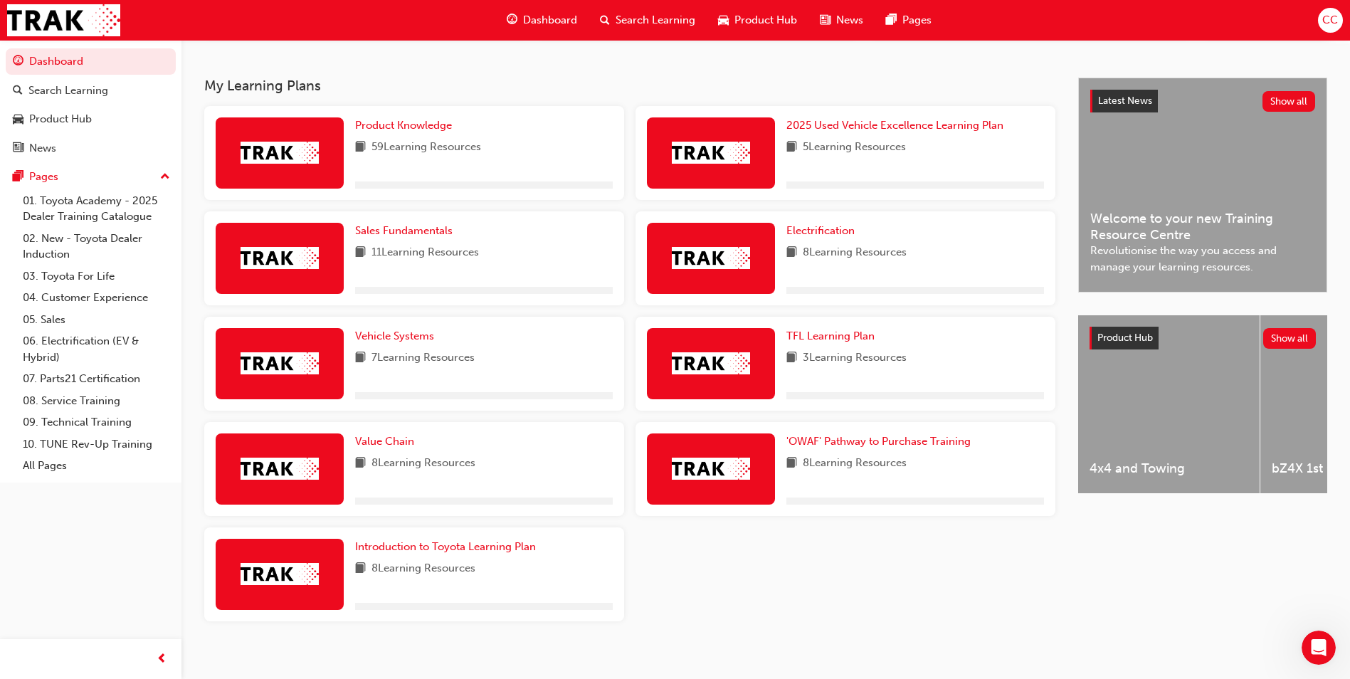
scroll to position [302, 0]
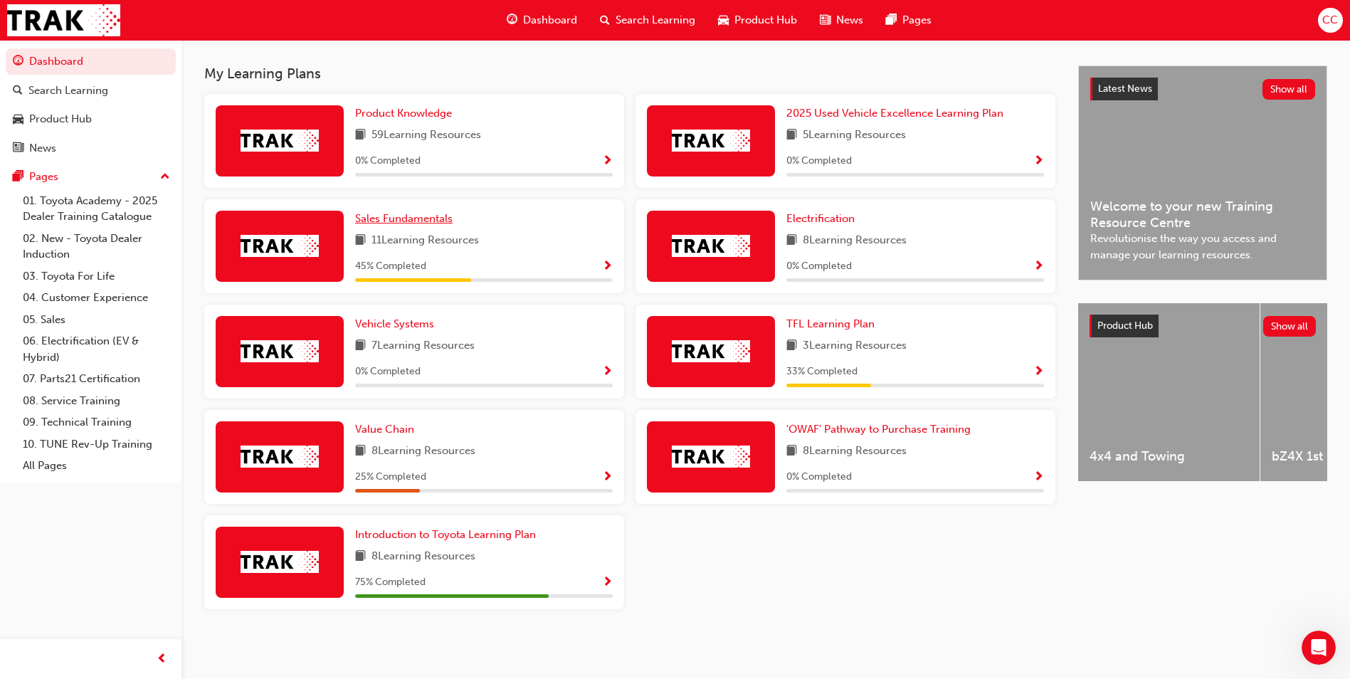
click at [417, 216] on span "Sales Fundamentals" at bounding box center [403, 218] width 97 height 13
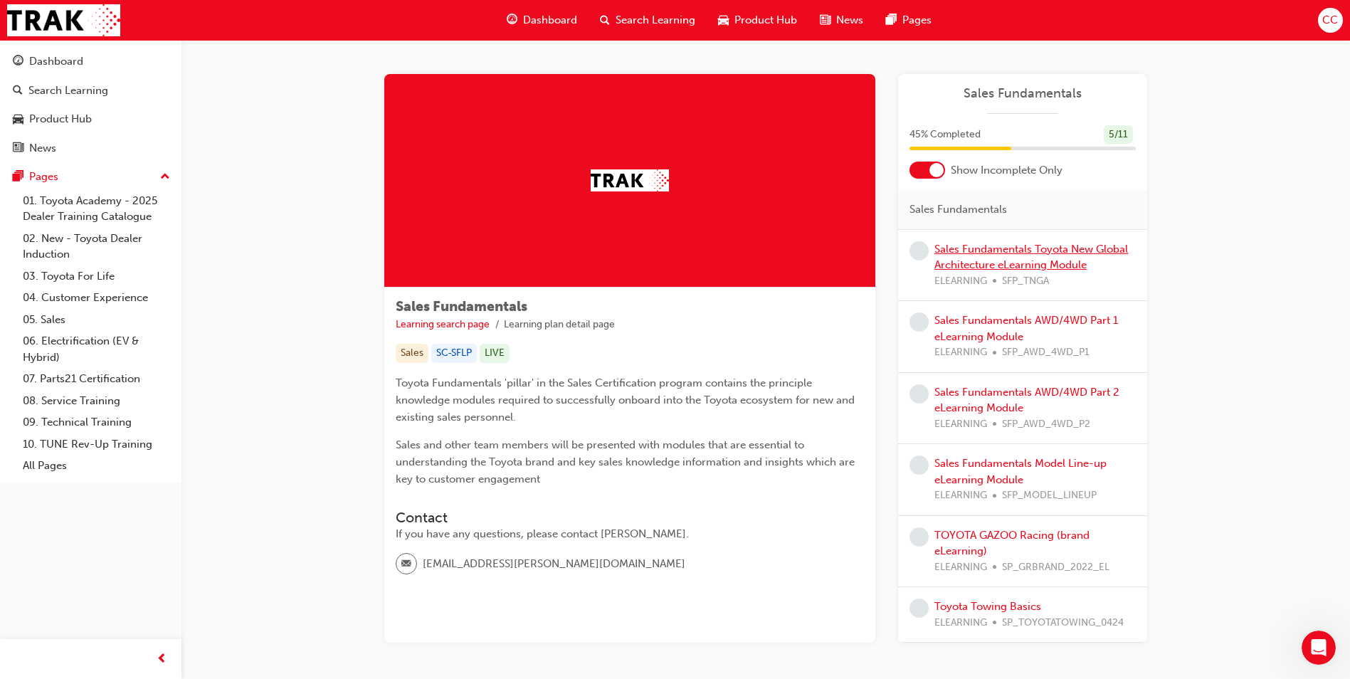
click at [962, 250] on link "Sales Fundamentals Toyota New Global Architecture eLearning Module" at bounding box center [1031, 257] width 194 height 29
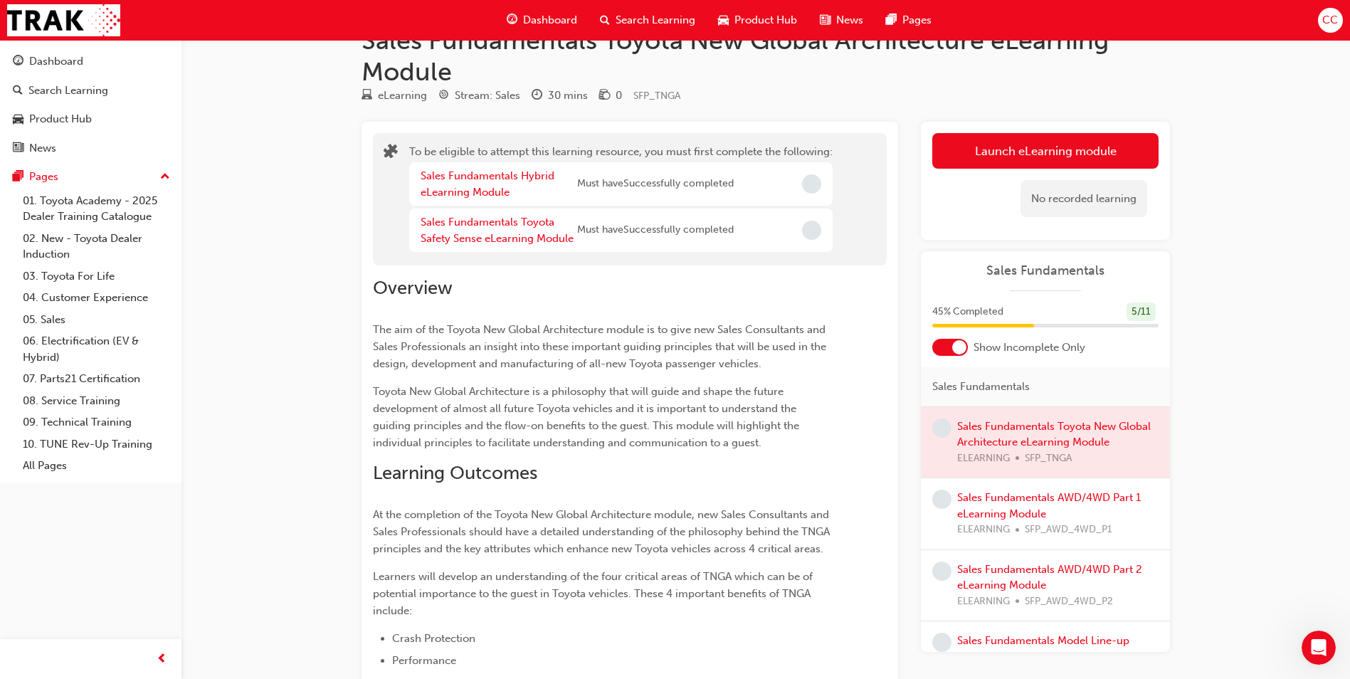
scroll to position [71, 0]
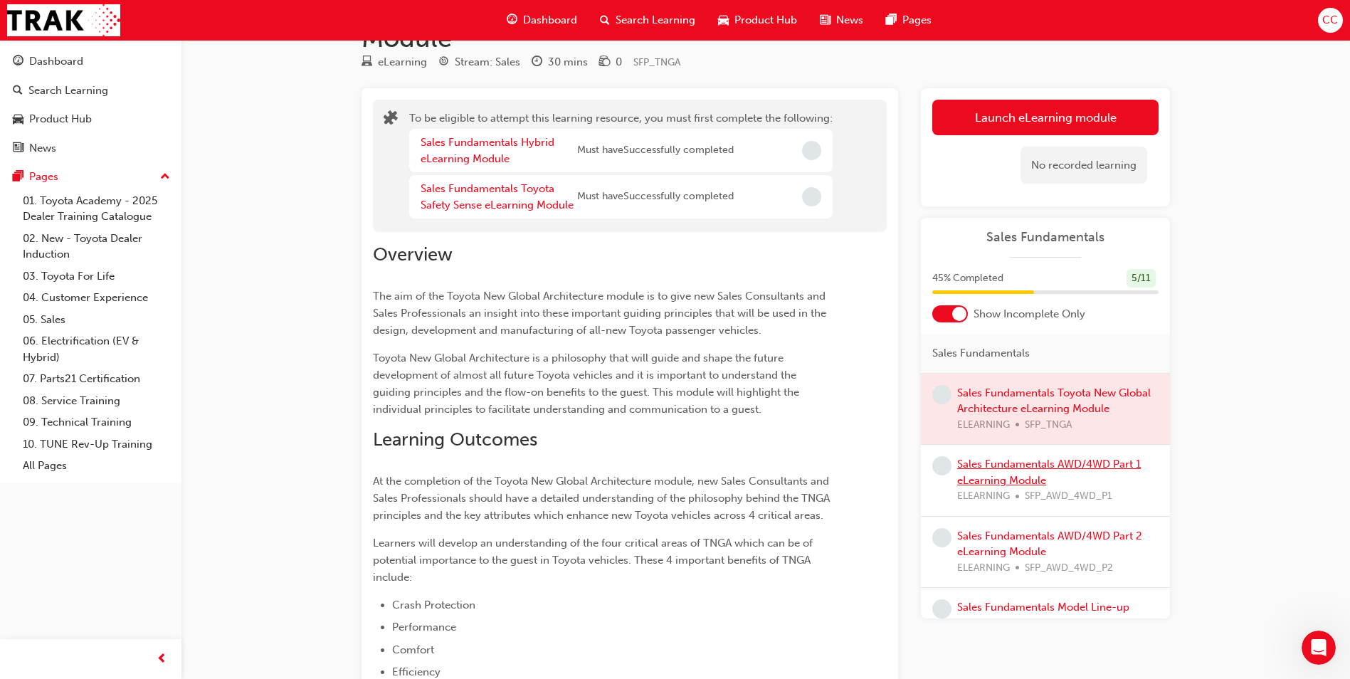
click at [1024, 464] on link "Sales Fundamentals AWD/4WD Part 1 eLearning Module" at bounding box center [1049, 471] width 184 height 29
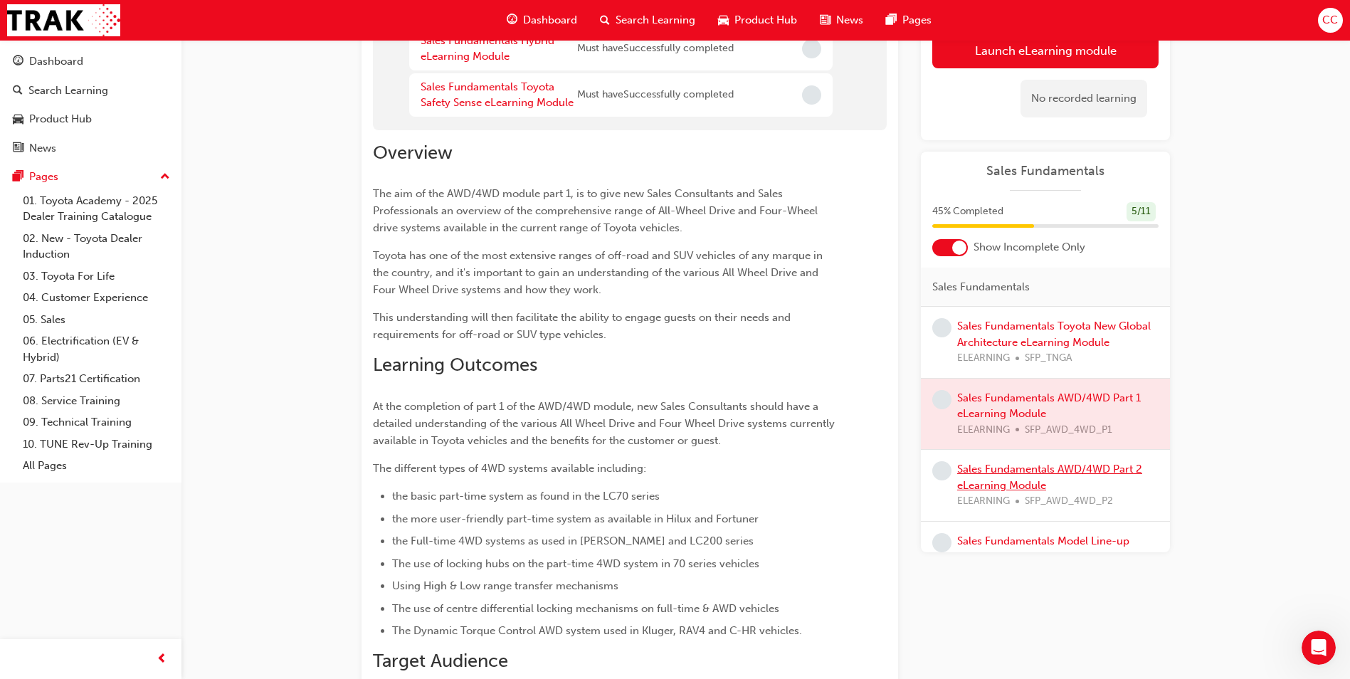
click at [1002, 473] on link "Sales Fundamentals AWD/4WD Part 2 eLearning Module" at bounding box center [1049, 476] width 185 height 29
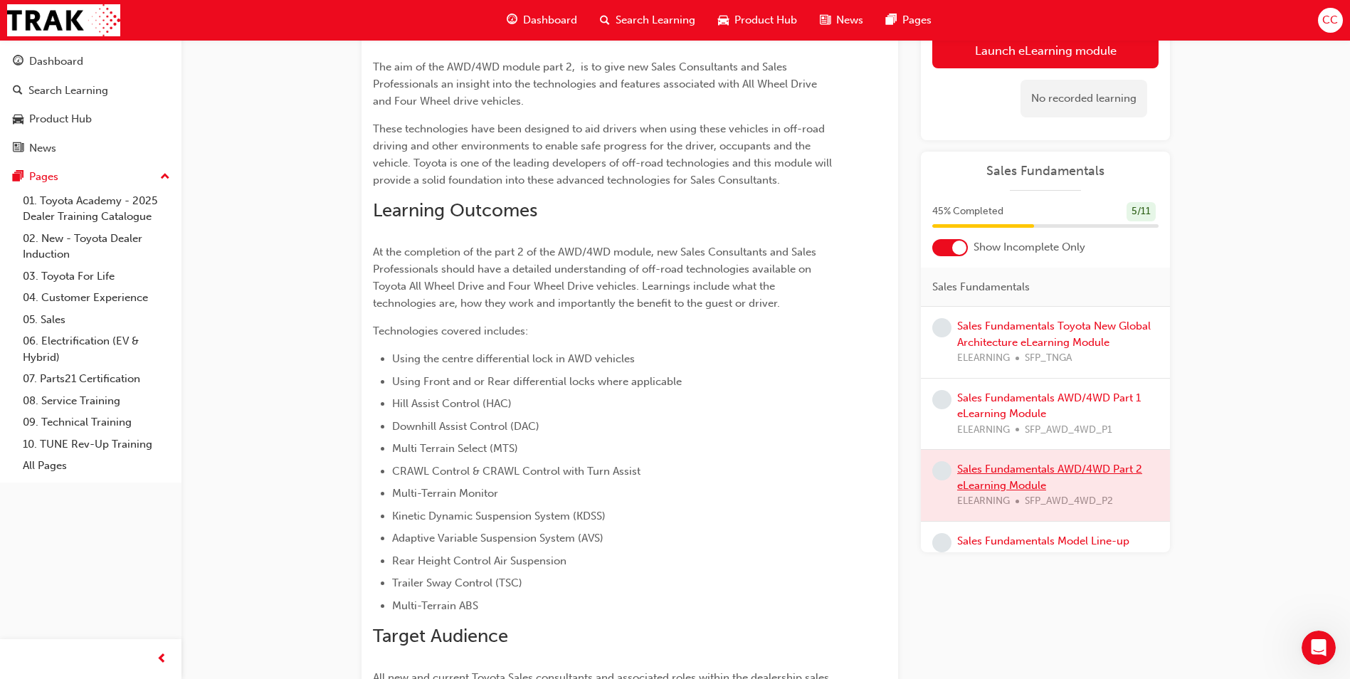
scroll to position [331, 0]
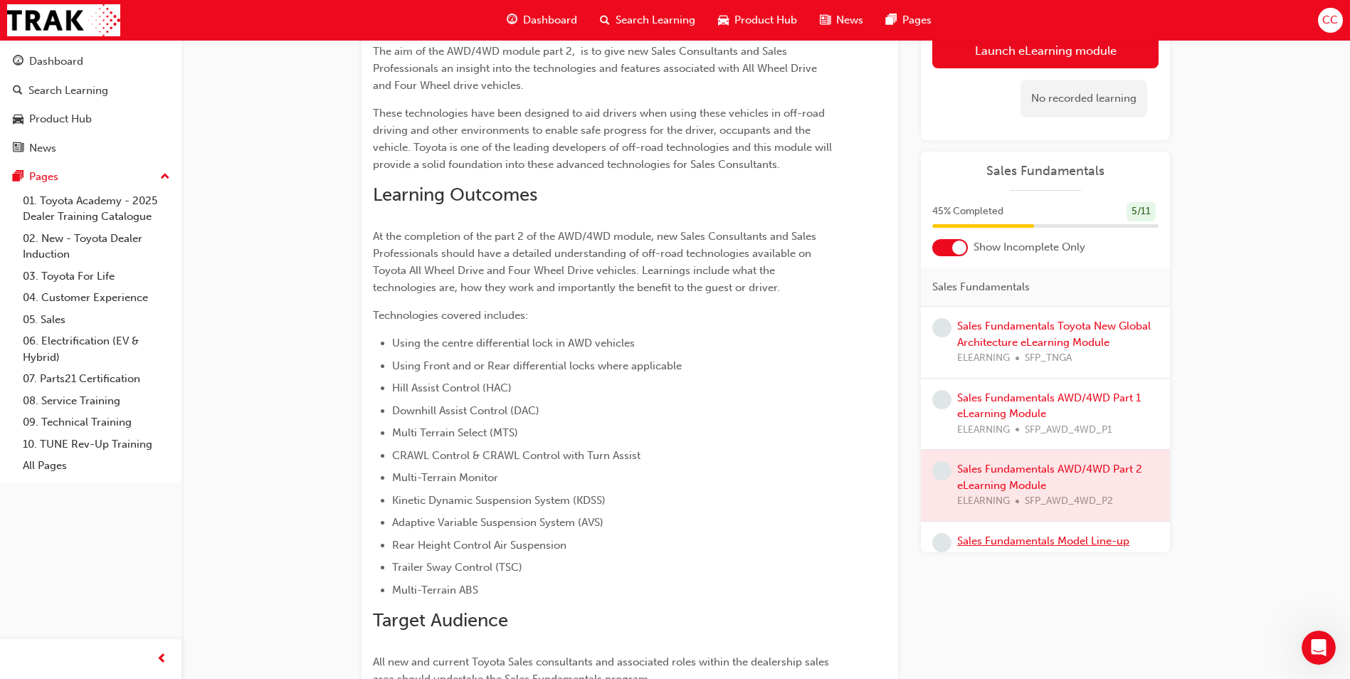
click at [1021, 539] on link "Sales Fundamentals Model Line-up eLearning Module" at bounding box center [1043, 548] width 172 height 29
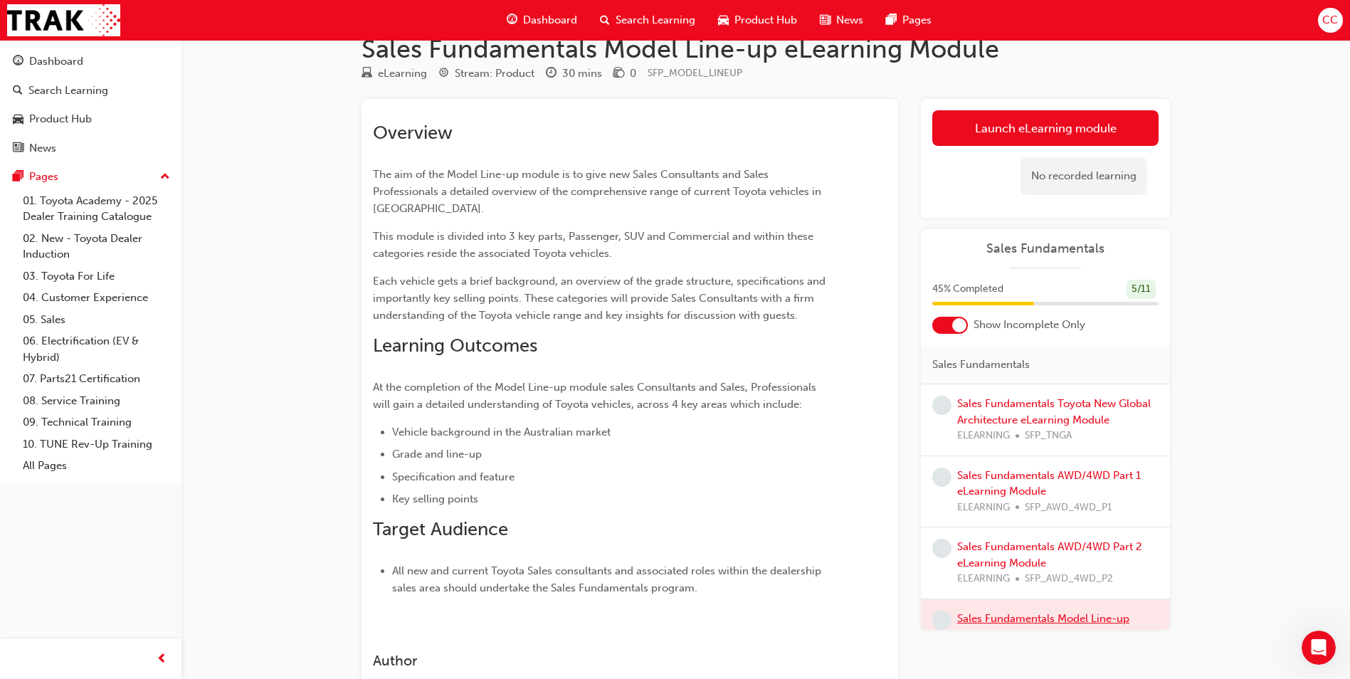
scroll to position [9, 0]
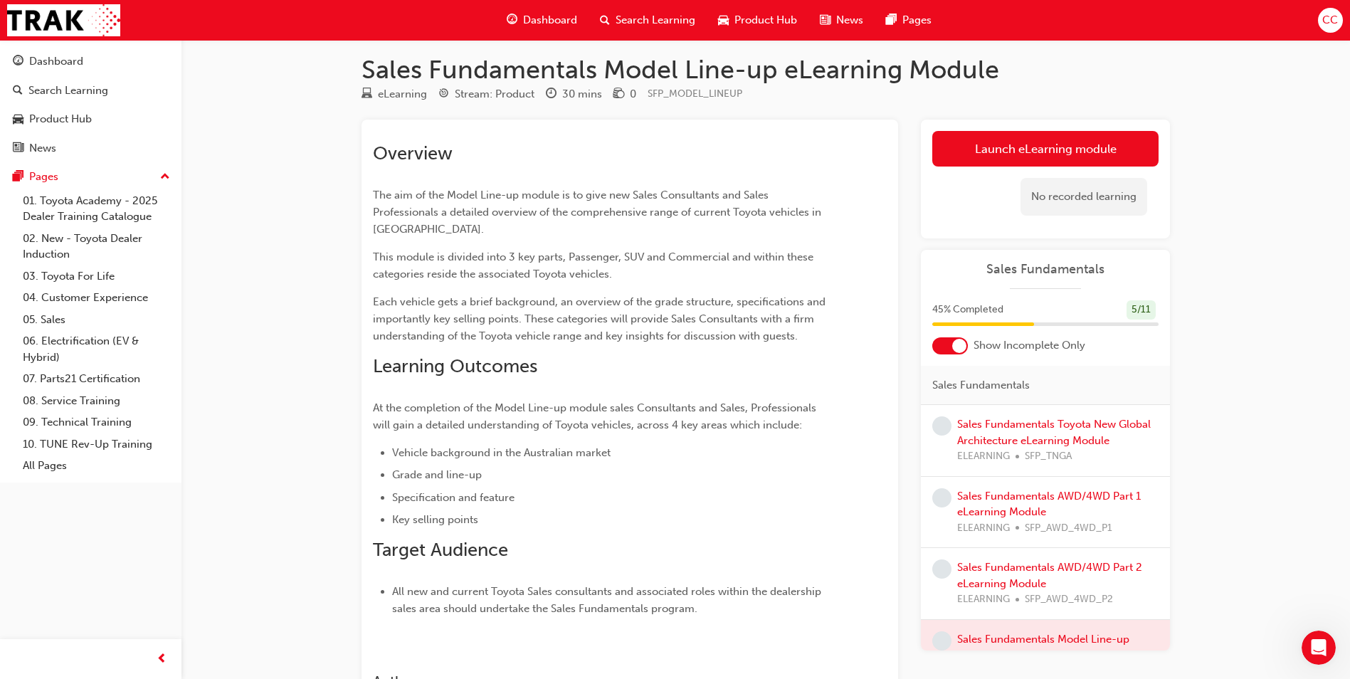
click at [556, 16] on span "Dashboard" at bounding box center [550, 20] width 54 height 16
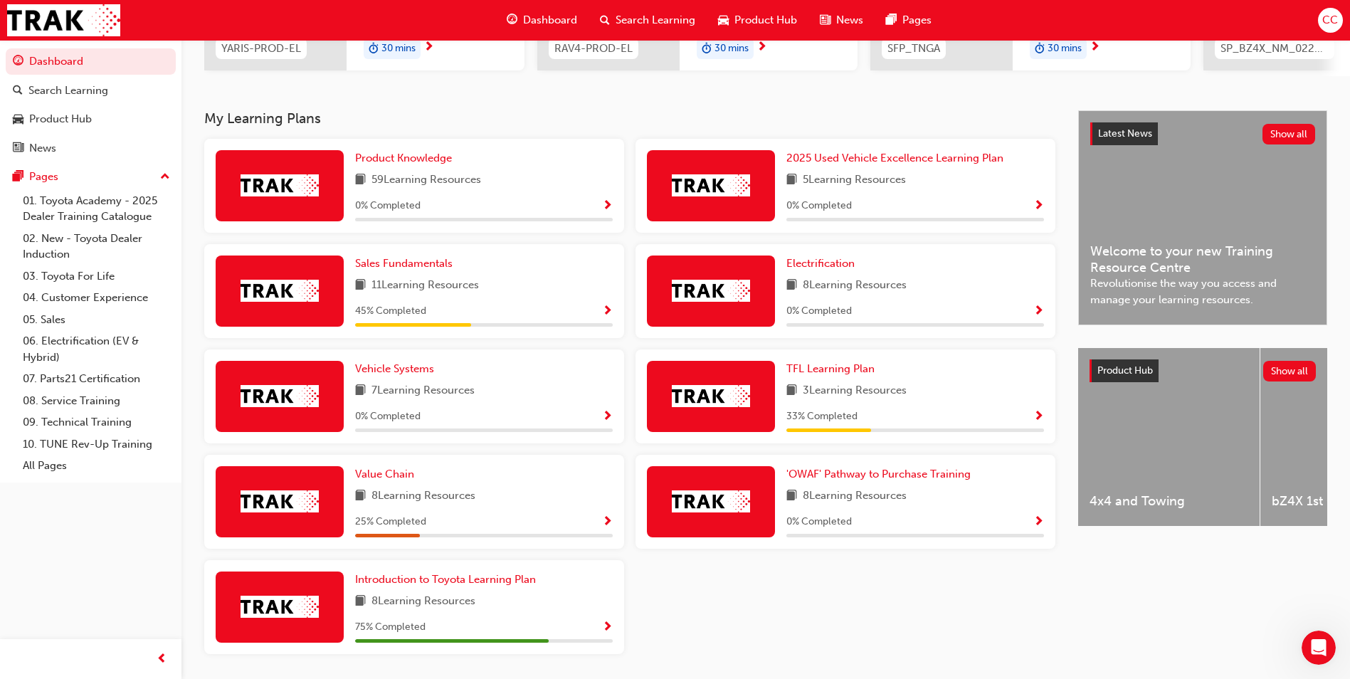
scroll to position [285, 0]
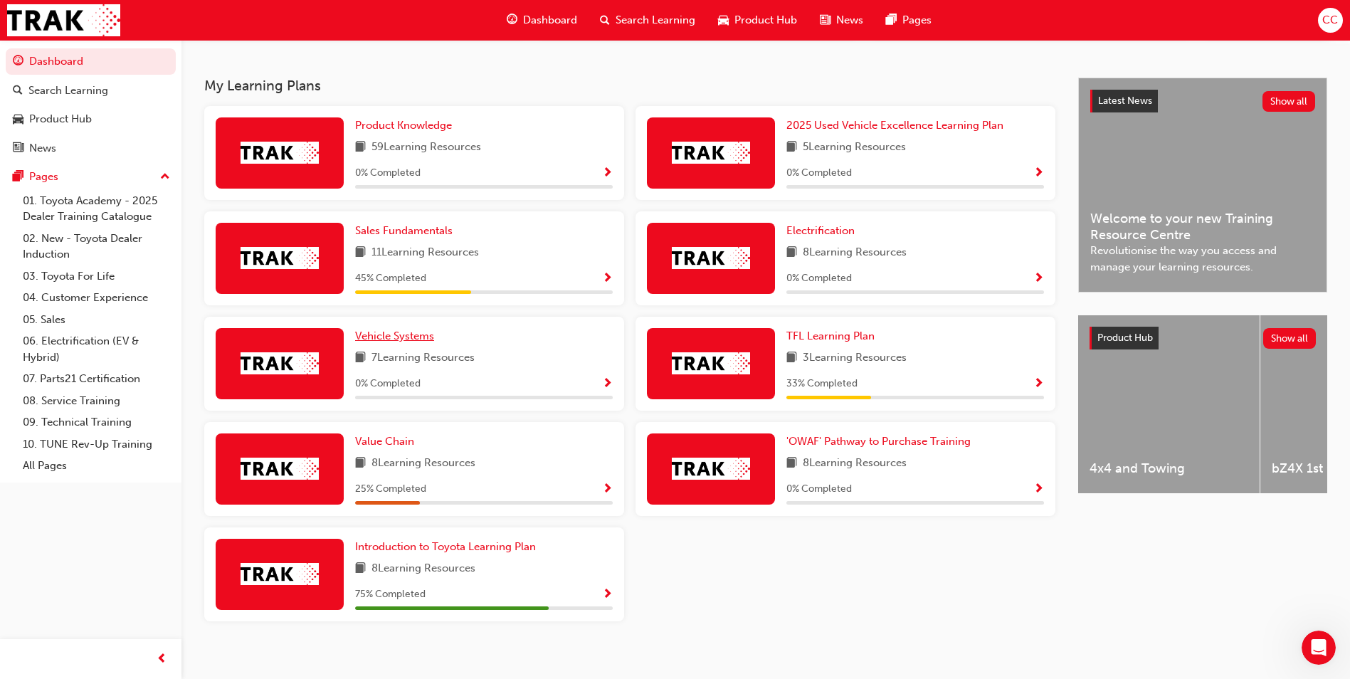
click at [388, 341] on span "Vehicle Systems" at bounding box center [394, 335] width 79 height 13
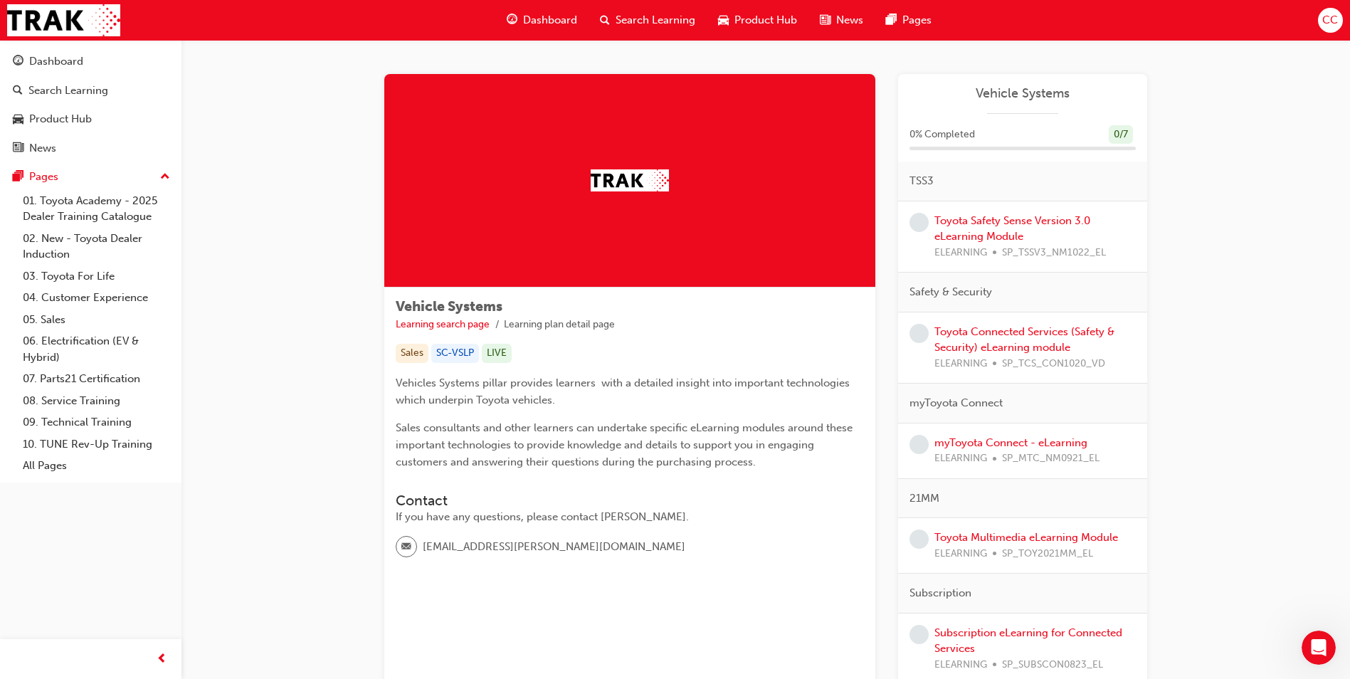
click at [1005, 227] on div "Toyota Safety Sense Version 3.0 eLearning Module ELEARNING SP_TSSV3_NM1022_EL" at bounding box center [1034, 237] width 201 height 48
click at [1003, 220] on link "Toyota Safety Sense Version 3.0 eLearning Module" at bounding box center [1012, 228] width 156 height 29
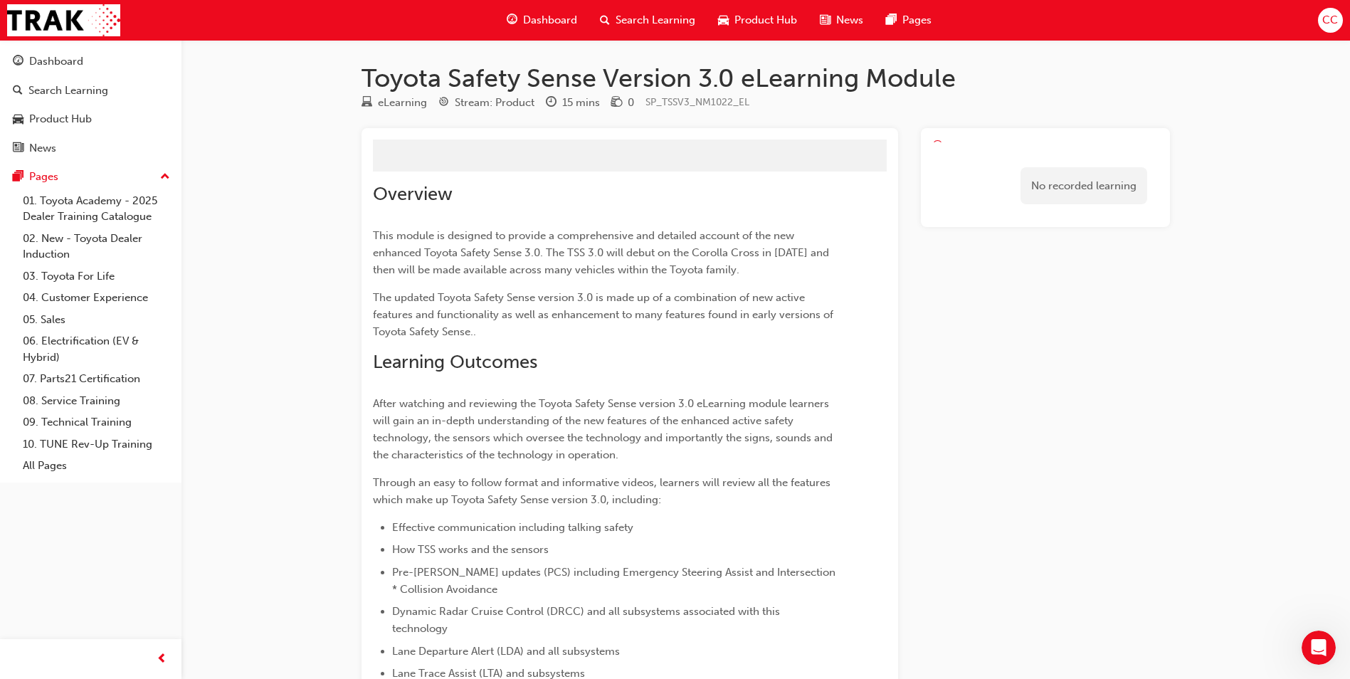
click at [1001, 220] on div "No recorded learning" at bounding box center [1045, 502] width 249 height 749
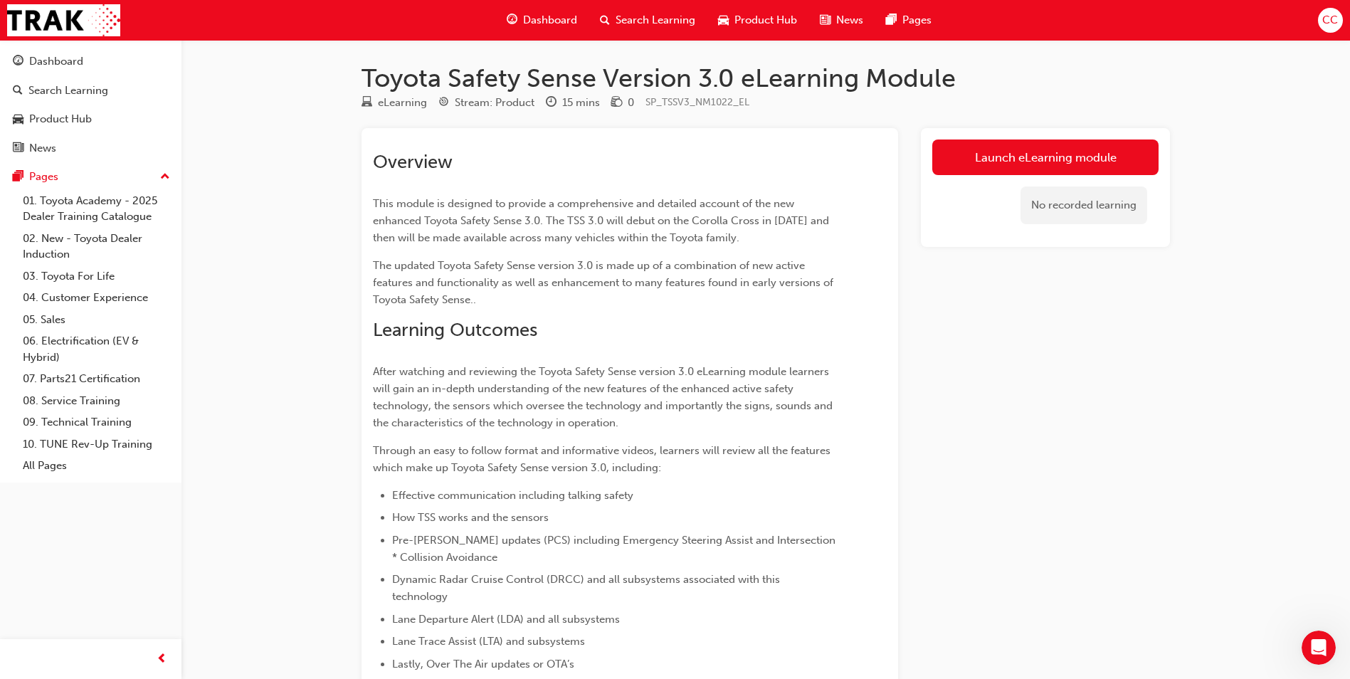
click at [549, 9] on div "Dashboard" at bounding box center [541, 20] width 93 height 29
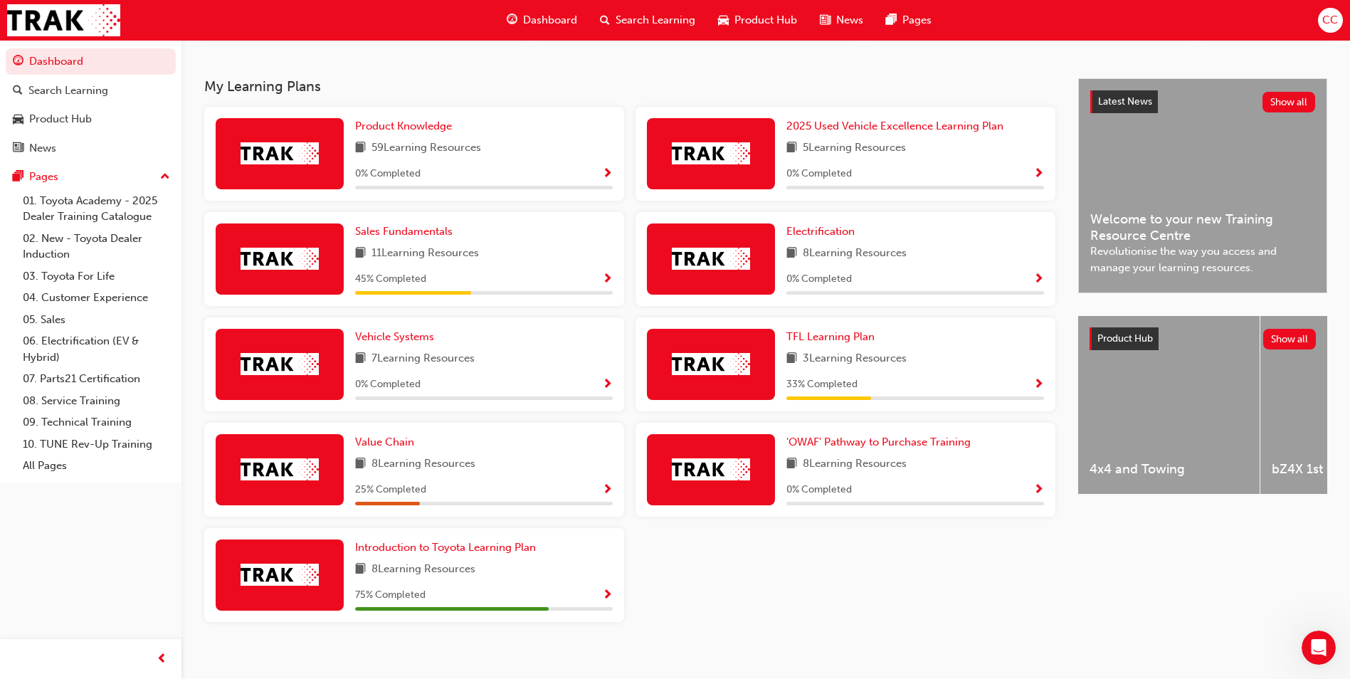
scroll to position [285, 0]
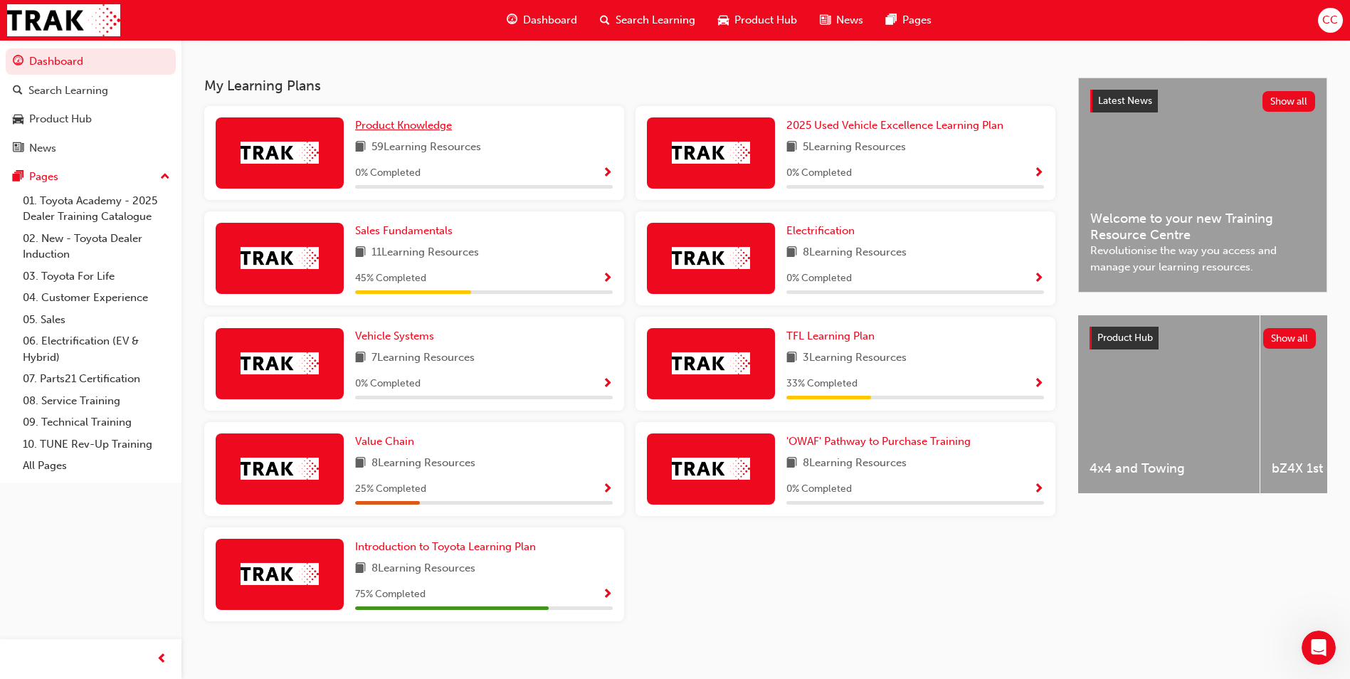
click at [387, 122] on link "Product Knowledge" at bounding box center [406, 125] width 102 height 16
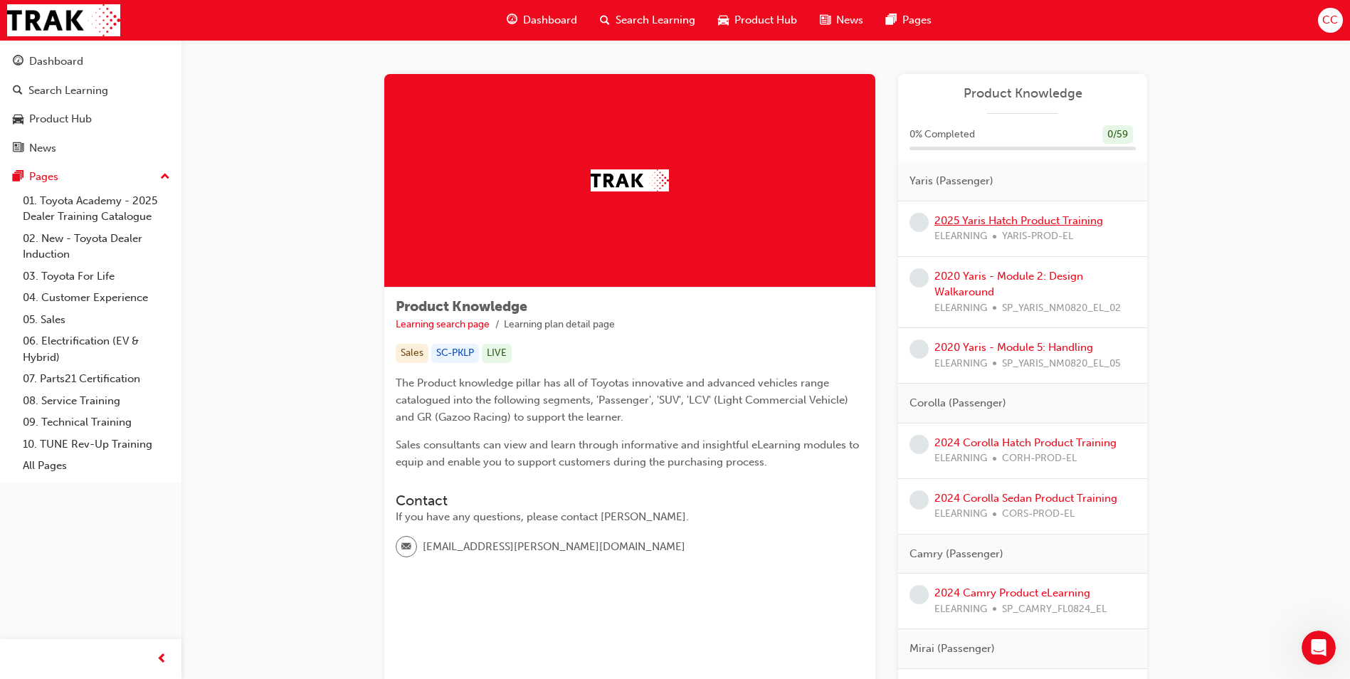
click at [976, 218] on link "2025 Yaris Hatch Product Training" at bounding box center [1018, 220] width 169 height 13
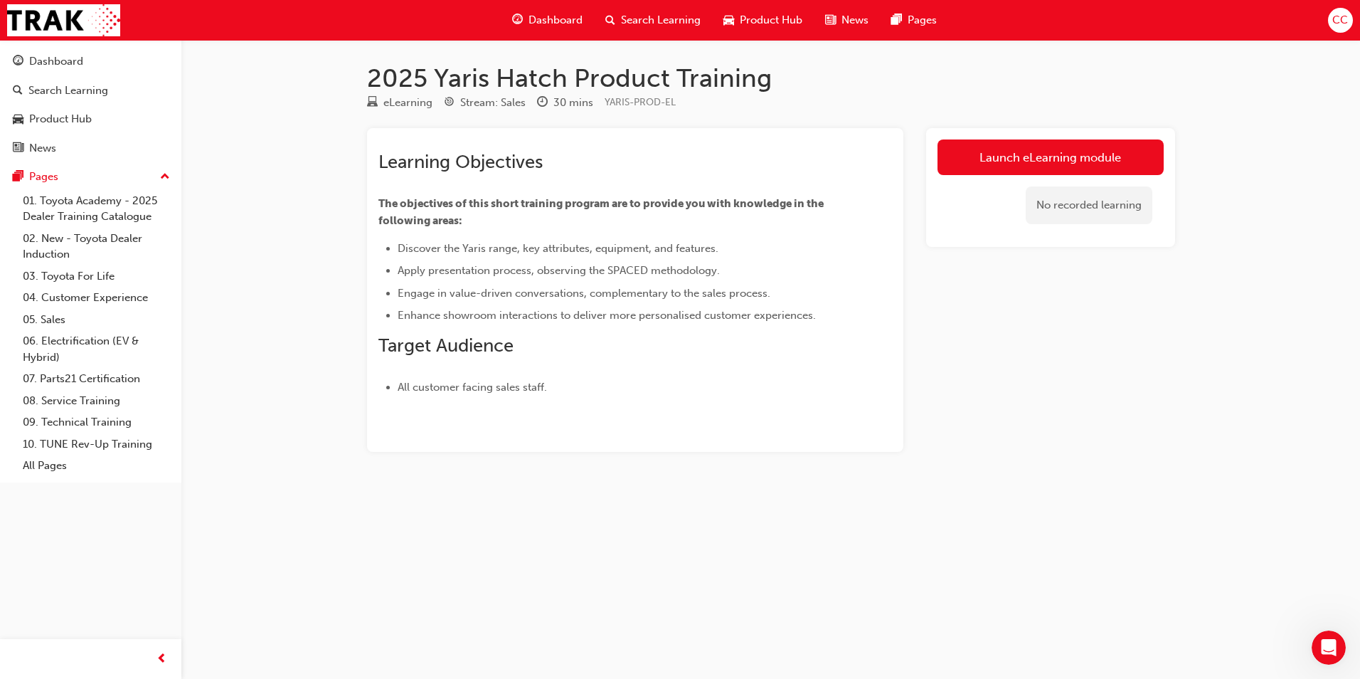
click at [553, 16] on span "Dashboard" at bounding box center [556, 20] width 54 height 16
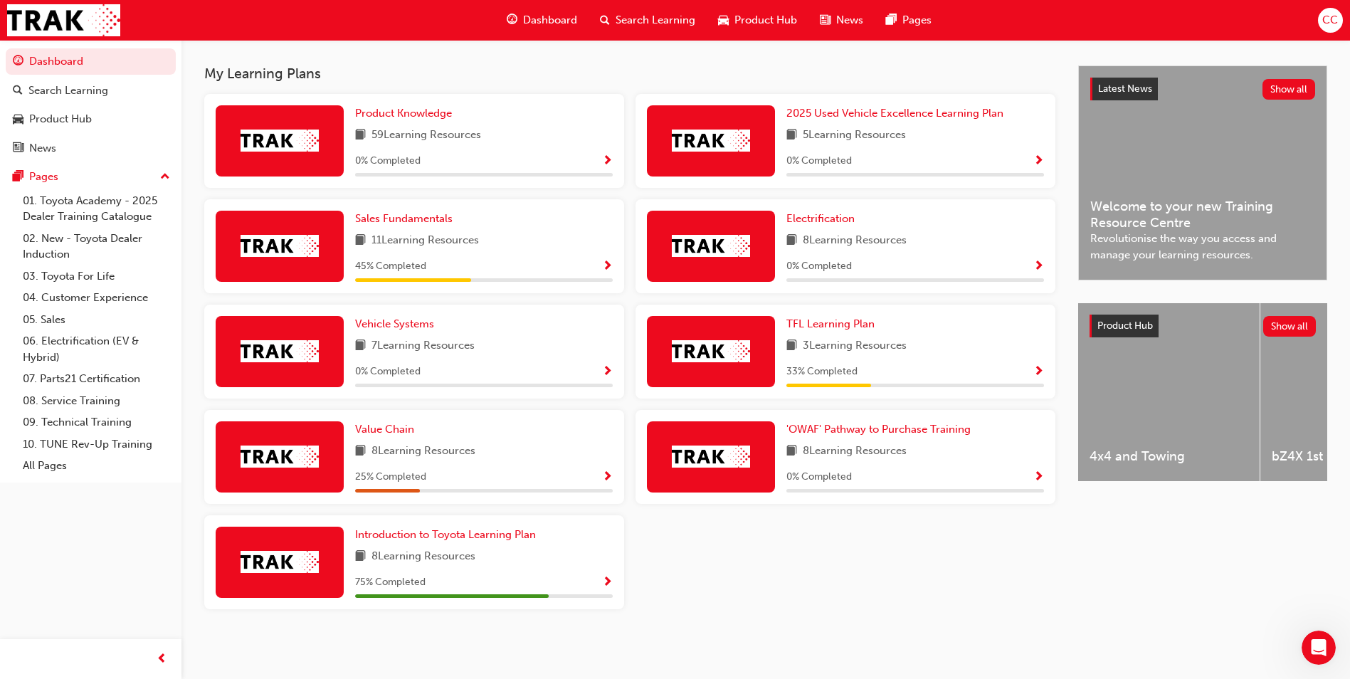
scroll to position [302, 0]
click at [398, 216] on span "Sales Fundamentals" at bounding box center [403, 218] width 97 height 13
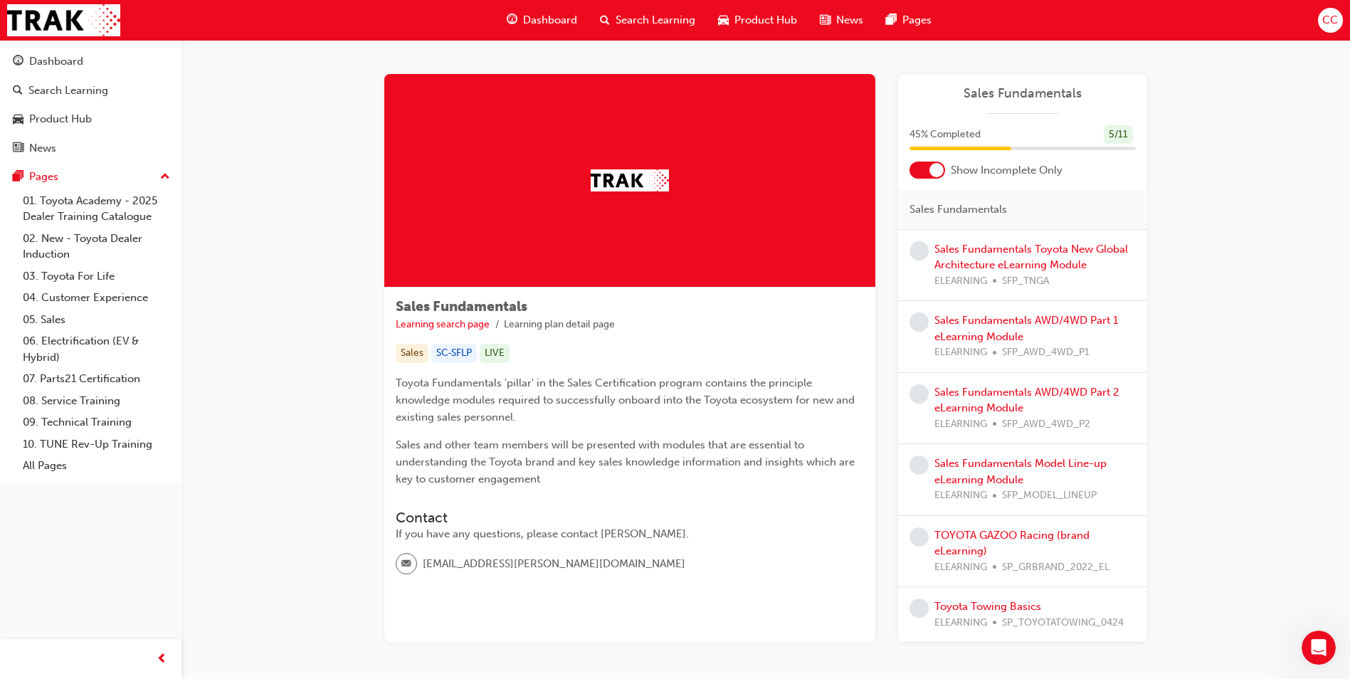
click at [970, 255] on div "Sales Fundamentals Toyota New Global Architecture eLearning Module ELEARNING SF…" at bounding box center [1034, 265] width 201 height 48
click at [1015, 245] on link "Sales Fundamentals Toyota New Global Architecture eLearning Module" at bounding box center [1031, 257] width 194 height 29
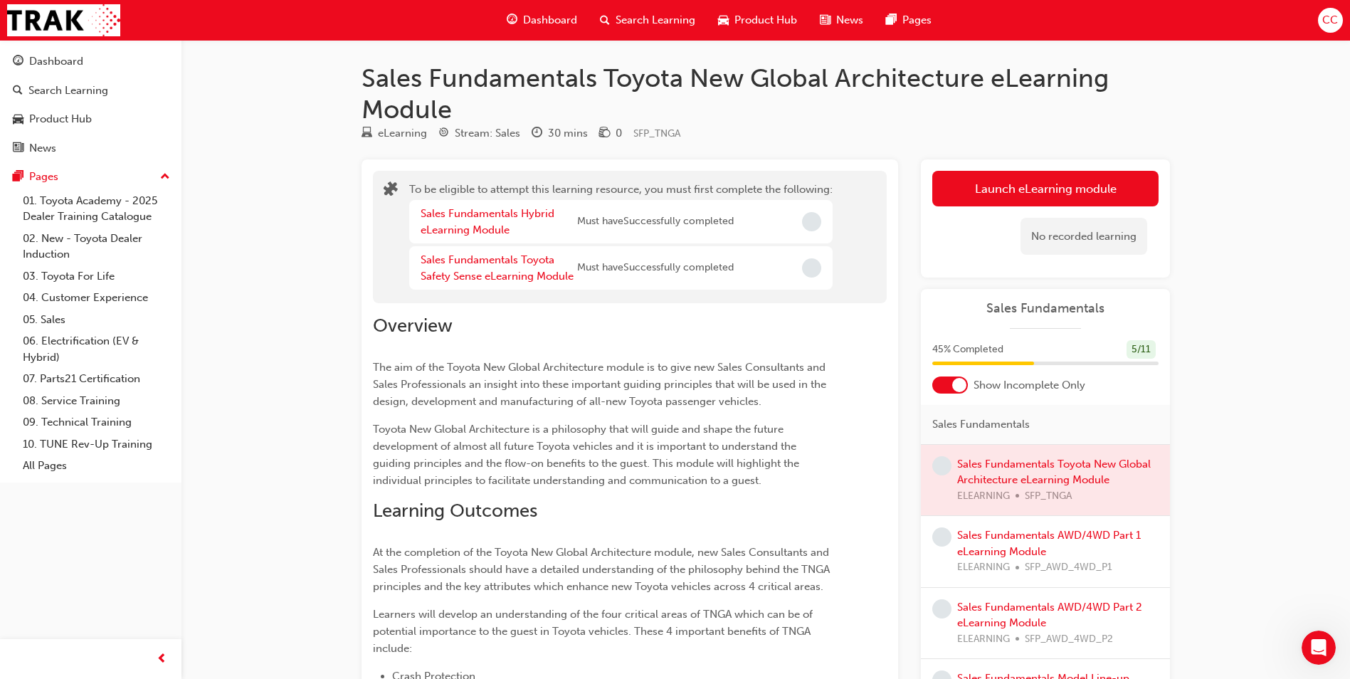
click at [813, 216] on span "Incomplete" at bounding box center [811, 221] width 19 height 19
click at [810, 265] on span "Incomplete" at bounding box center [811, 267] width 19 height 19
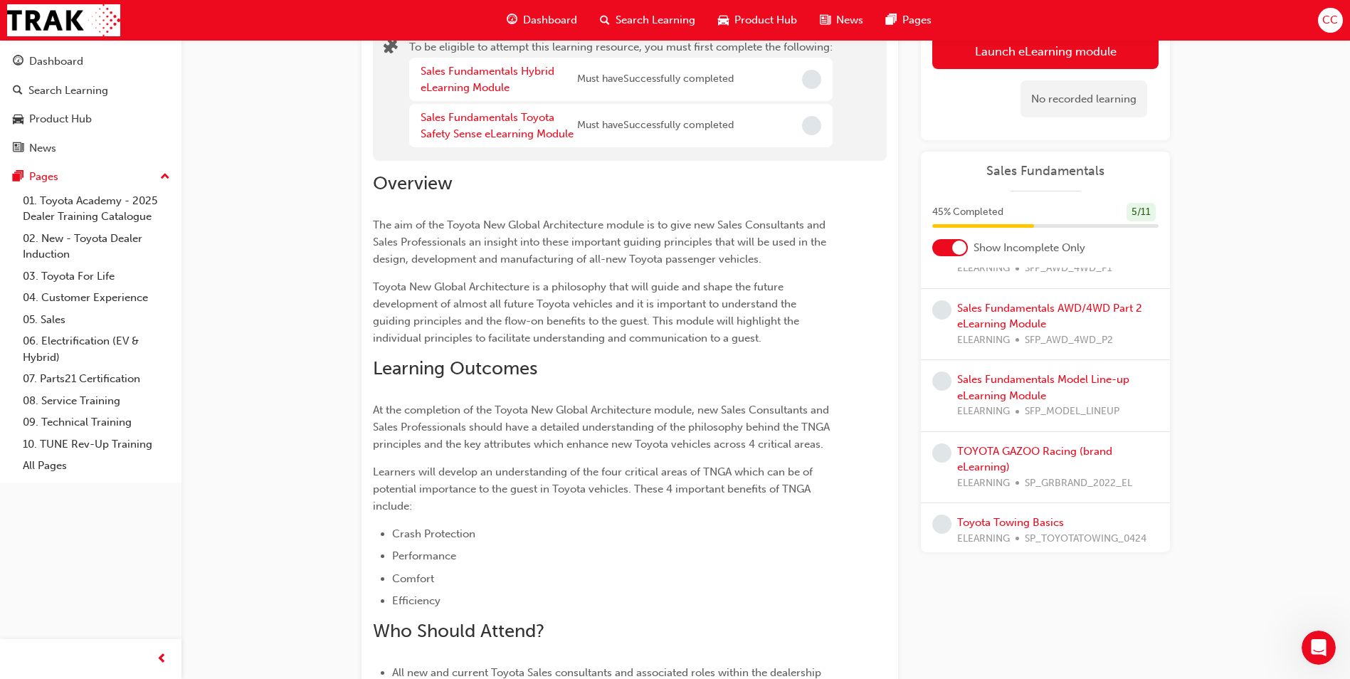
scroll to position [168, 0]
click at [555, 20] on span "Dashboard" at bounding box center [550, 20] width 54 height 16
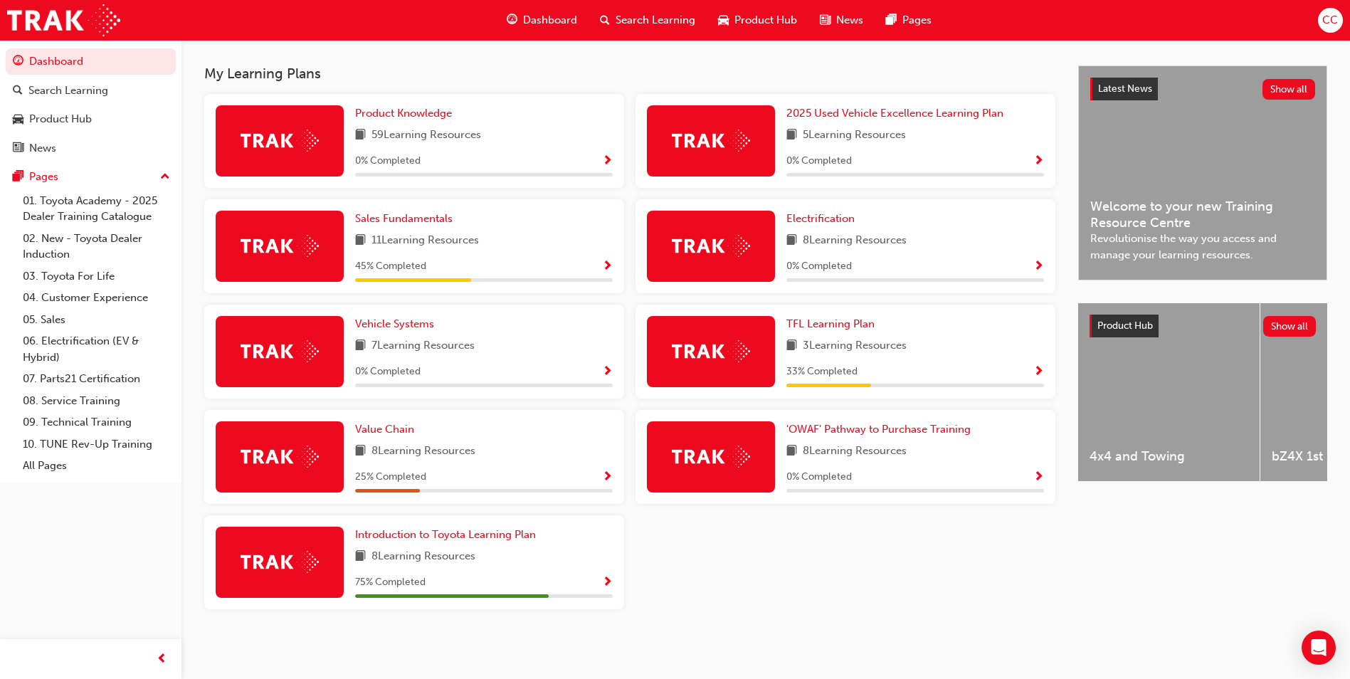
scroll to position [302, 0]
click at [413, 221] on span "Sales Fundamentals" at bounding box center [403, 218] width 97 height 13
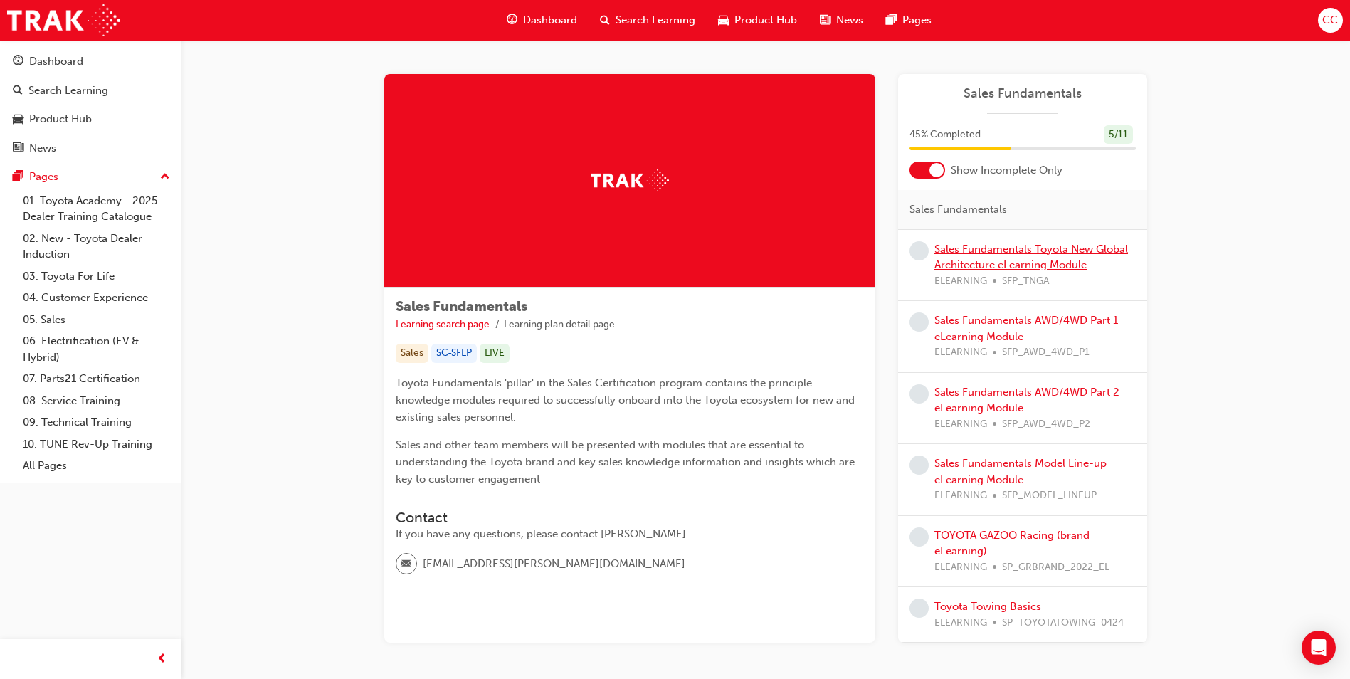
click at [1018, 252] on link "Sales Fundamentals Toyota New Global Architecture eLearning Module" at bounding box center [1031, 257] width 194 height 29
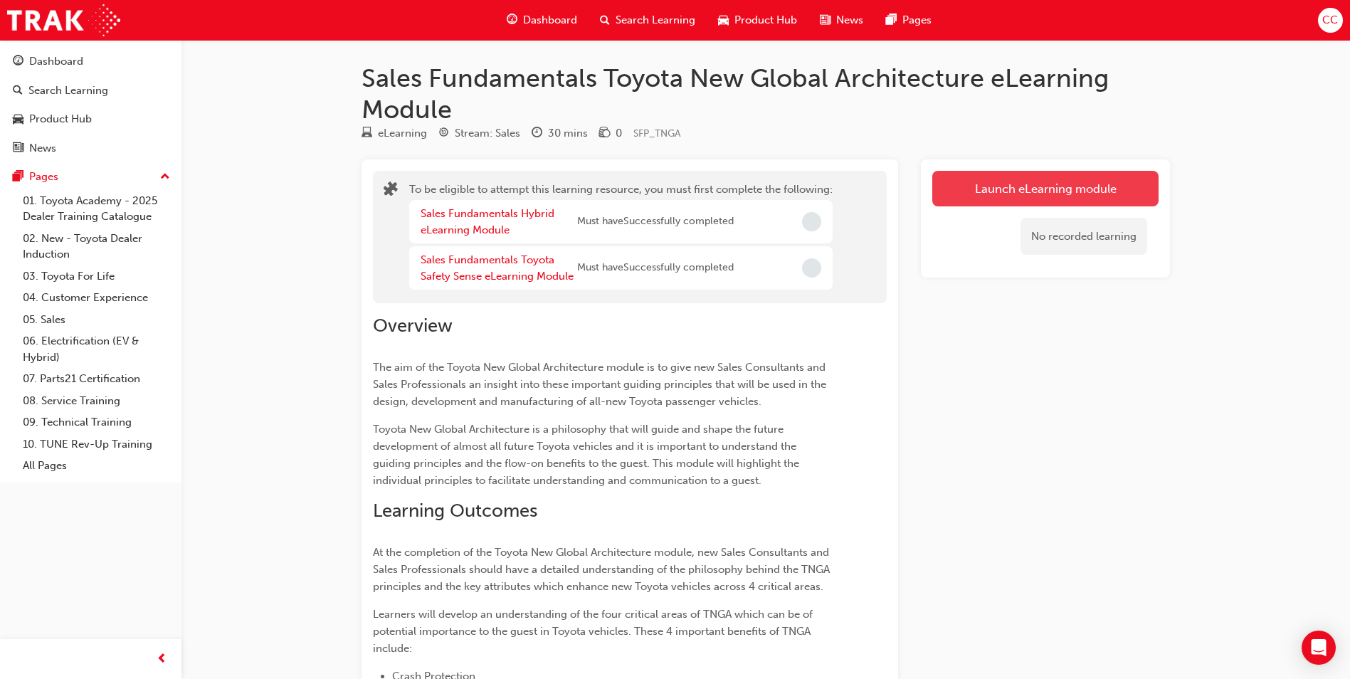
click at [1039, 184] on button "Launch eLearning module" at bounding box center [1045, 189] width 226 height 36
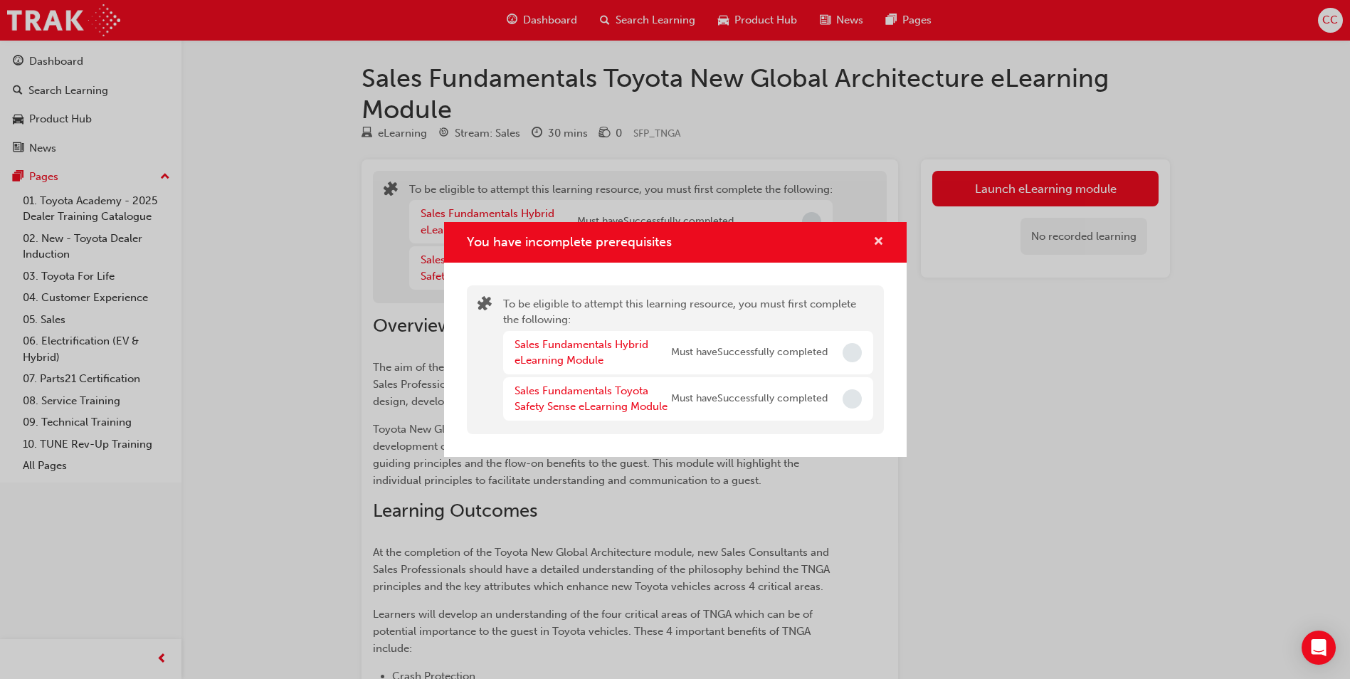
click at [880, 232] on div "You have incomplete prerequisites" at bounding box center [675, 242] width 462 height 41
click at [874, 238] on span "cross-icon" at bounding box center [878, 242] width 11 height 13
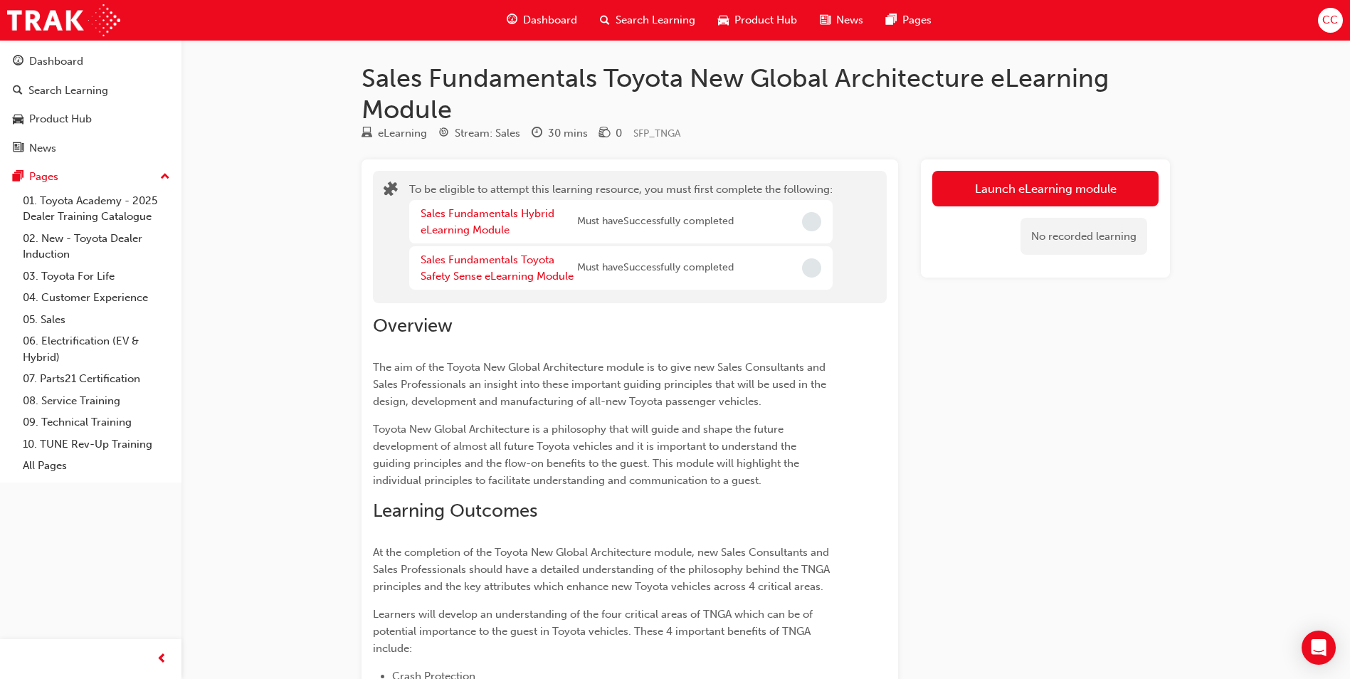
click at [556, 16] on span "Dashboard" at bounding box center [550, 20] width 54 height 16
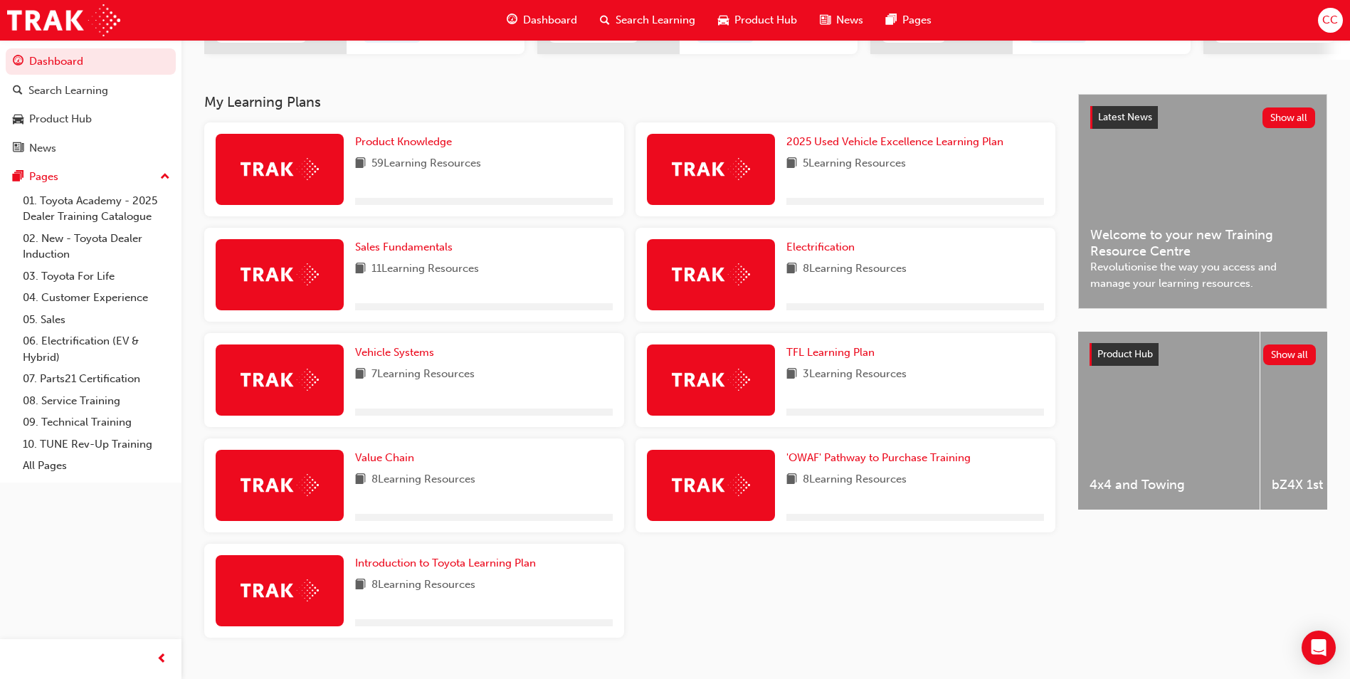
scroll to position [285, 0]
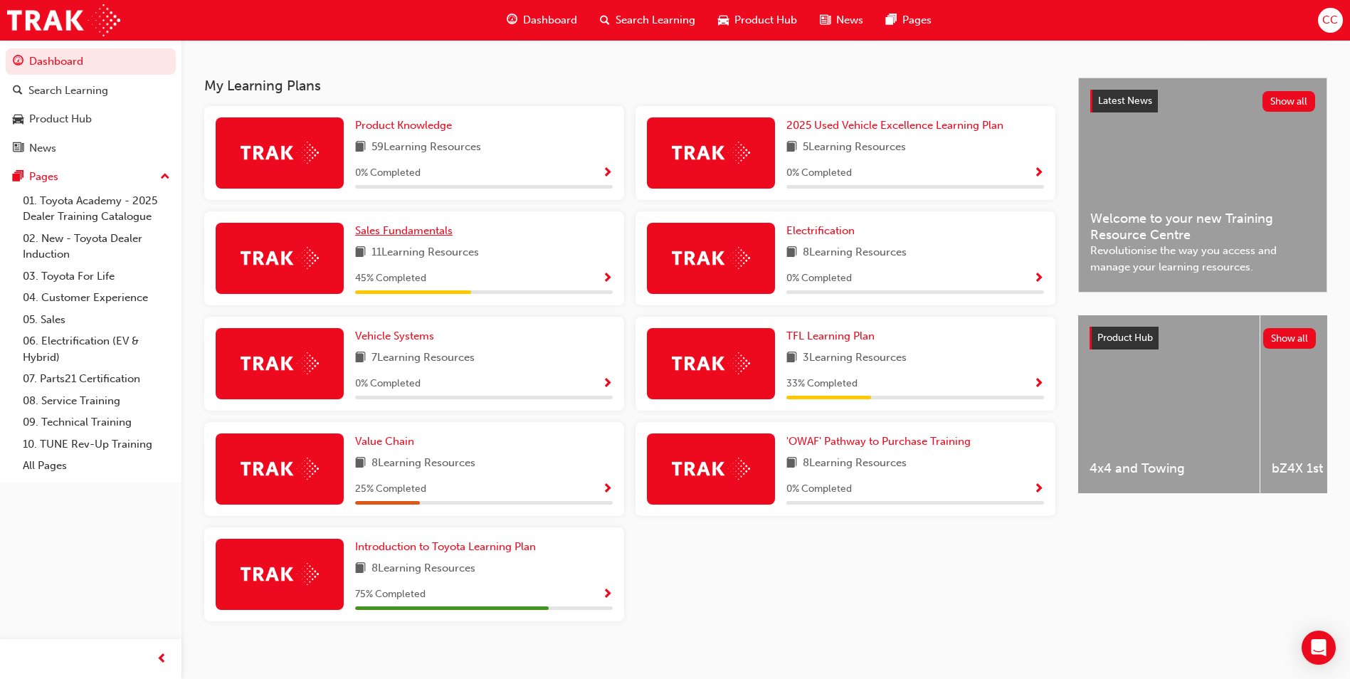
click at [406, 233] on span "Sales Fundamentals" at bounding box center [403, 230] width 97 height 13
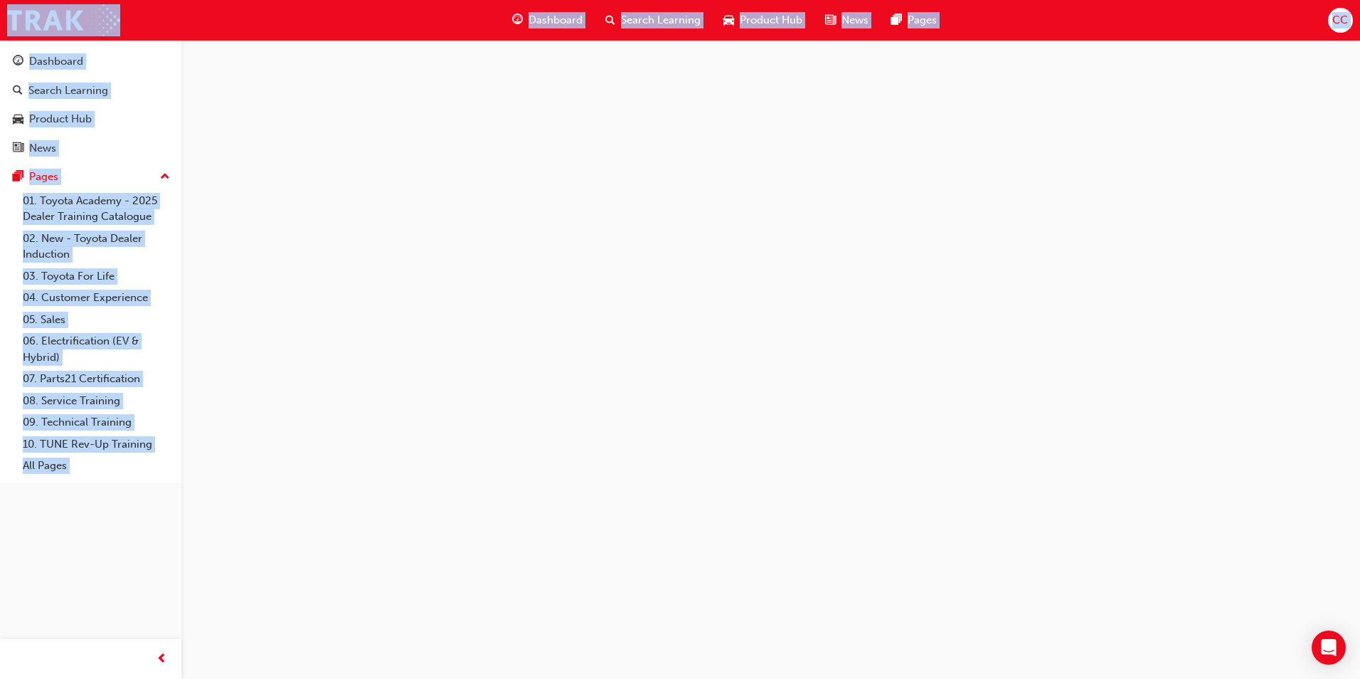
click at [405, 233] on div at bounding box center [680, 339] width 1360 height 679
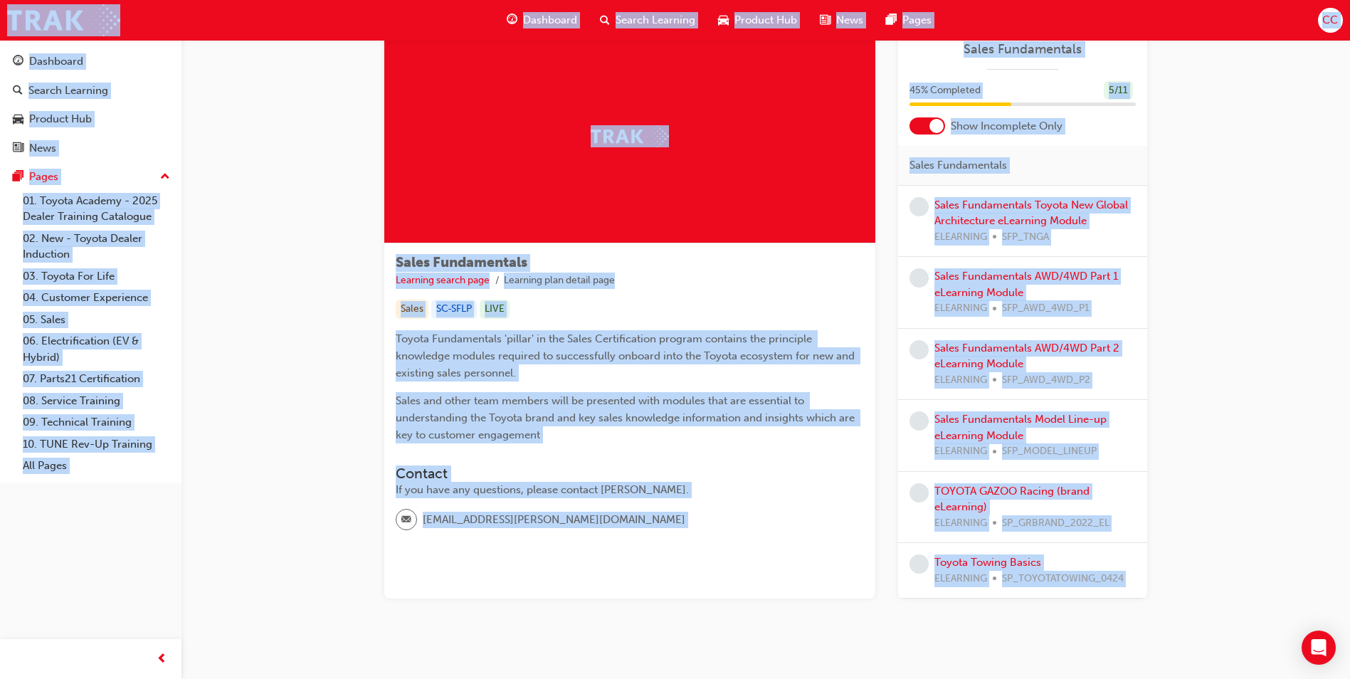
scroll to position [68, 0]
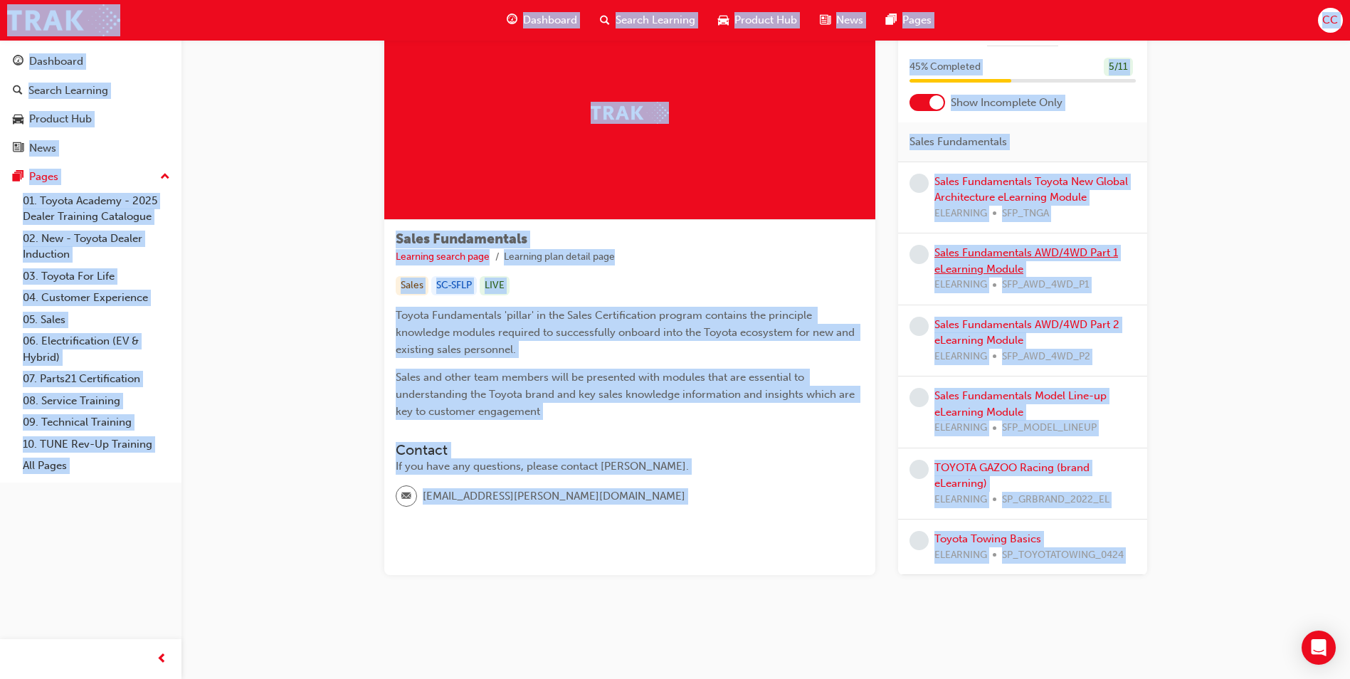
click at [998, 253] on link "Sales Fundamentals AWD/4WD Part 1 eLearning Module" at bounding box center [1026, 260] width 184 height 29
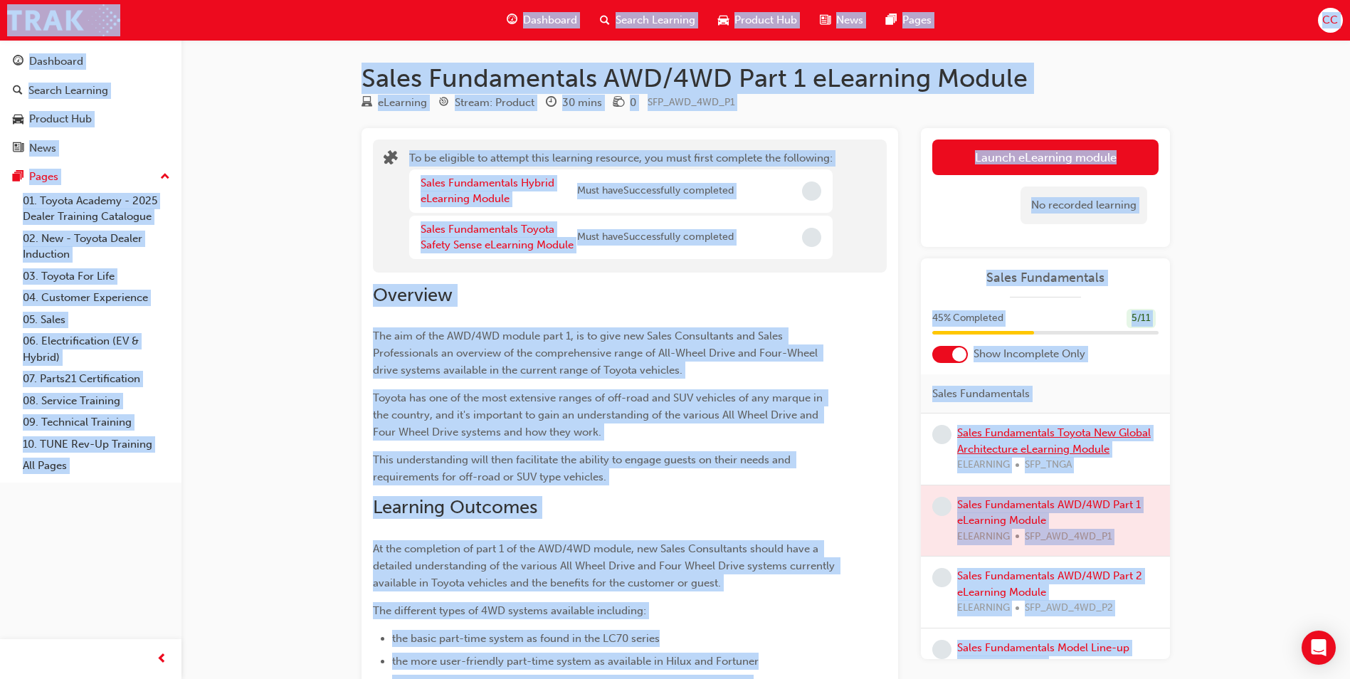
click at [1032, 431] on link "Sales Fundamentals Toyota New Global Architecture eLearning Module" at bounding box center [1054, 440] width 194 height 29
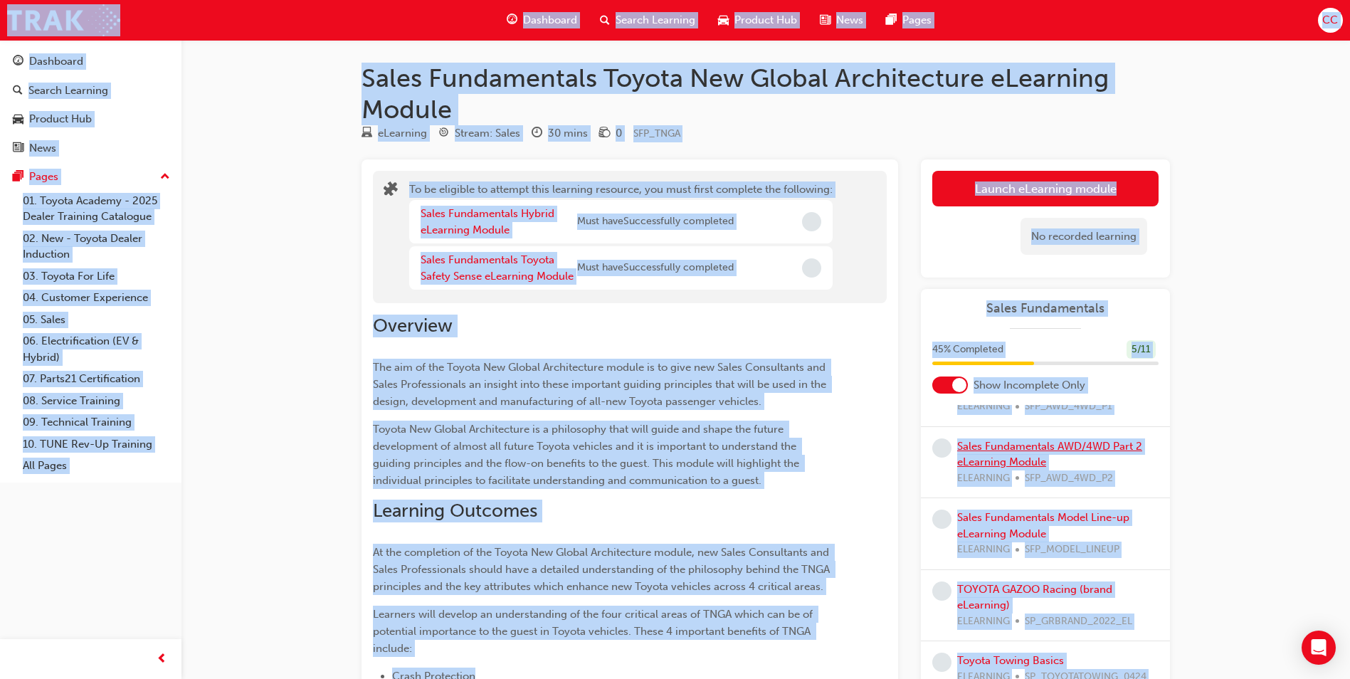
scroll to position [168, 0]
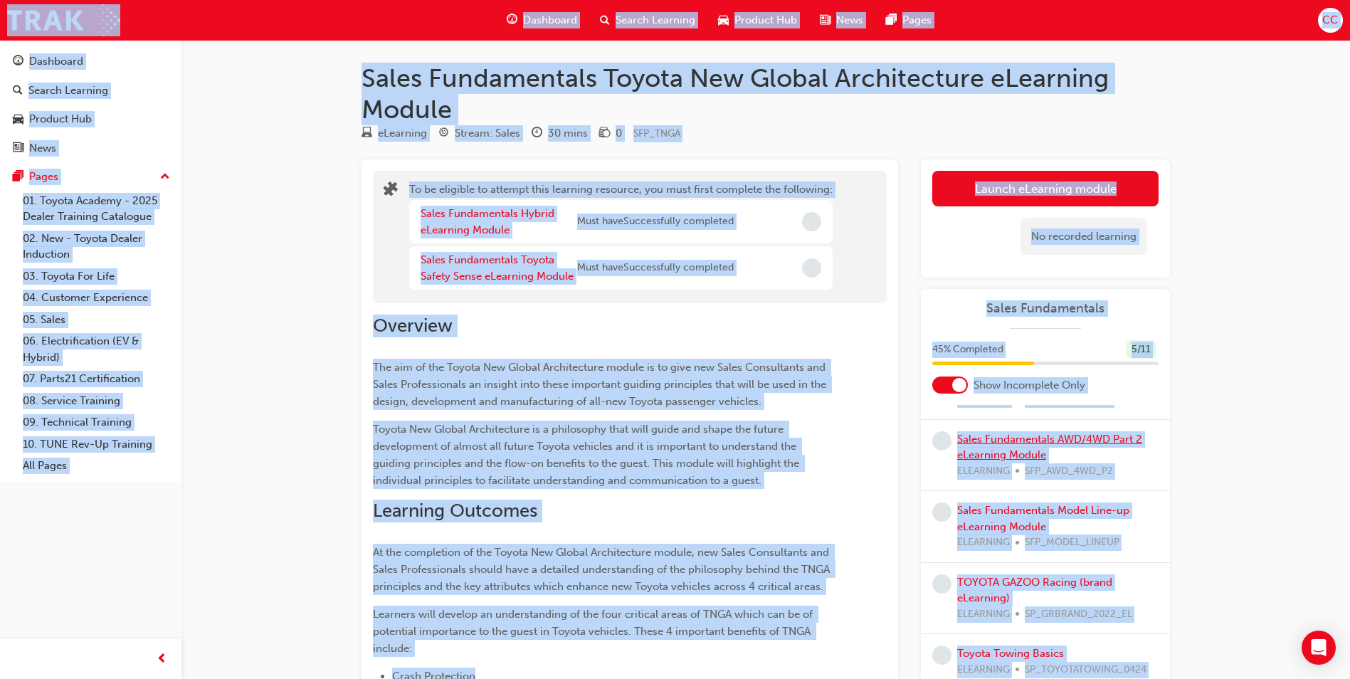
click at [1019, 443] on link "Sales Fundamentals AWD/4WD Part 2 eLearning Module" at bounding box center [1049, 447] width 185 height 29
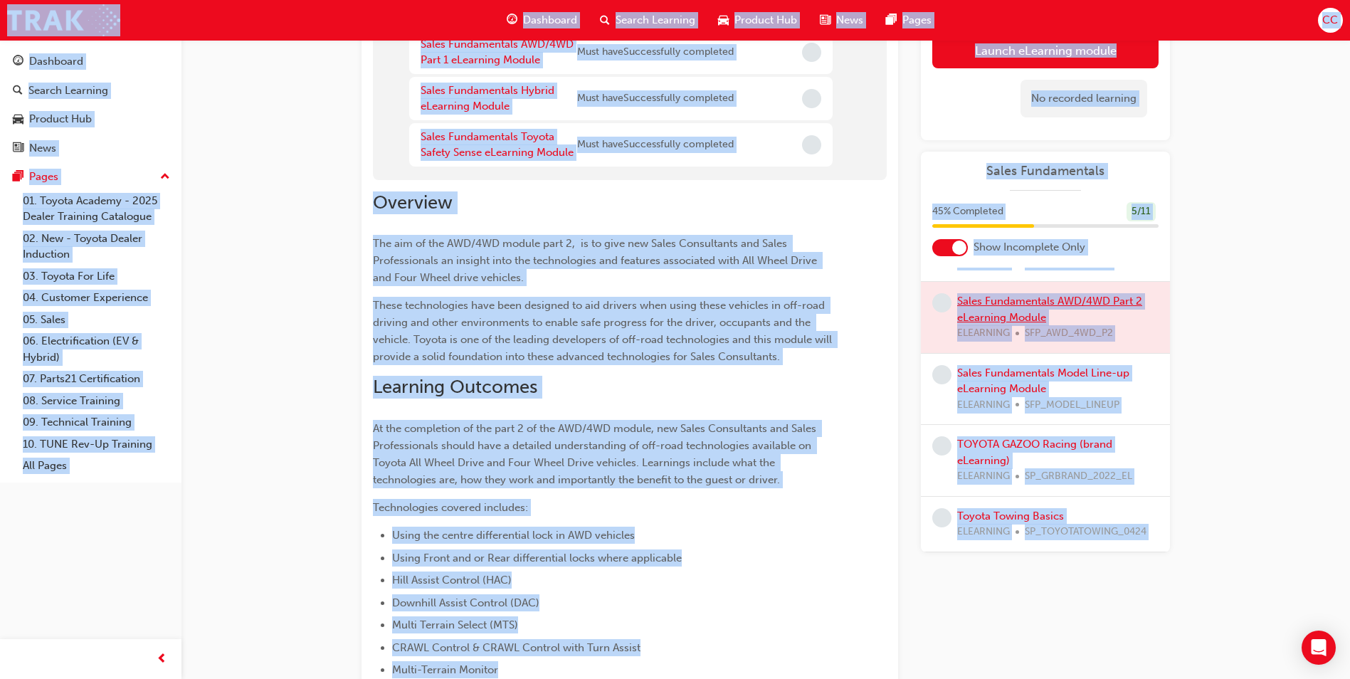
scroll to position [142, 0]
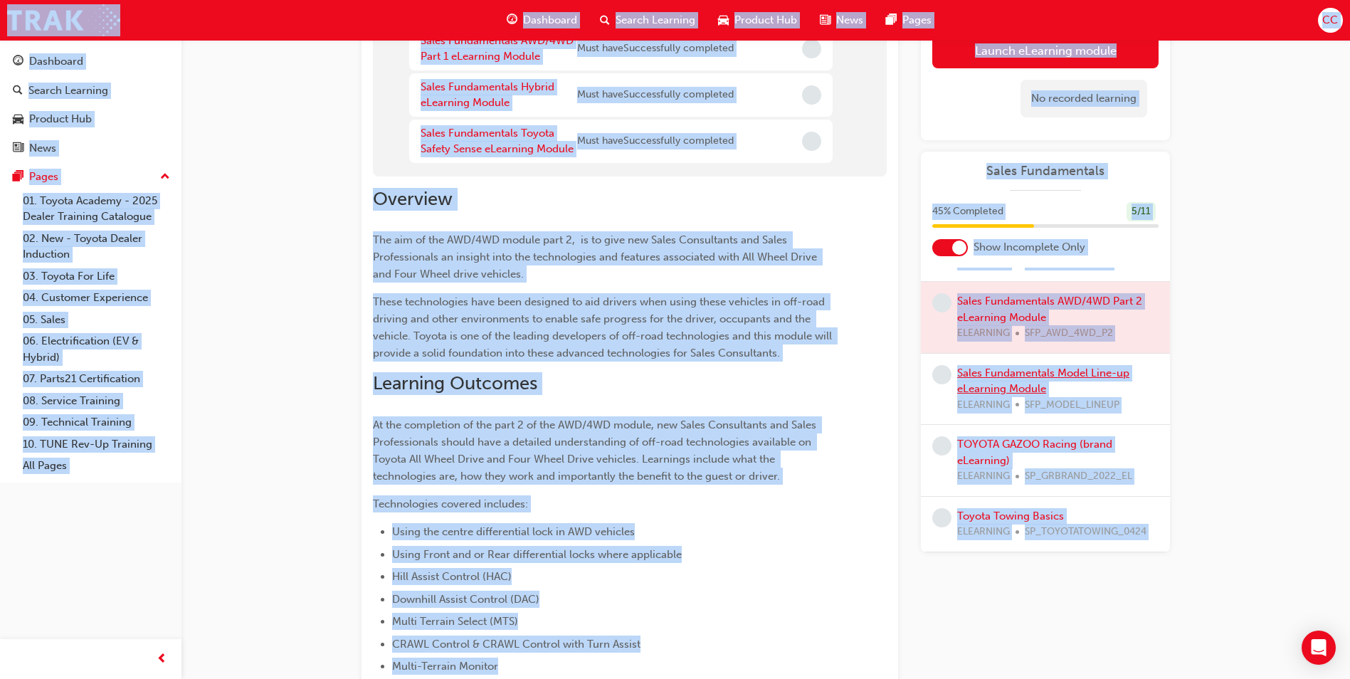
click at [1009, 378] on link "Sales Fundamentals Model Line-up eLearning Module" at bounding box center [1043, 380] width 172 height 29
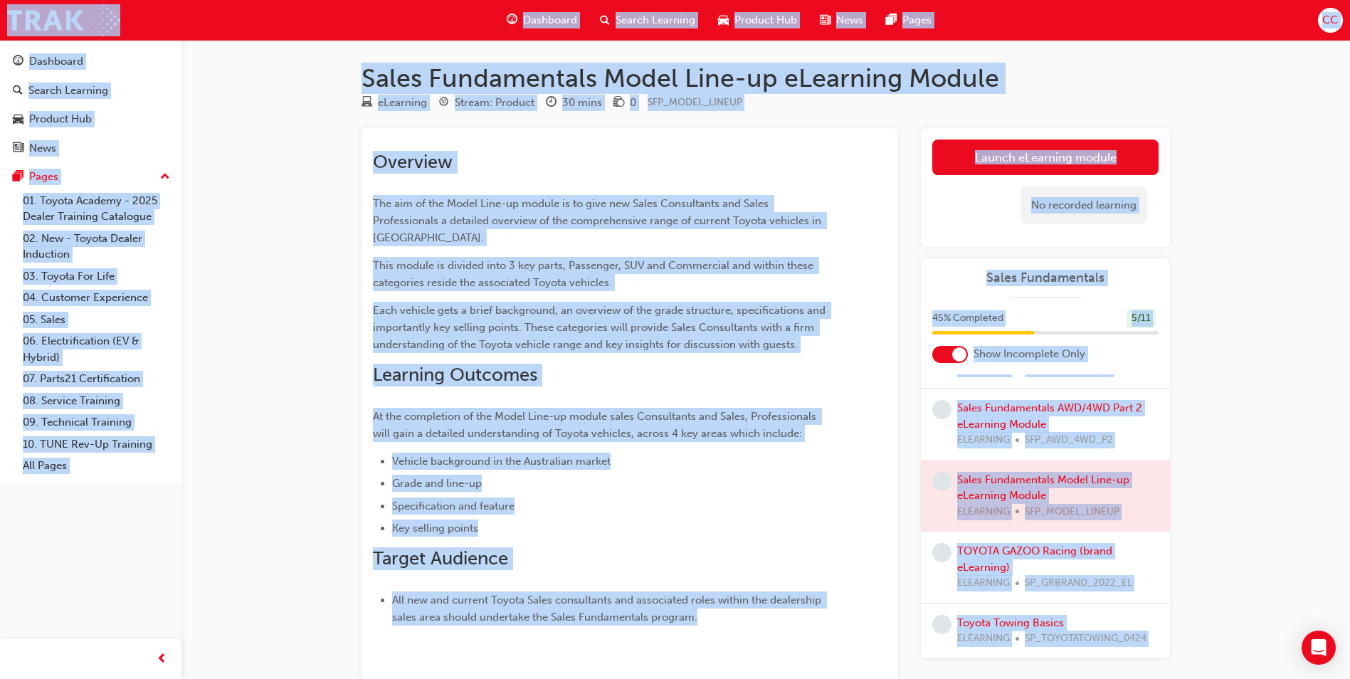
click at [1040, 154] on link "Launch eLearning module" at bounding box center [1045, 157] width 226 height 36
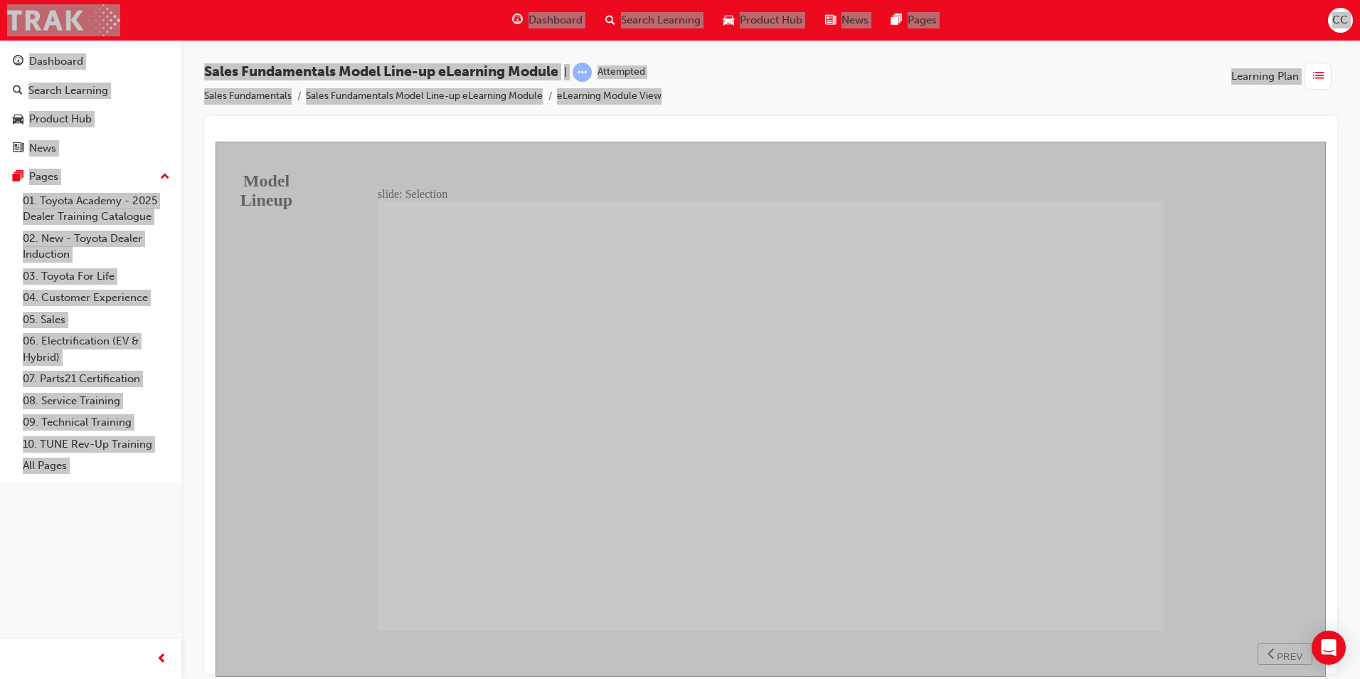
drag, startPoint x: 881, startPoint y: 352, endPoint x: 886, endPoint y: 358, distance: 8.0
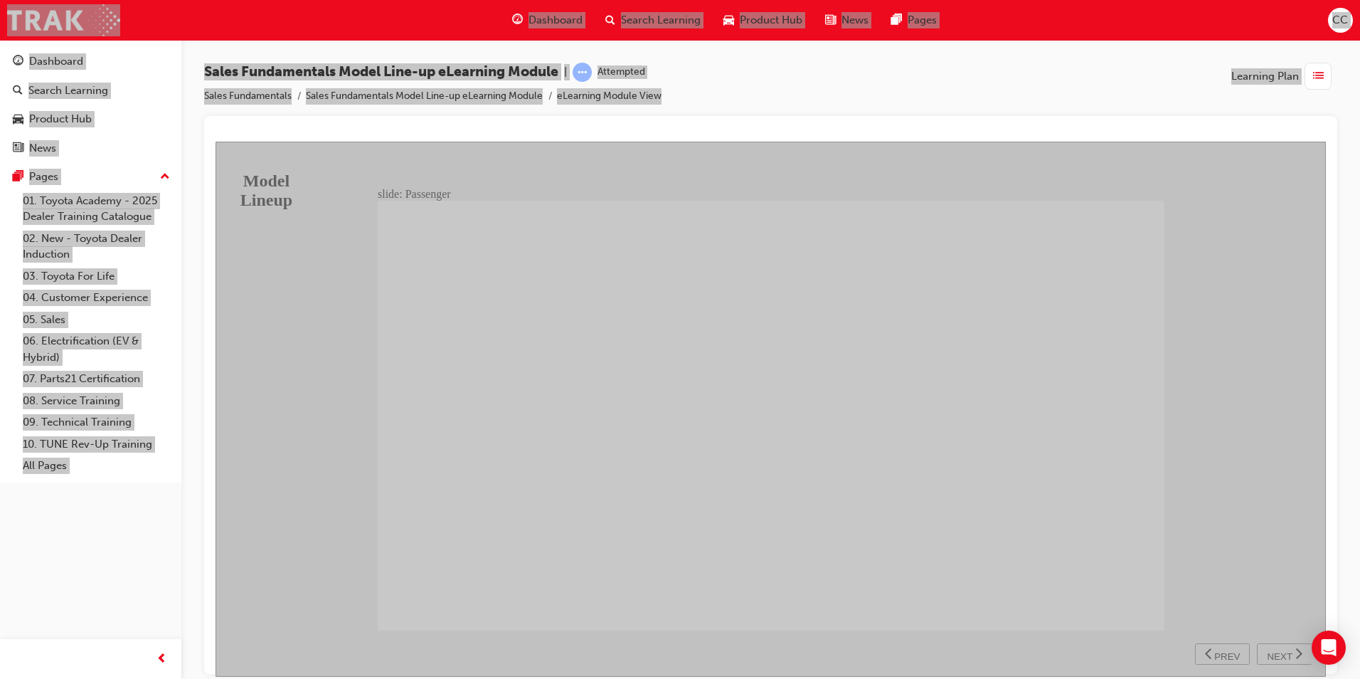
drag, startPoint x: 600, startPoint y: 494, endPoint x: 719, endPoint y: 481, distance: 119.5
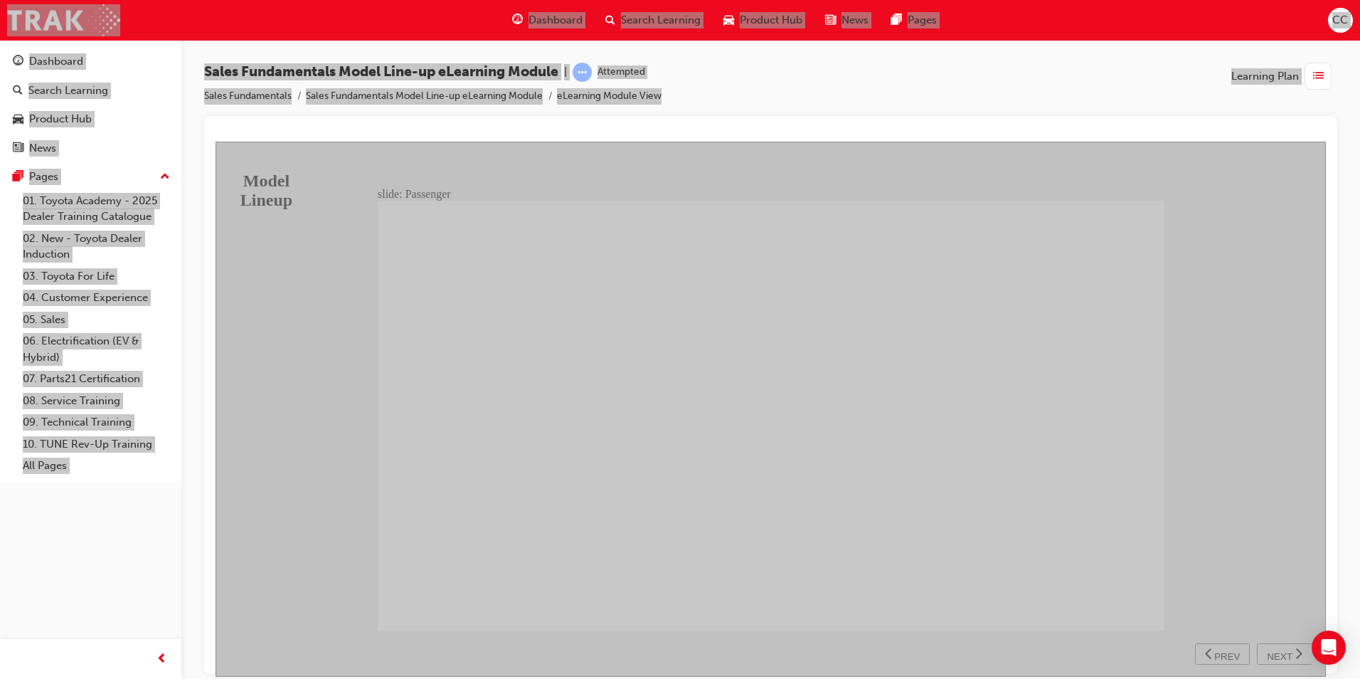
click at [1271, 651] on span "NEXT" at bounding box center [1279, 655] width 25 height 11
drag, startPoint x: 719, startPoint y: 411, endPoint x: 774, endPoint y: 442, distance: 63.7
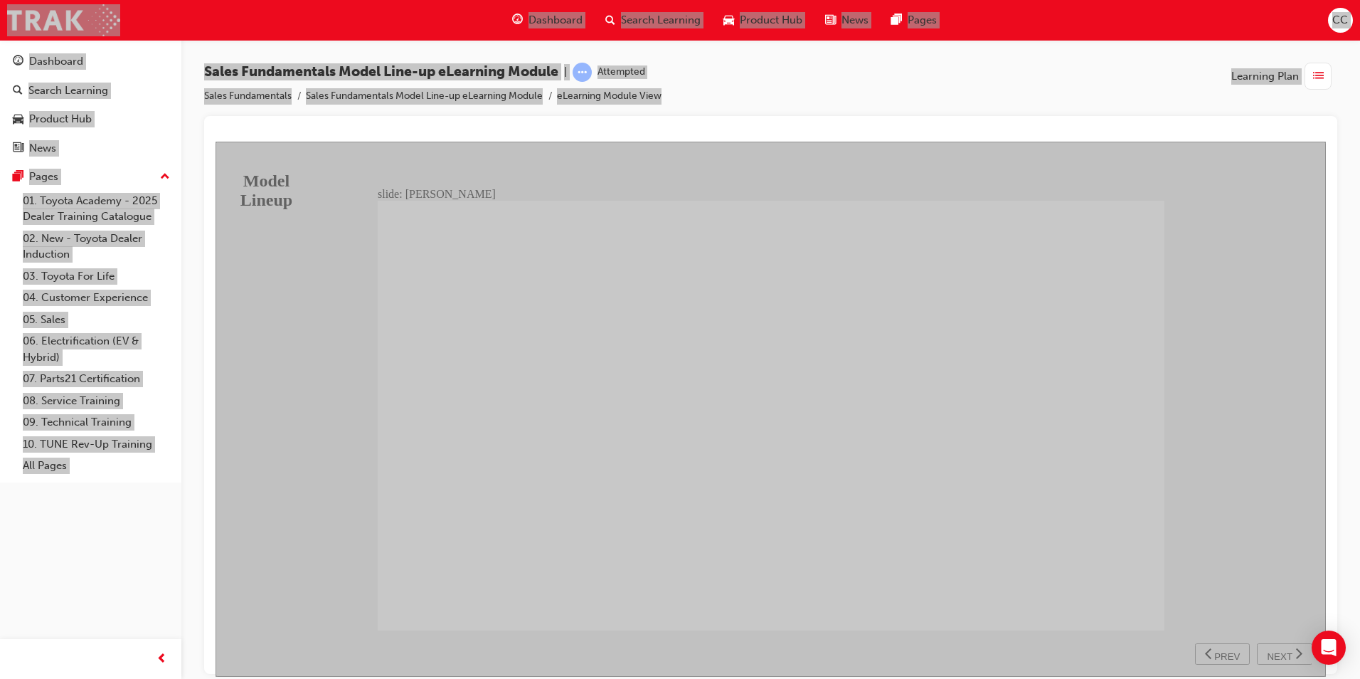
drag, startPoint x: 1134, startPoint y: 588, endPoint x: 1125, endPoint y: 587, distance: 9.4
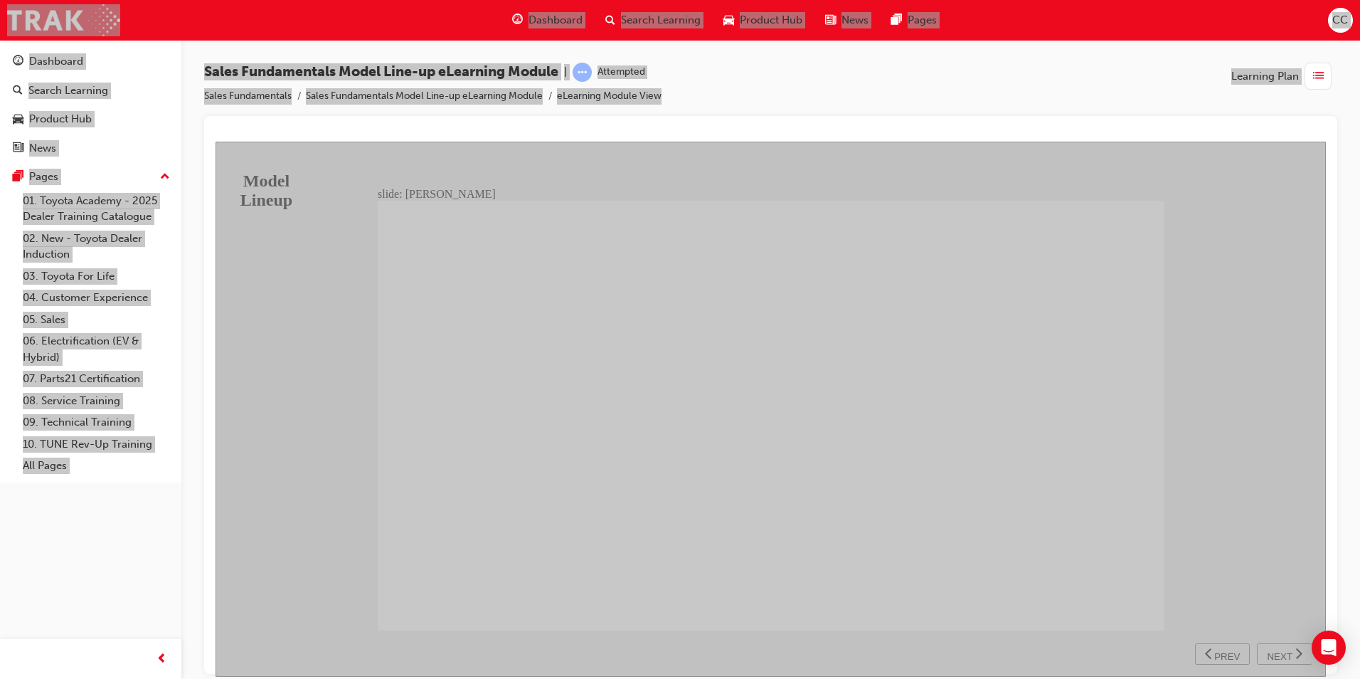
click at [1143, 595] on div "BACKGROUND As they say, great things come in small packages. The all New 4th Ge…" at bounding box center [771, 421] width 787 height 443
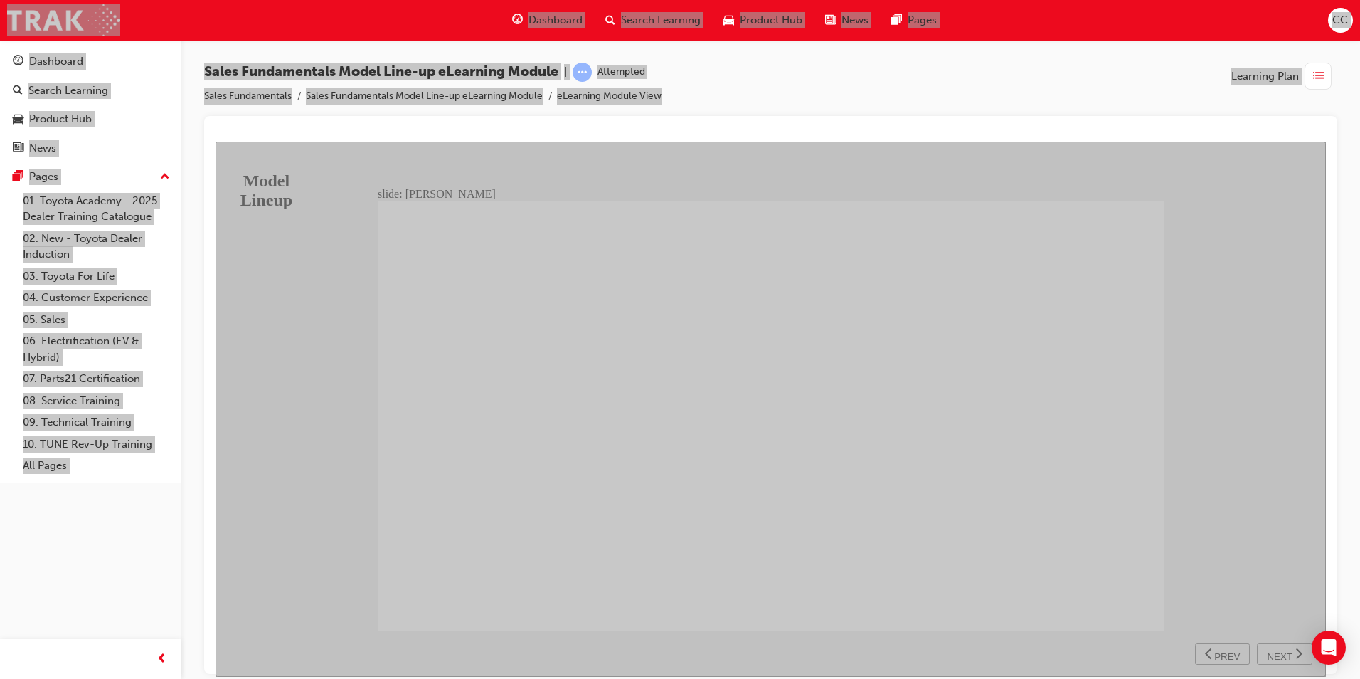
click at [1276, 652] on span "NEXT" at bounding box center [1279, 655] width 25 height 11
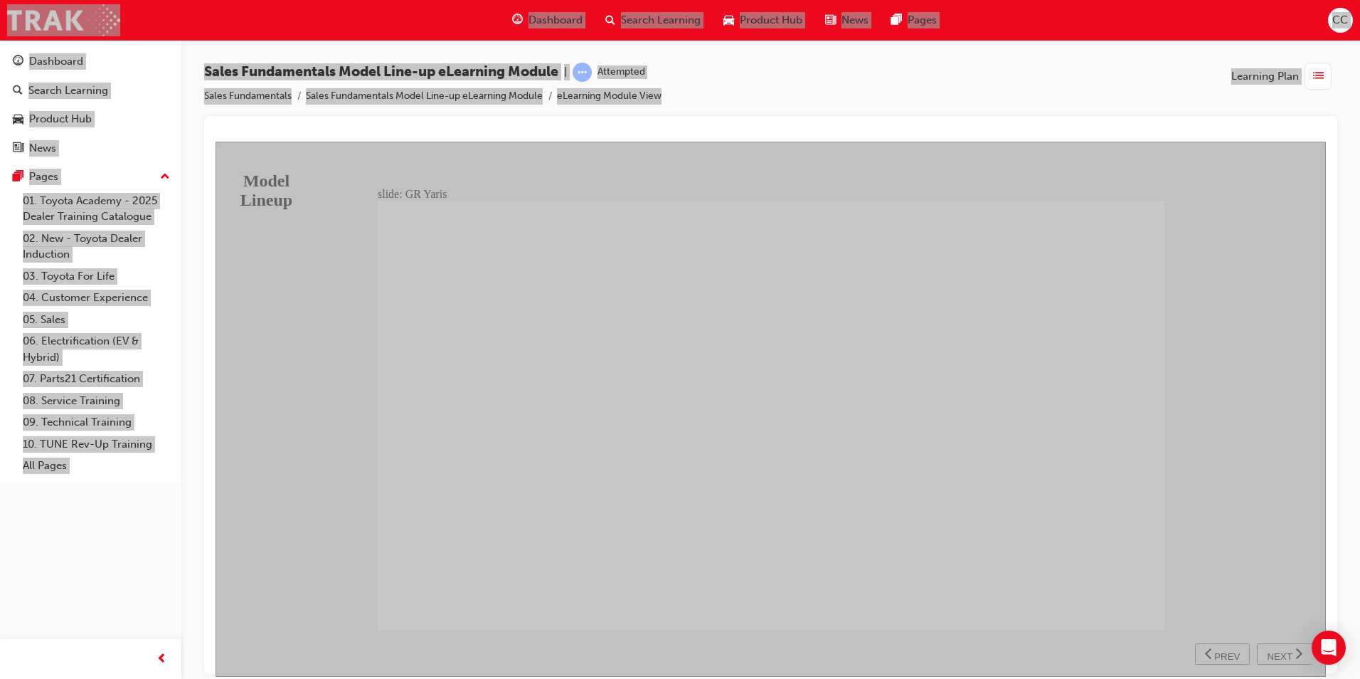
drag, startPoint x: 1116, startPoint y: 594, endPoint x: 1131, endPoint y: 600, distance: 16.9
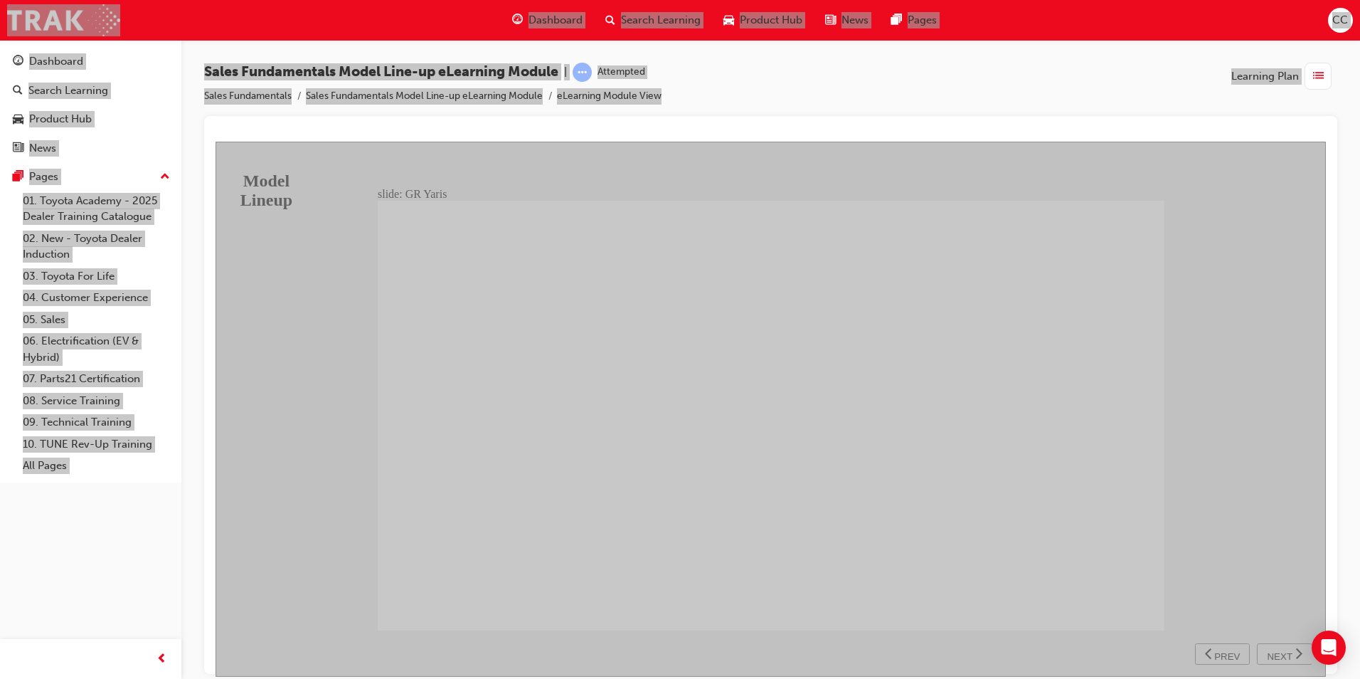
click at [1278, 652] on span "NEXT" at bounding box center [1279, 655] width 25 height 11
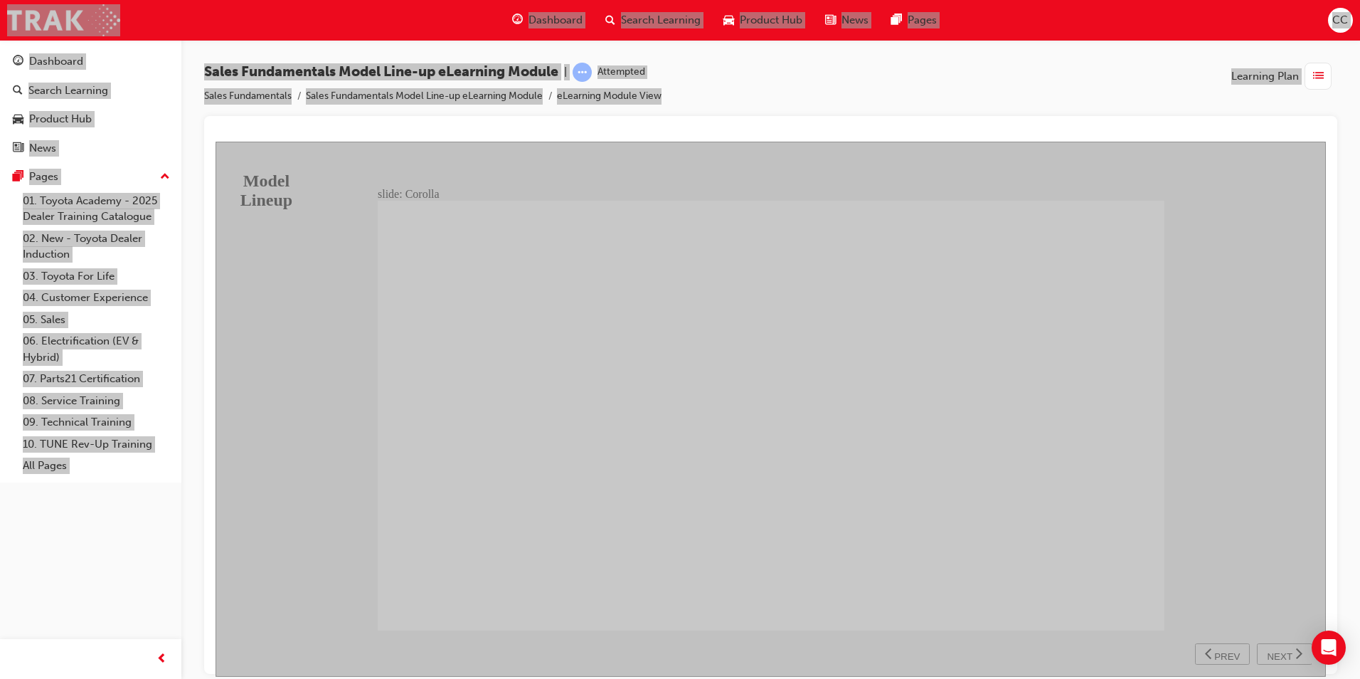
click at [1277, 650] on span "NEXT" at bounding box center [1279, 655] width 25 height 11
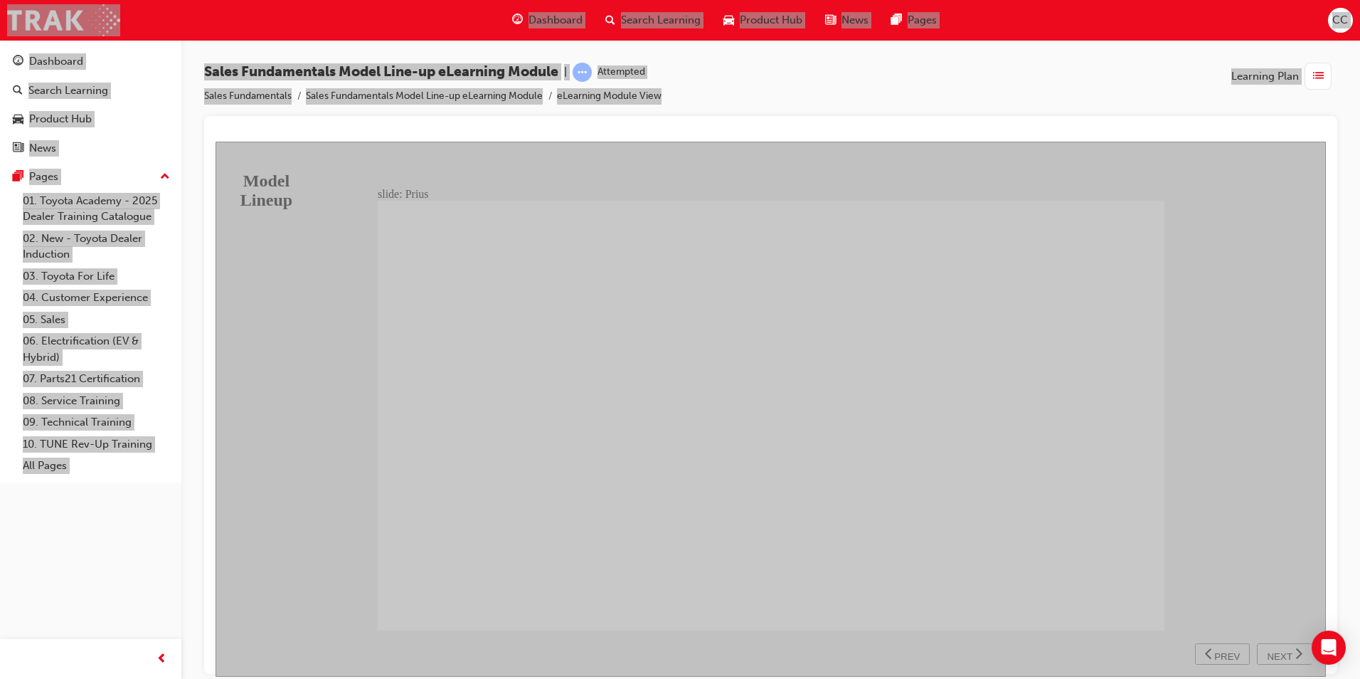
click at [1281, 652] on span "NEXT" at bounding box center [1279, 655] width 25 height 11
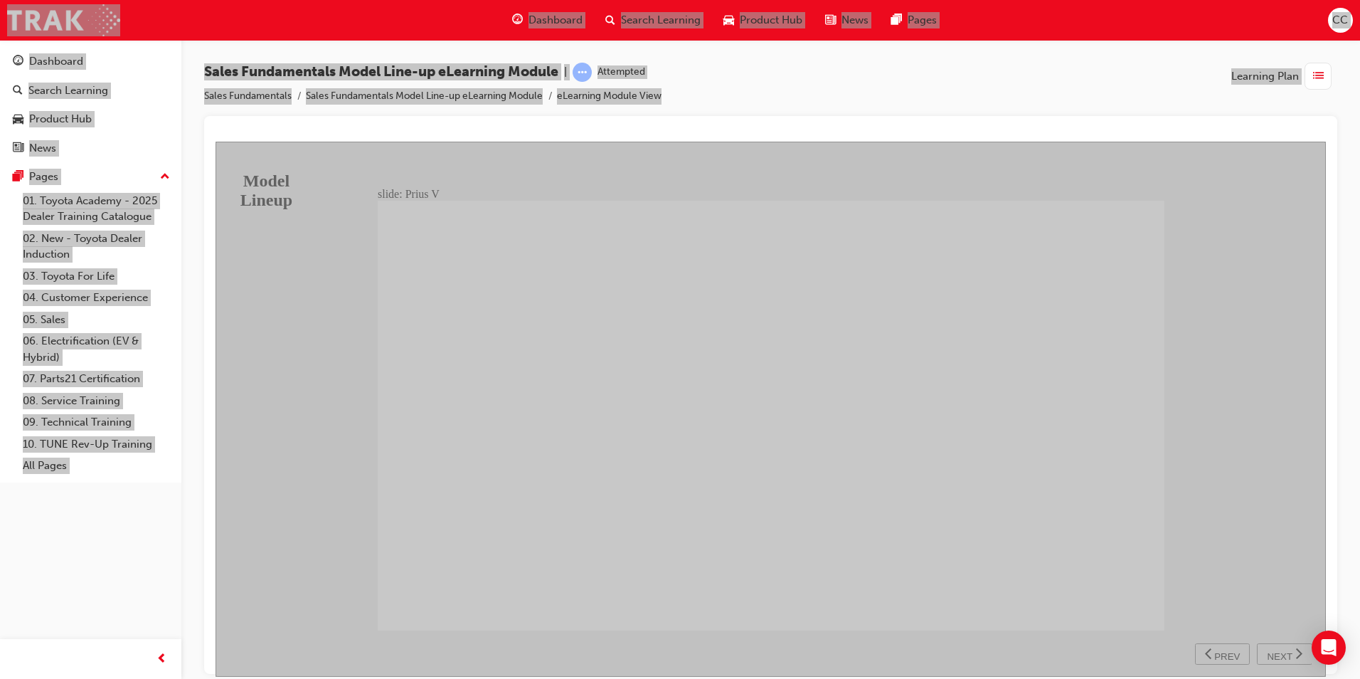
click at [1272, 650] on span "NEXT" at bounding box center [1279, 655] width 25 height 11
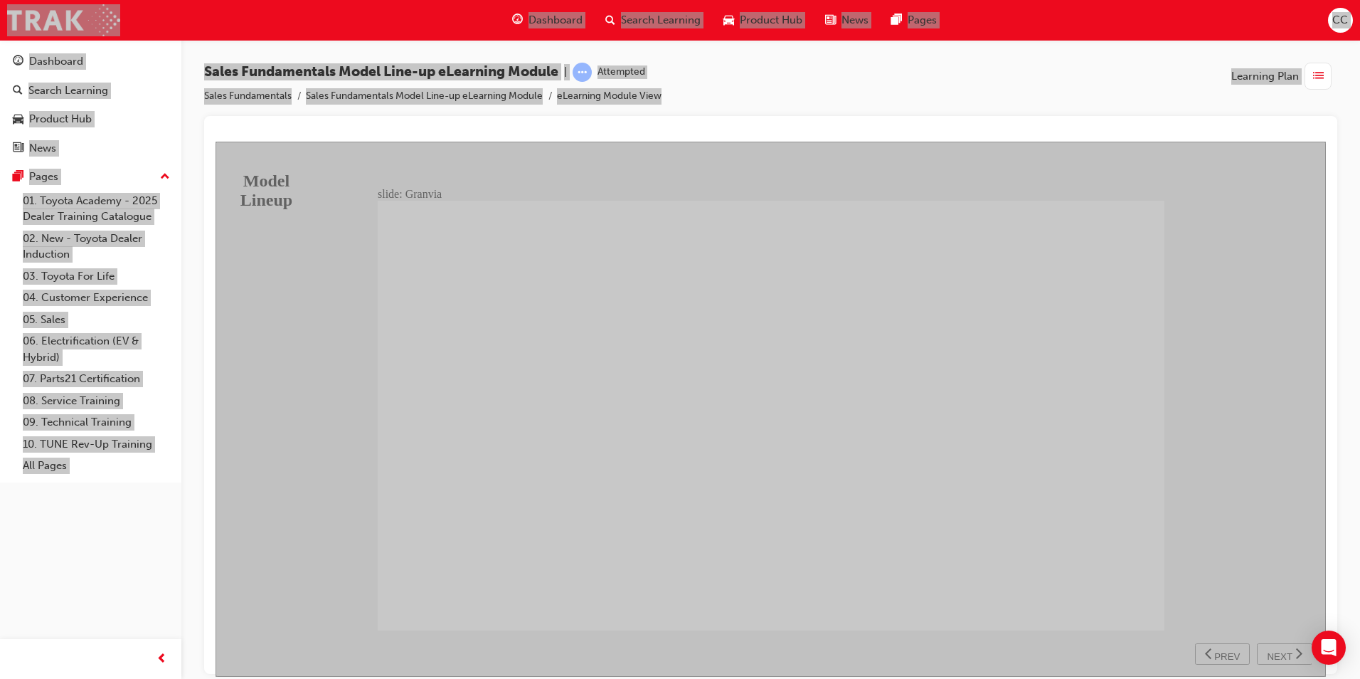
click at [1145, 600] on div "BACKGROUND Far more than a replacement for the Toyota Tarago that has carried […" at bounding box center [771, 421] width 787 height 443
click at [1144, 598] on div "BACKGROUND Far more than a replacement for the Toyota Tarago that has carried […" at bounding box center [771, 421] width 787 height 443
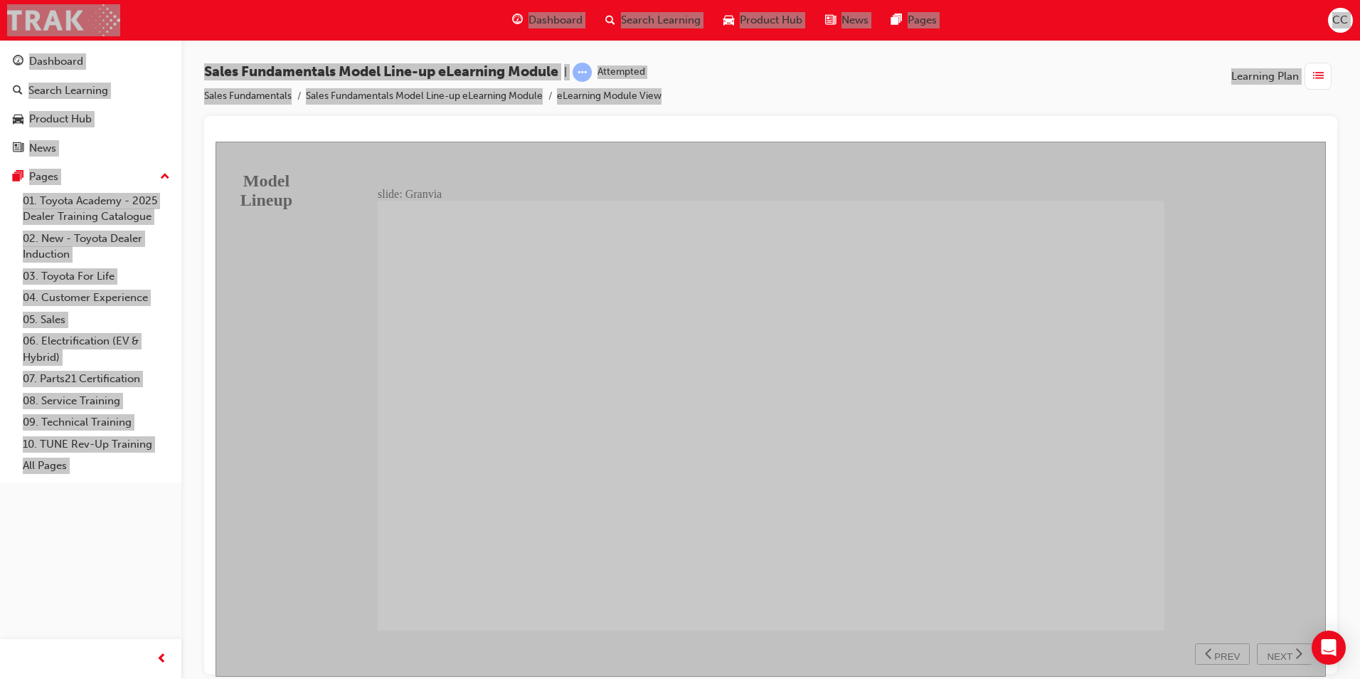
click at [1271, 650] on span "NEXT" at bounding box center [1279, 655] width 25 height 11
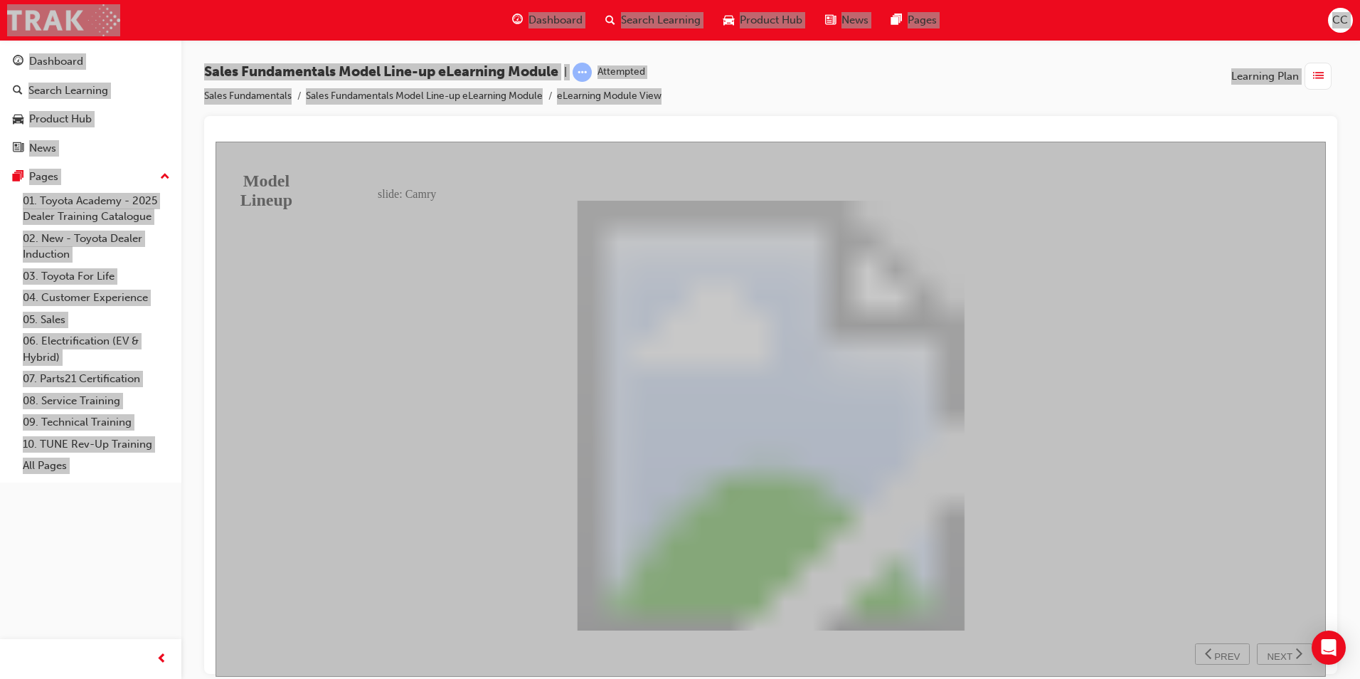
click at [1288, 650] on span "NEXT" at bounding box center [1279, 655] width 25 height 11
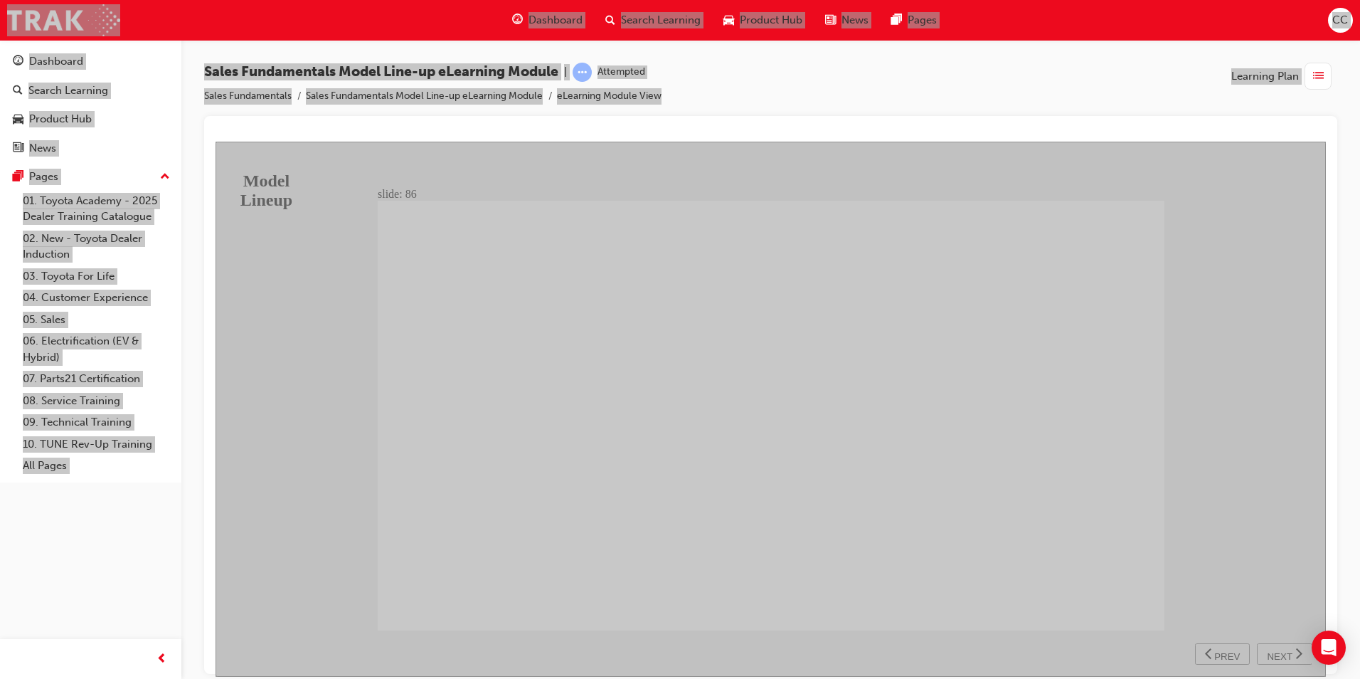
click at [1283, 650] on span "NEXT" at bounding box center [1279, 655] width 25 height 11
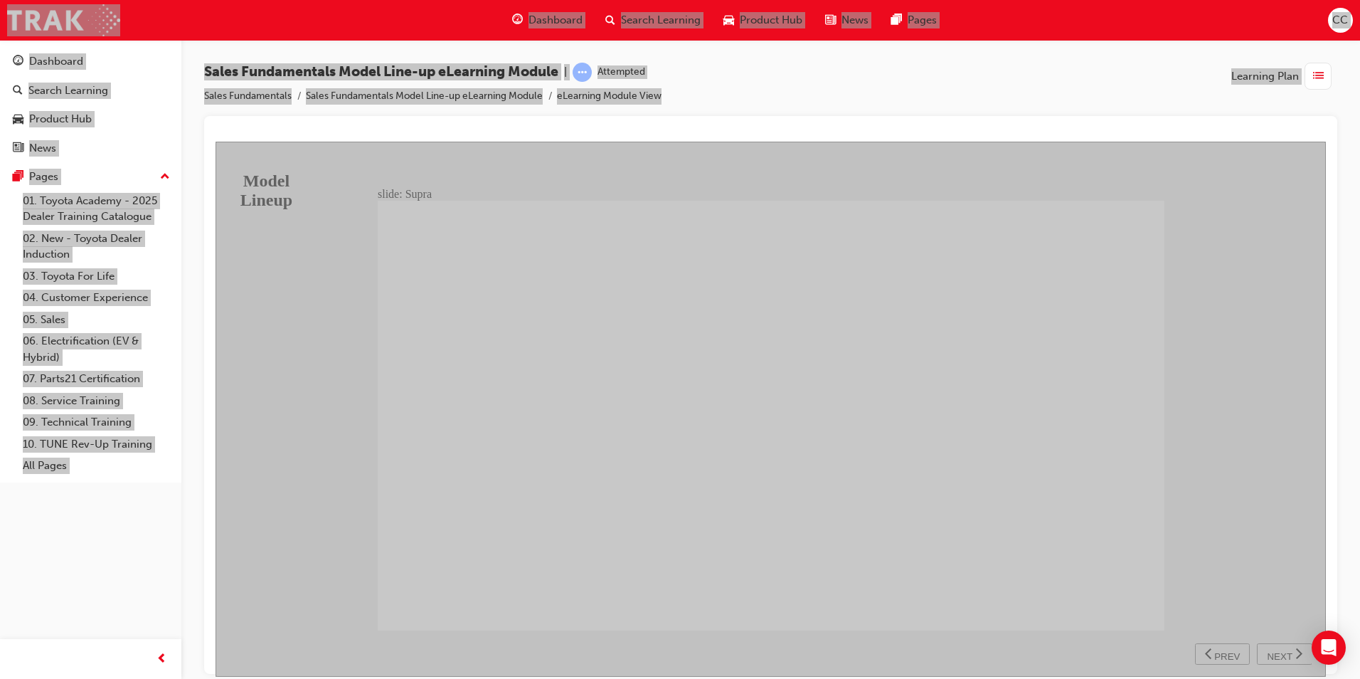
click at [1138, 591] on div "BACKGROUND The fifth generation delivers exhilarating performance and reignites…" at bounding box center [771, 421] width 787 height 443
click at [1137, 598] on div "BACKGROUND The fifth generation delivers exhilarating performance and reignites…" at bounding box center [771, 421] width 787 height 443
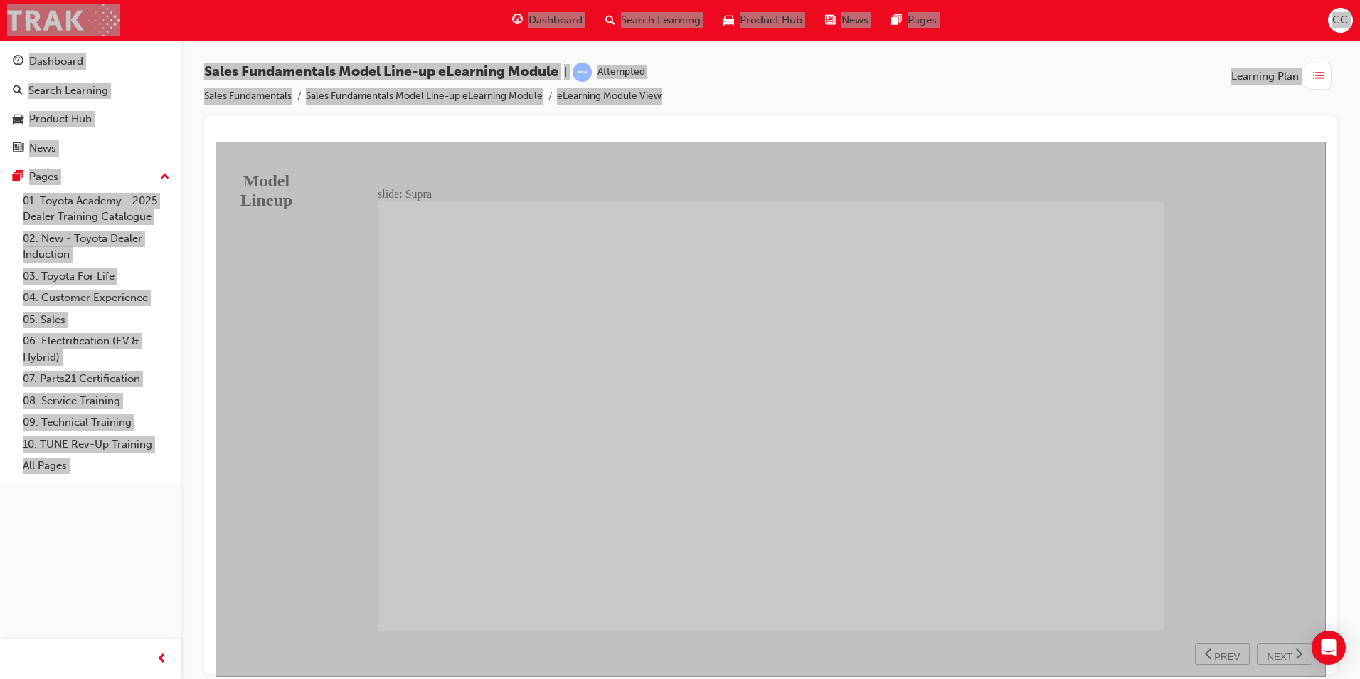
click at [1307, 655] on div "NEXT" at bounding box center [1285, 653] width 44 height 15
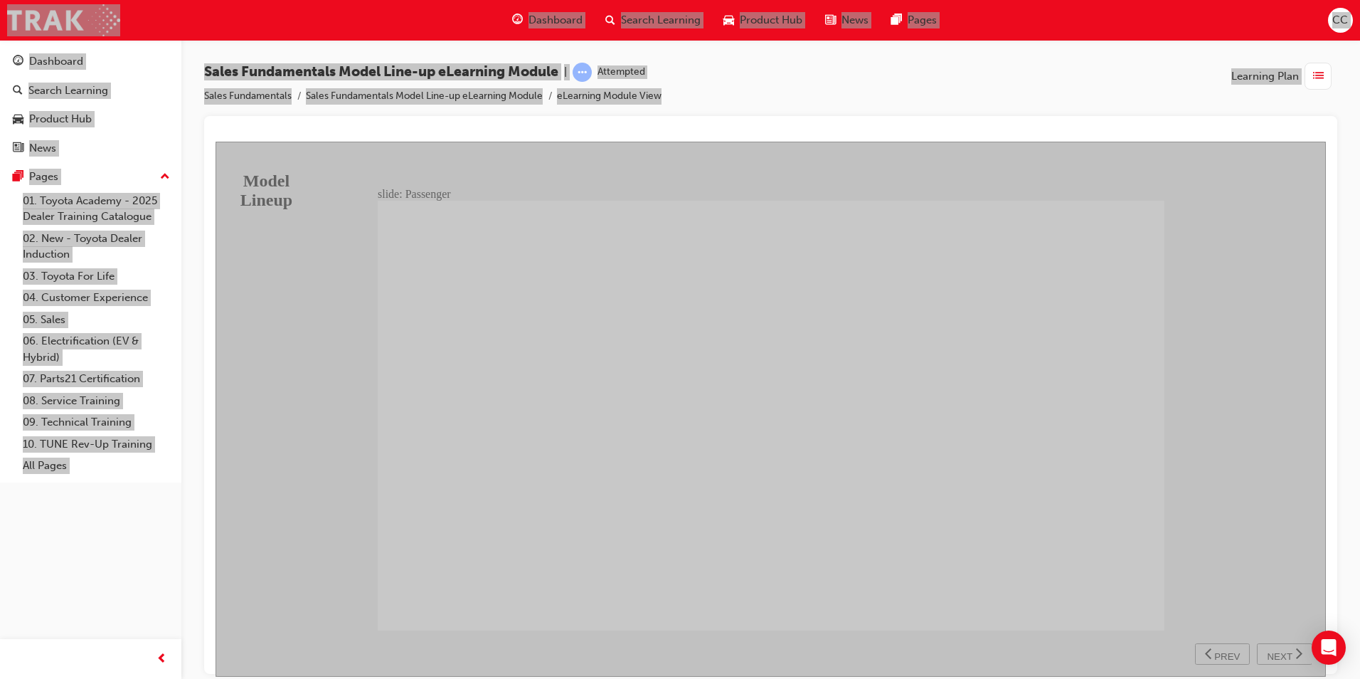
click at [1221, 652] on span "PREV" at bounding box center [1227, 655] width 26 height 11
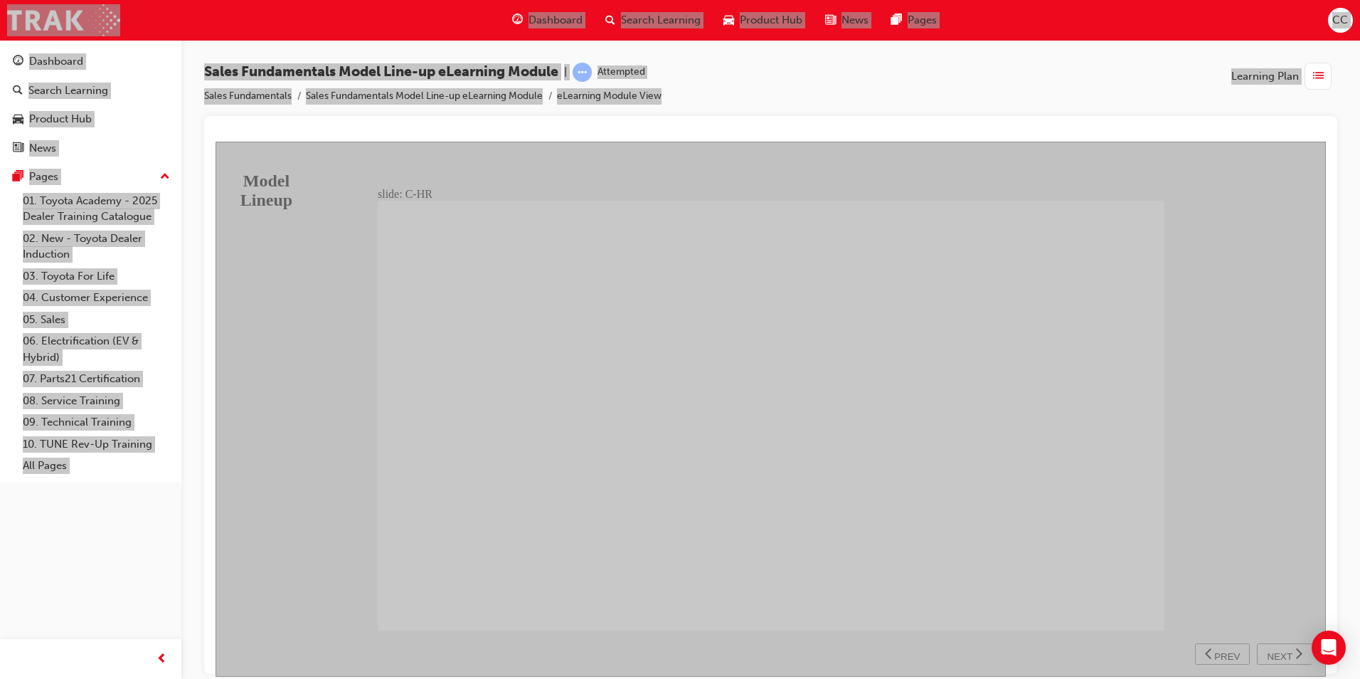
click at [412, 595] on div "BACKGROUND C-HR features bold front and rear styling including new LED headlamp…" at bounding box center [771, 421] width 787 height 443
click at [408, 598] on div "BACKGROUND C-HR features bold front and rear styling including new LED headlamp…" at bounding box center [771, 421] width 787 height 443
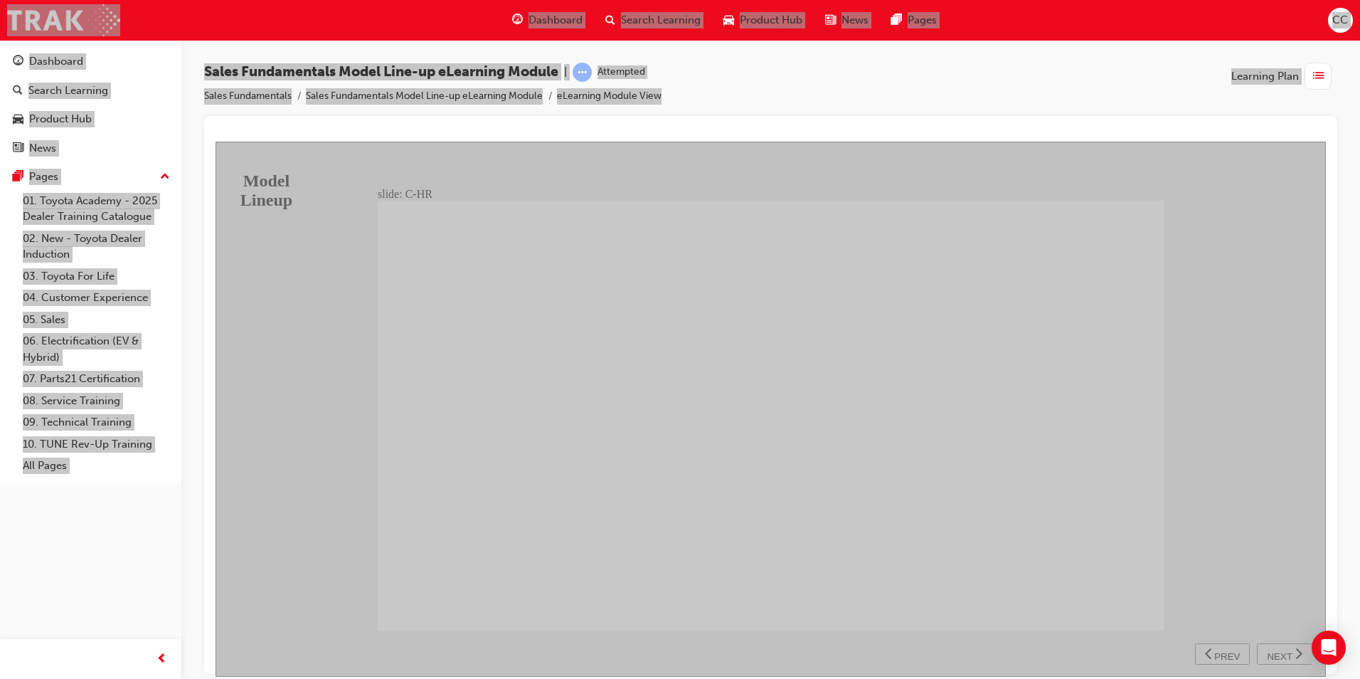
click at [1144, 596] on div "BACKGROUND C-HR features bold front and rear styling including new LED headlamp…" at bounding box center [771, 421] width 787 height 443
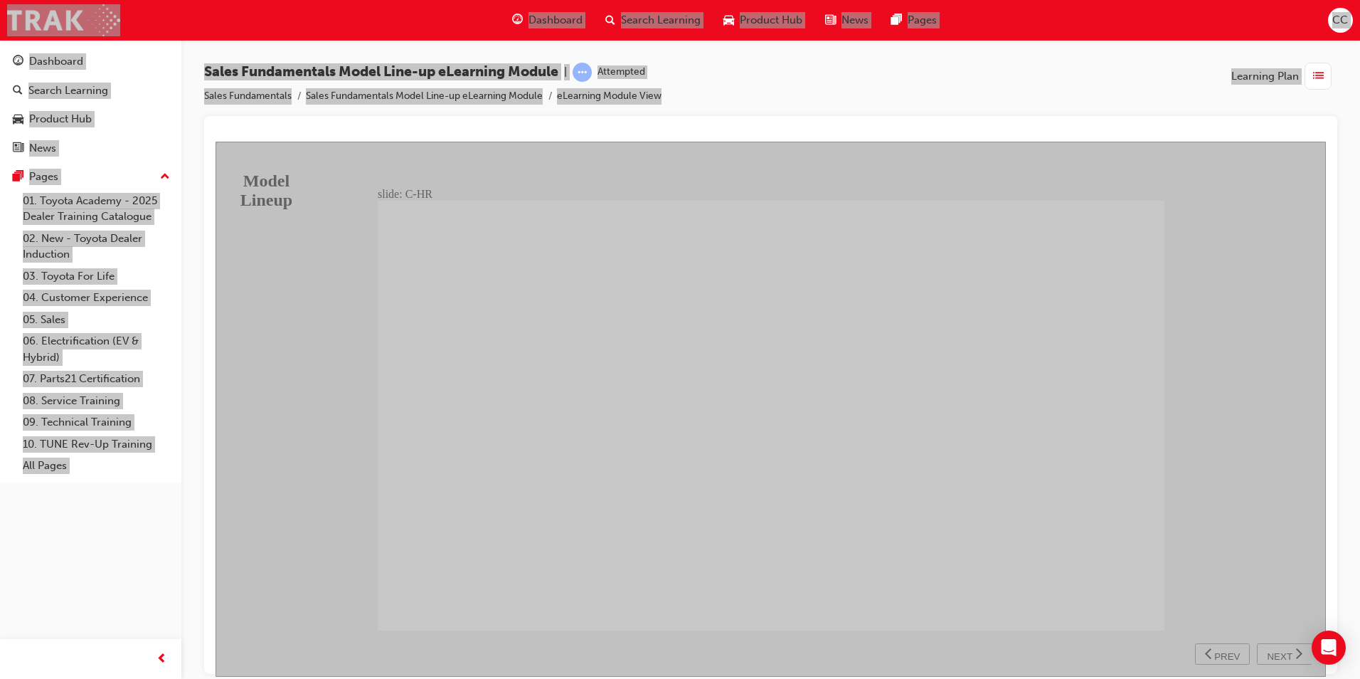
drag, startPoint x: 1275, startPoint y: 649, endPoint x: 1278, endPoint y: 639, distance: 10.6
click at [1276, 650] on span "NEXT" at bounding box center [1279, 655] width 25 height 11
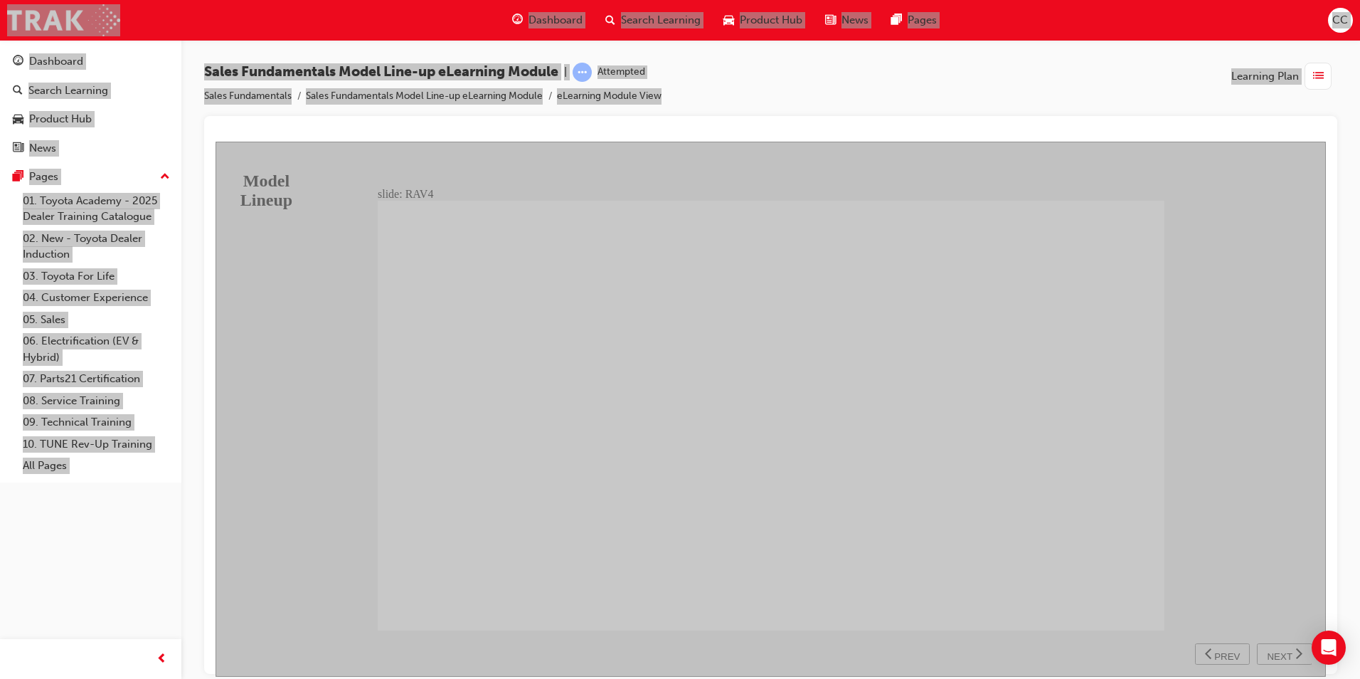
drag, startPoint x: 1146, startPoint y: 599, endPoint x: 1160, endPoint y: 603, distance: 14.0
click at [1158, 603] on div "BACKGROUND The fifth generation RAV4 continues the original formula and importa…" at bounding box center [771, 421] width 787 height 443
click at [1147, 603] on div "BACKGROUND The fifth generation RAV4 continues the original formula and importa…" at bounding box center [771, 421] width 787 height 443
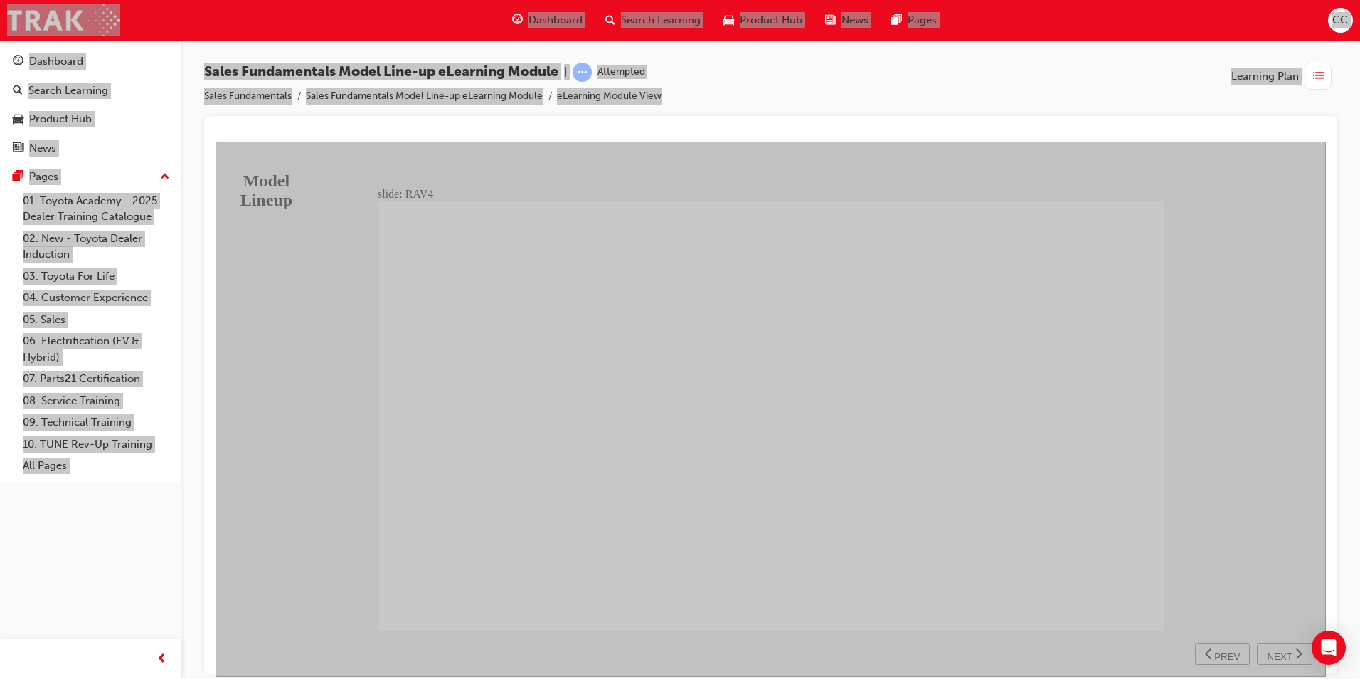
click at [1288, 655] on span "NEXT" at bounding box center [1279, 655] width 25 height 11
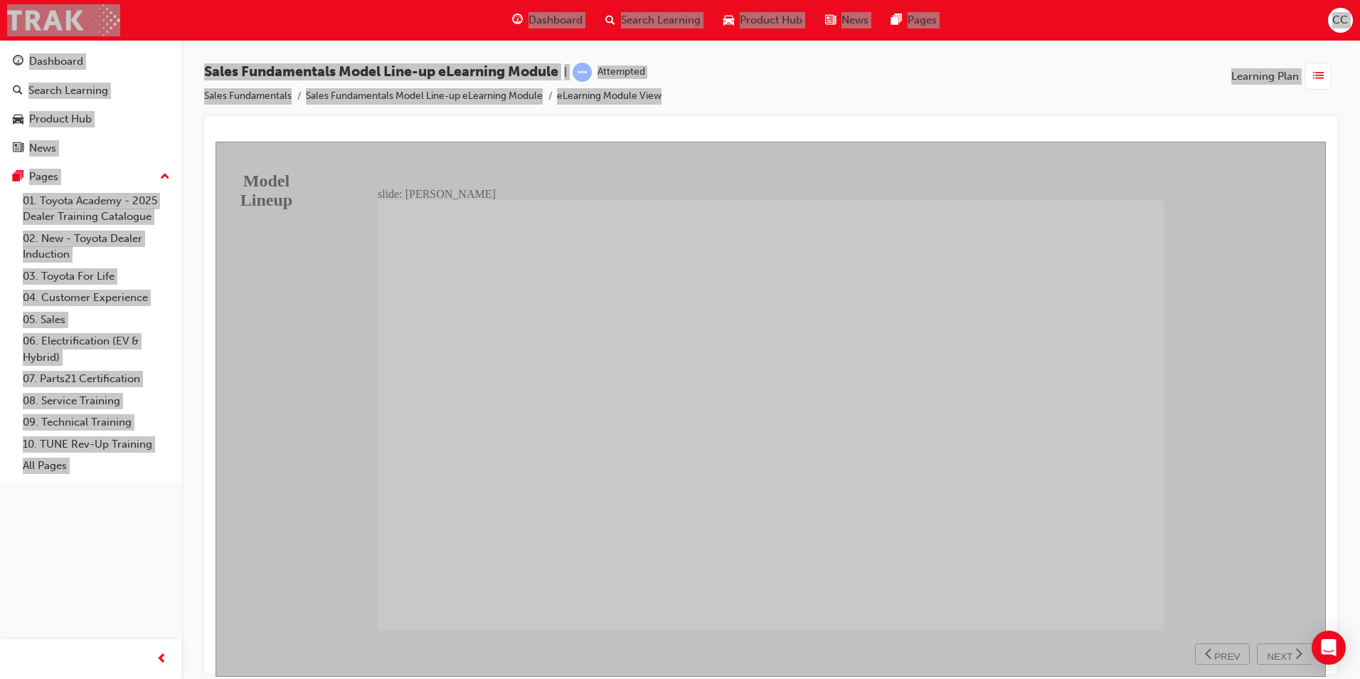
scroll to position [14, 0]
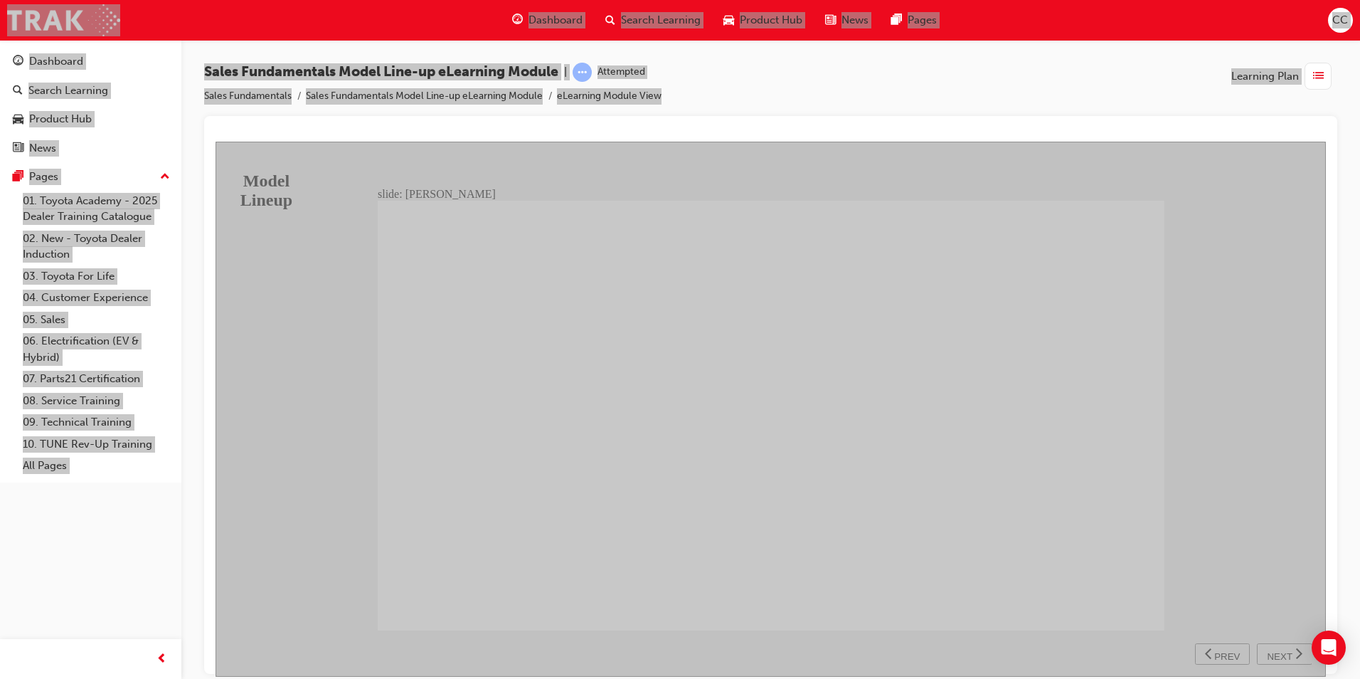
click at [1280, 650] on span "NEXT" at bounding box center [1279, 655] width 25 height 11
drag, startPoint x: 1139, startPoint y: 594, endPoint x: 1143, endPoint y: 587, distance: 8.3
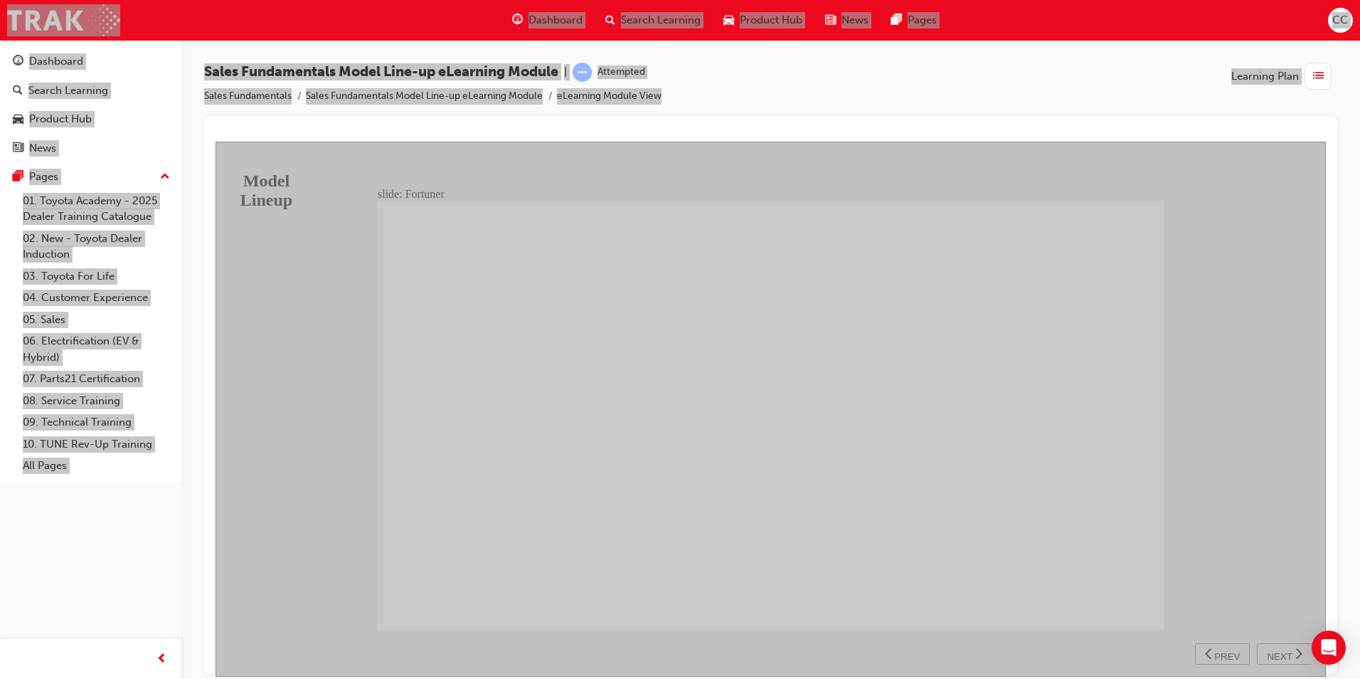
drag, startPoint x: 1138, startPoint y: 592, endPoint x: 1139, endPoint y: 583, distance: 8.7
click at [1139, 586] on div "BACKGROUND Fortuner comes equipped with the essential hardware required for off…" at bounding box center [771, 421] width 787 height 443
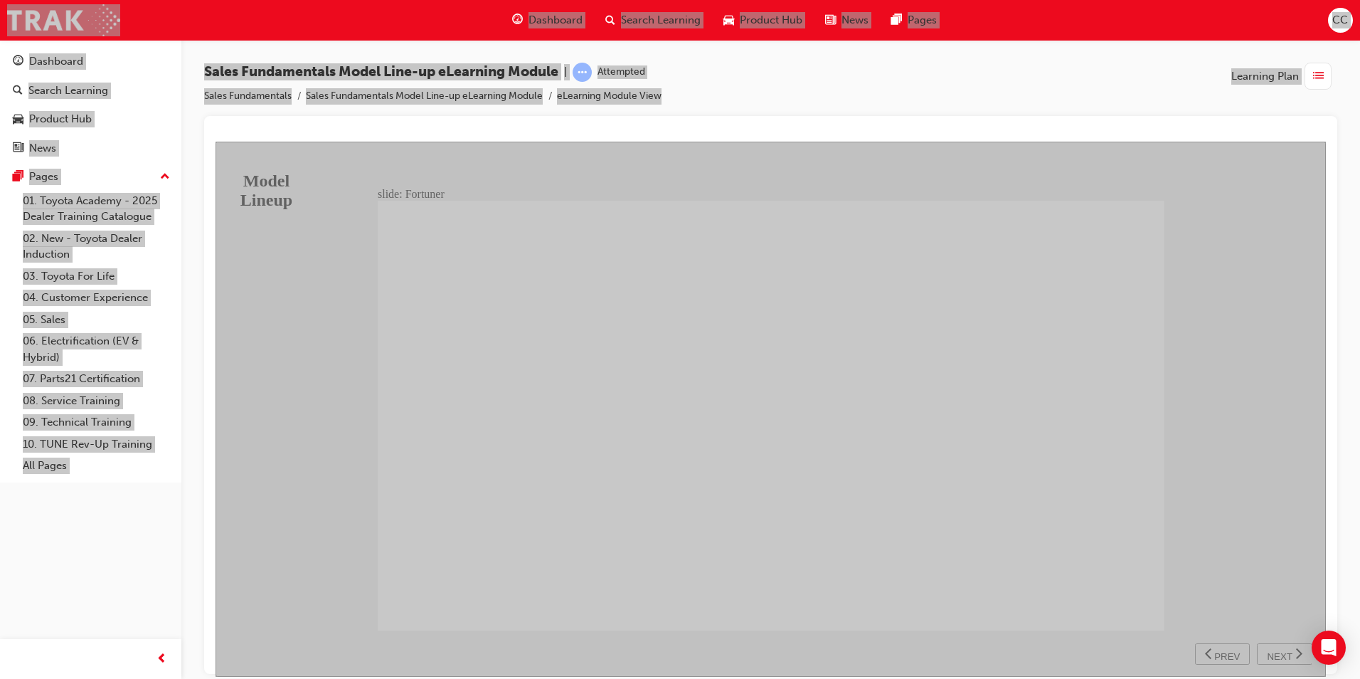
click at [1281, 652] on span "NEXT" at bounding box center [1279, 655] width 25 height 11
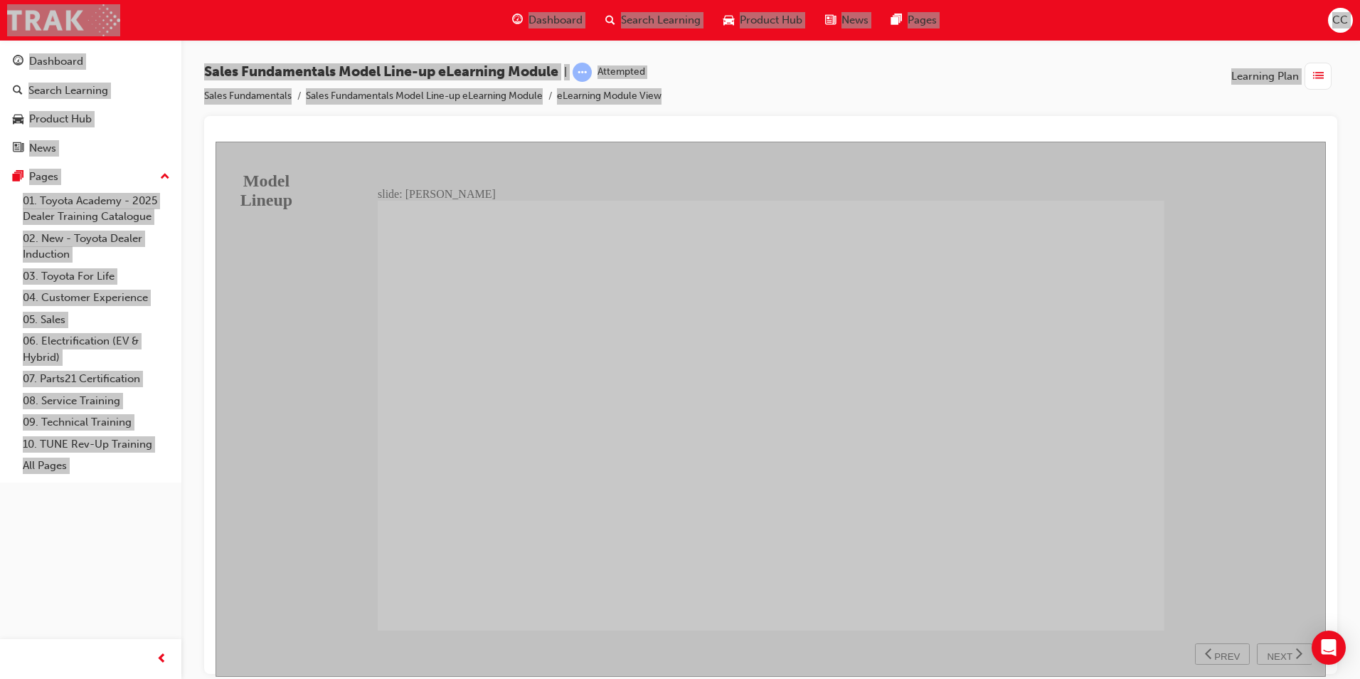
drag, startPoint x: 1278, startPoint y: 652, endPoint x: 988, endPoint y: 536, distance: 311.9
click at [1281, 652] on span "NEXT" at bounding box center [1279, 655] width 25 height 11
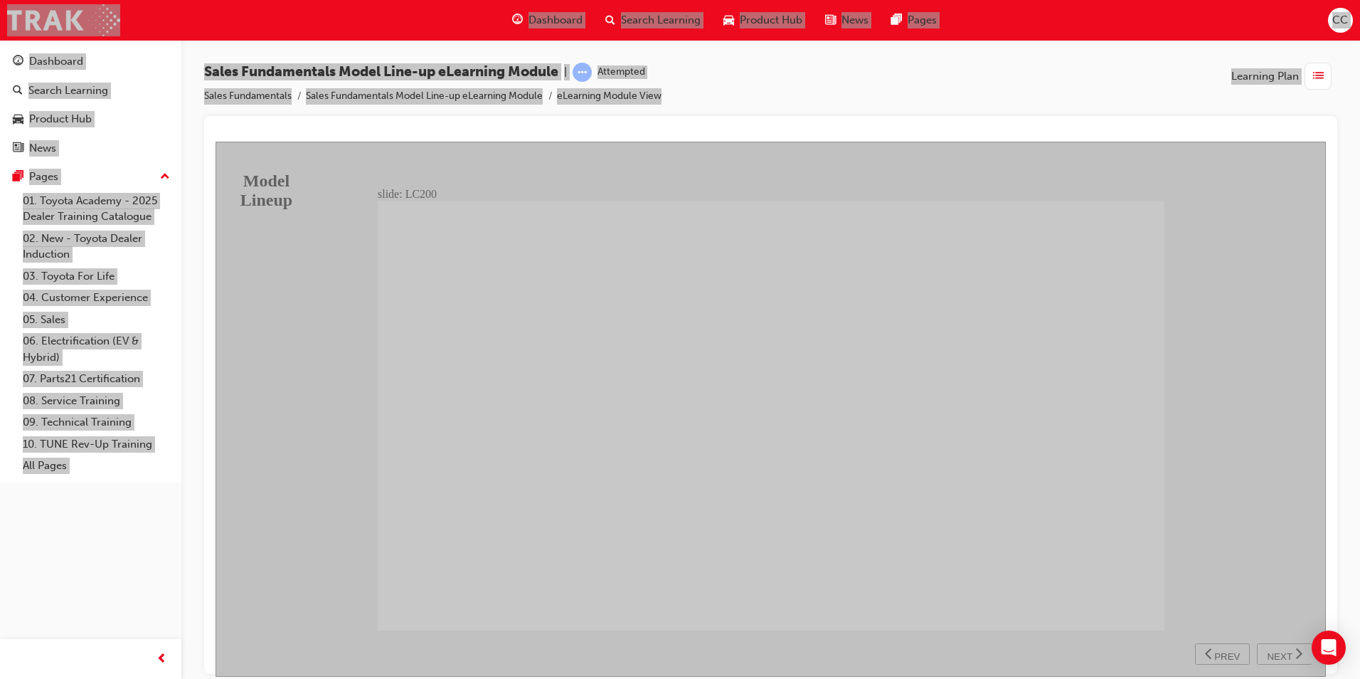
click at [1279, 653] on span "NEXT" at bounding box center [1279, 655] width 25 height 11
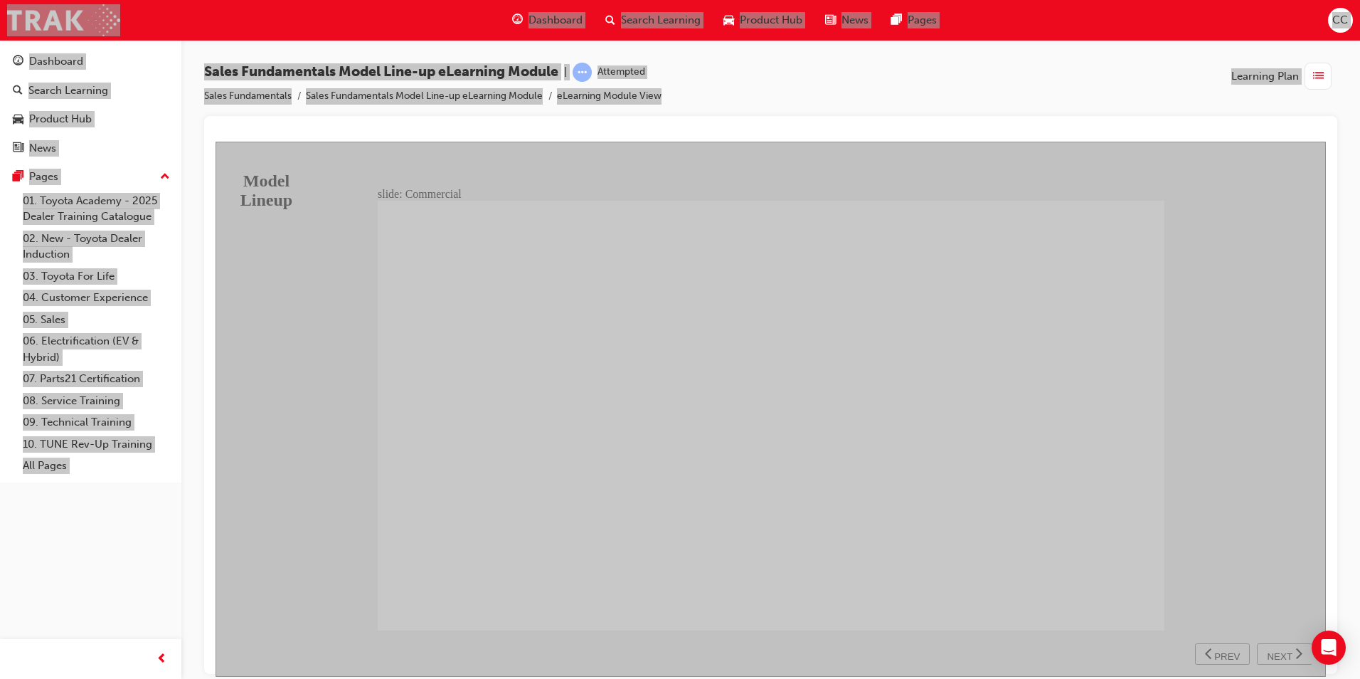
drag, startPoint x: 947, startPoint y: 506, endPoint x: 950, endPoint y: 498, distance: 8.6
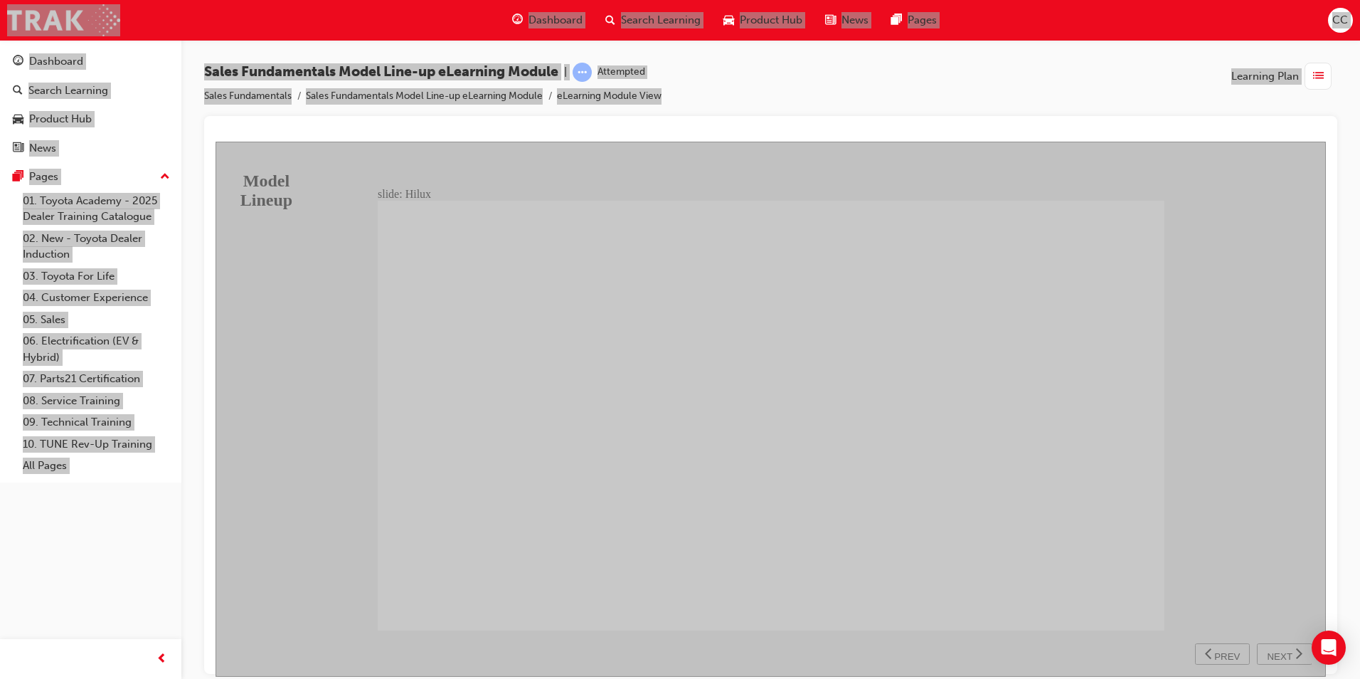
click at [1266, 650] on div "NEXT" at bounding box center [1285, 653] width 44 height 15
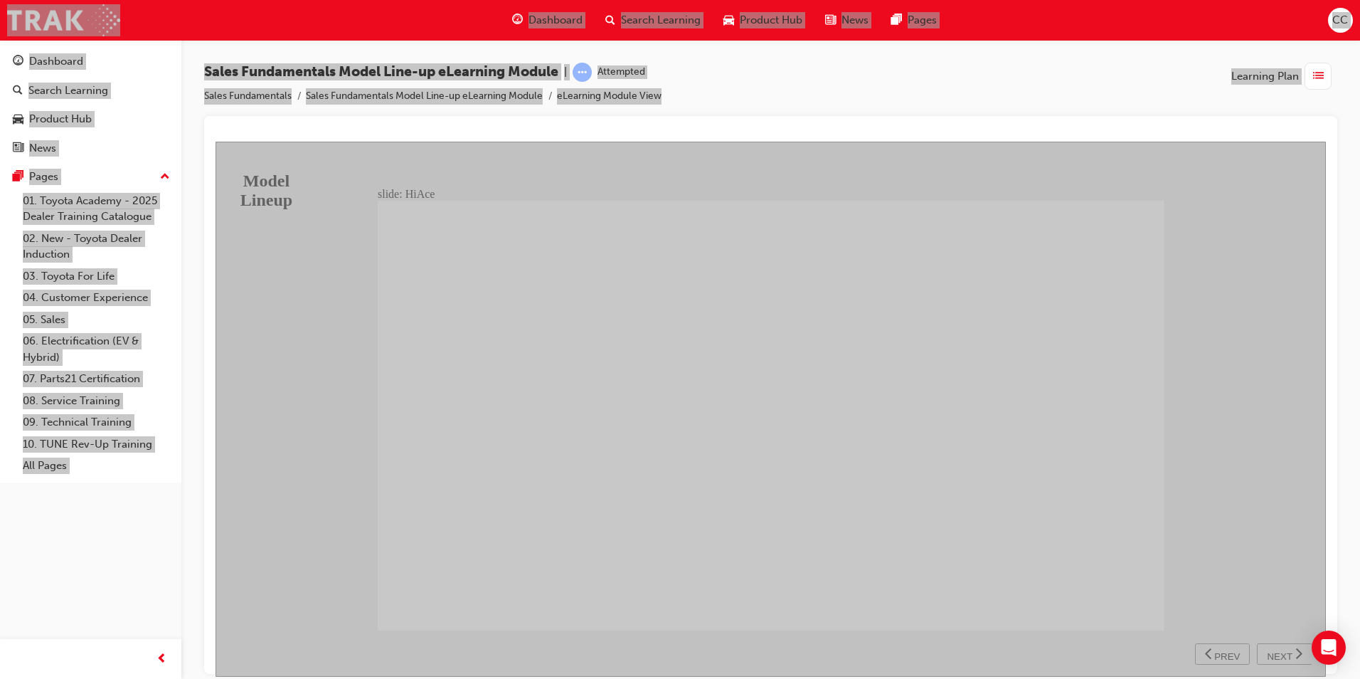
click at [1281, 652] on span "NEXT" at bounding box center [1279, 655] width 25 height 11
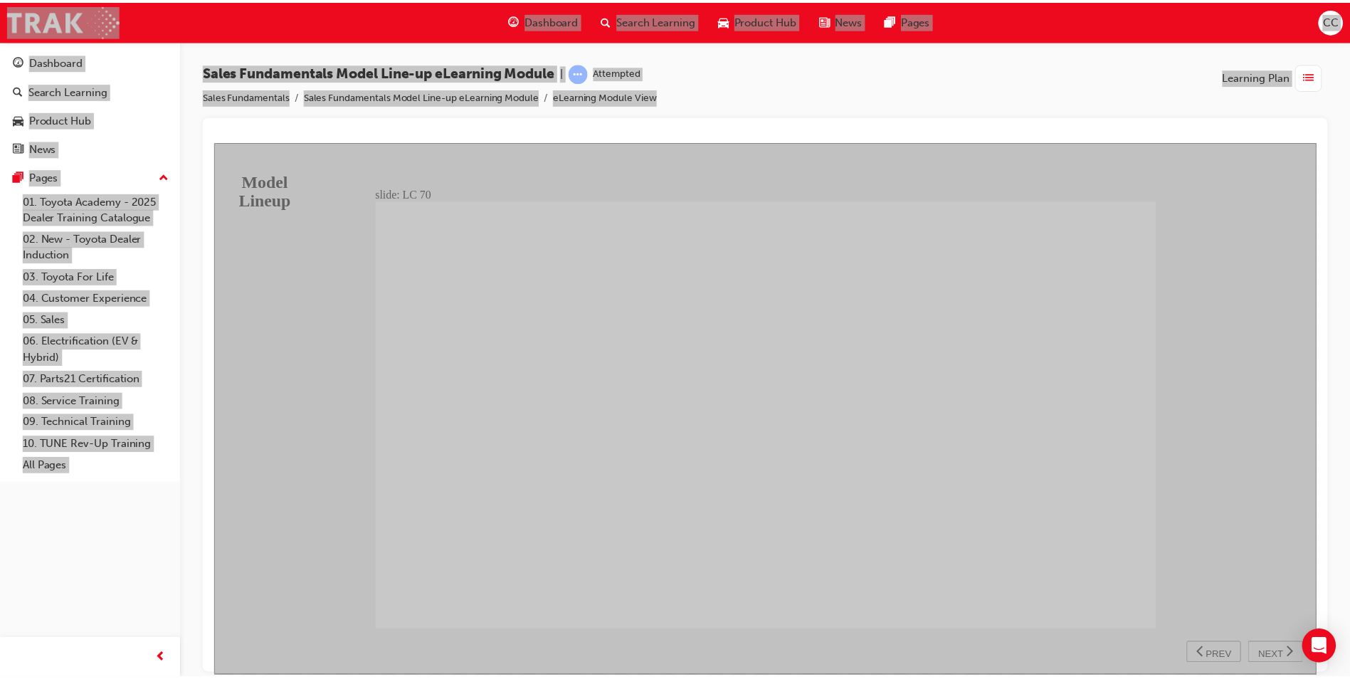
scroll to position [118, 0]
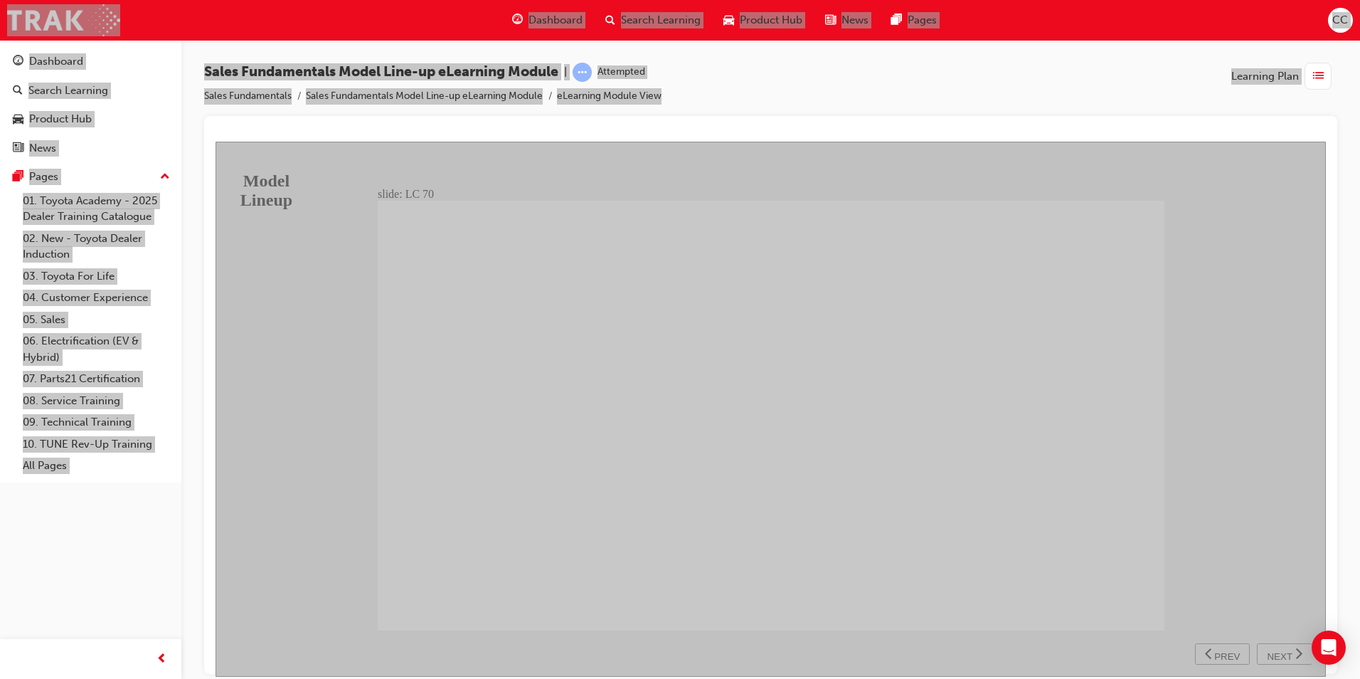
drag, startPoint x: 1272, startPoint y: 651, endPoint x: 1255, endPoint y: 642, distance: 19.1
click at [1273, 651] on span "NEXT" at bounding box center [1279, 655] width 25 height 11
drag, startPoint x: 441, startPoint y: 600, endPoint x: 462, endPoint y: 610, distance: 23.9
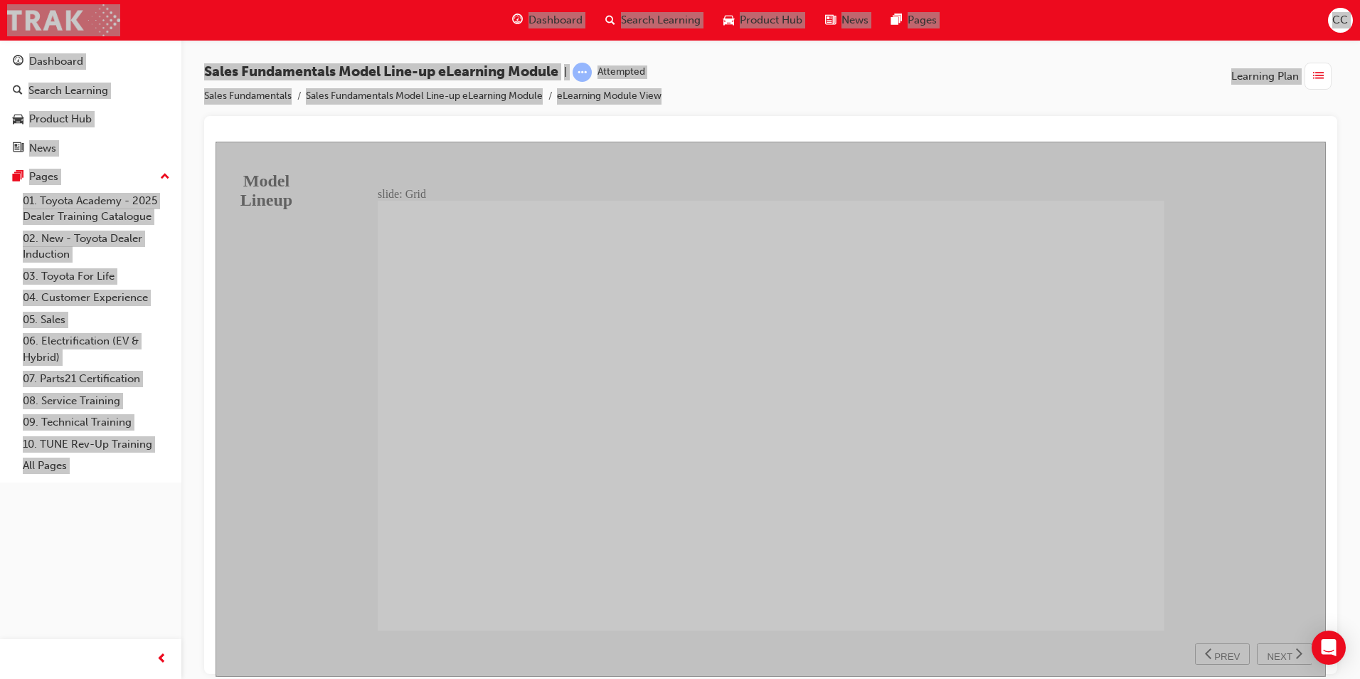
drag, startPoint x: 465, startPoint y: 600, endPoint x: 469, endPoint y: 578, distance: 22.5
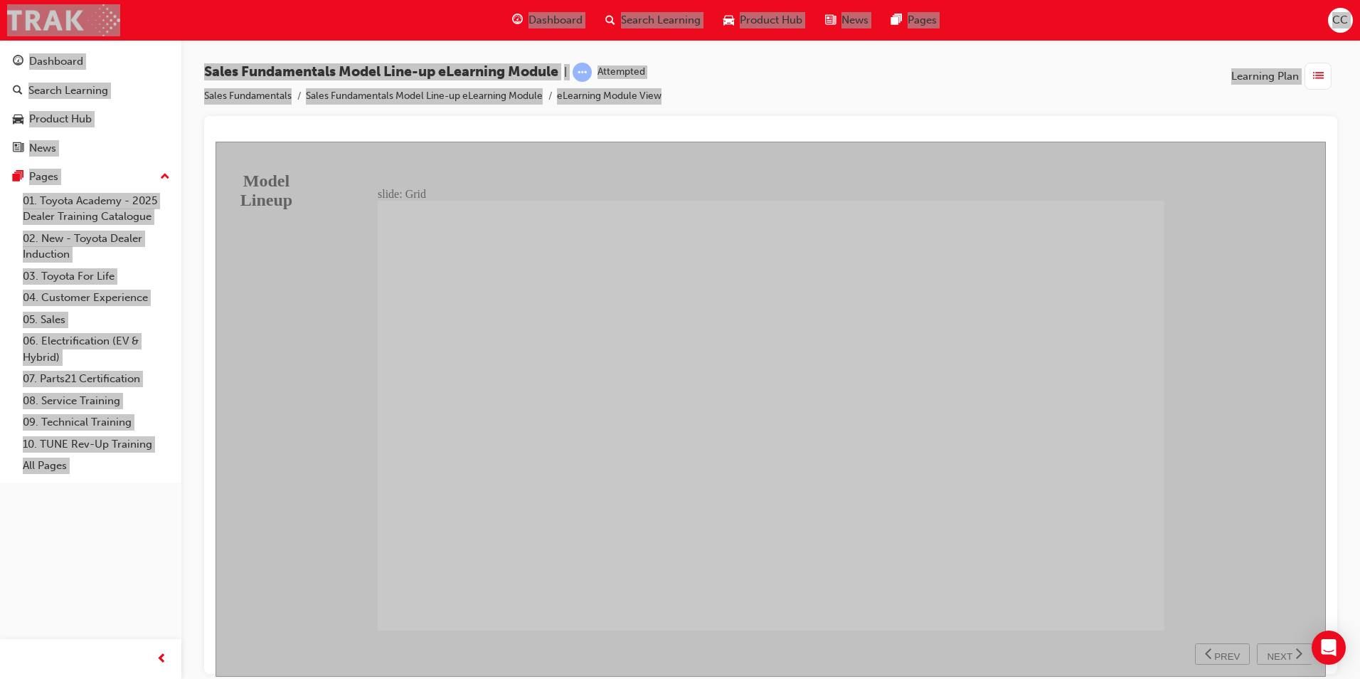
drag, startPoint x: 461, startPoint y: 593, endPoint x: 445, endPoint y: 582, distance: 19.9
drag, startPoint x: 438, startPoint y: 602, endPoint x: 430, endPoint y: 602, distance: 7.8
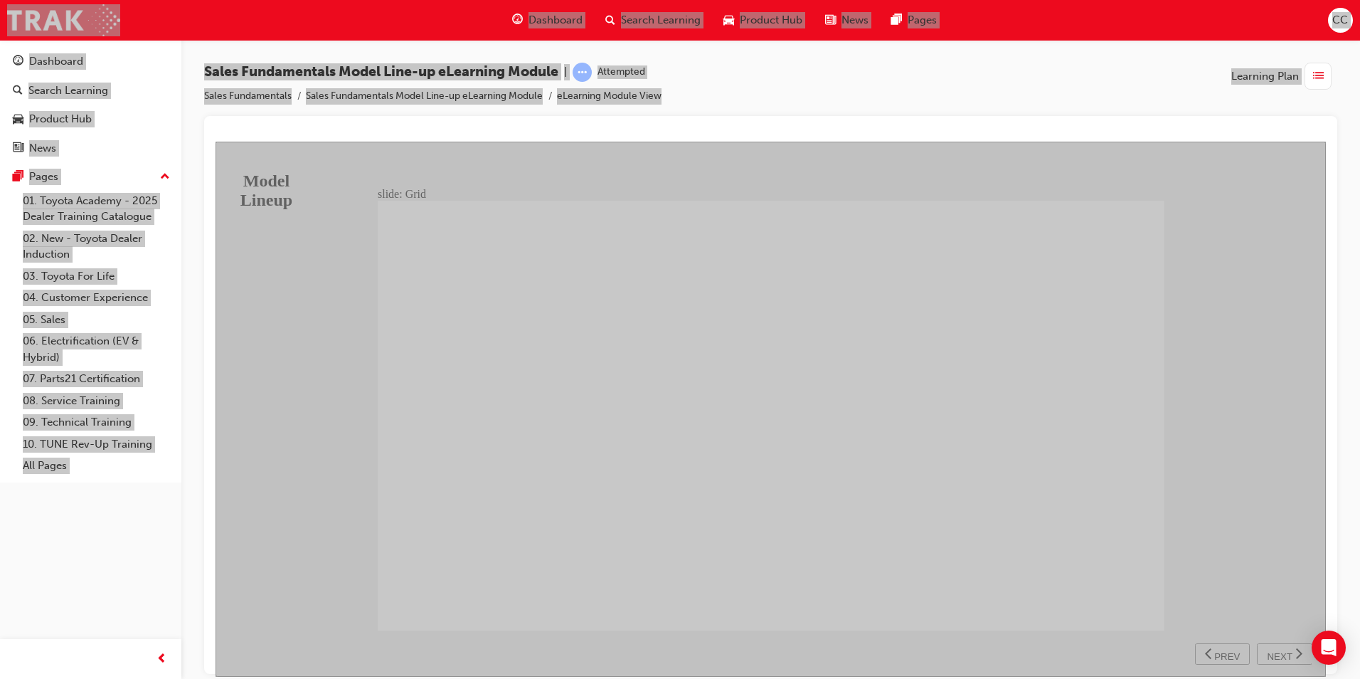
drag, startPoint x: 441, startPoint y: 602, endPoint x: 458, endPoint y: 589, distance: 21.3
drag, startPoint x: 462, startPoint y: 590, endPoint x: 448, endPoint y: 590, distance: 14.2
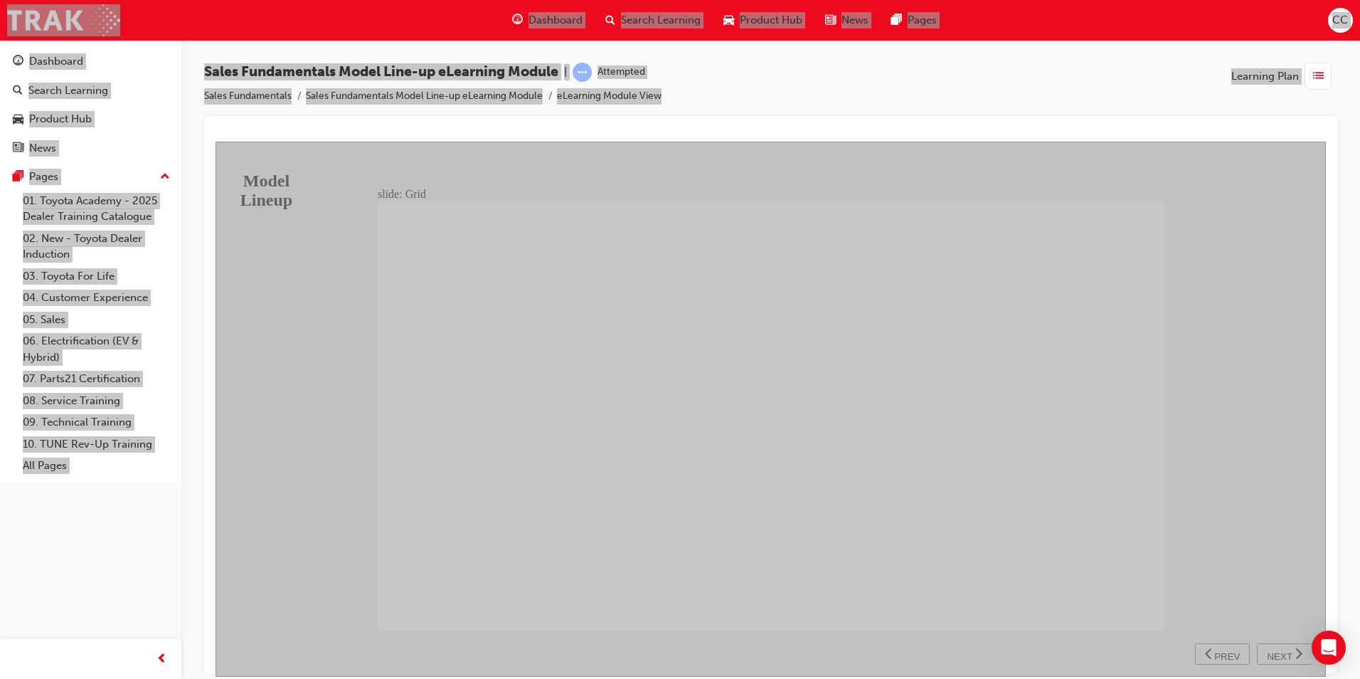
type input "8"
drag, startPoint x: 455, startPoint y: 590, endPoint x: 471, endPoint y: 583, distance: 17.8
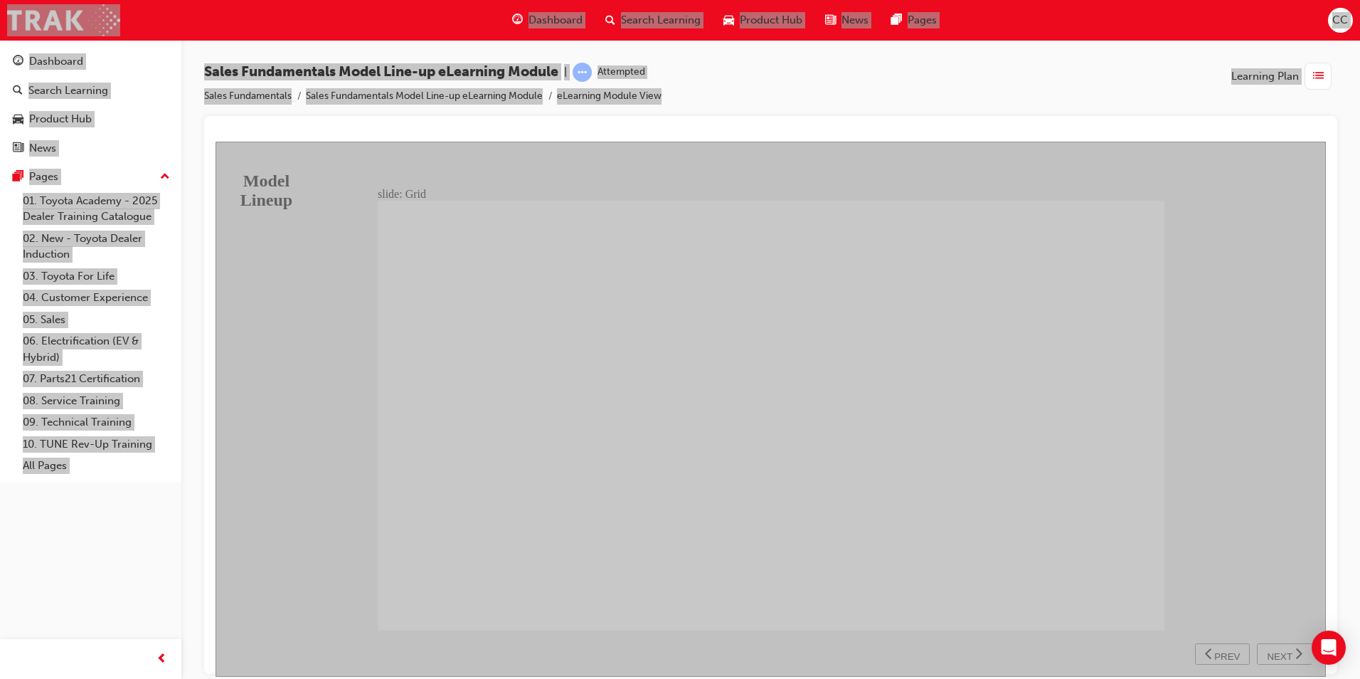
click at [1287, 654] on span "NEXT" at bounding box center [1279, 655] width 25 height 11
click at [1273, 652] on span "NEXT" at bounding box center [1279, 655] width 25 height 11
click at [1281, 651] on span "NEXT" at bounding box center [1279, 655] width 25 height 11
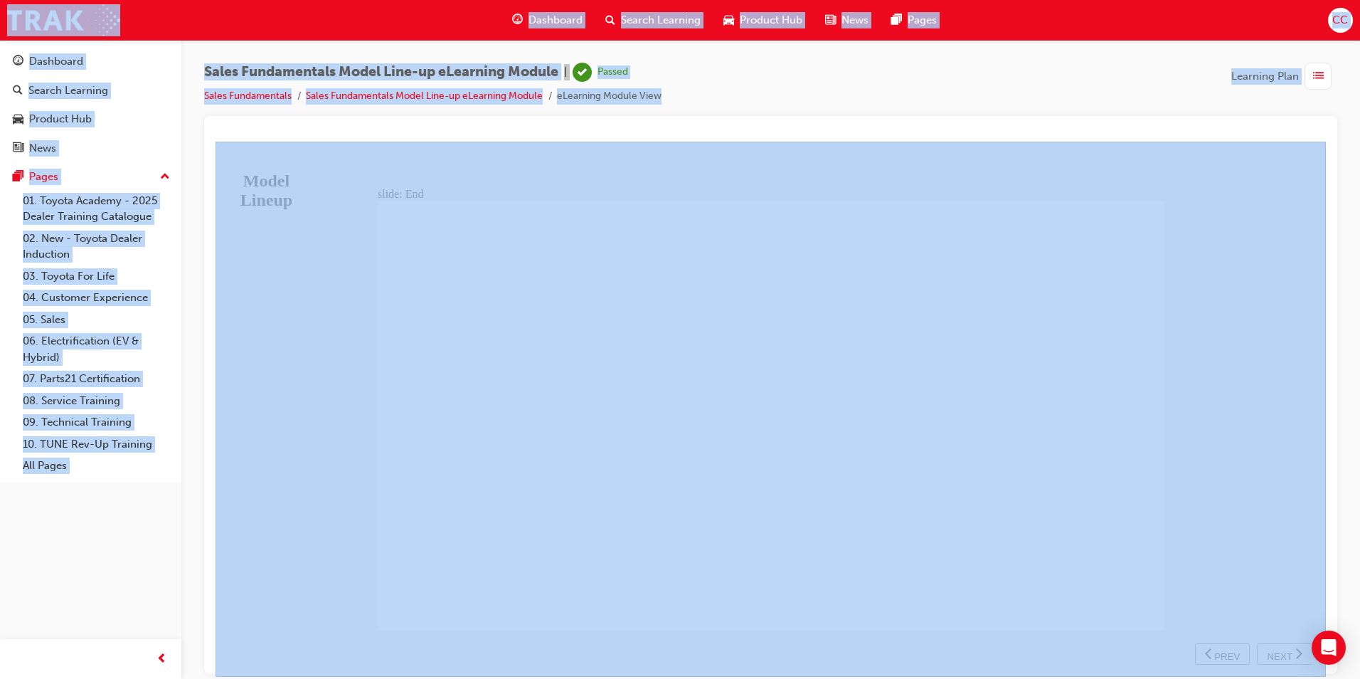
click at [551, 17] on span "Dashboard" at bounding box center [556, 20] width 54 height 16
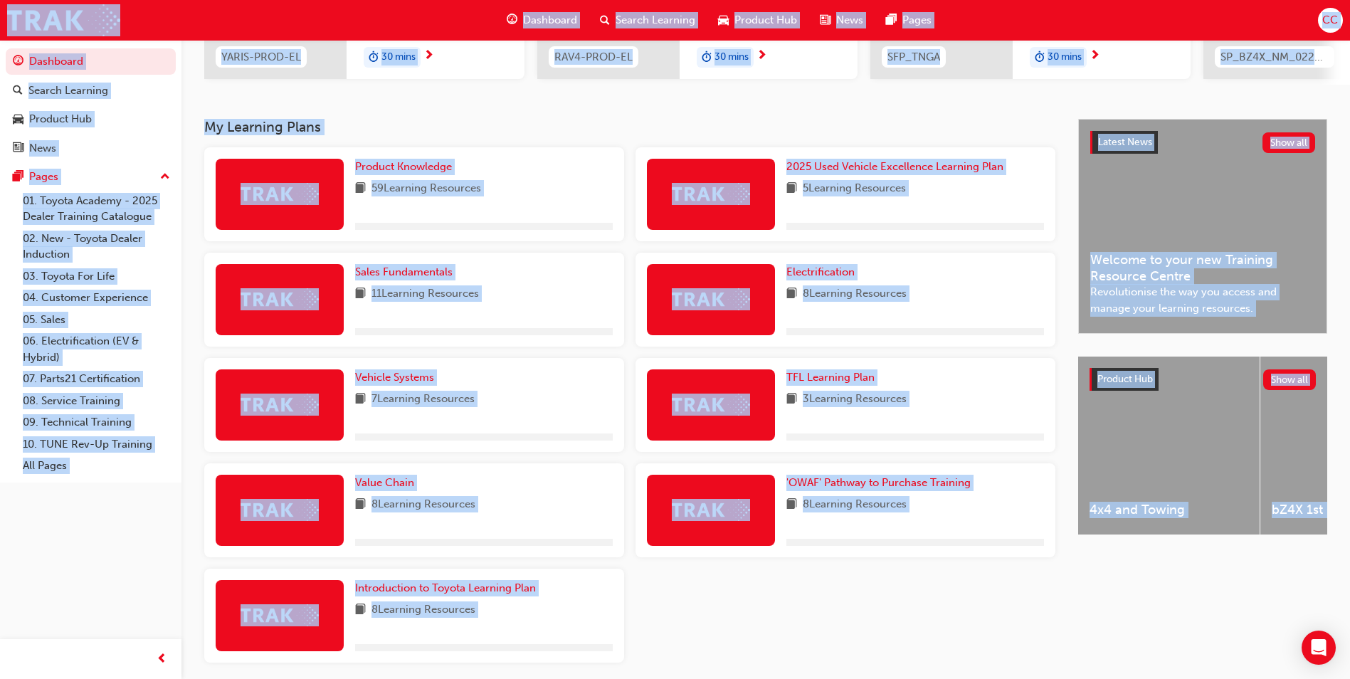
scroll to position [285, 0]
